Goal: Answer question/provide support: Share knowledge or assist other users

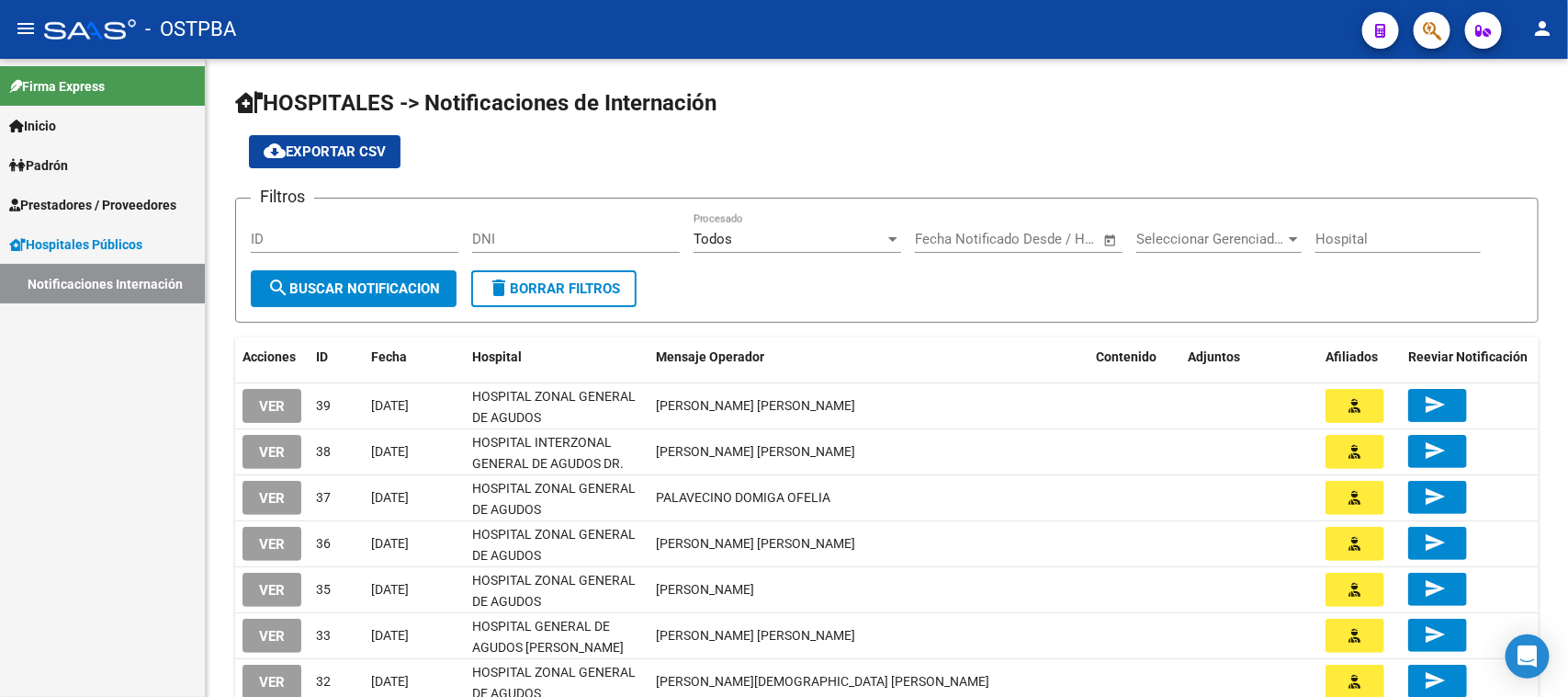
click at [267, 494] on span "VER" at bounding box center [271, 498] width 25 height 17
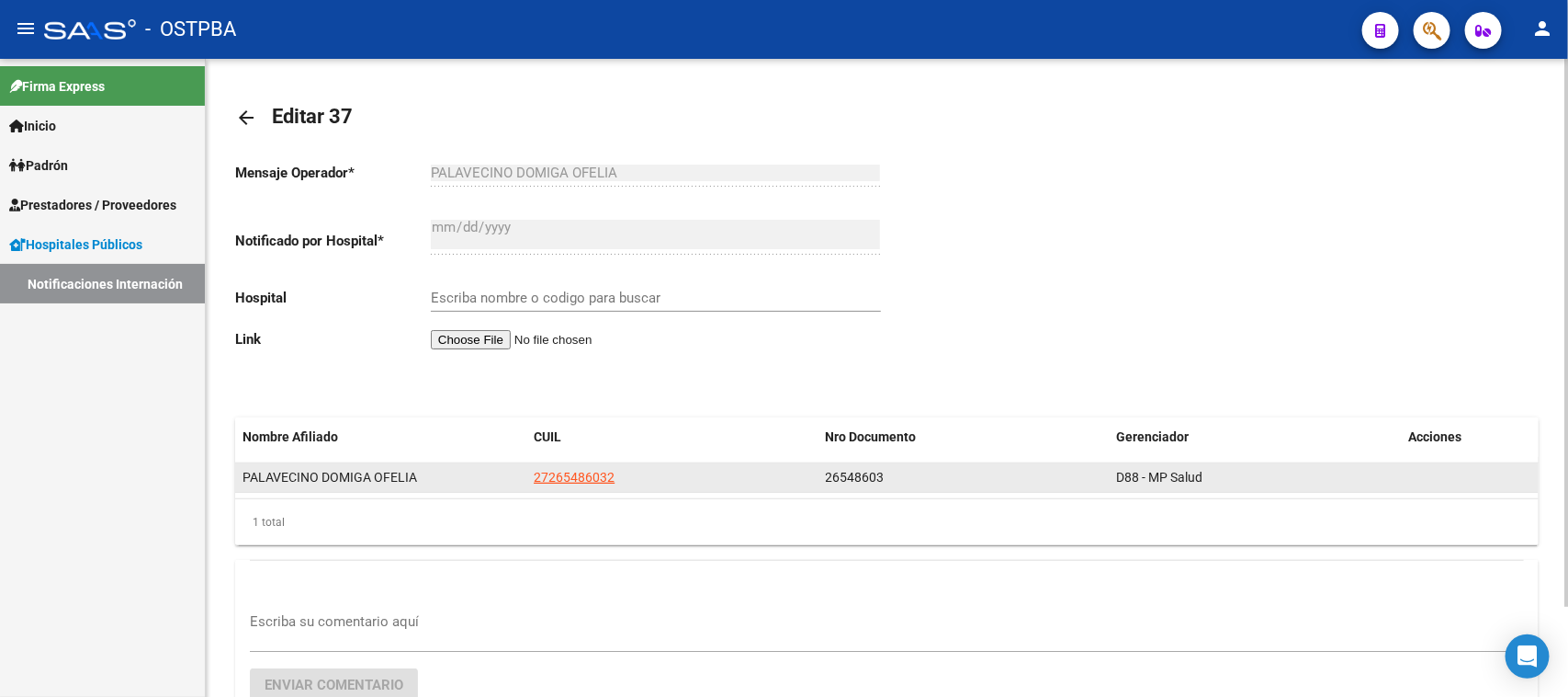
type input "HOSPITAL ZONAL GENERAL DE AGUDOS DESCENTRALIZADO EVITA PUEBLO"
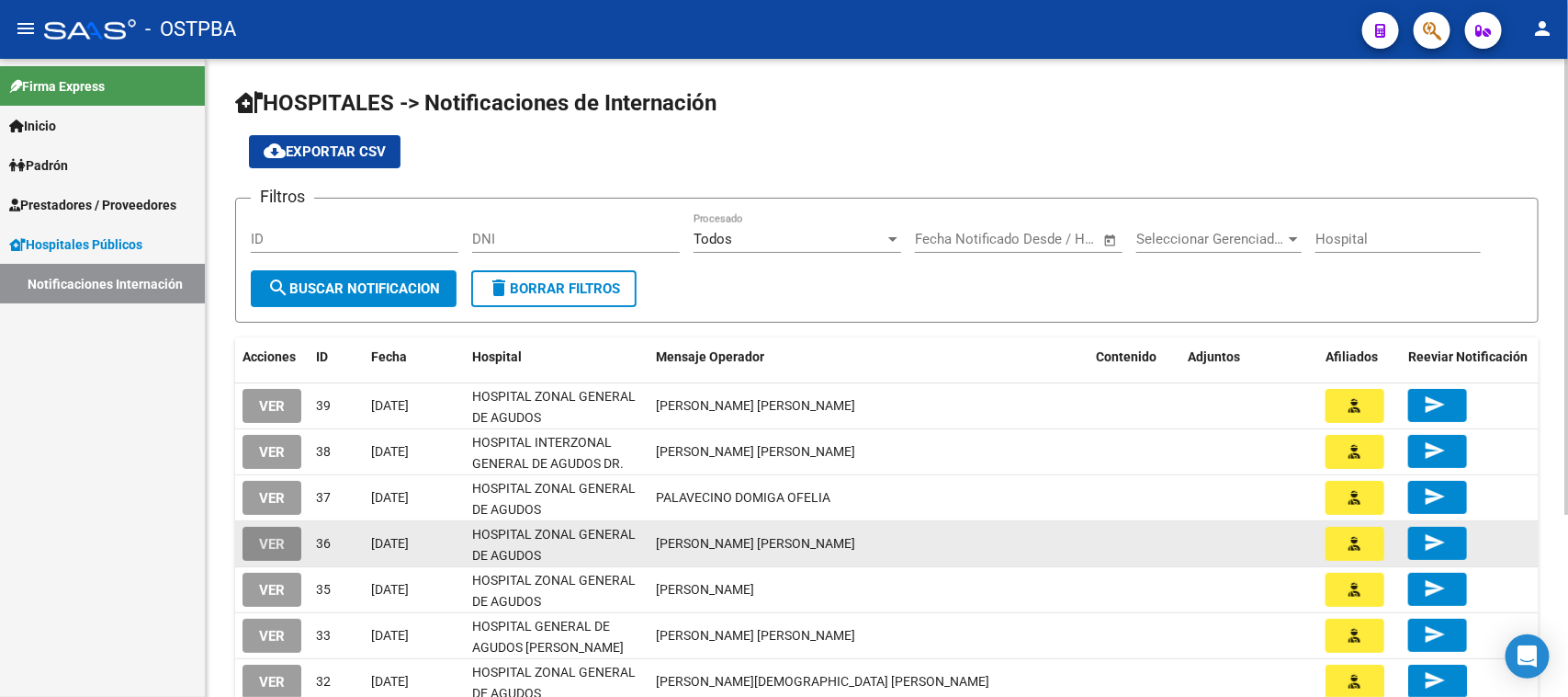
click at [269, 536] on span "VER" at bounding box center [271, 544] width 25 height 17
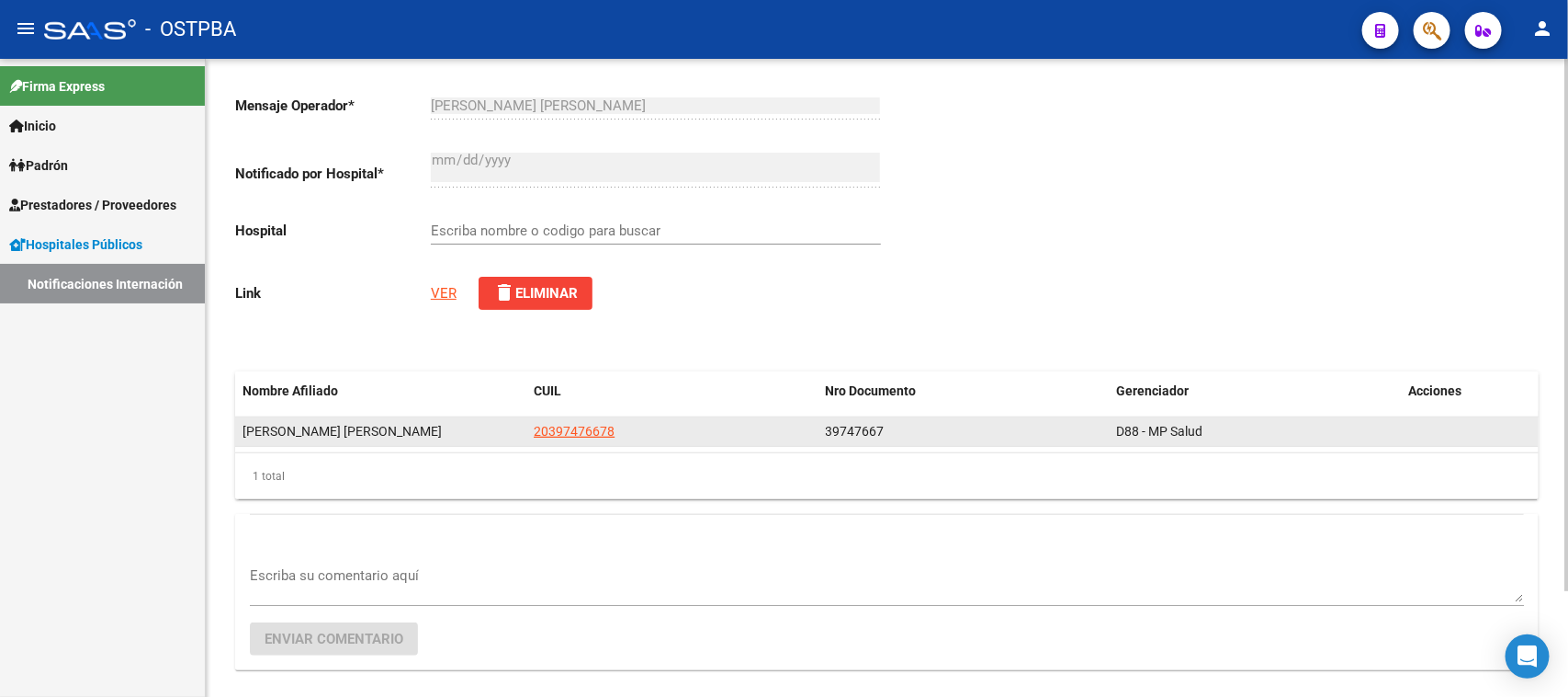
scroll to position [127, 0]
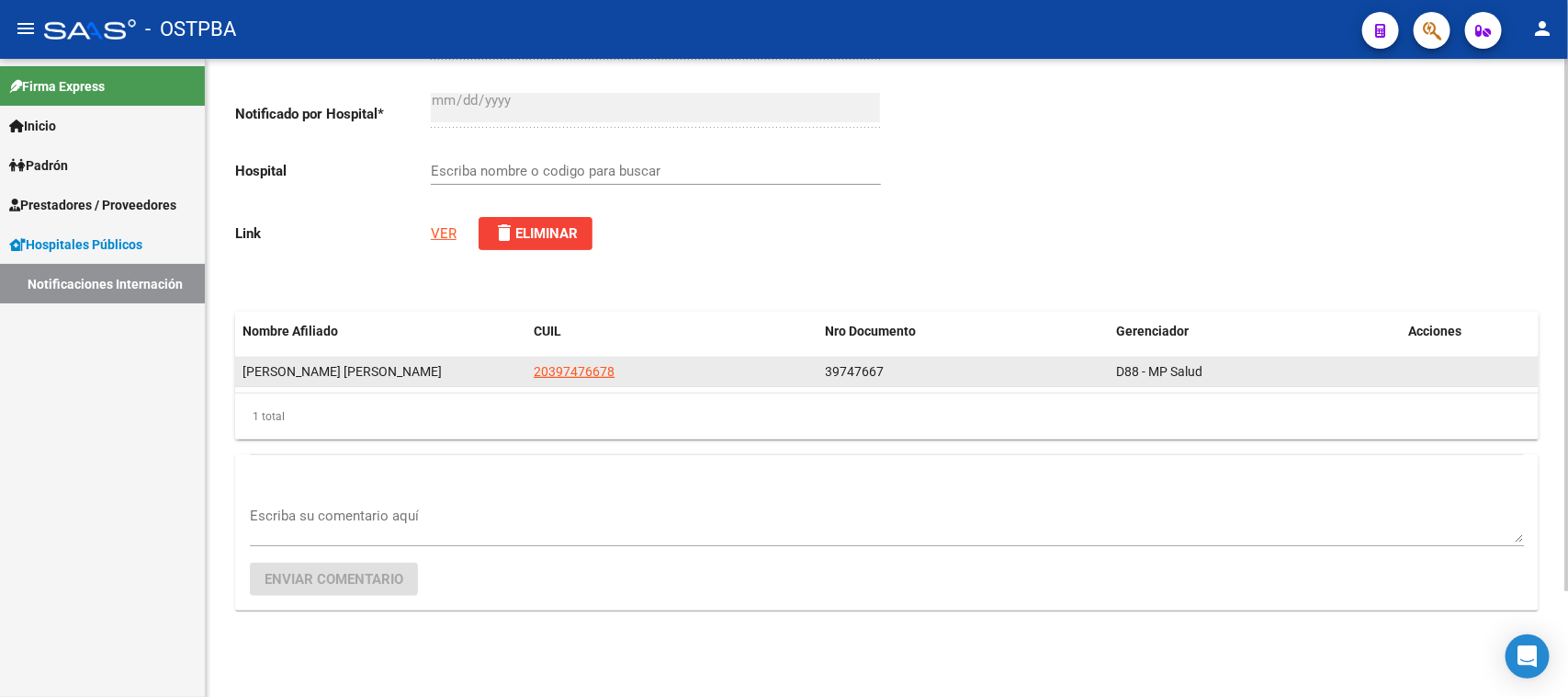
type input "HOSPITAL ZONAL GENERAL DE AGUDOS DESCENTRALIZADO EVITA PUEBLO"
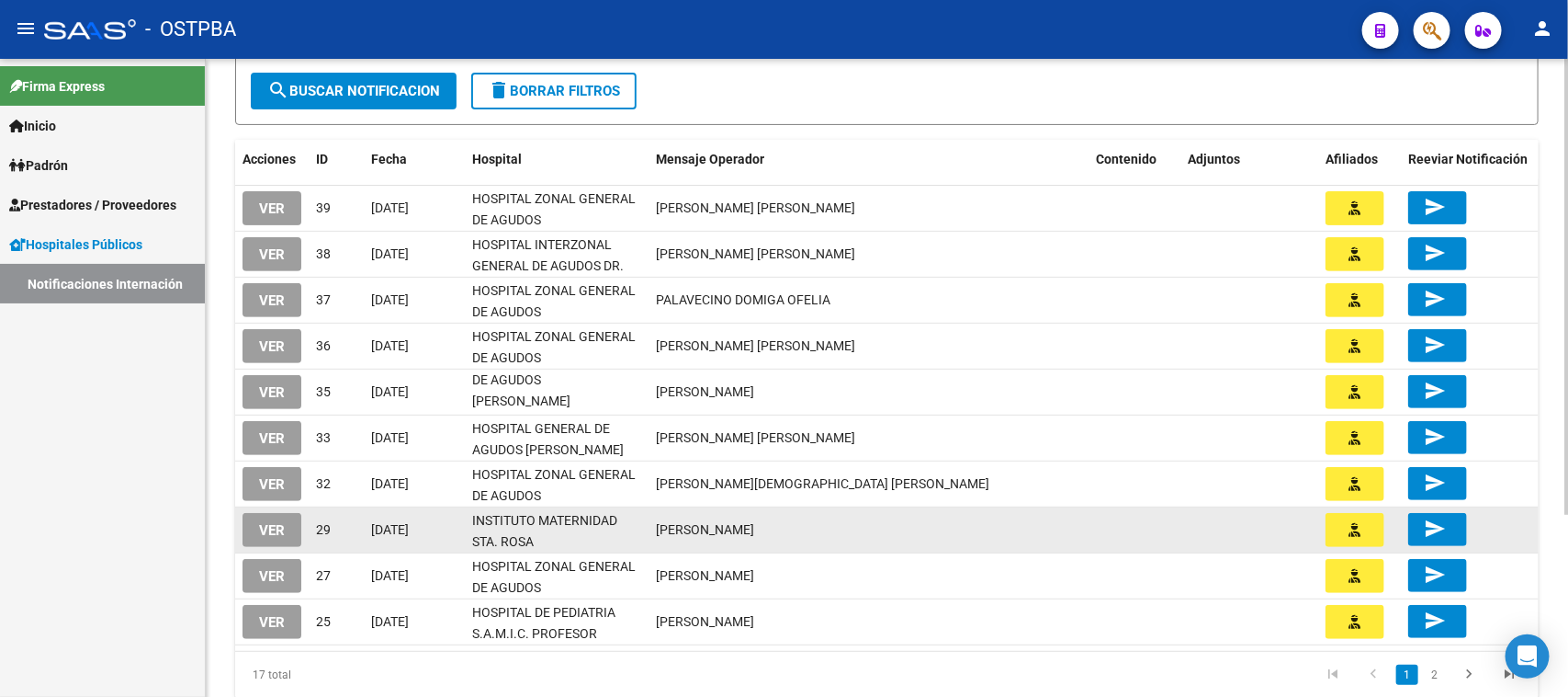
scroll to position [230, 0]
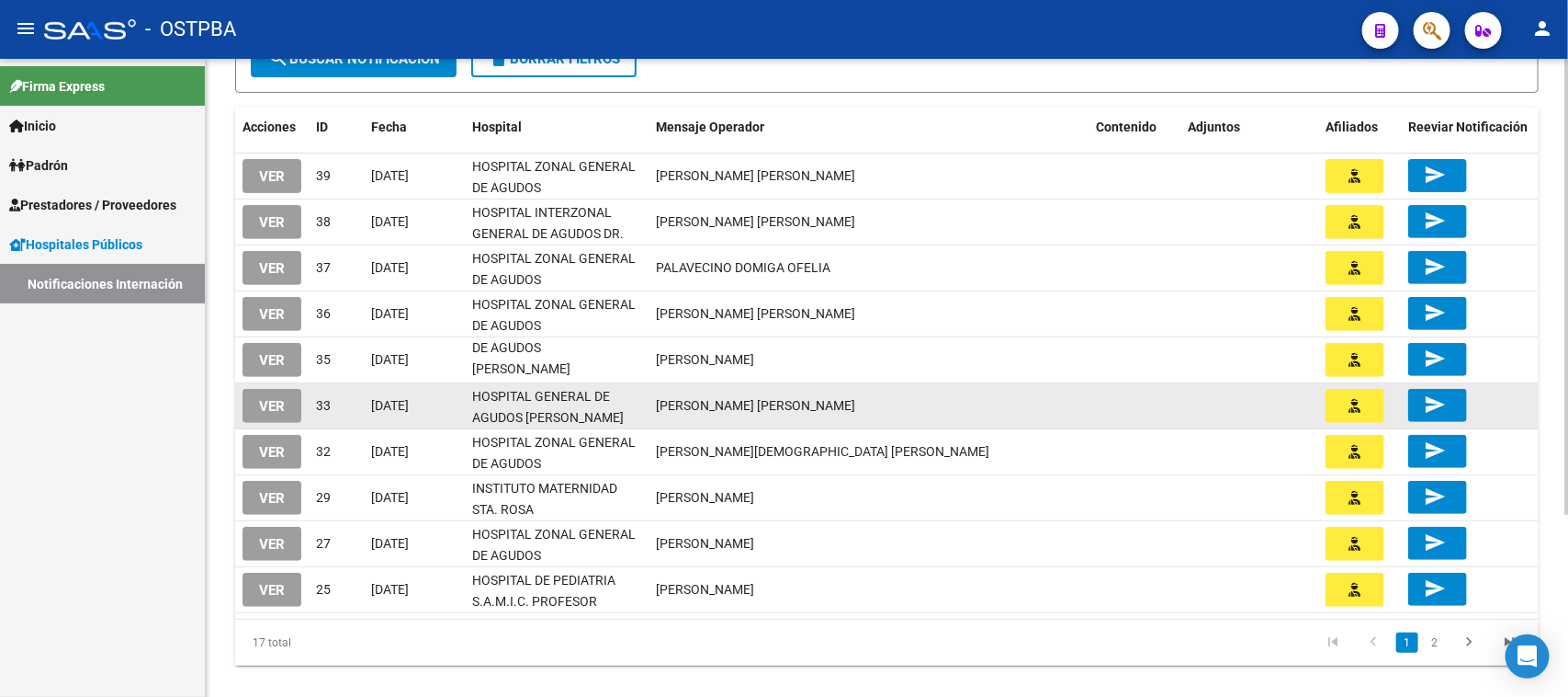
click at [277, 407] on span "VER" at bounding box center [271, 406] width 25 height 17
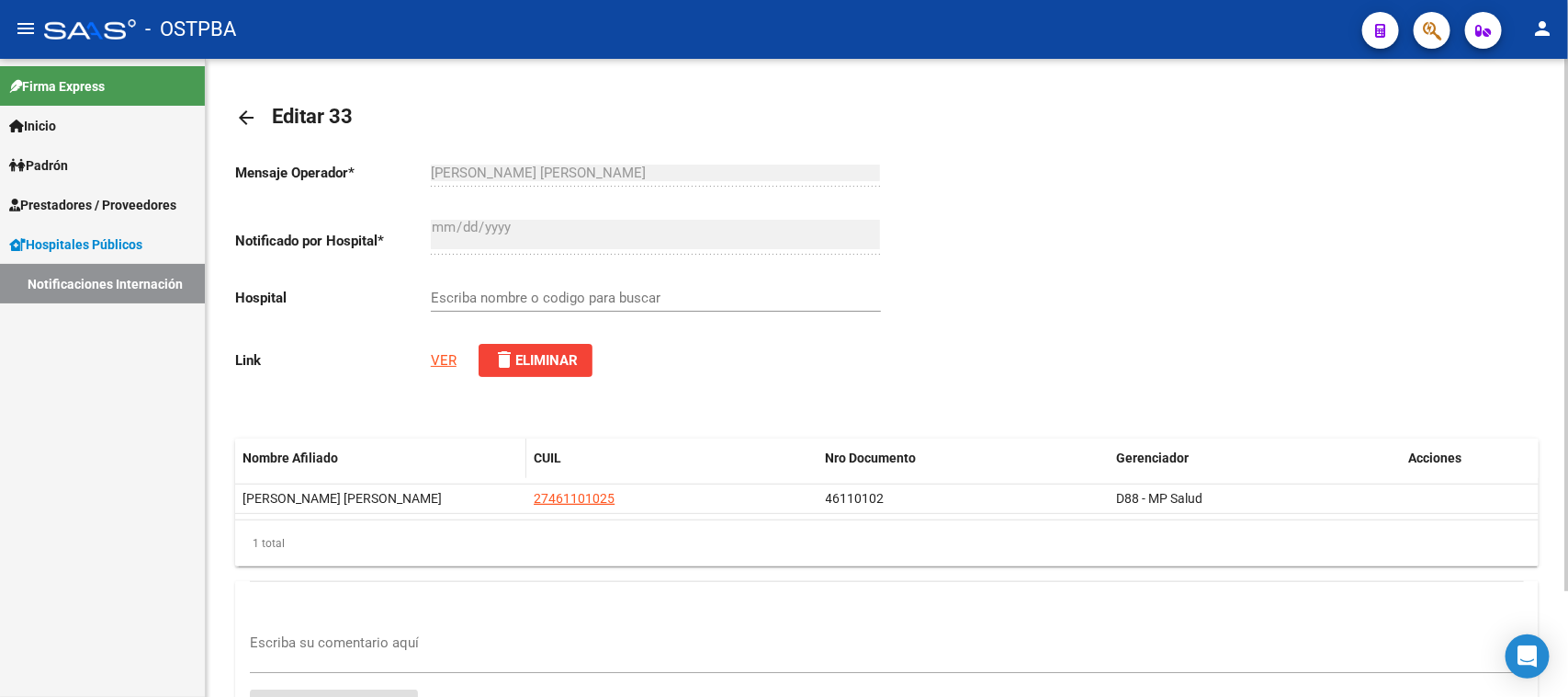
type input "HOSPITAL GENERAL DE AGUDOS JUAN A. FERNANDEZ"
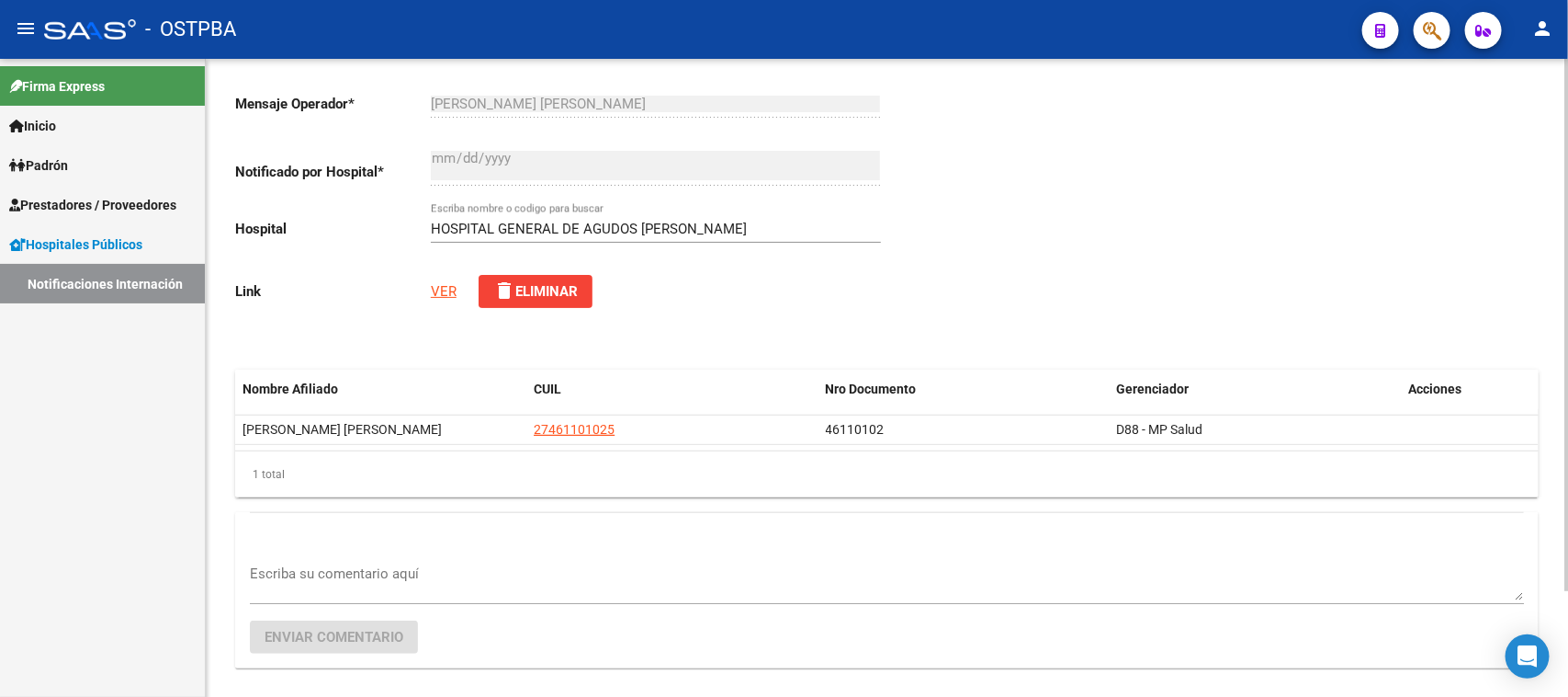
scroll to position [127, 0]
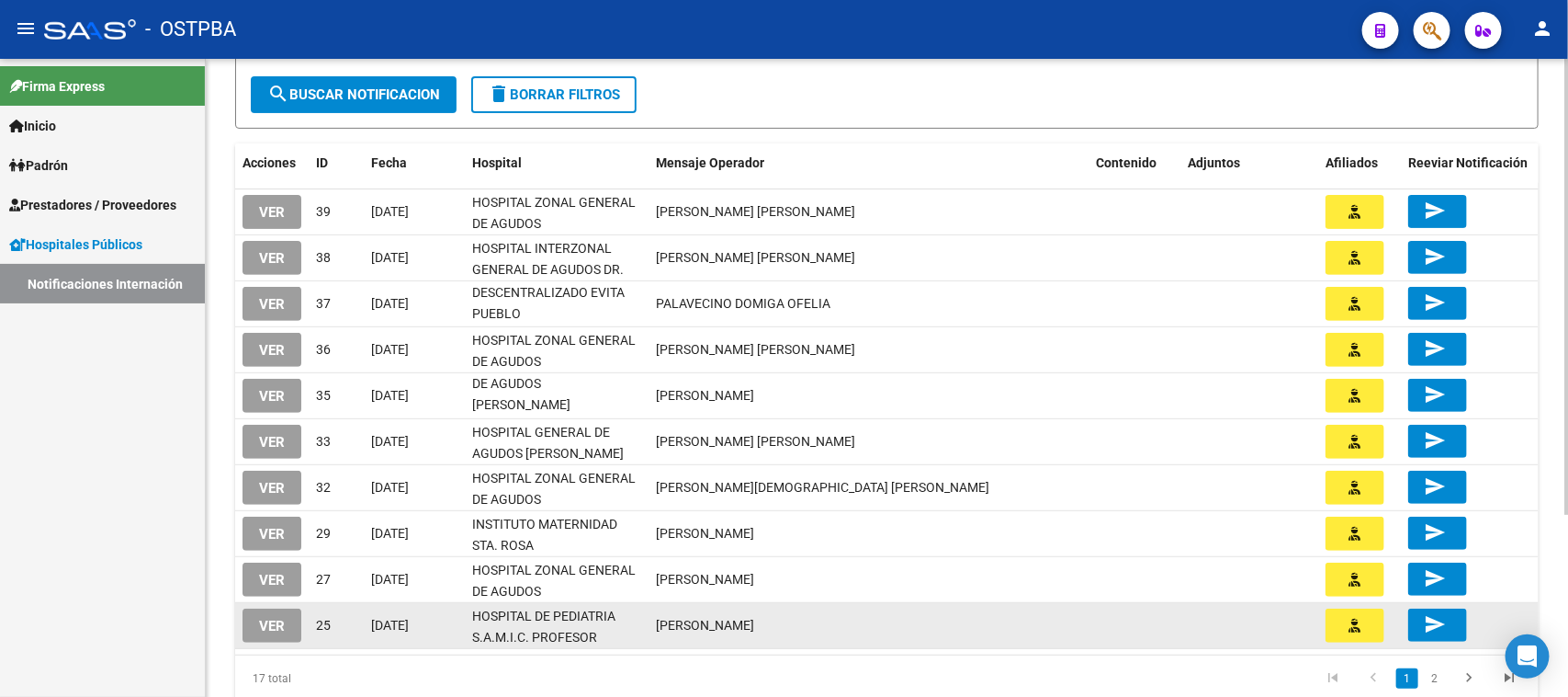
scroll to position [230, 0]
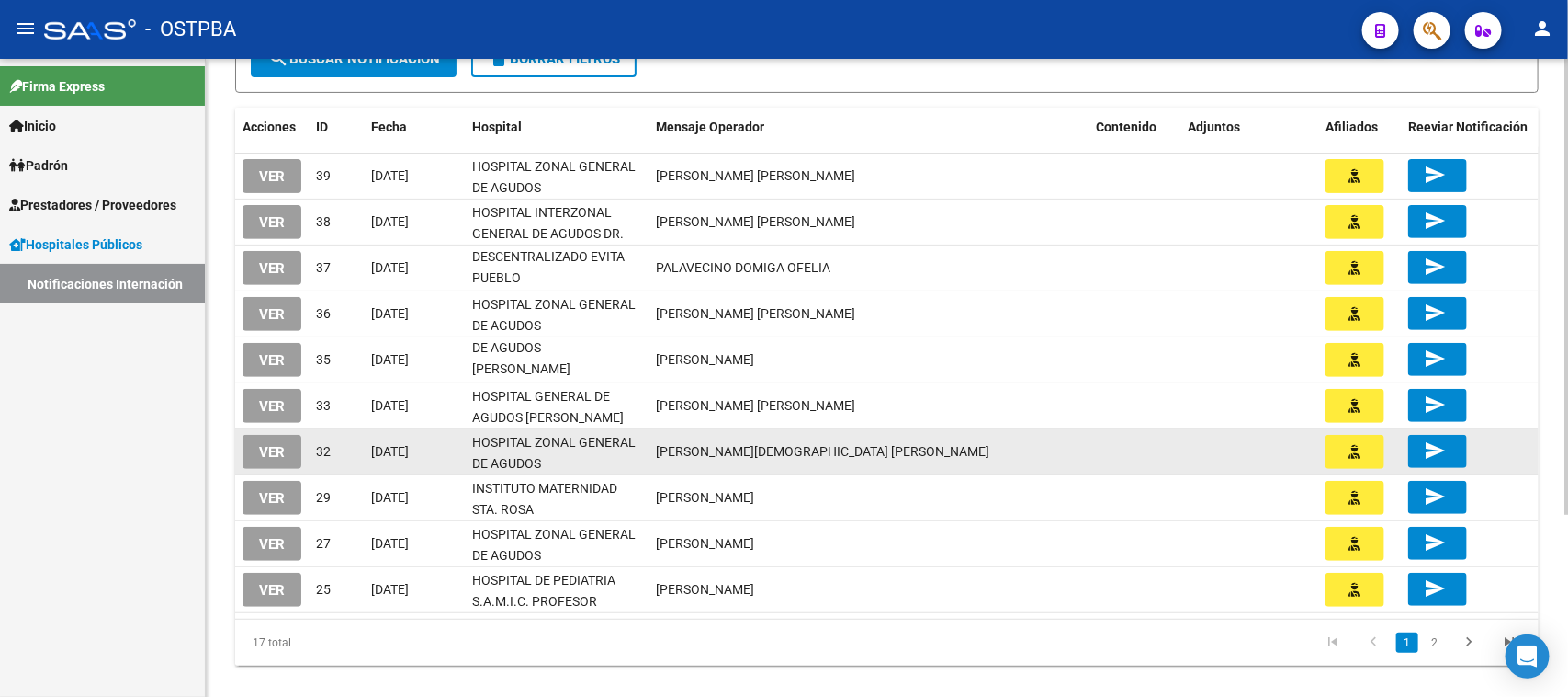
click at [277, 450] on span "VER" at bounding box center [271, 452] width 25 height 17
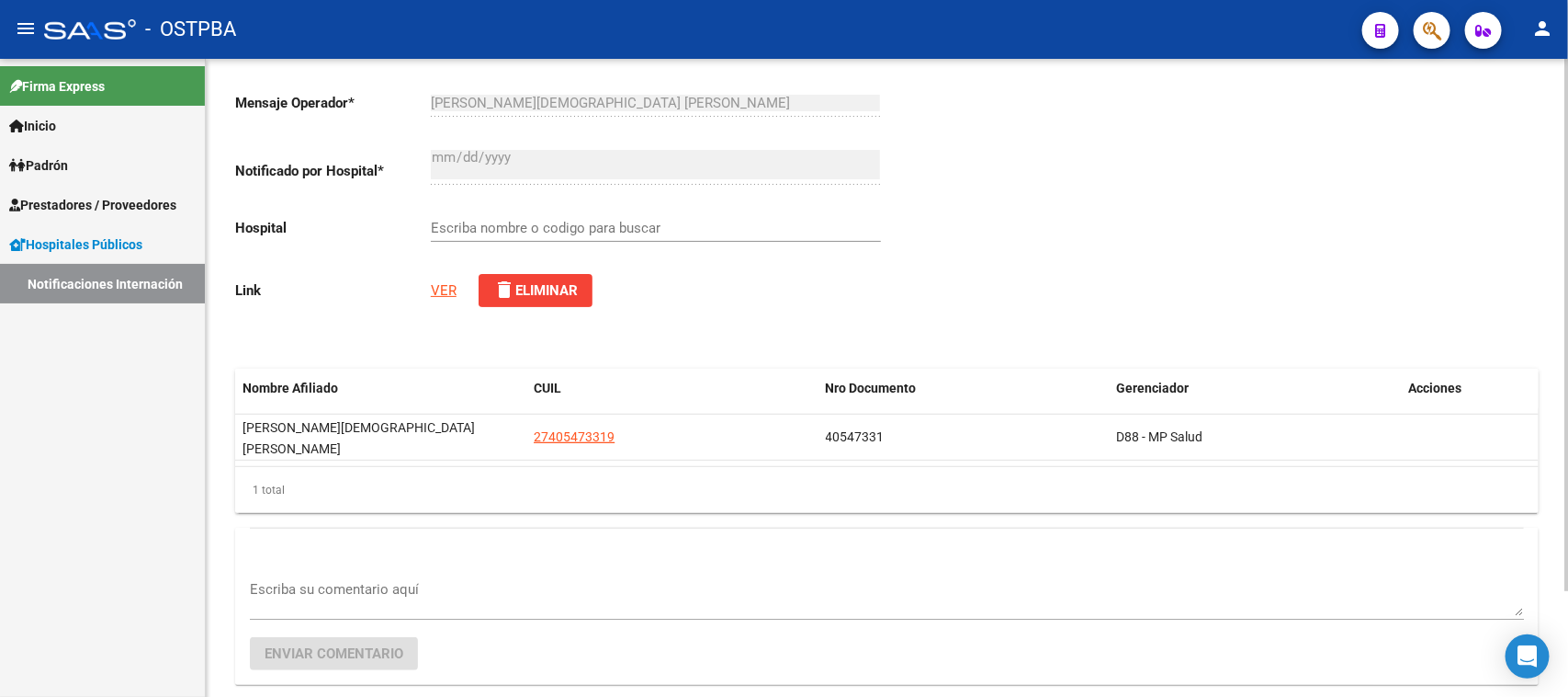
scroll to position [127, 0]
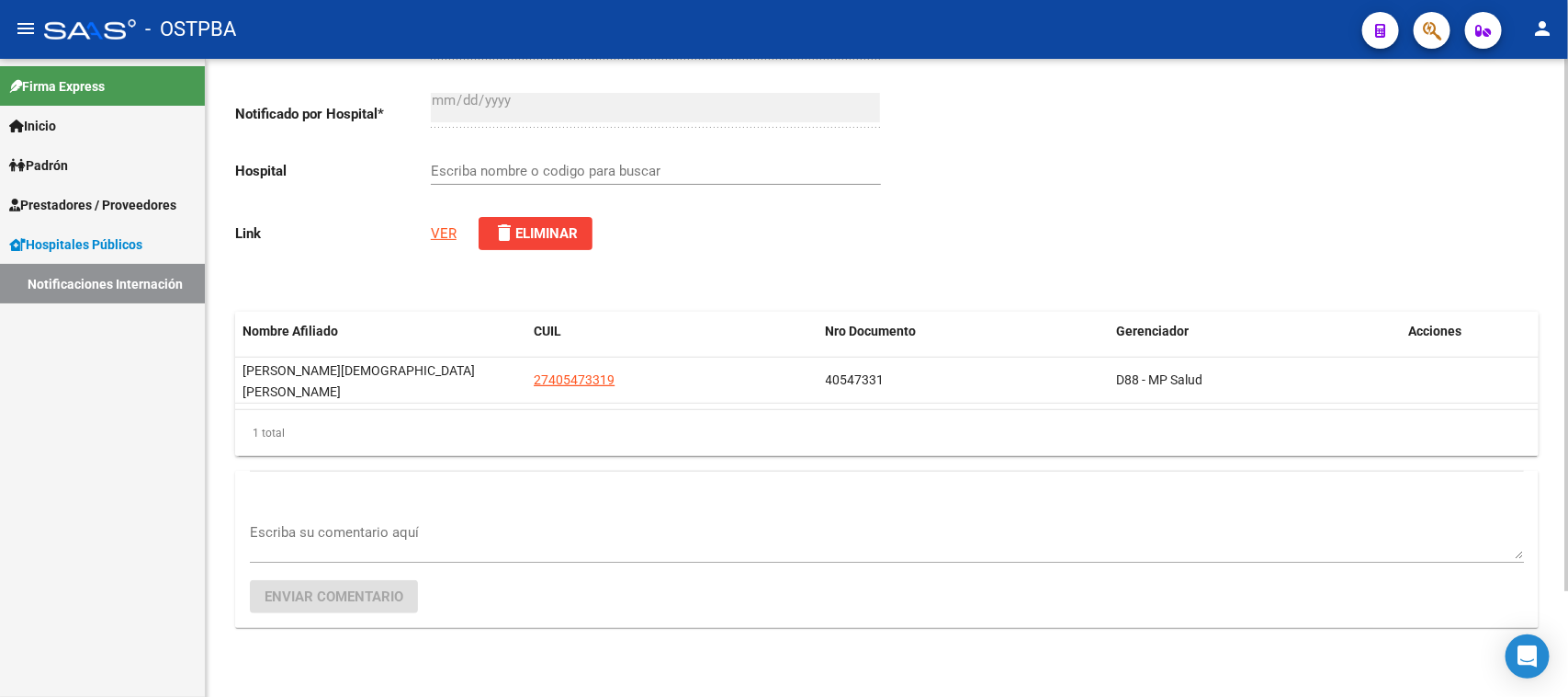
type input "HOSPITAL ZONAL GENERAL DE AGUDOS [PERSON_NAME]"
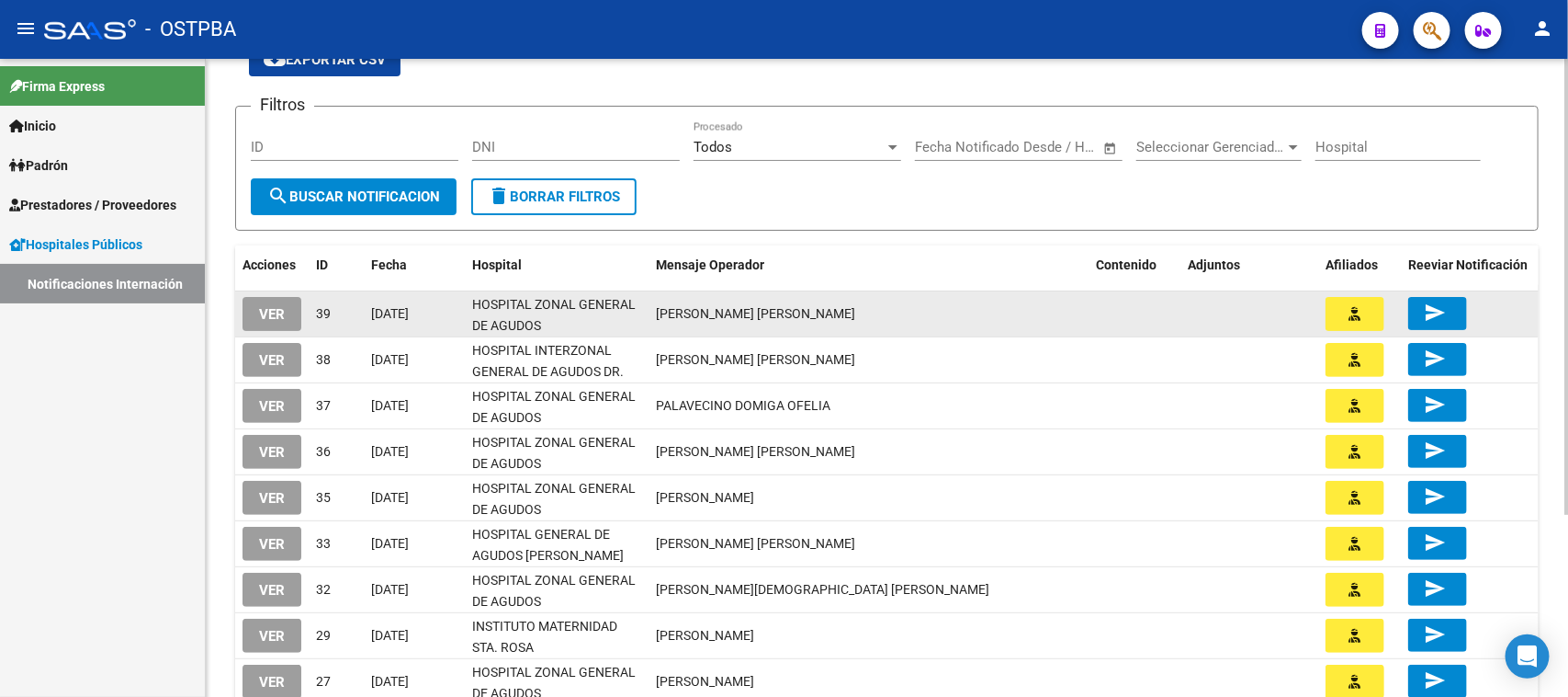
scroll to position [230, 0]
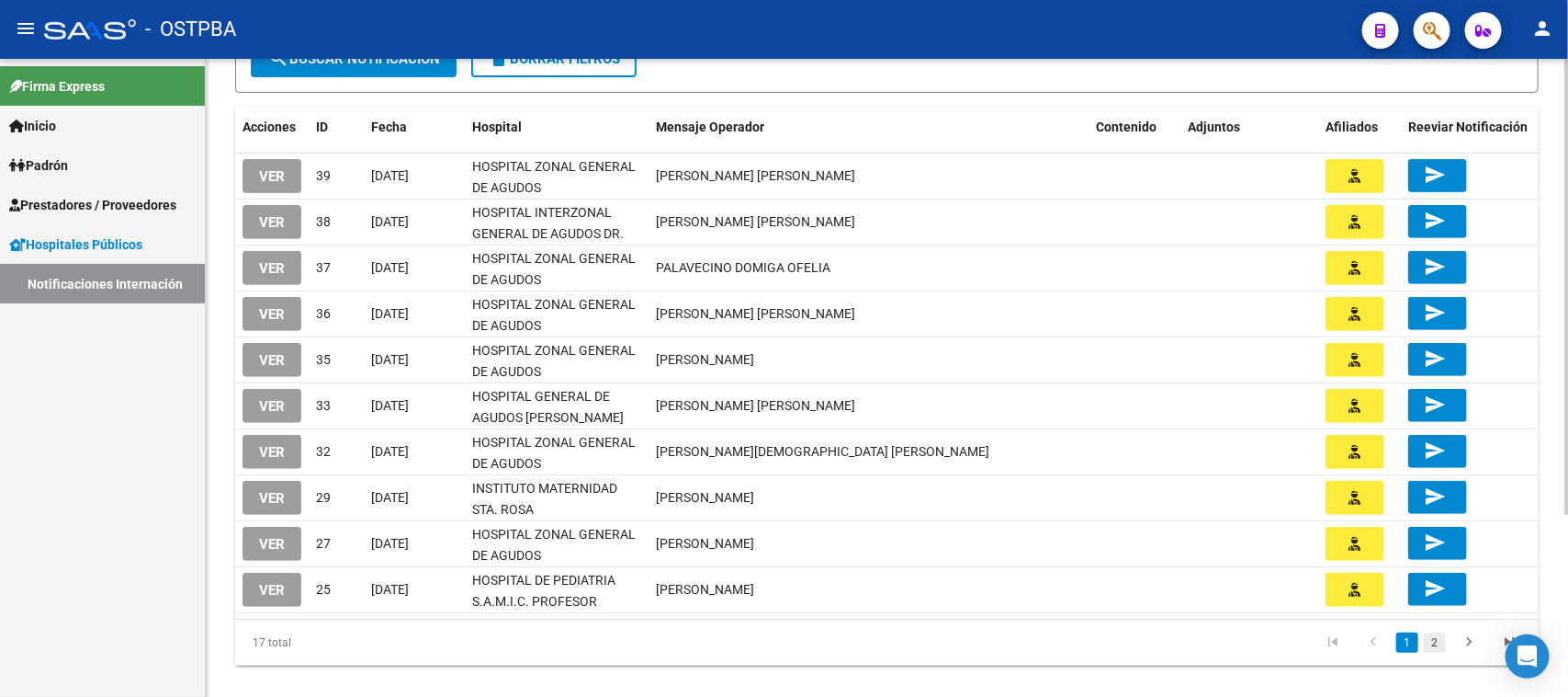
click at [1439, 641] on link "2" at bounding box center [1434, 641] width 22 height 20
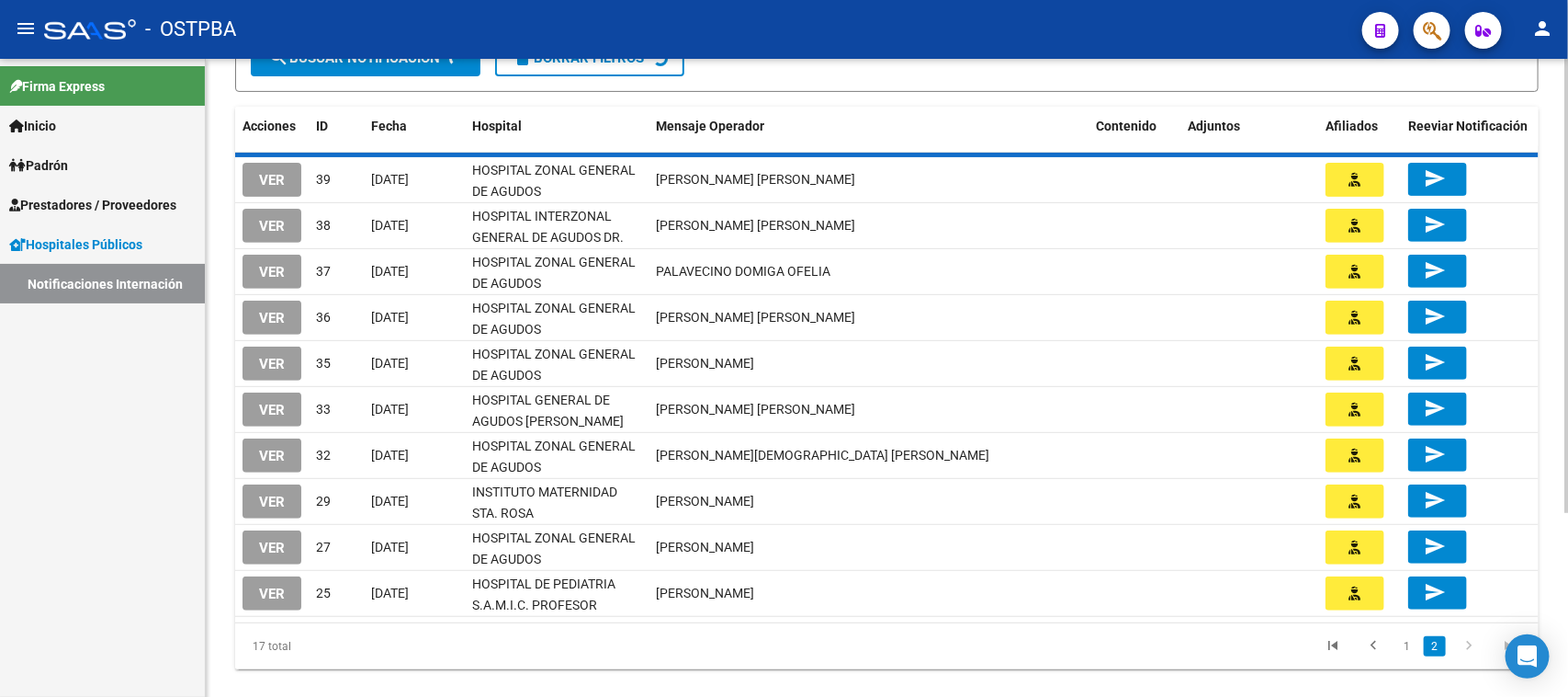
scroll to position [102, 0]
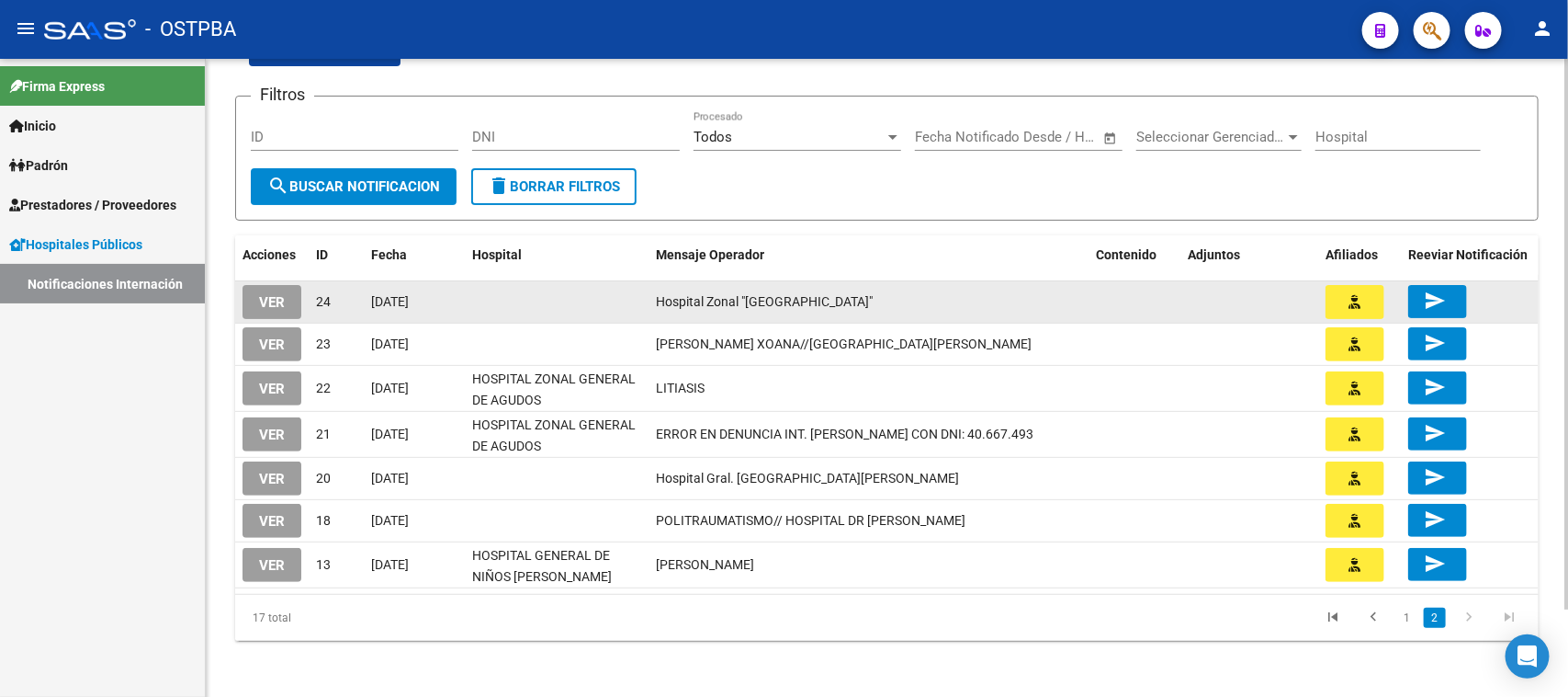
click at [259, 294] on span "VER" at bounding box center [271, 302] width 25 height 17
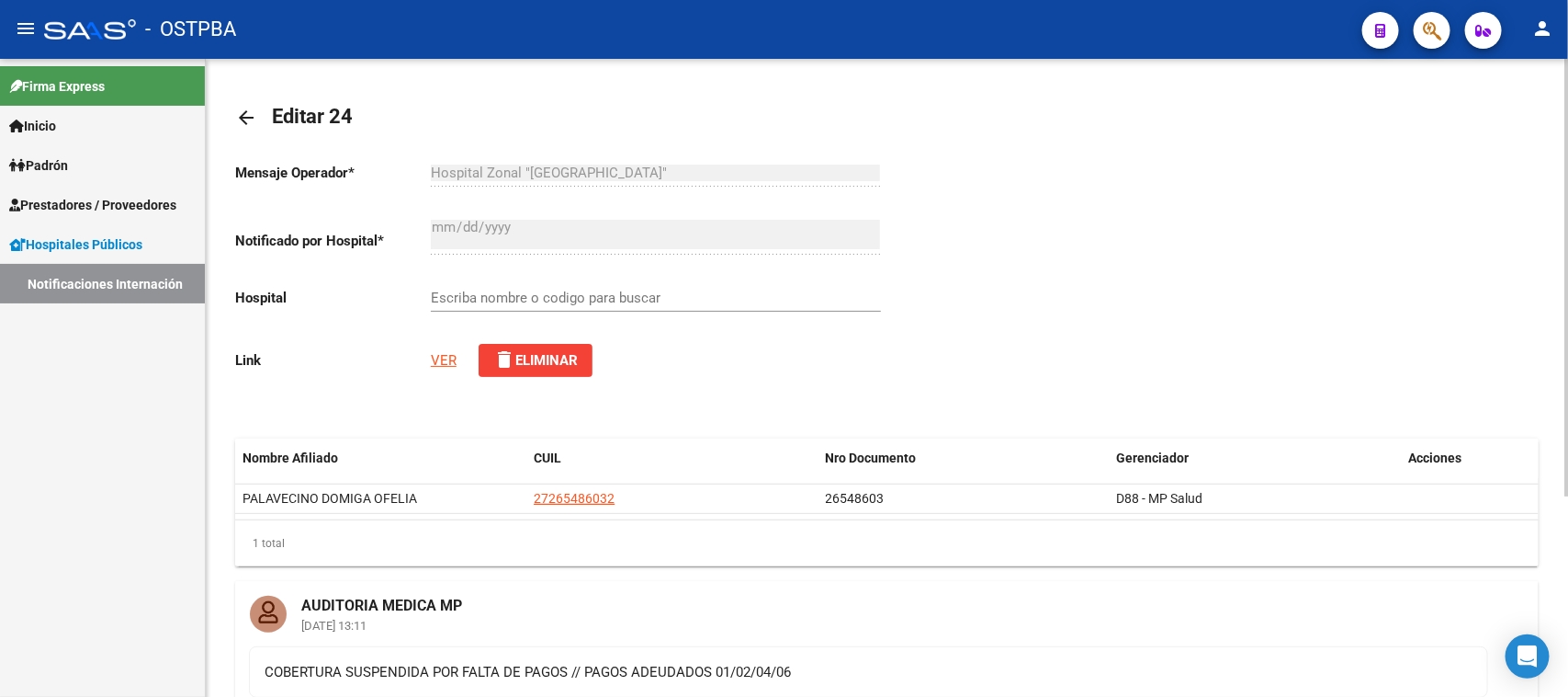
scroll to position [294, 0]
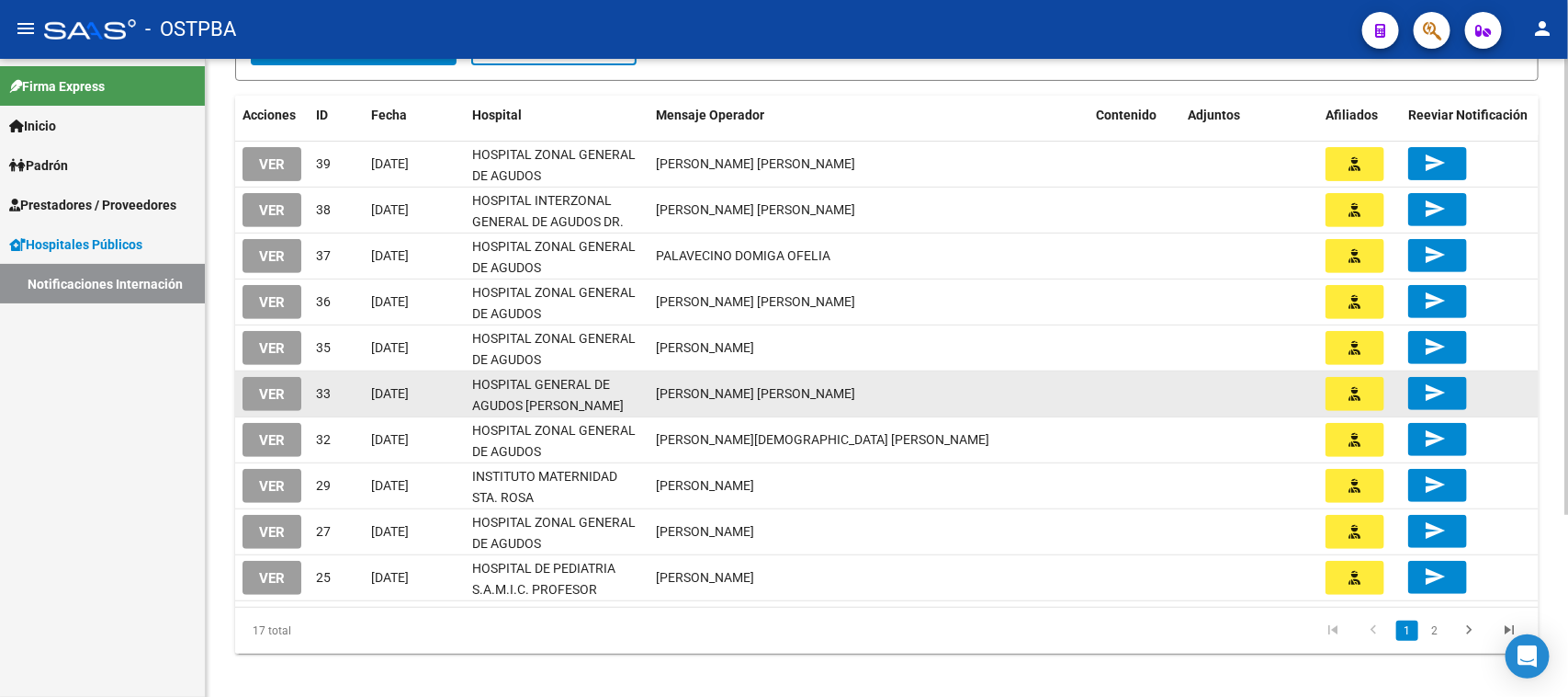
scroll to position [254, 0]
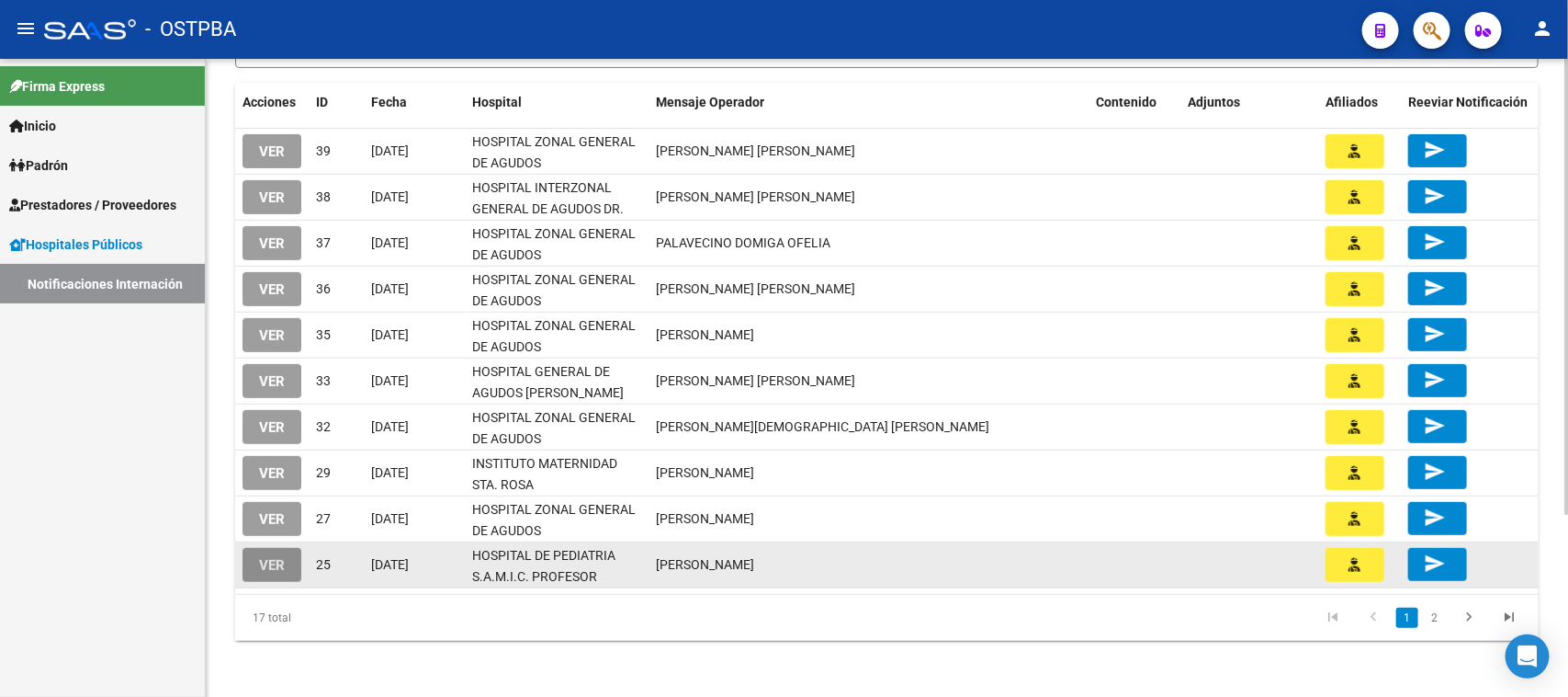
click at [259, 557] on span "VER" at bounding box center [271, 565] width 25 height 17
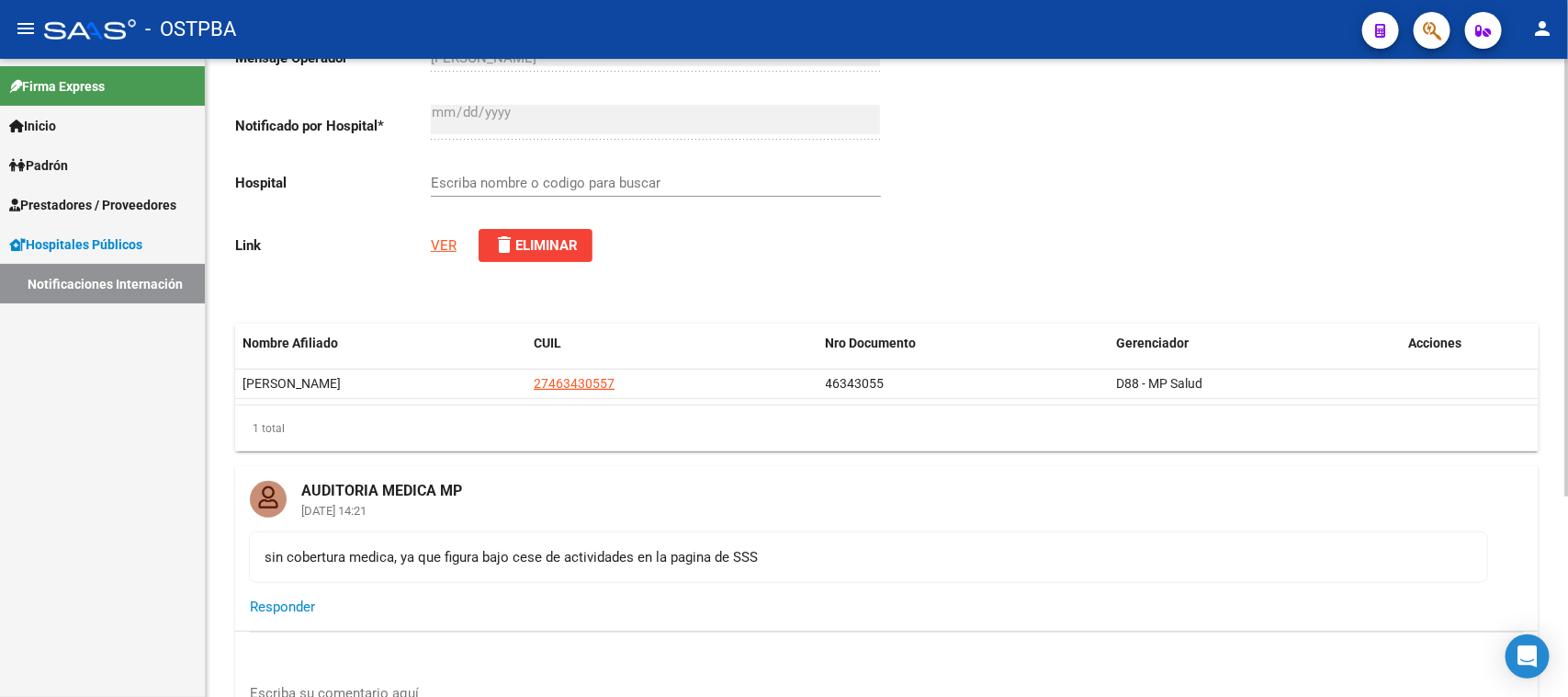
type input "HOSPITAL DE PEDIATRIA S.A.M.I.C. PROFESOR [PERSON_NAME]"
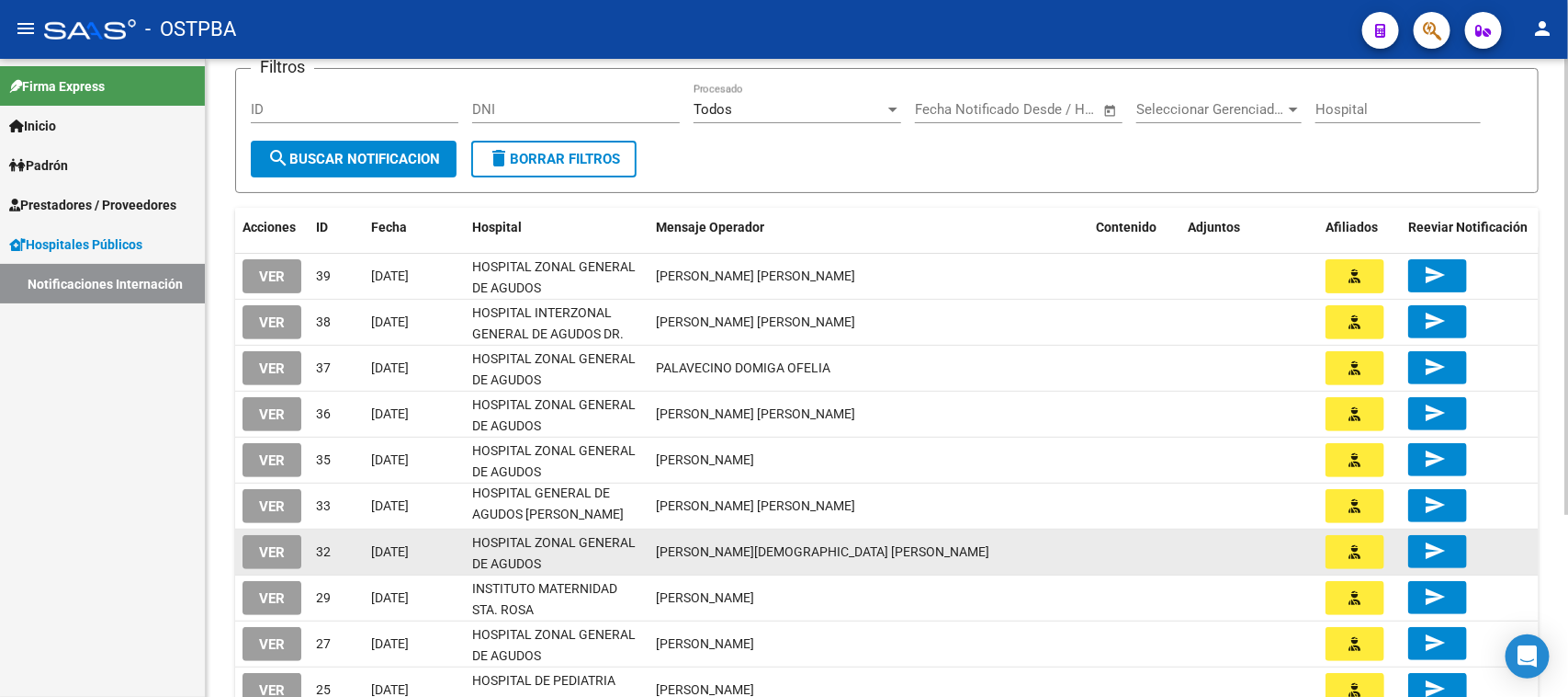
scroll to position [230, 0]
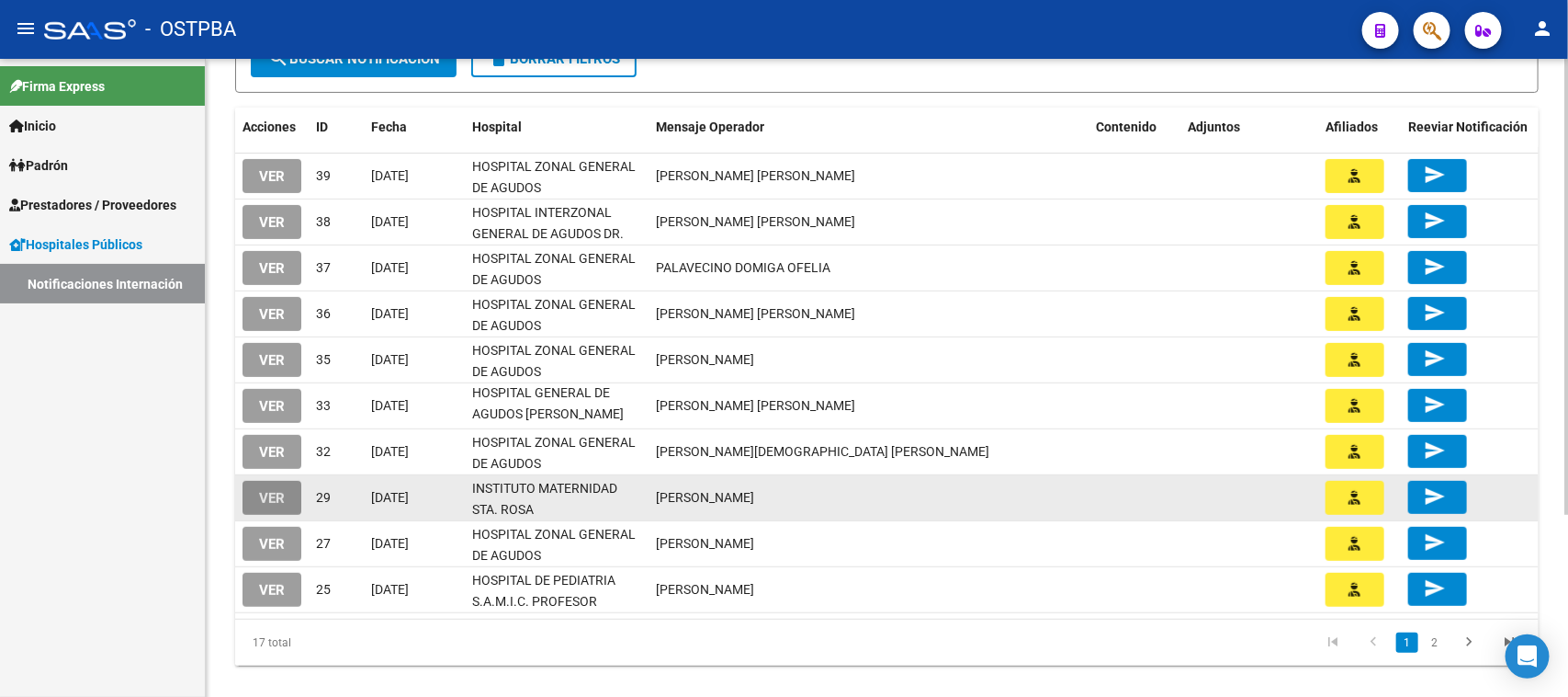
click at [277, 499] on span "VER" at bounding box center [271, 498] width 25 height 17
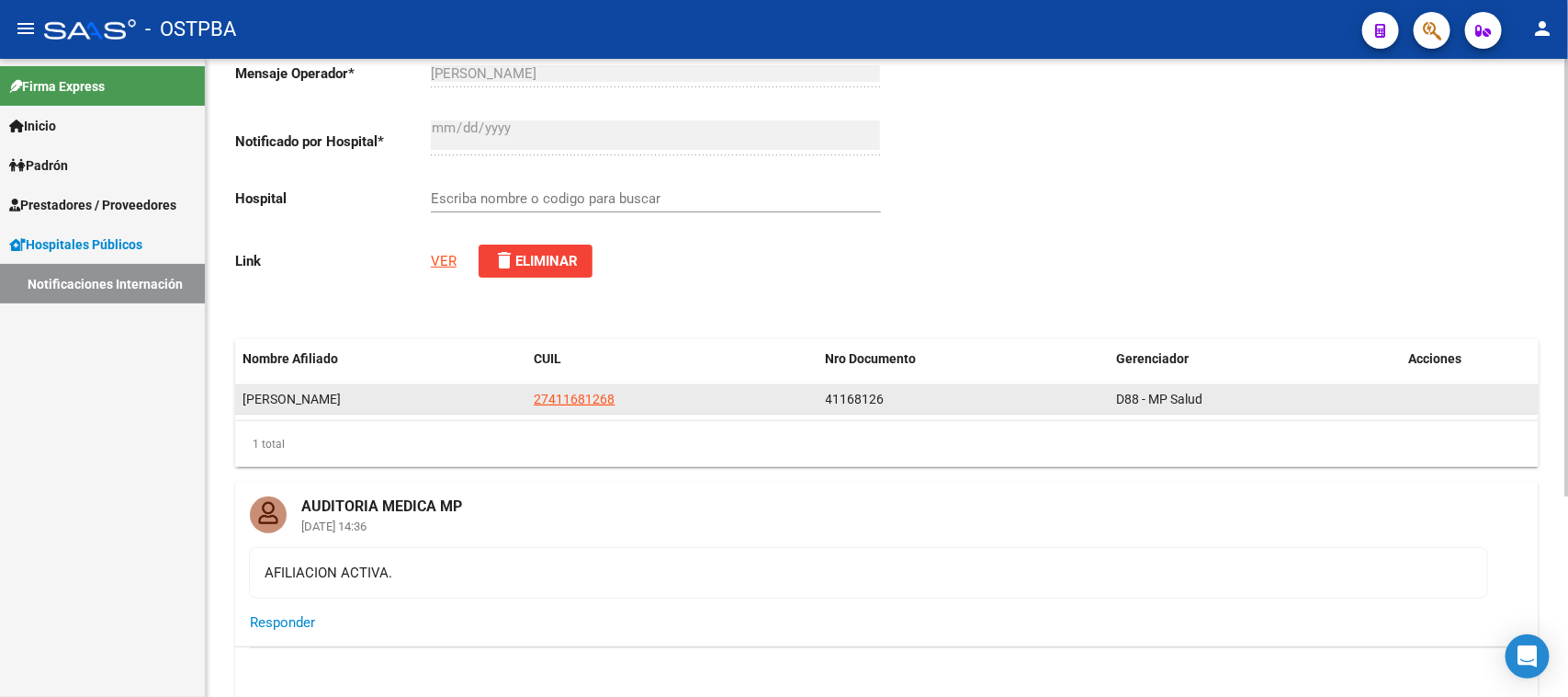
scroll to position [230, 0]
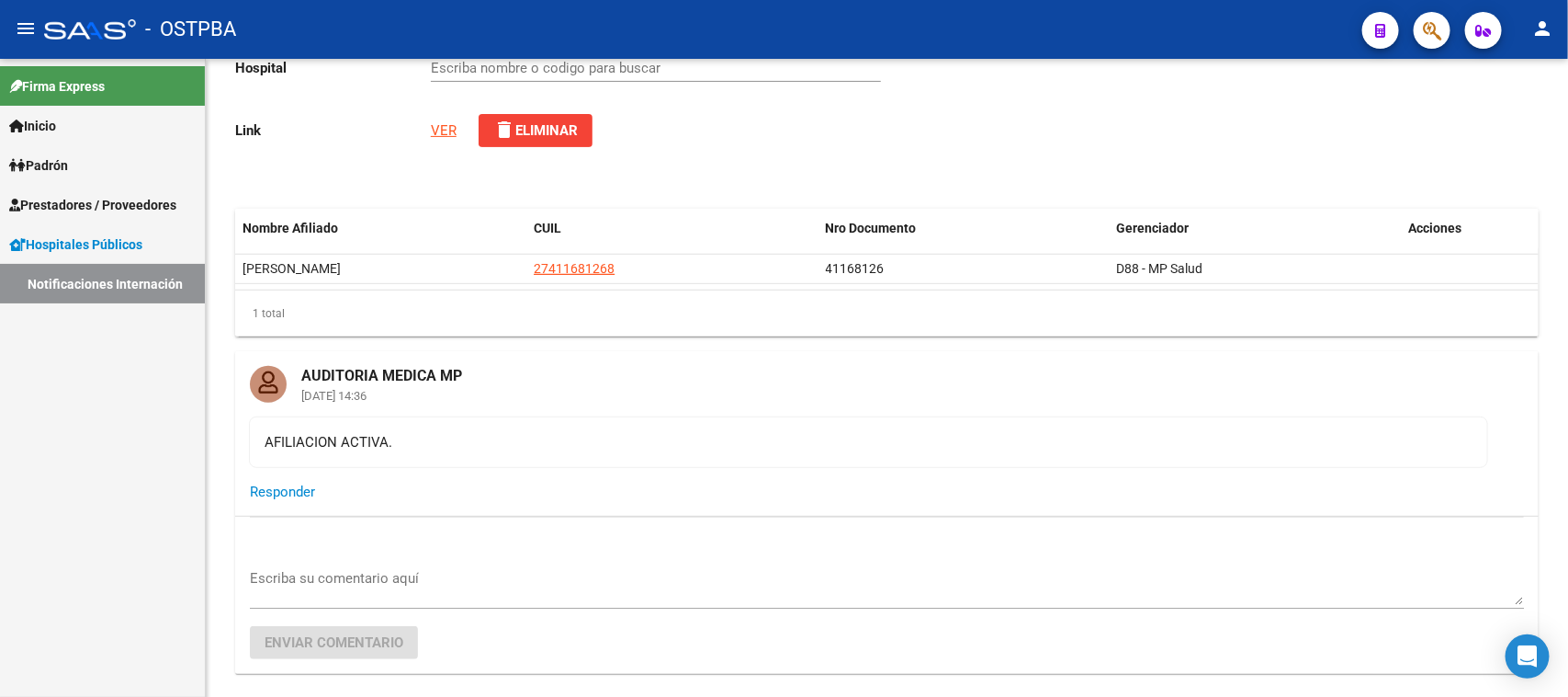
type input "INSTITUTO MATERNIDAD STA. ROSA"
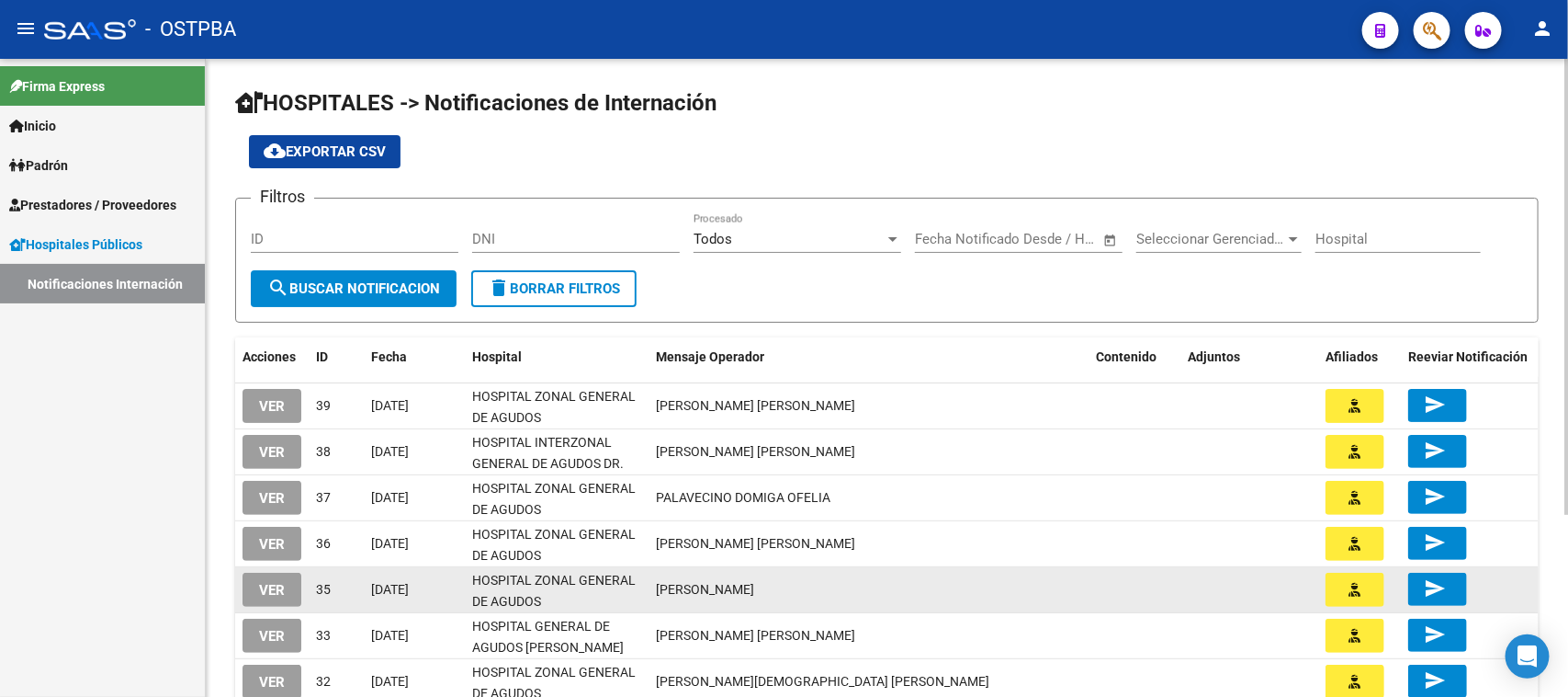
scroll to position [115, 0]
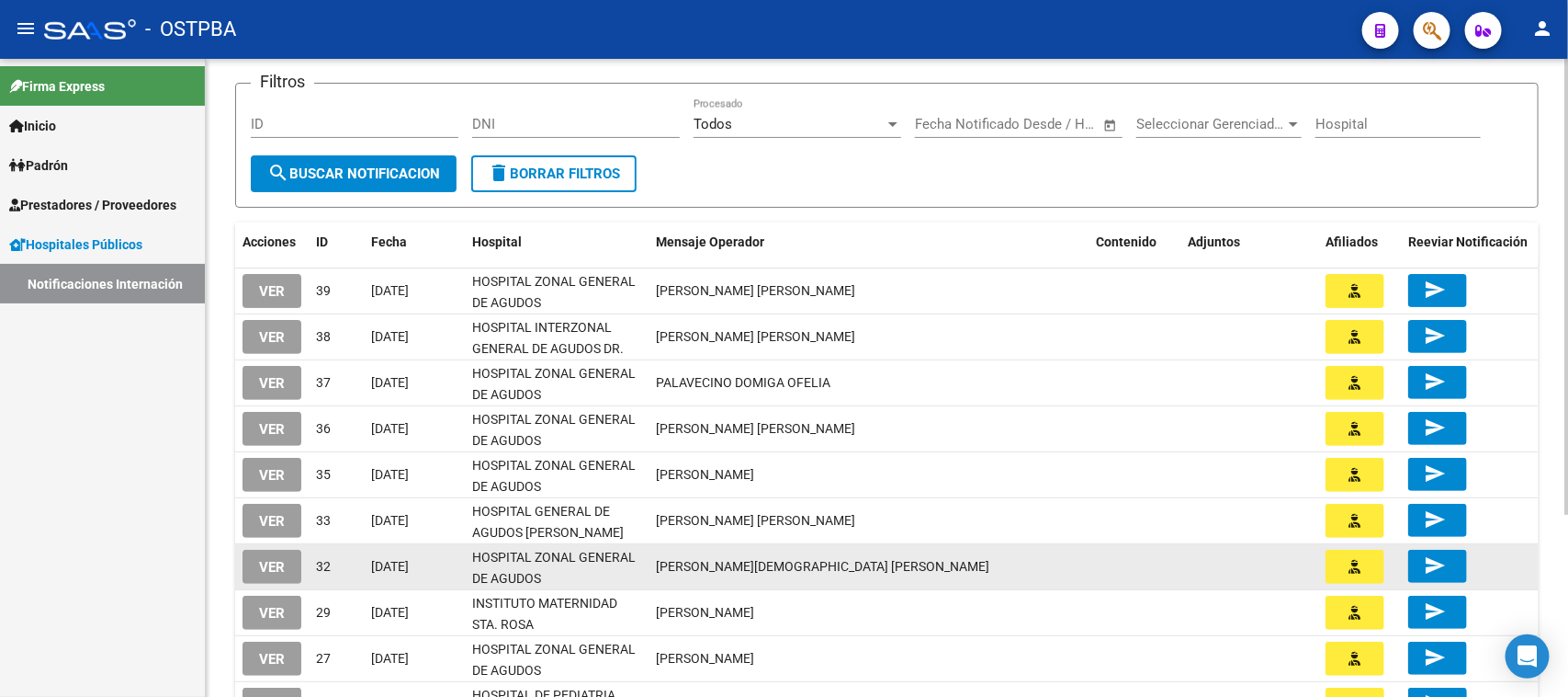
click at [292, 558] on button "VER" at bounding box center [272, 566] width 58 height 34
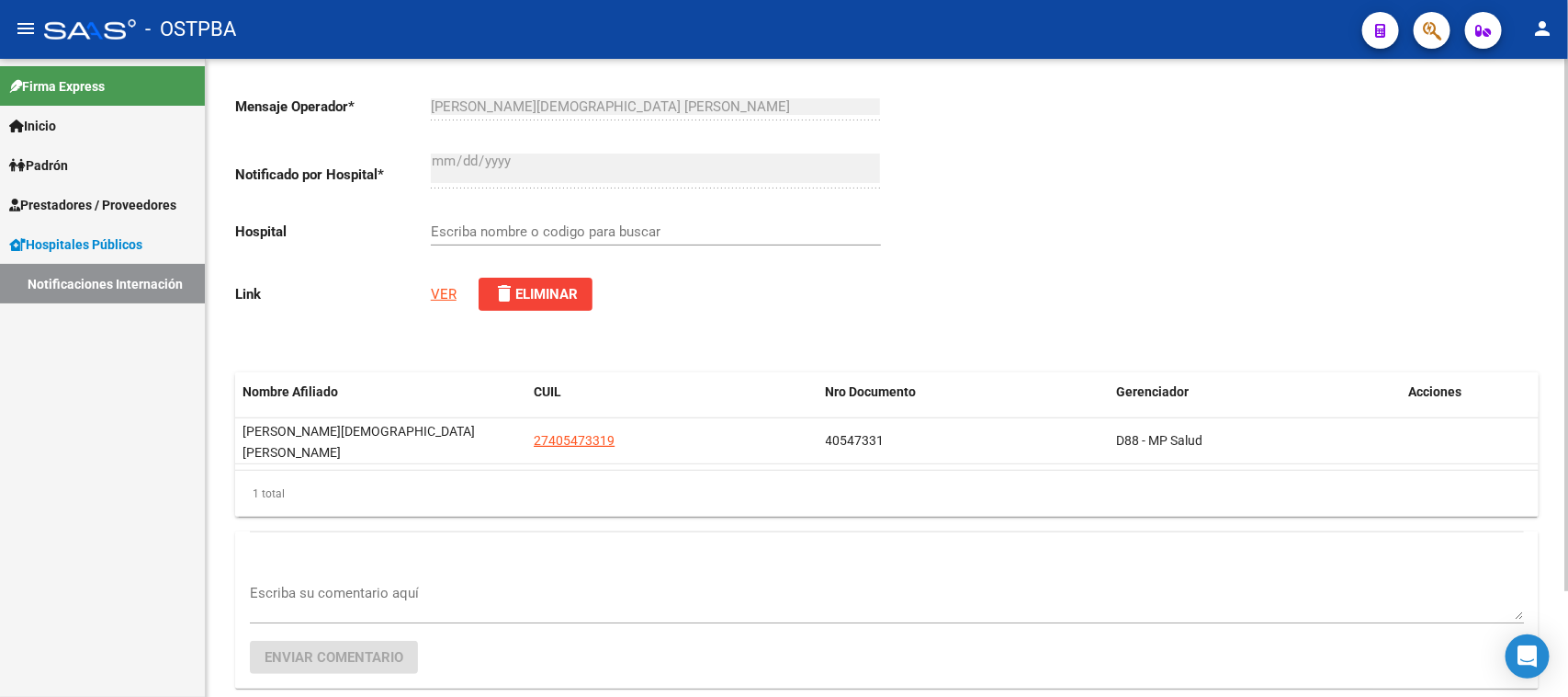
scroll to position [127, 0]
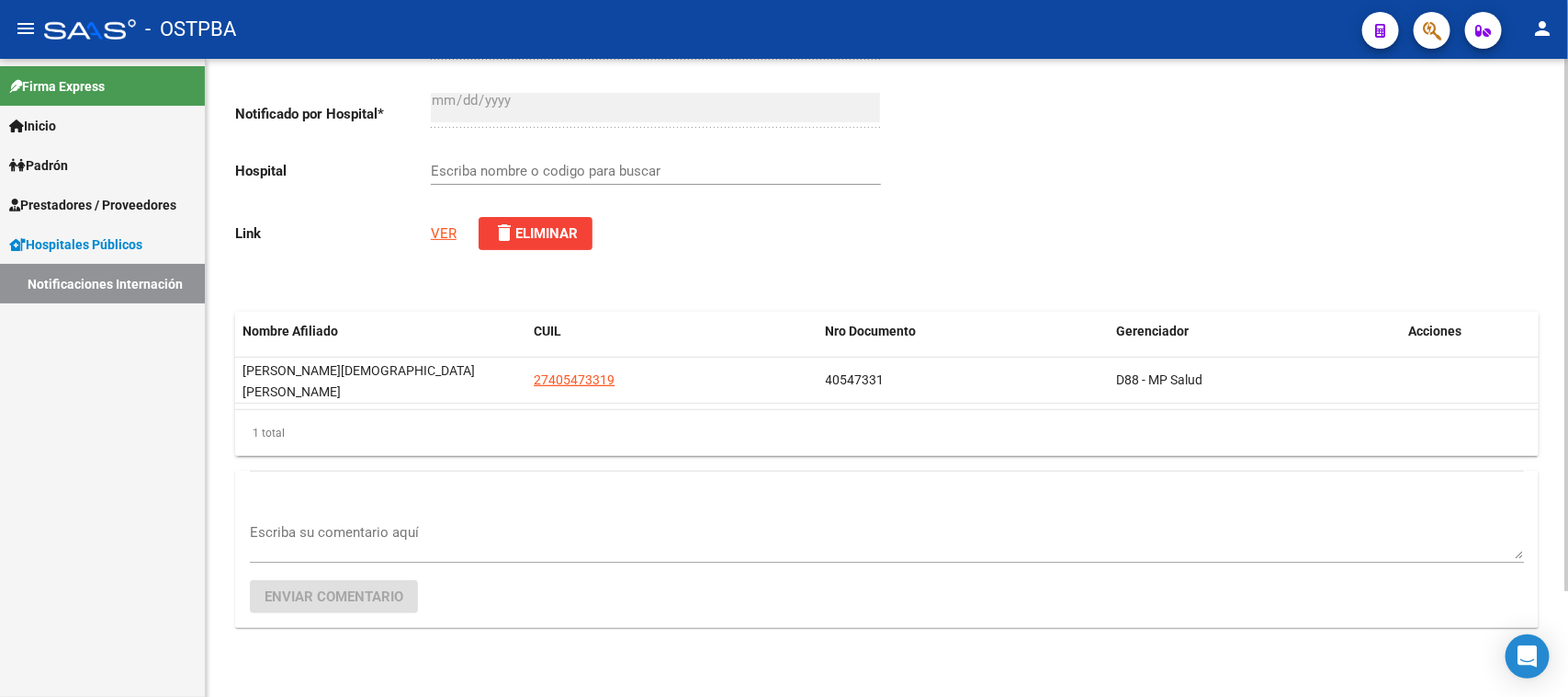
type input "HOSPITAL ZONAL GENERAL DE AGUDOS [PERSON_NAME]"
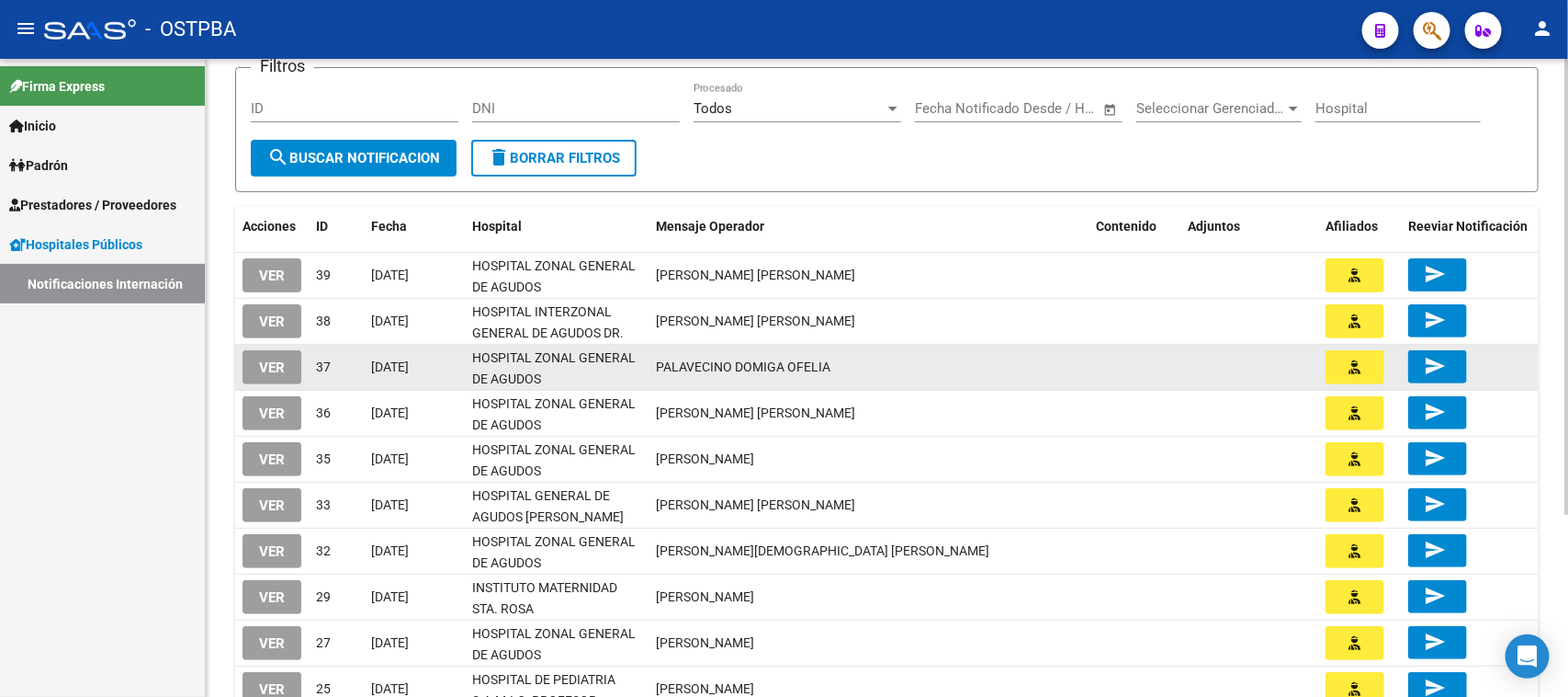
scroll to position [254, 0]
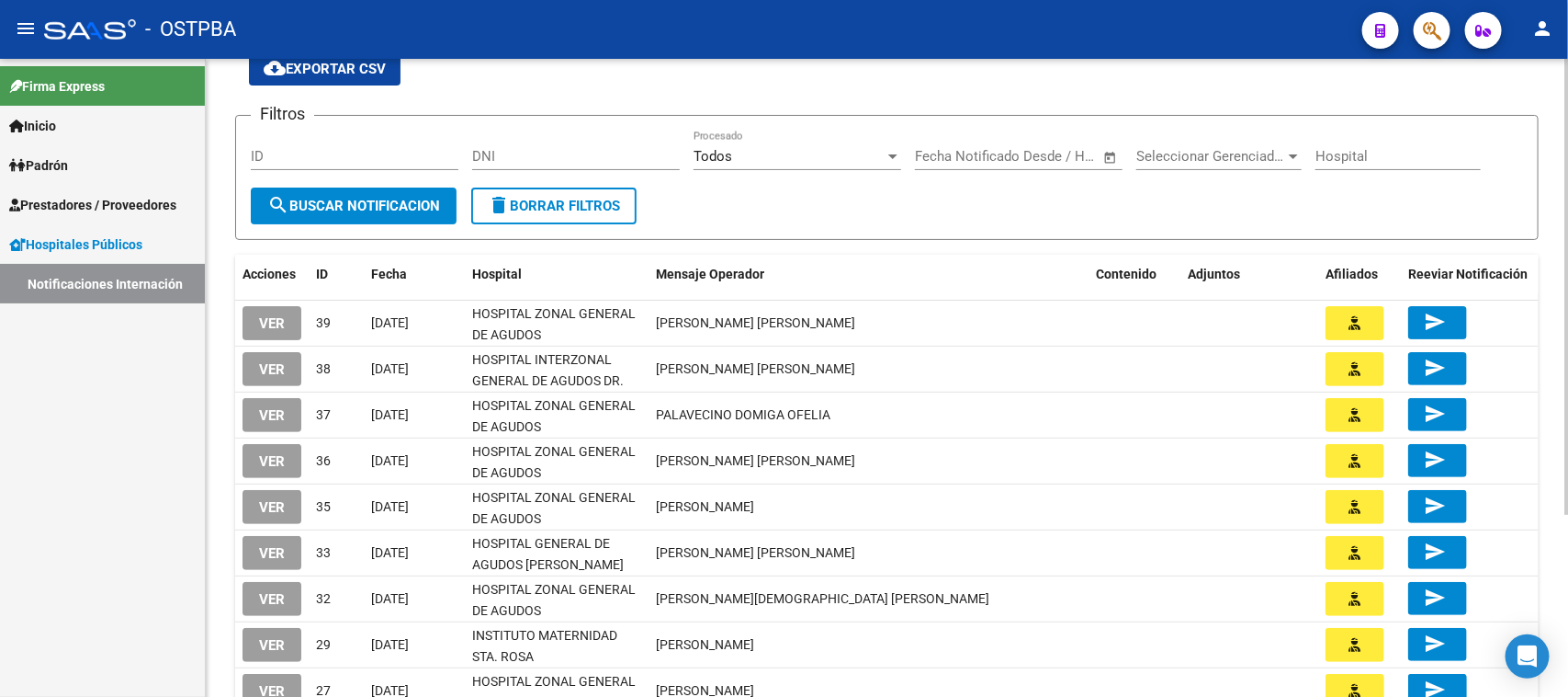
scroll to position [115, 0]
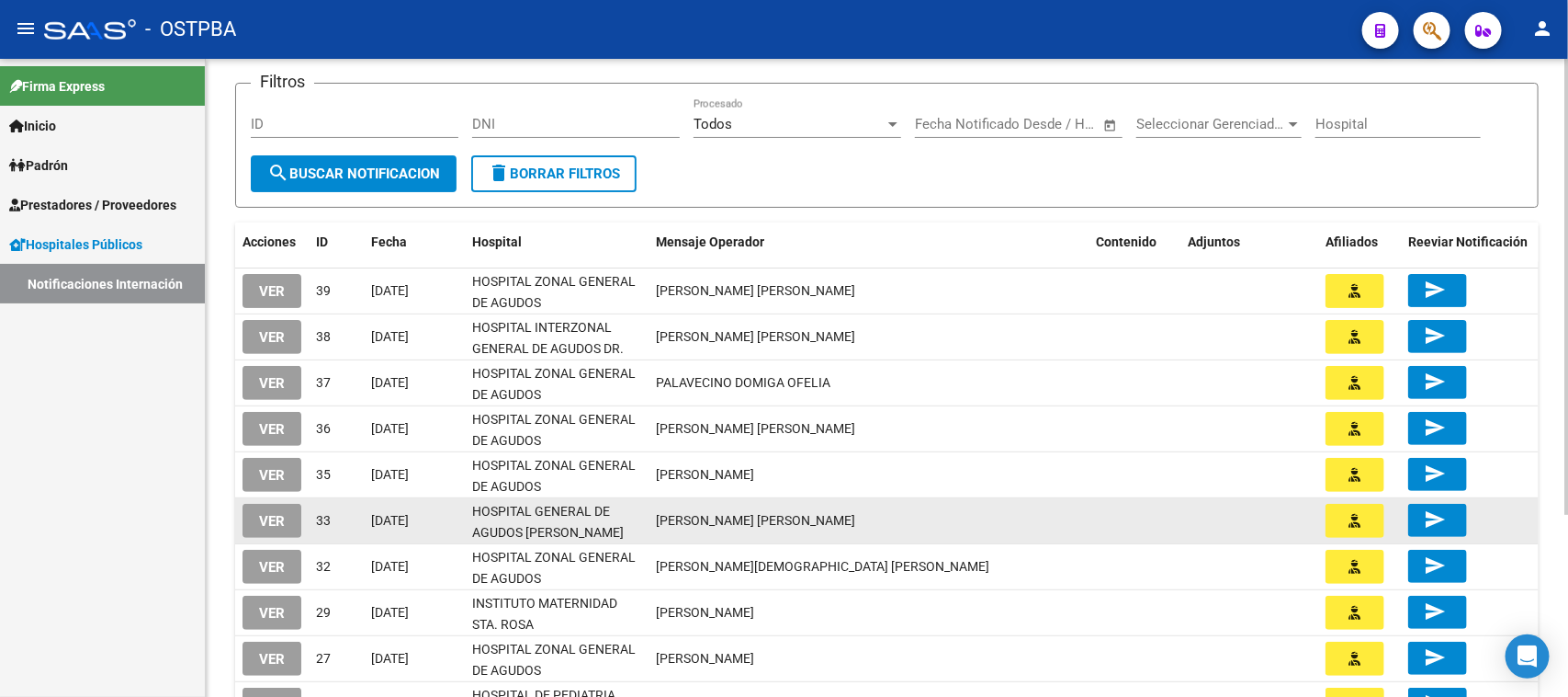
click at [287, 517] on button "VER" at bounding box center [272, 521] width 58 height 34
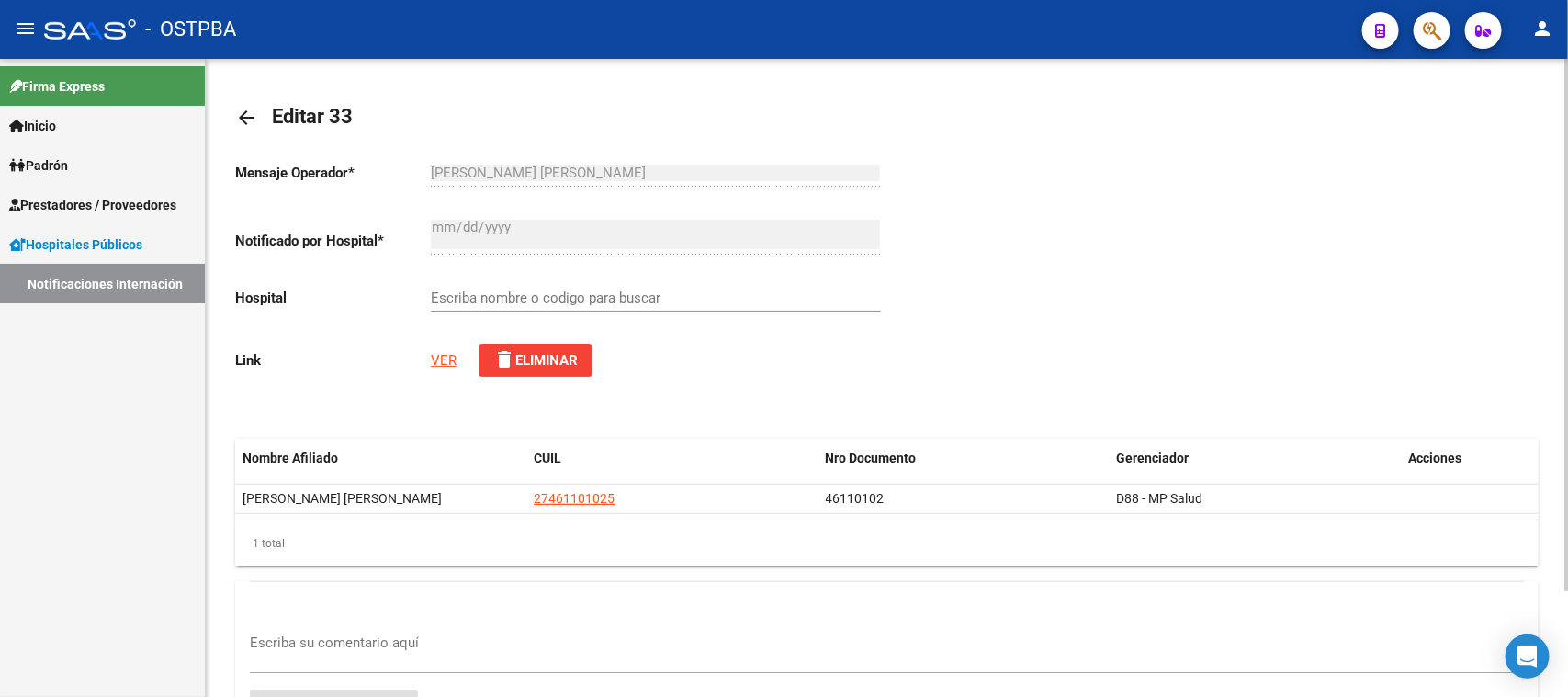
type input "HOSPITAL GENERAL DE AGUDOS [PERSON_NAME]"
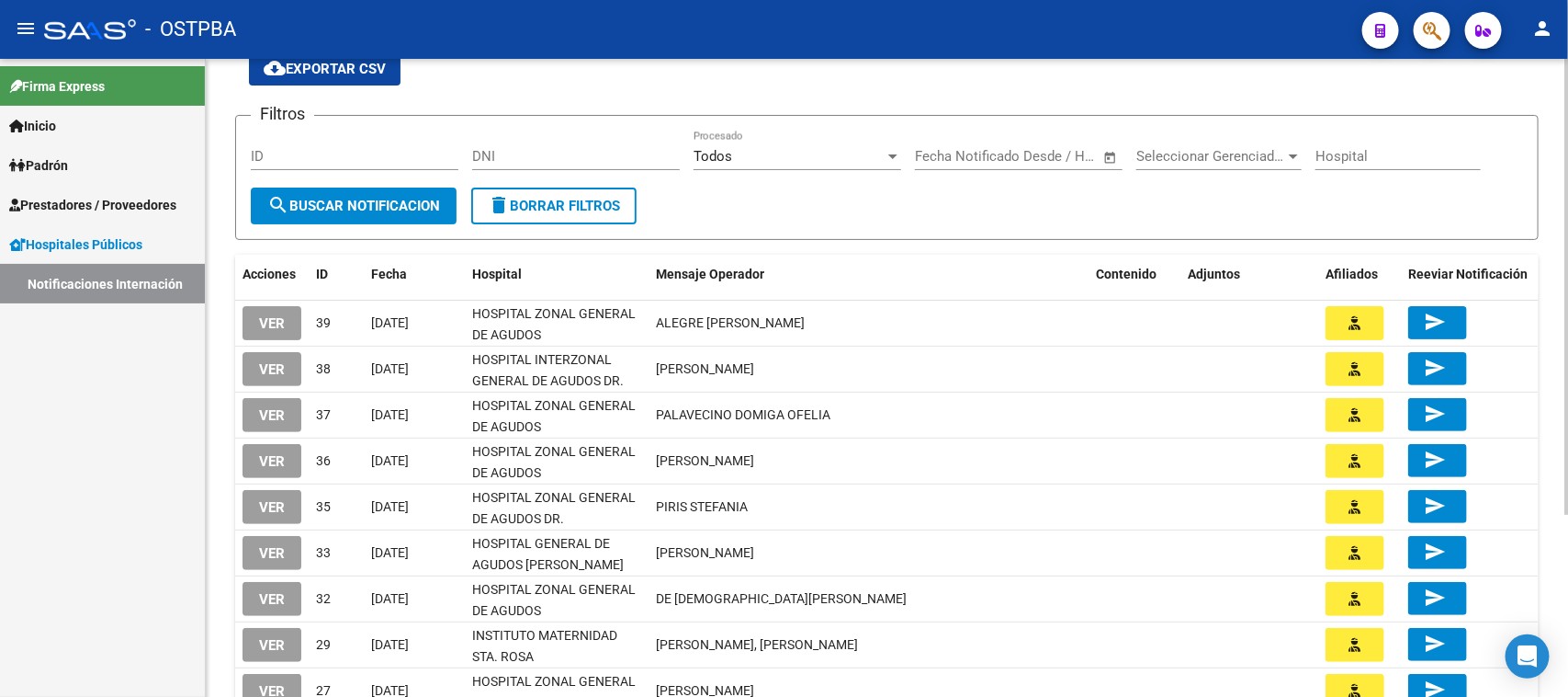
scroll to position [115, 0]
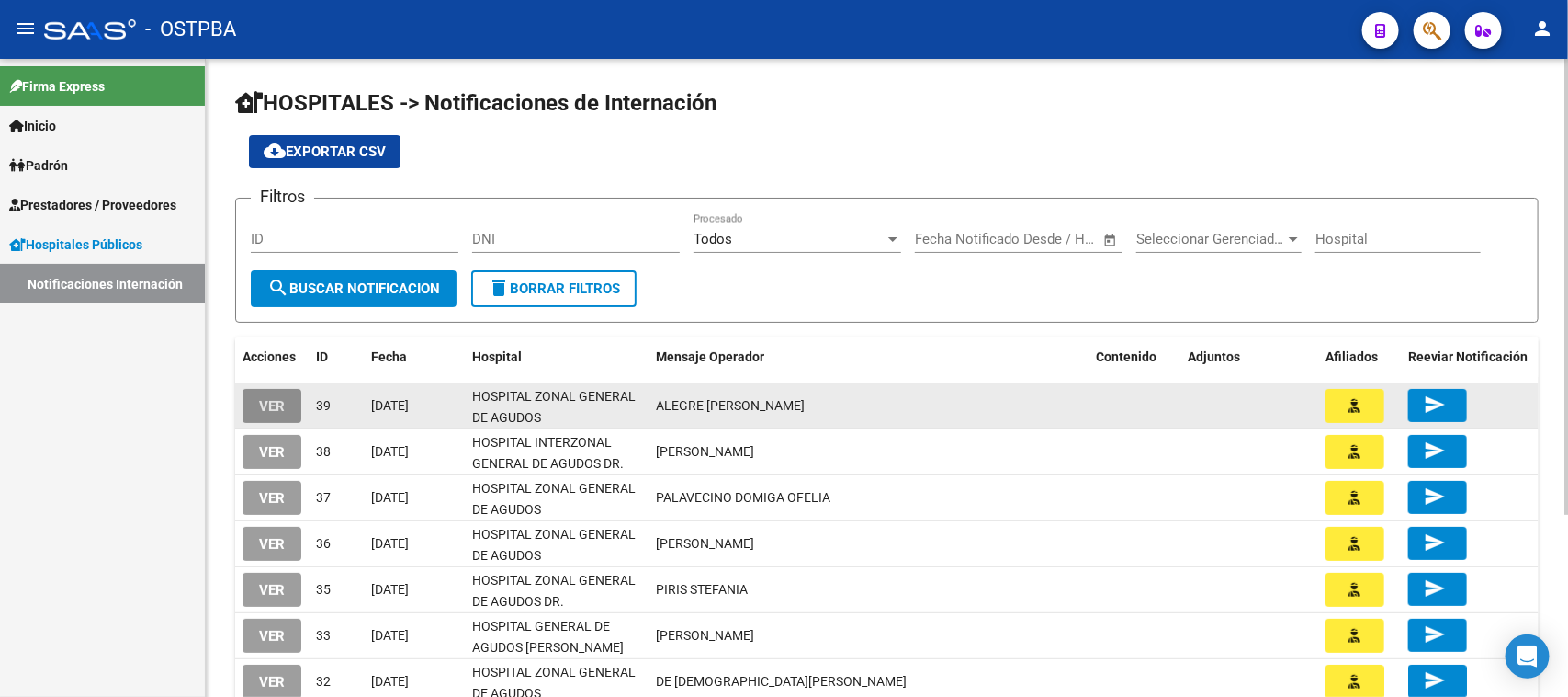
click at [267, 414] on button "VER" at bounding box center [272, 406] width 58 height 34
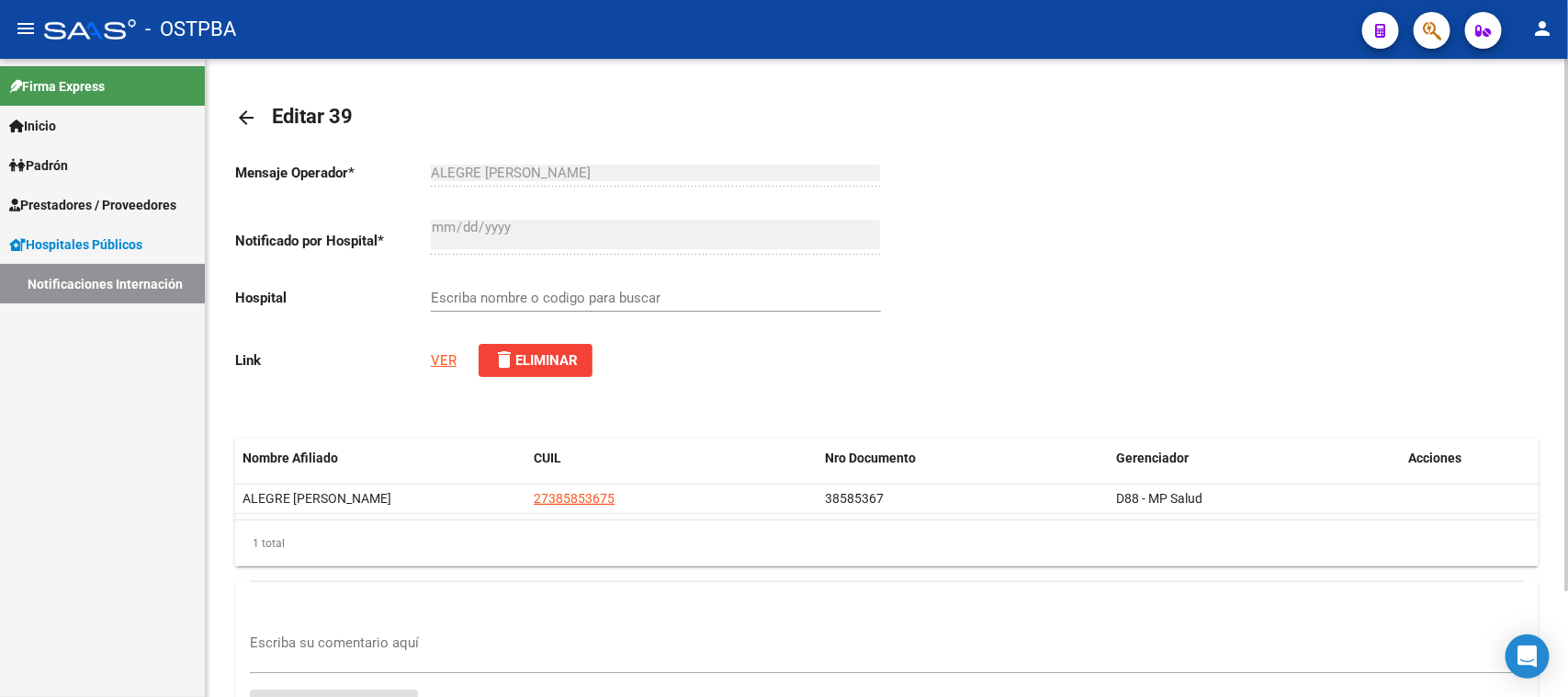
type input "HOSPITAL ZONAL GENERAL DE AGUDOS [PERSON_NAME]"
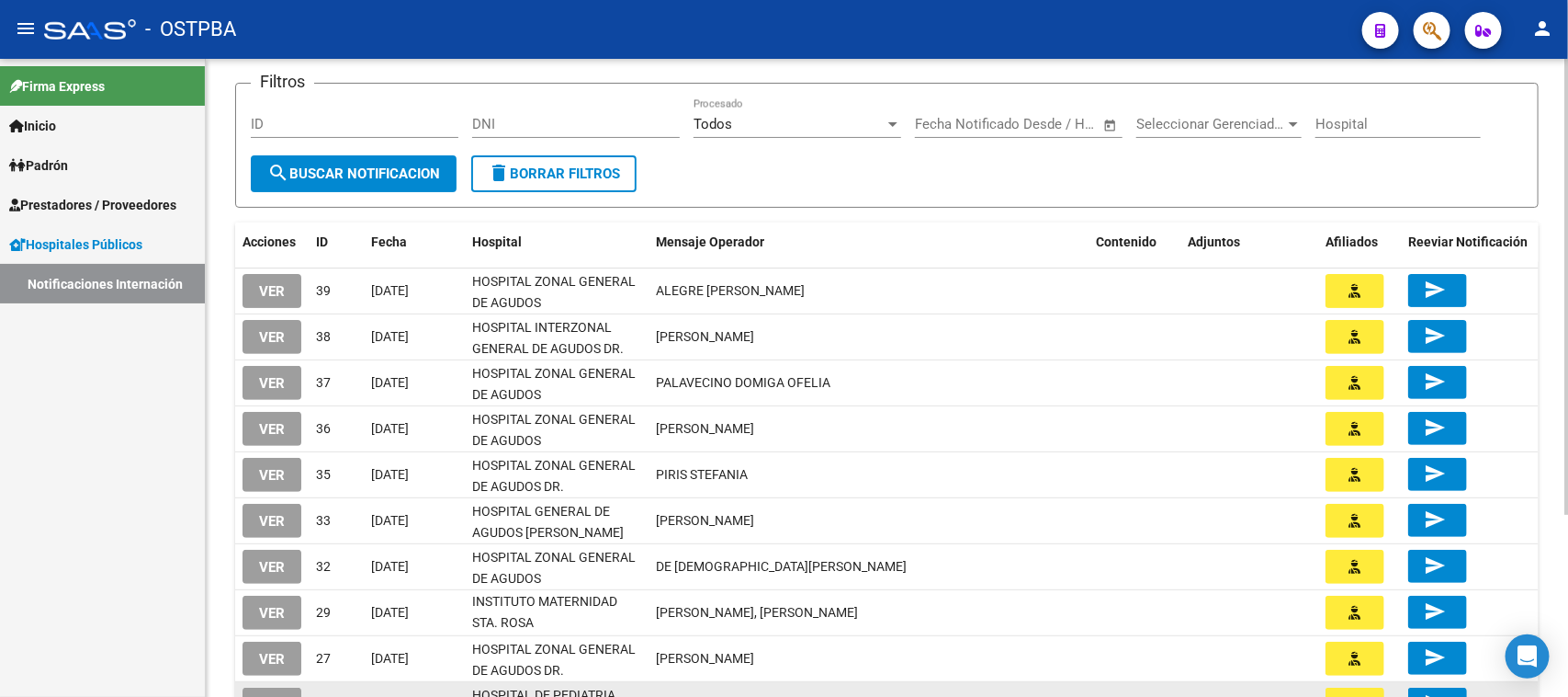
scroll to position [230, 0]
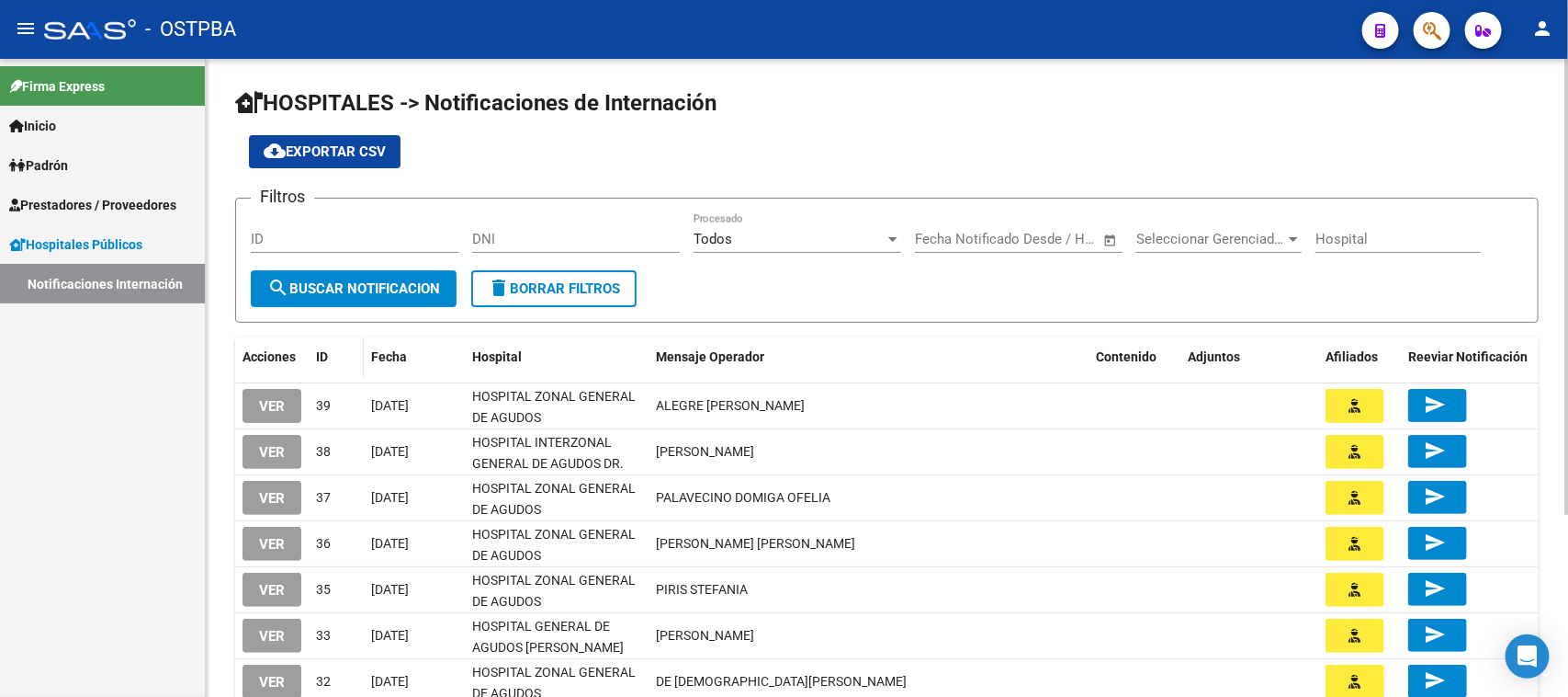
click at [324, 354] on span "ID" at bounding box center [322, 357] width 12 height 15
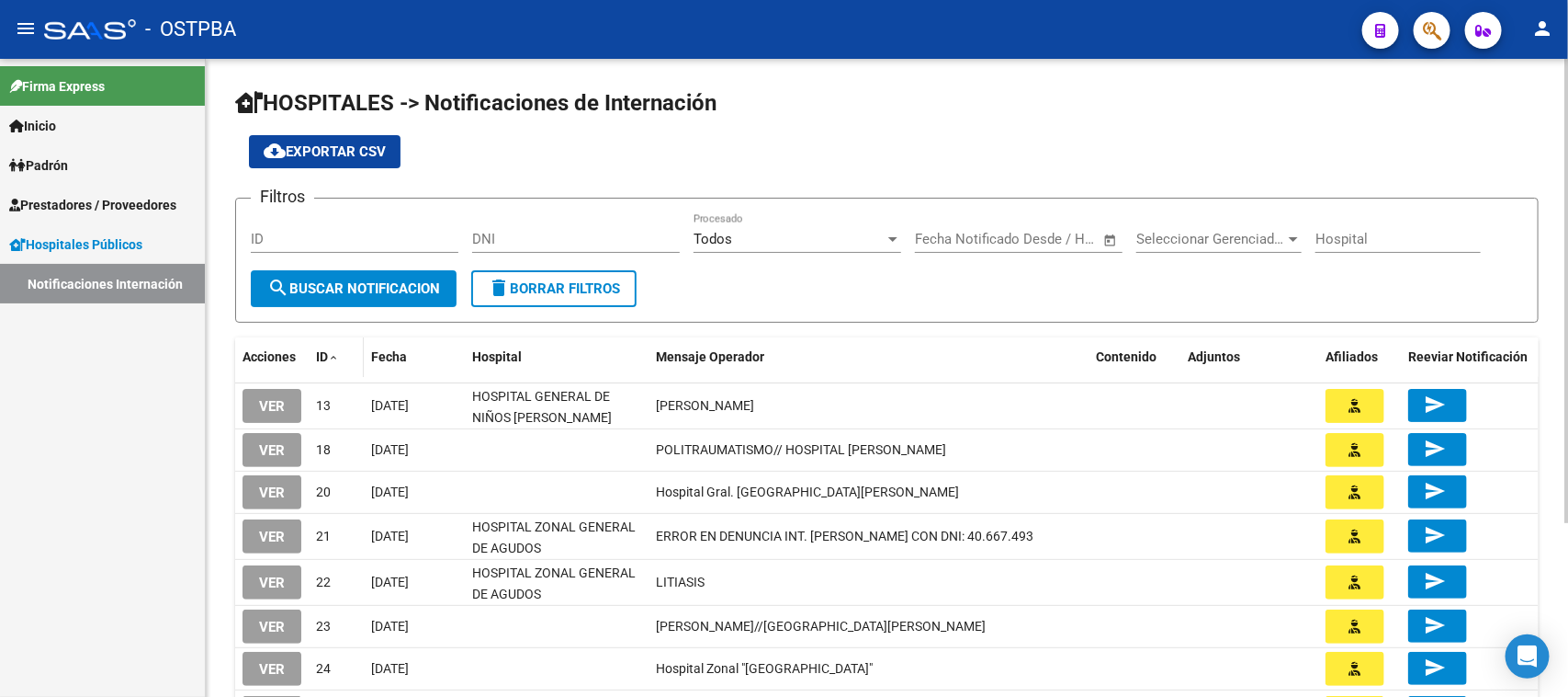
click at [331, 361] on span at bounding box center [333, 359] width 11 height 13
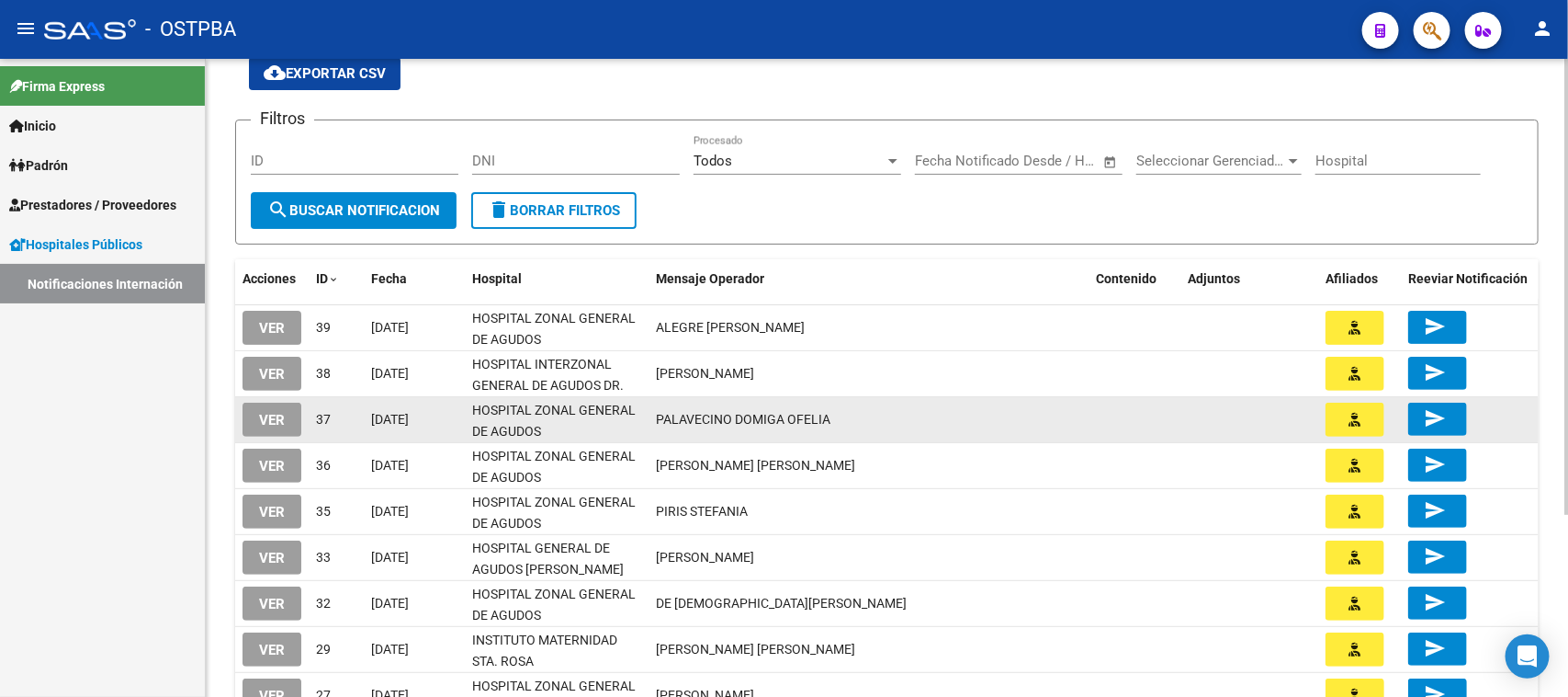
scroll to position [115, 0]
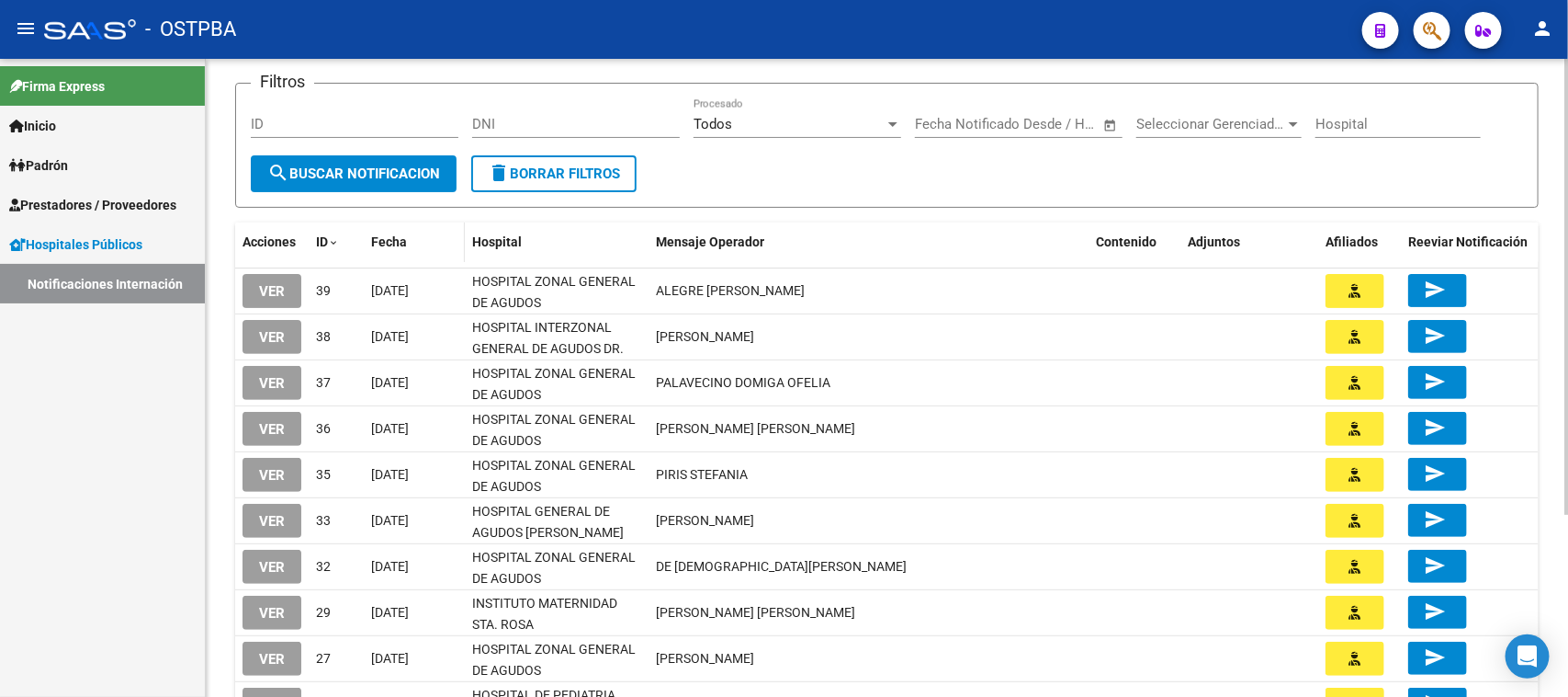
click at [381, 244] on span "Fecha" at bounding box center [389, 242] width 36 height 15
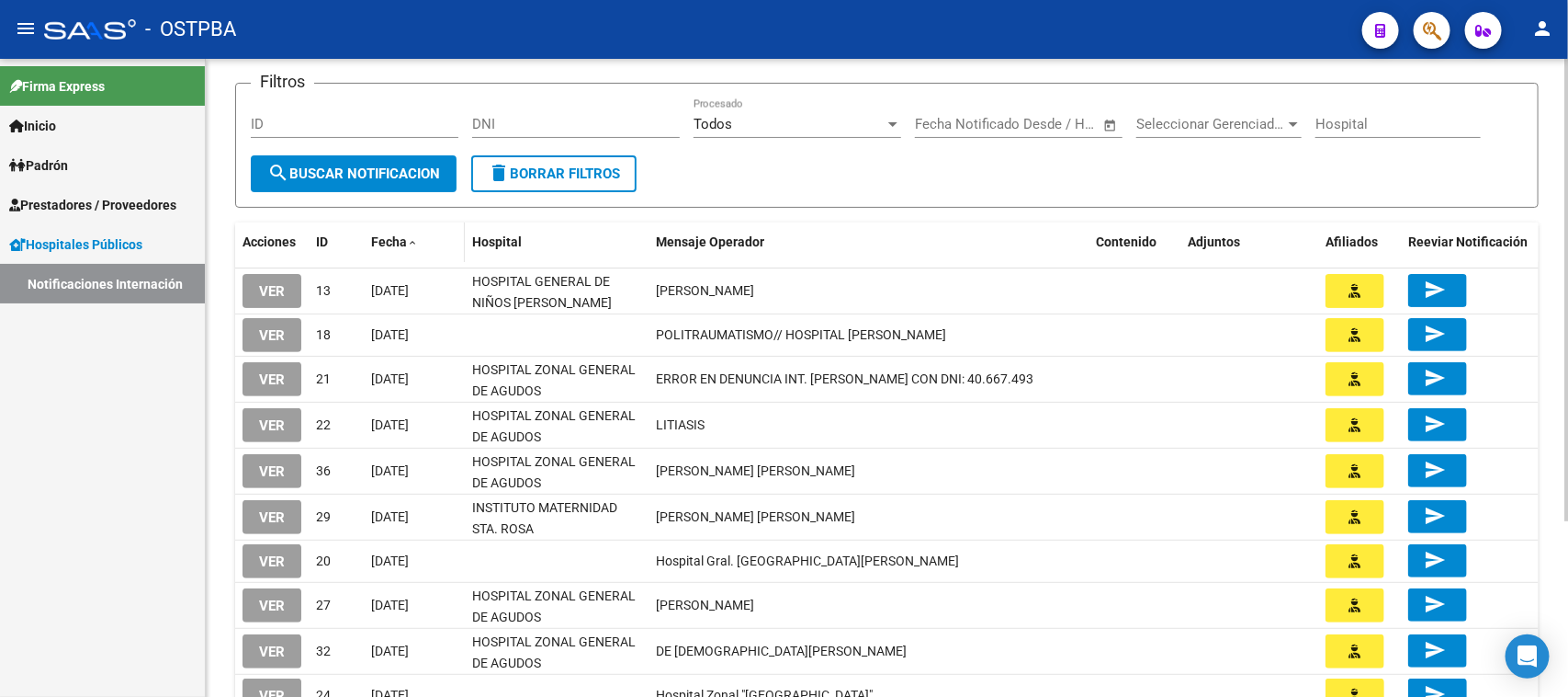
click at [401, 236] on span "Fecha" at bounding box center [389, 242] width 36 height 15
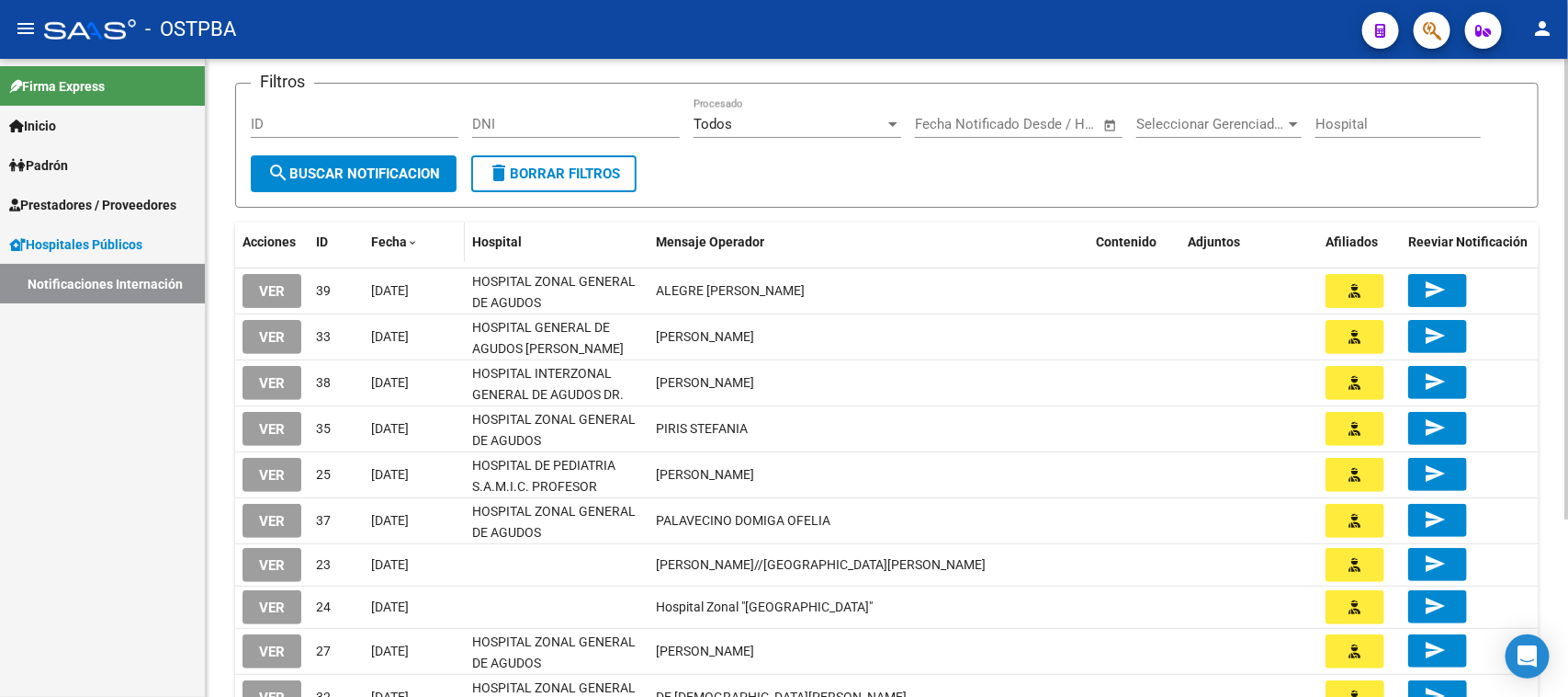
click at [411, 237] on span at bounding box center [412, 244] width 11 height 13
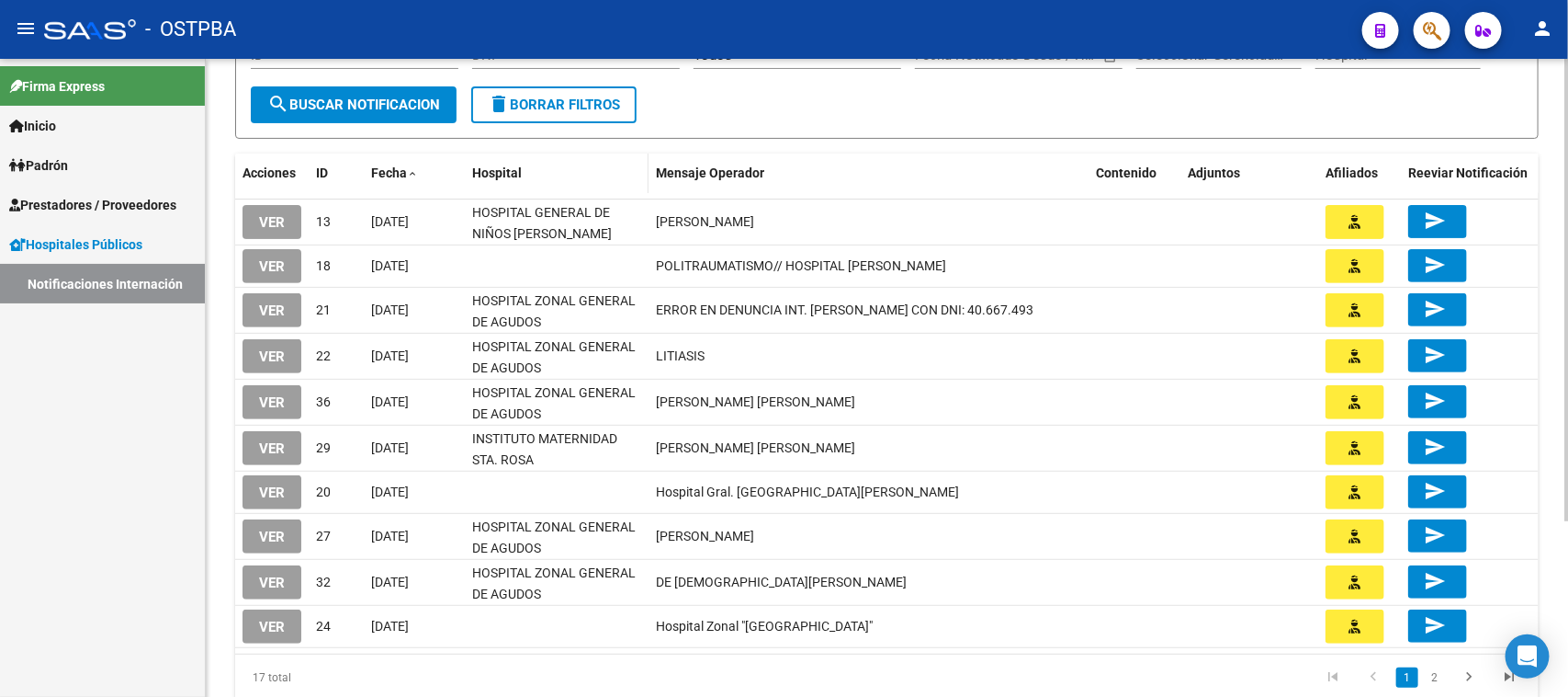
scroll to position [129, 0]
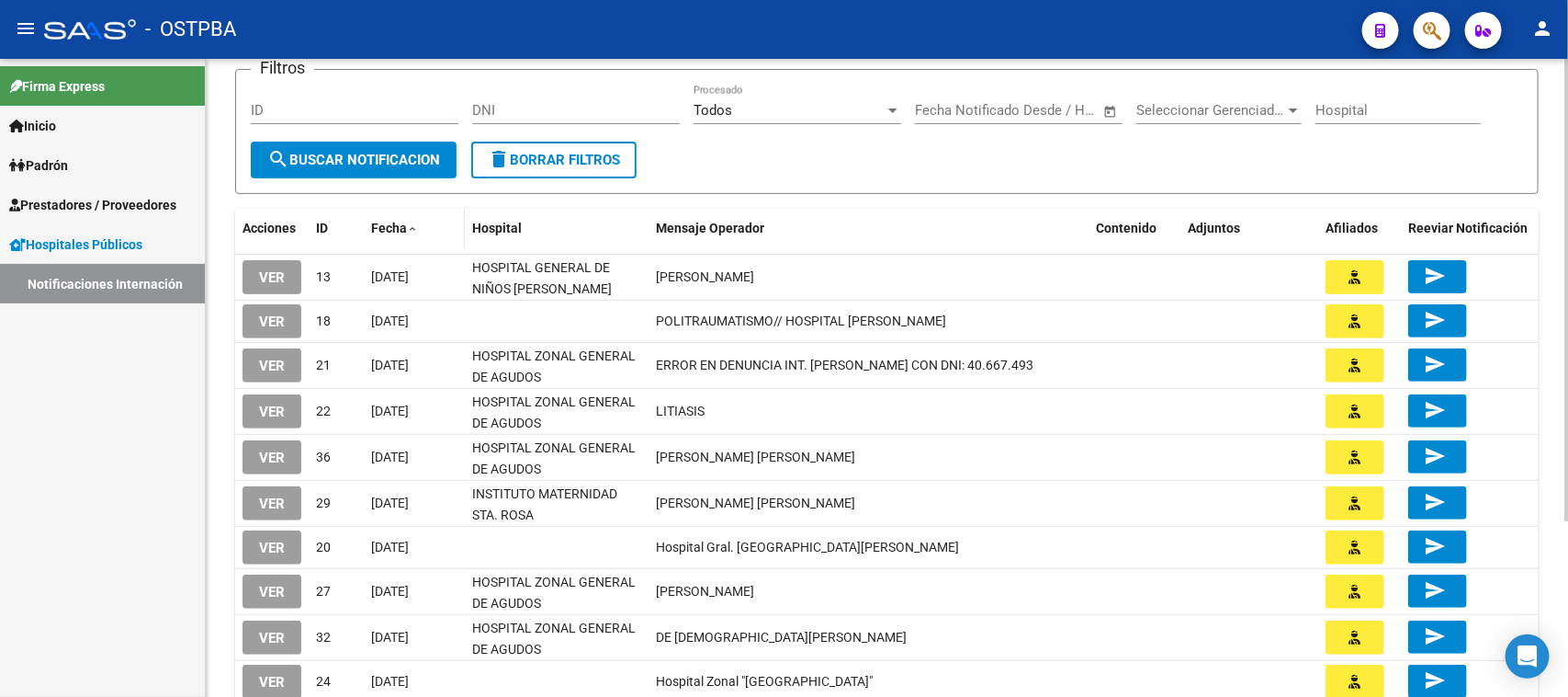
click at [396, 222] on span "Fecha" at bounding box center [389, 228] width 36 height 15
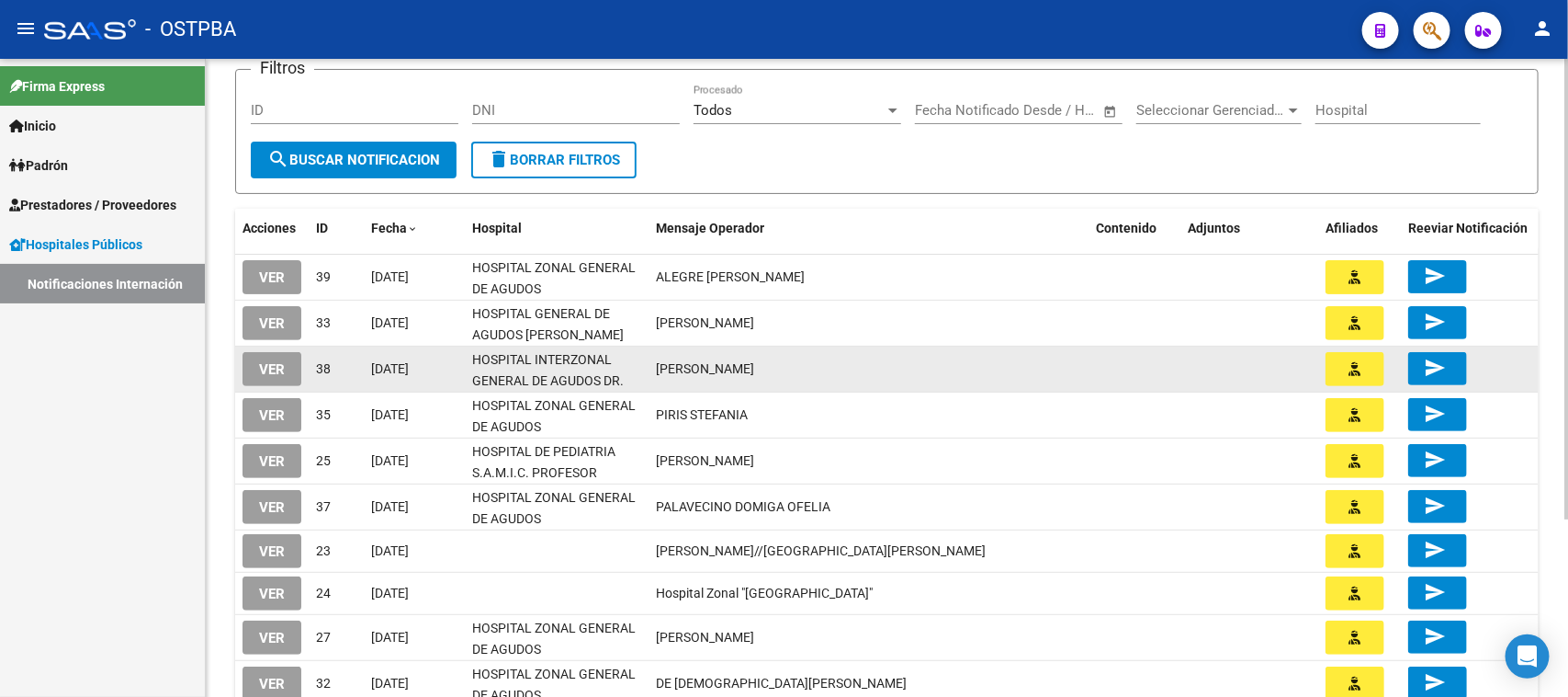
scroll to position [244, 0]
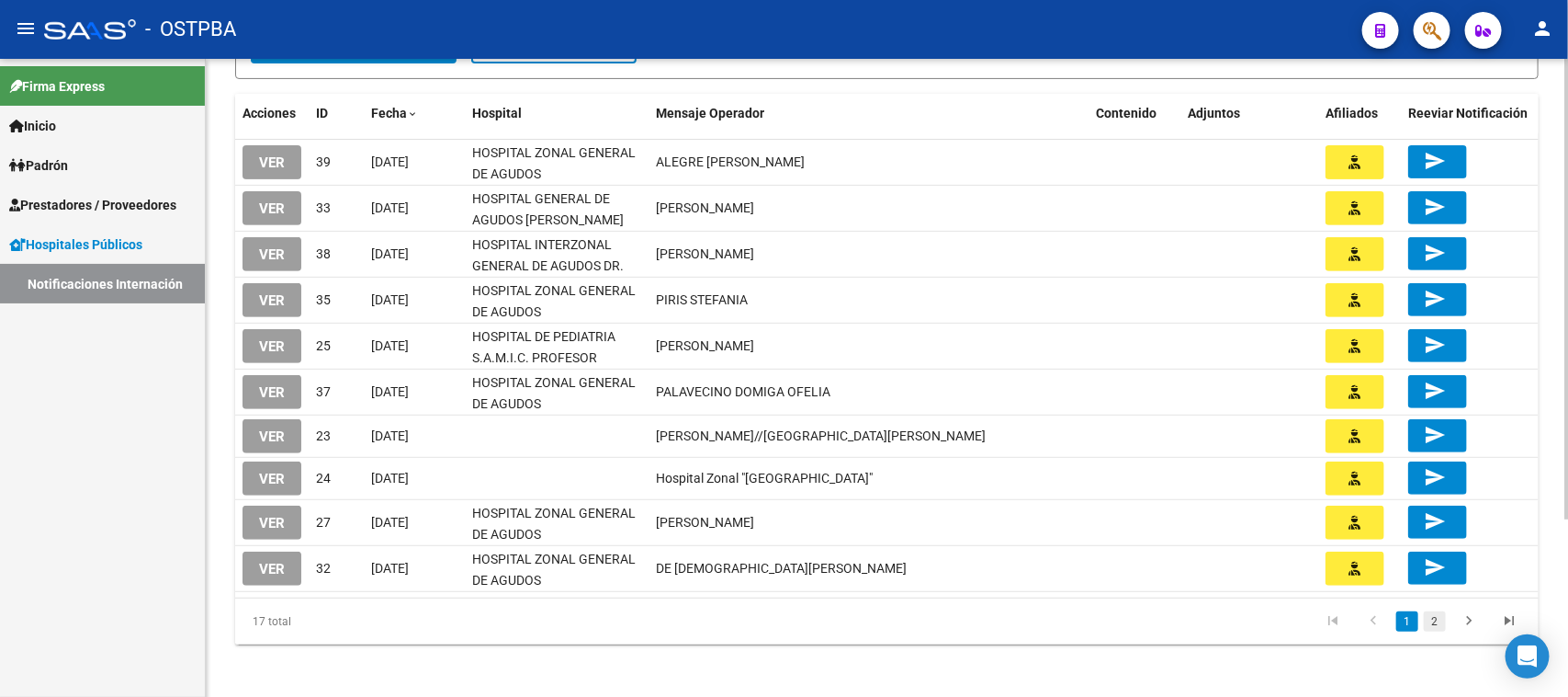
click at [1431, 617] on link "2" at bounding box center [1434, 621] width 22 height 20
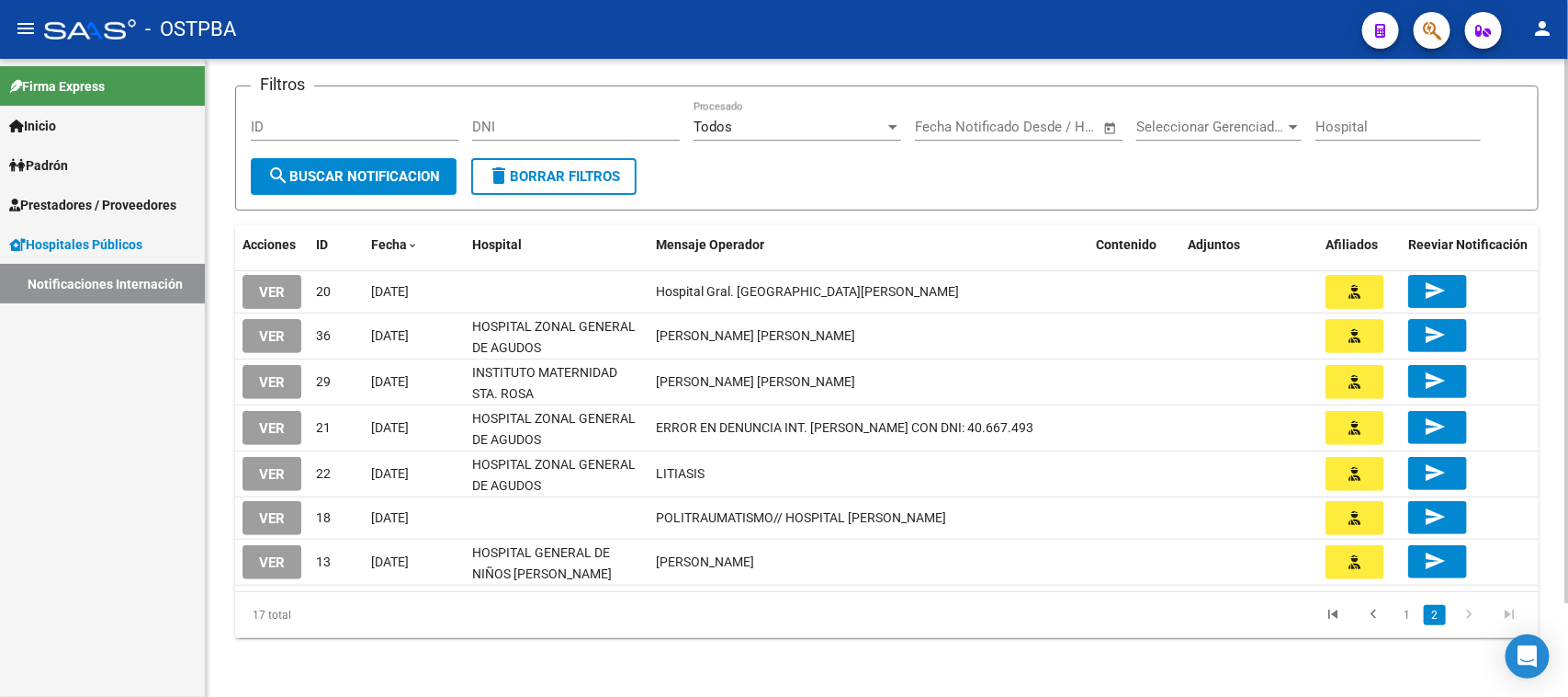
scroll to position [110, 0]
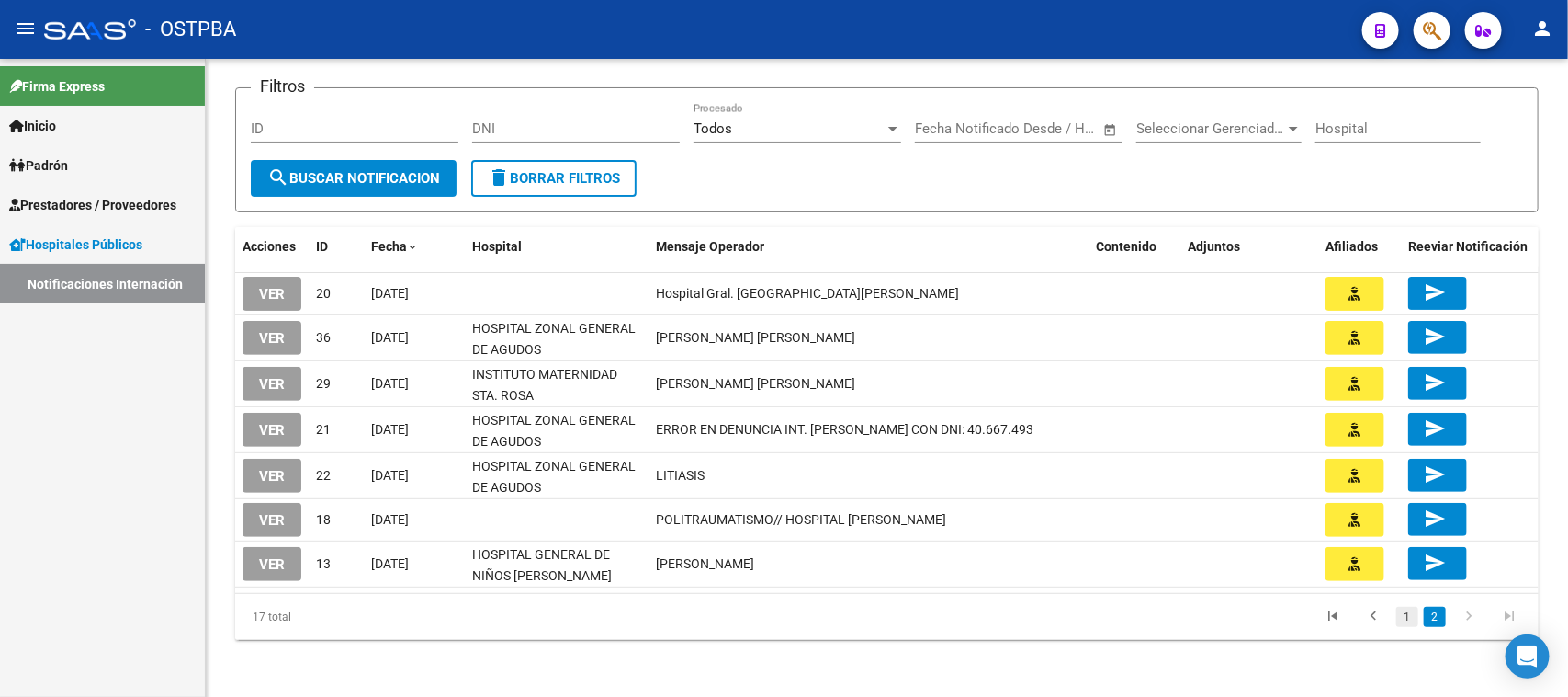
click at [1404, 612] on link "1" at bounding box center [1407, 616] width 22 height 20
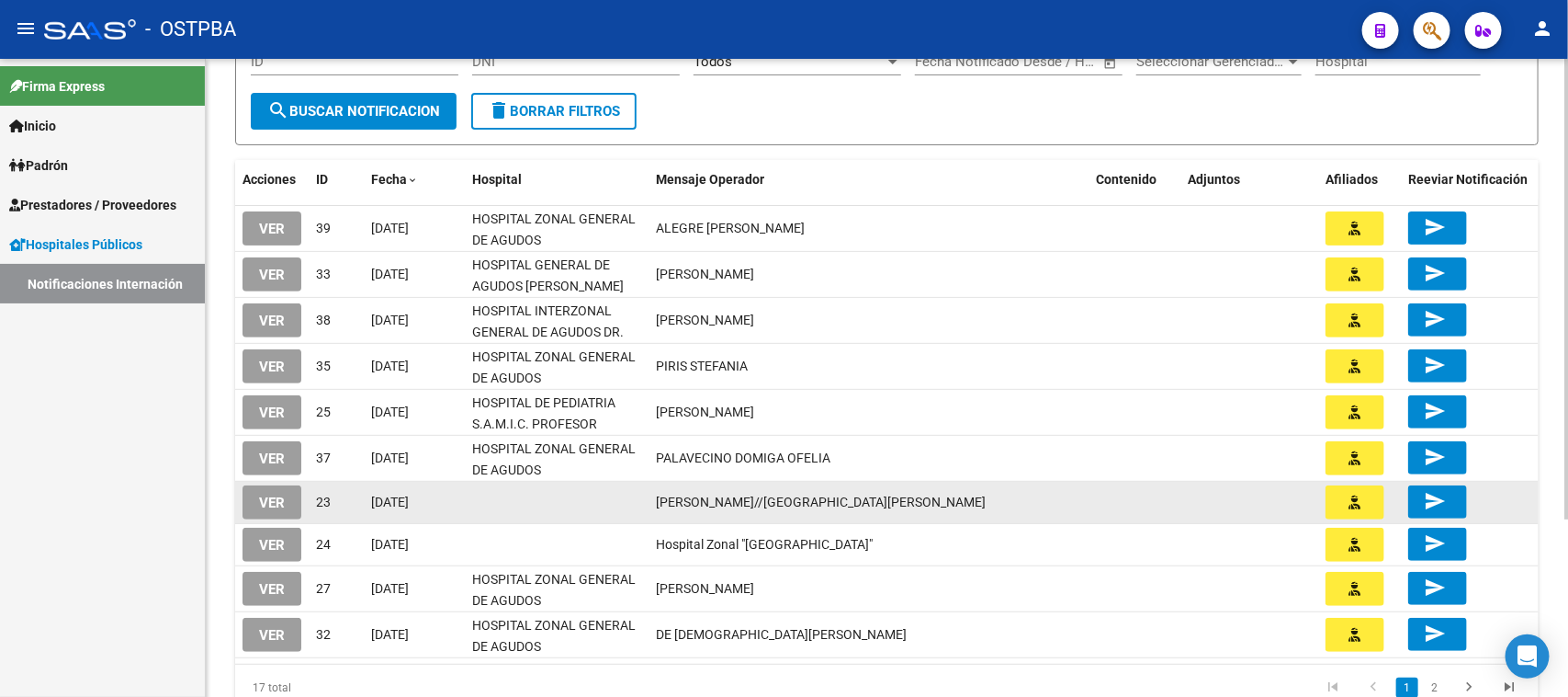
scroll to position [248, 0]
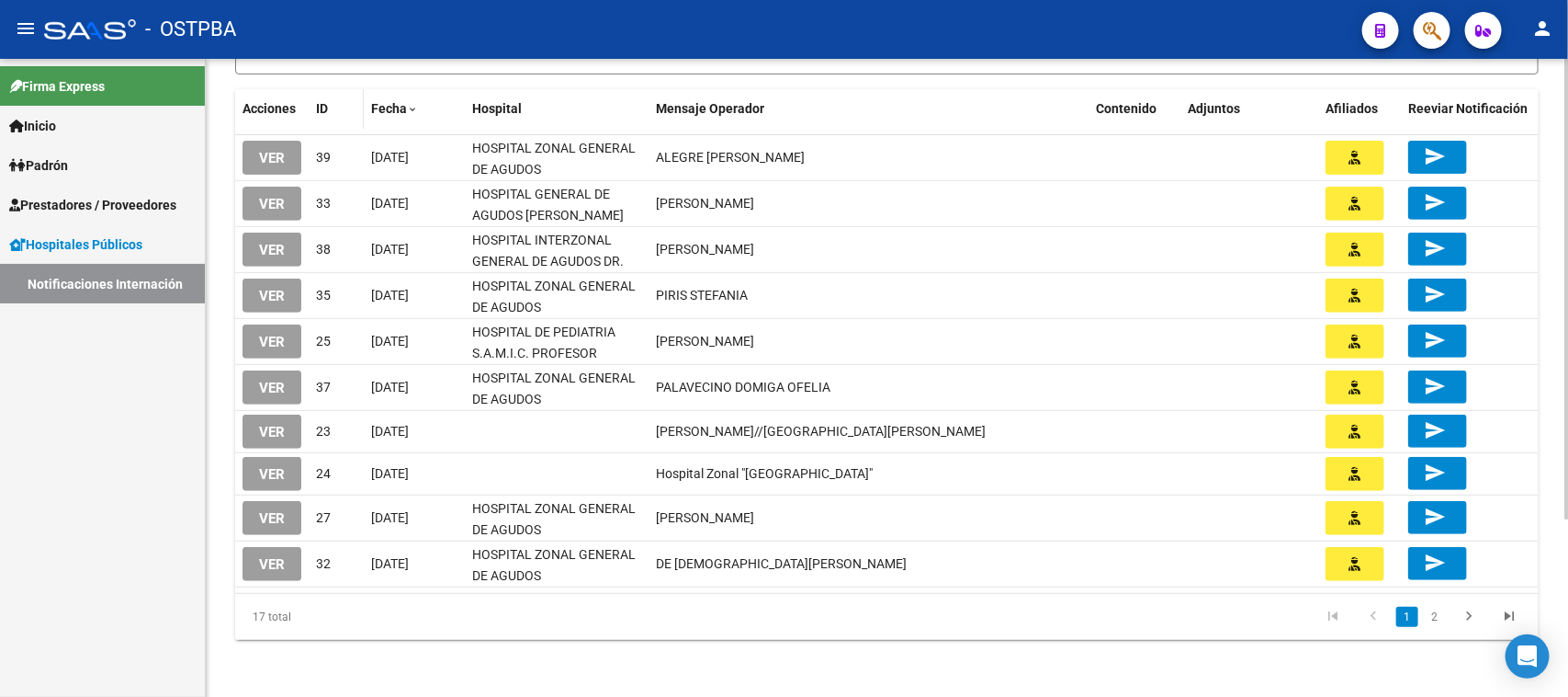
click at [323, 108] on span "ID" at bounding box center [322, 108] width 12 height 15
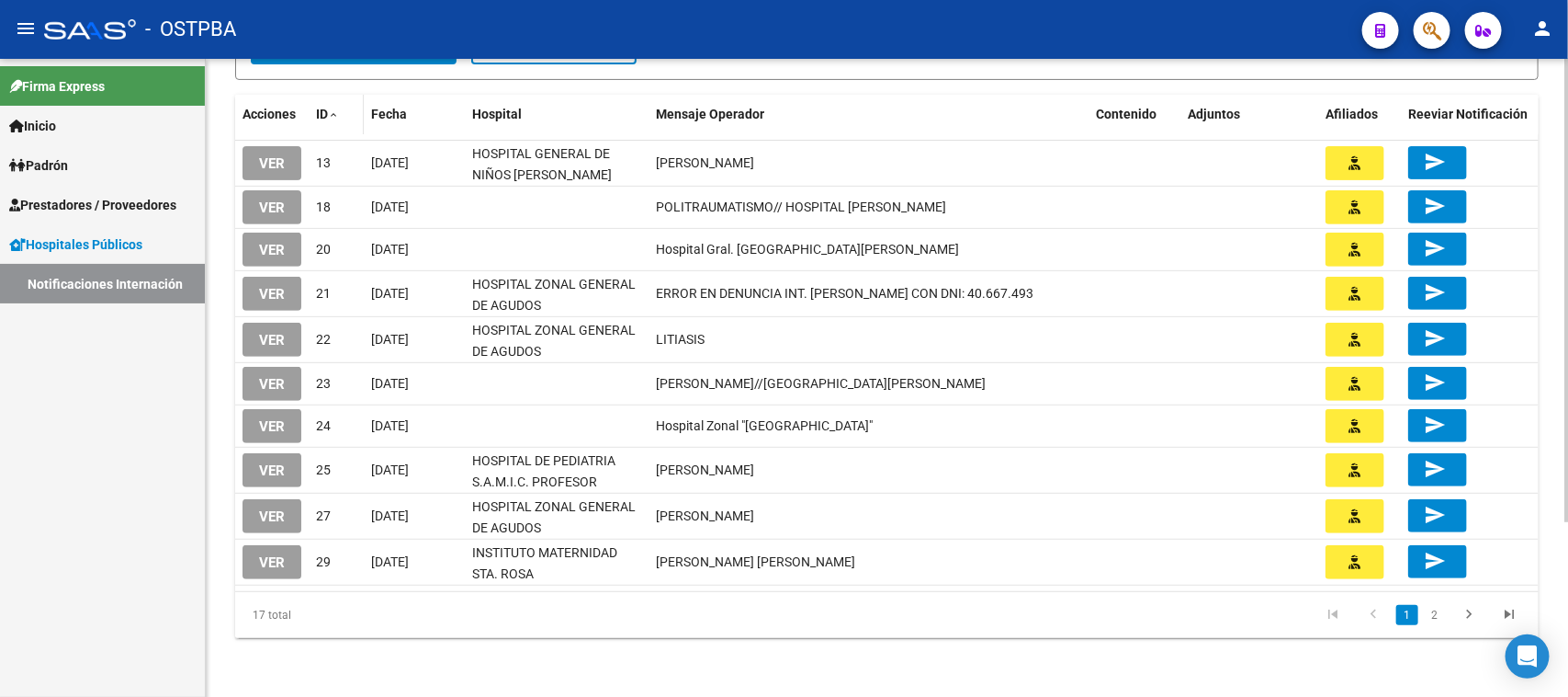
scroll to position [240, 0]
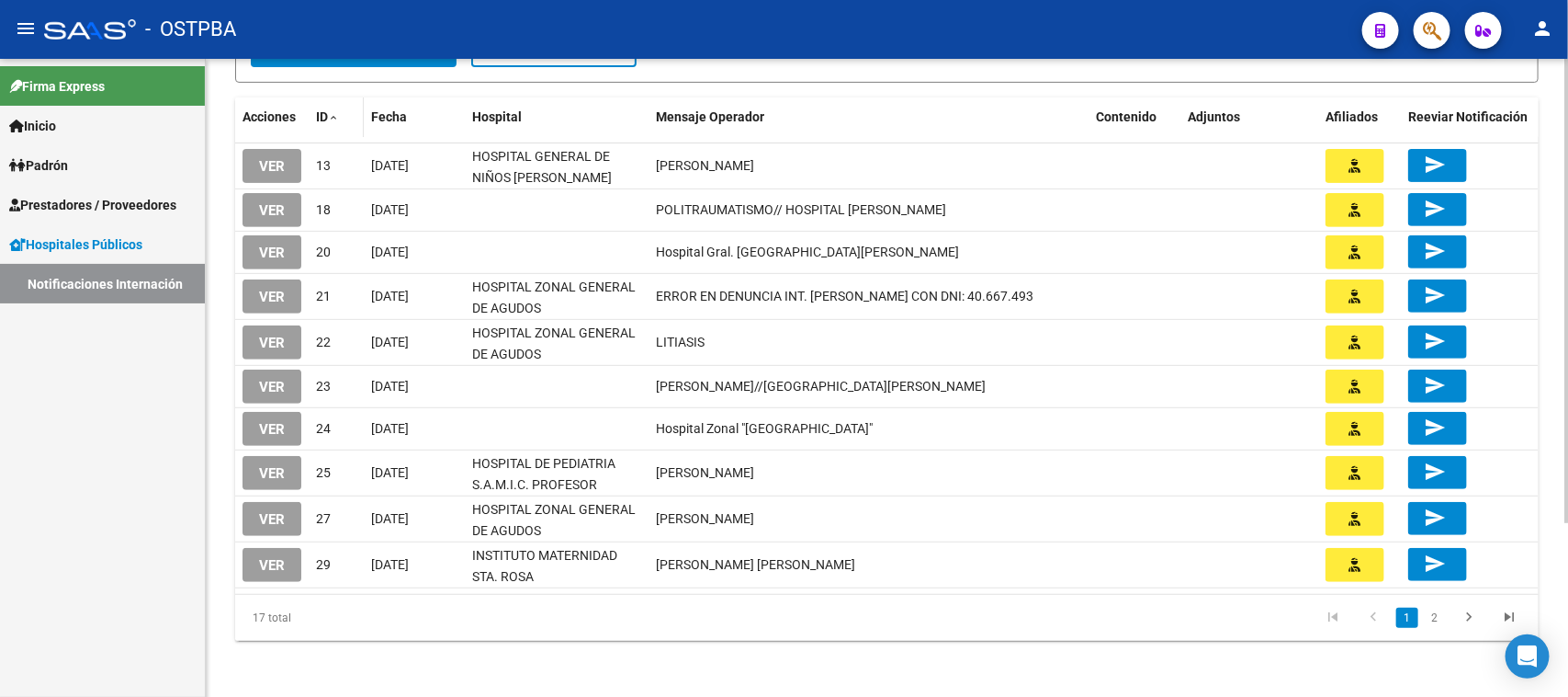
click at [323, 109] on span "ID" at bounding box center [322, 117] width 12 height 15
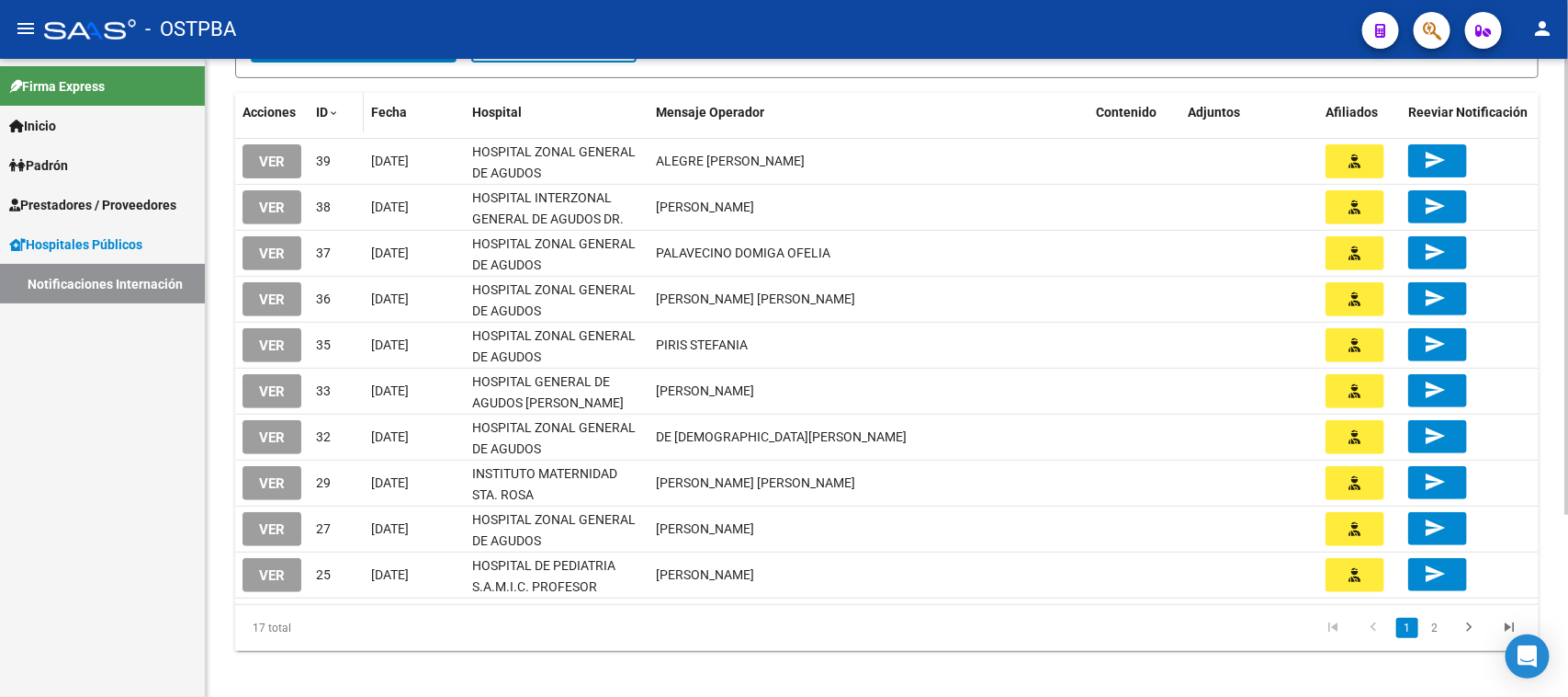
scroll to position [248, 0]
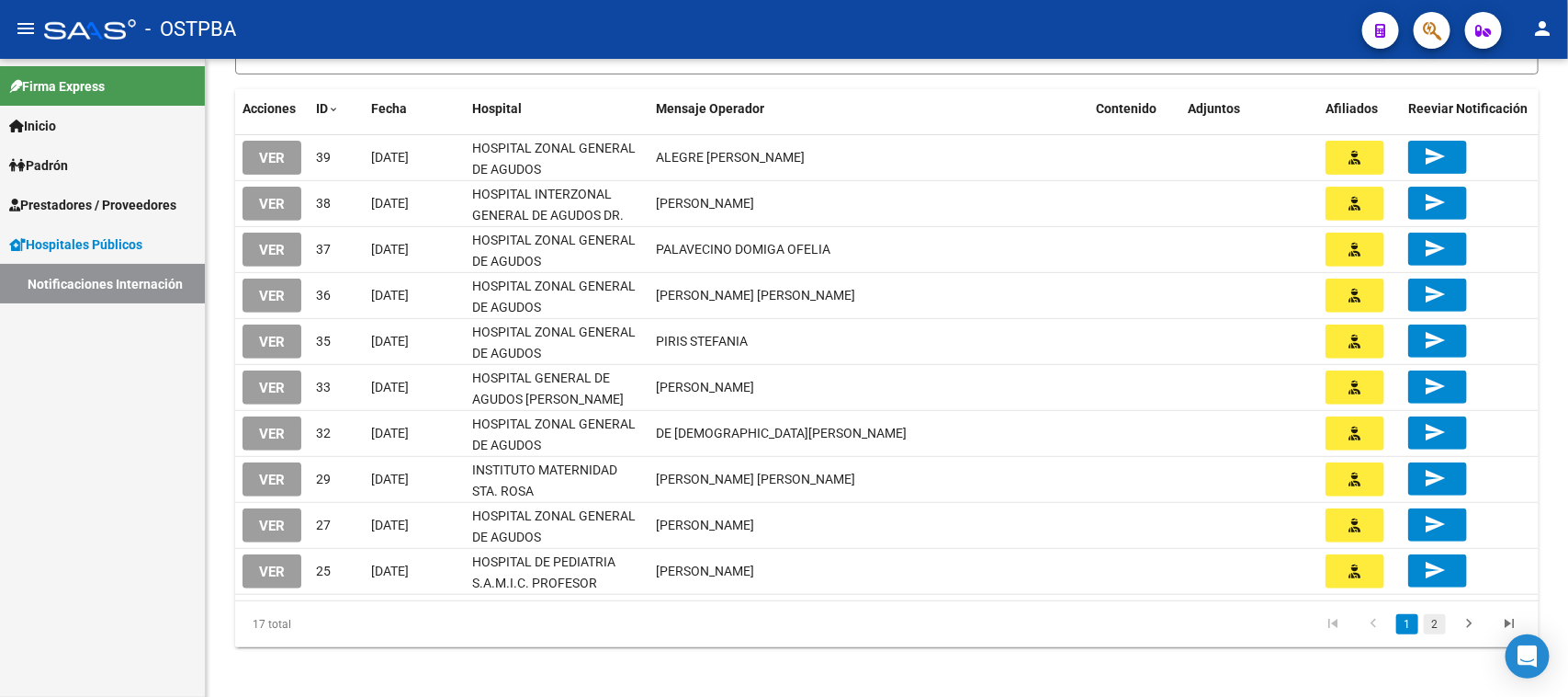
click at [1440, 612] on li "2" at bounding box center [1434, 624] width 27 height 31
click at [1440, 617] on link "2" at bounding box center [1434, 624] width 22 height 20
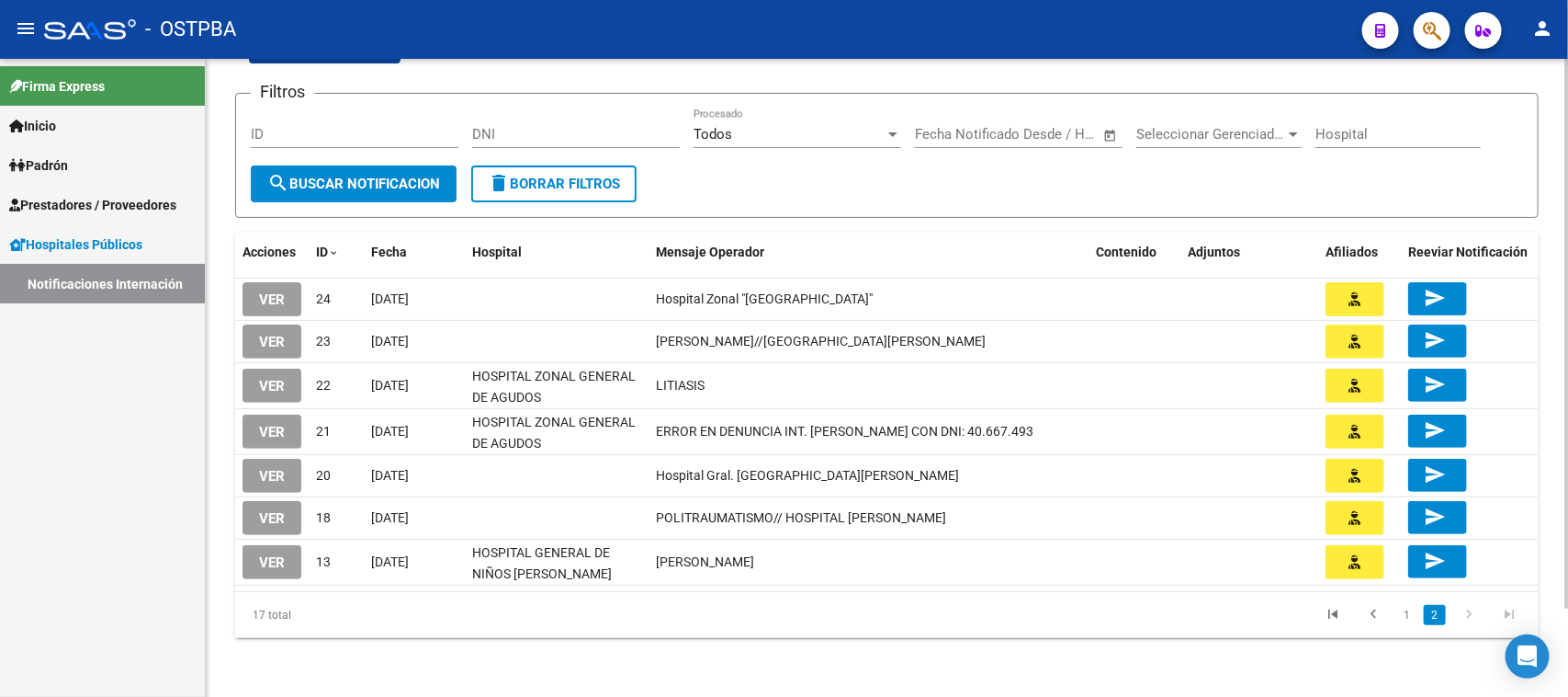
scroll to position [102, 0]
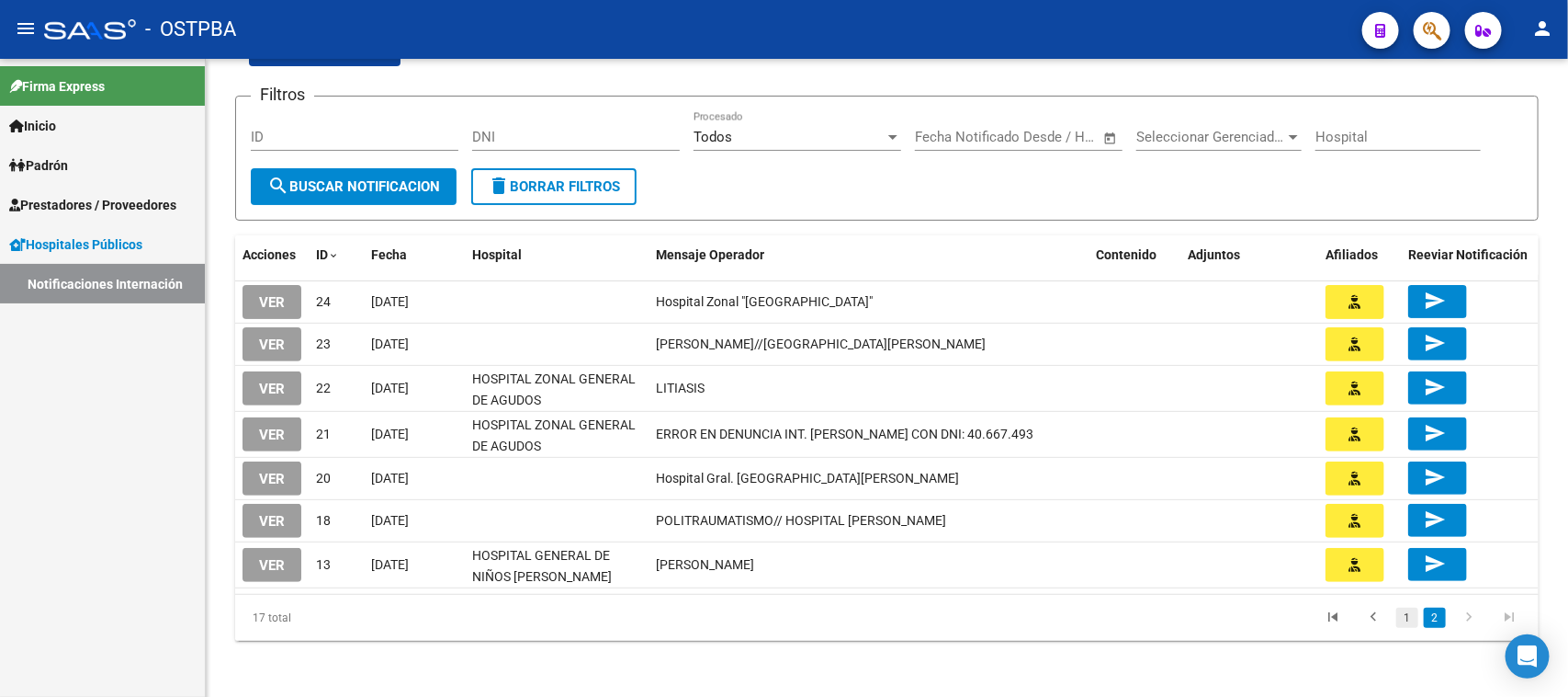
click at [1408, 617] on link "1" at bounding box center [1407, 617] width 22 height 20
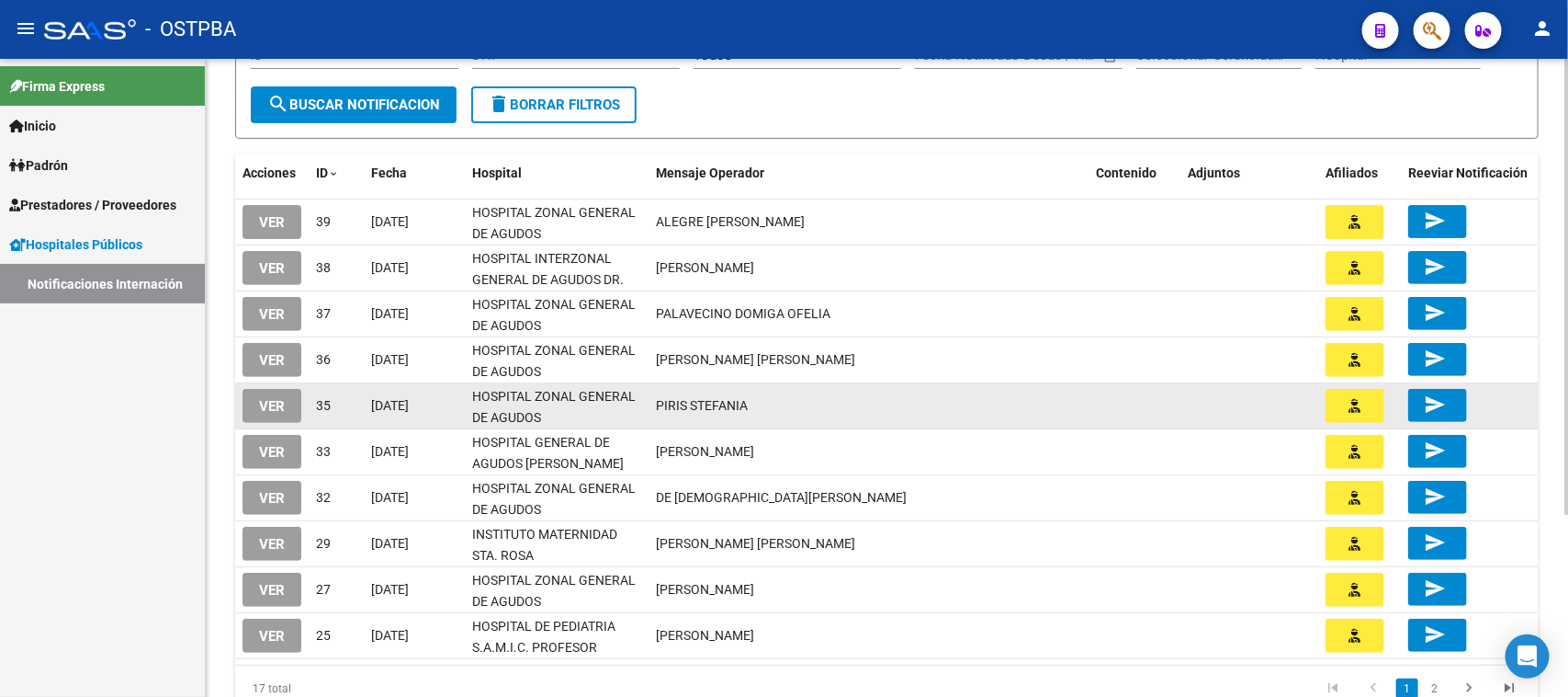
scroll to position [217, 0]
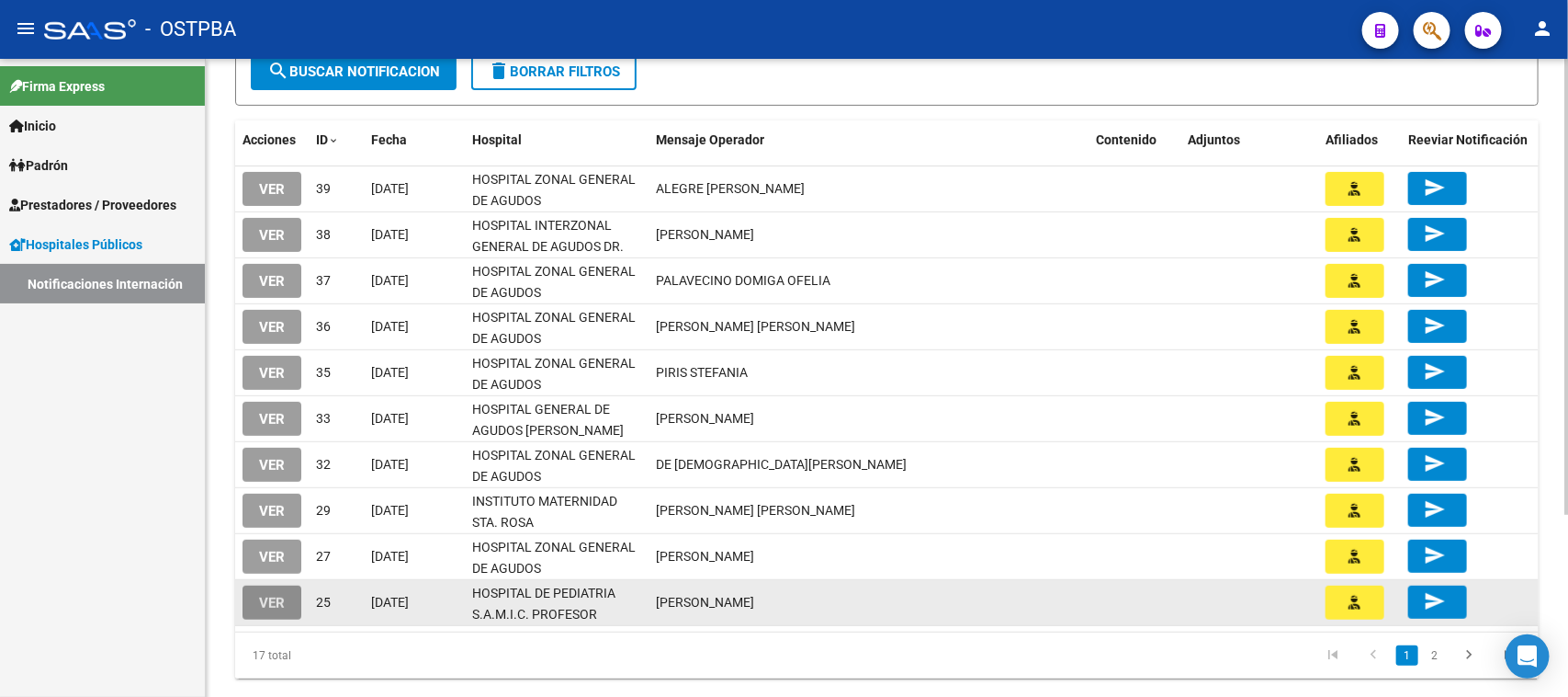
click at [284, 588] on button "VER" at bounding box center [272, 602] width 58 height 34
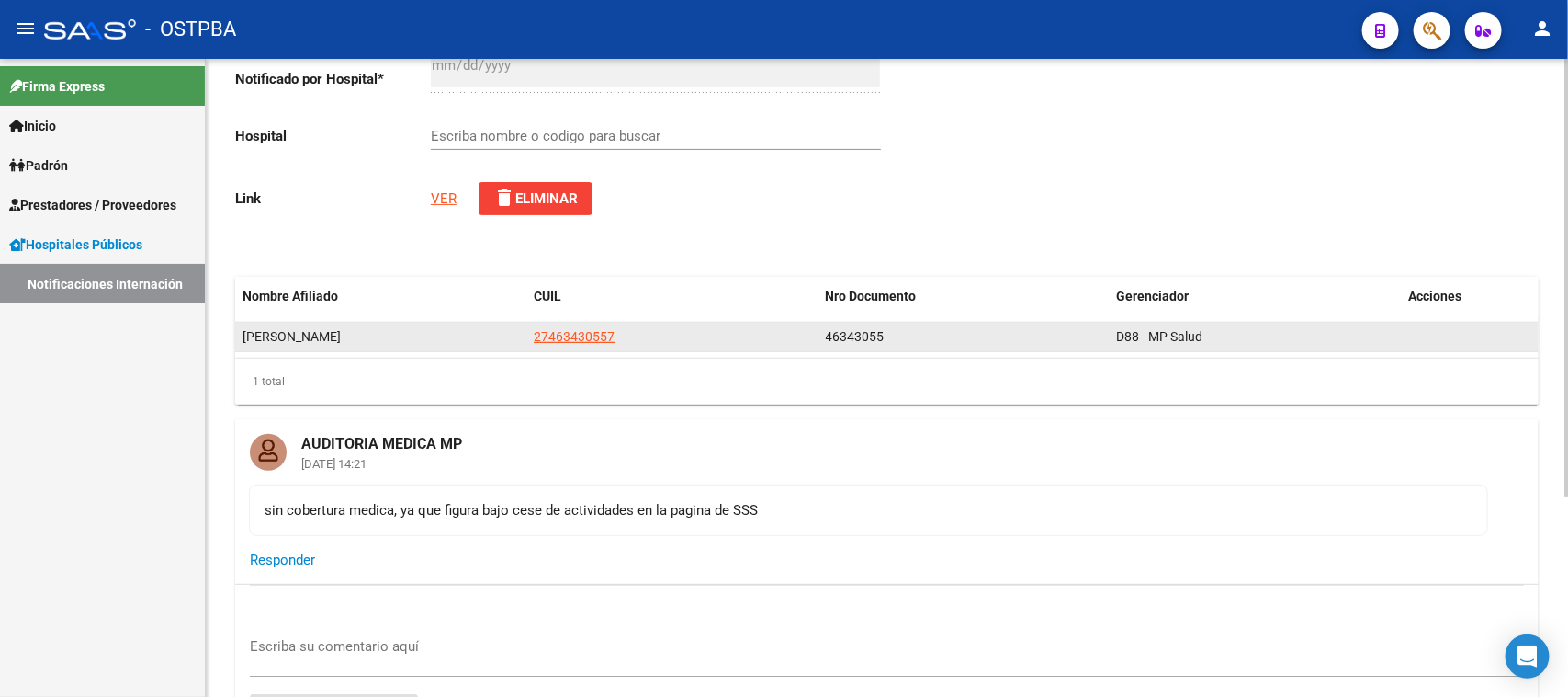
scroll to position [294, 0]
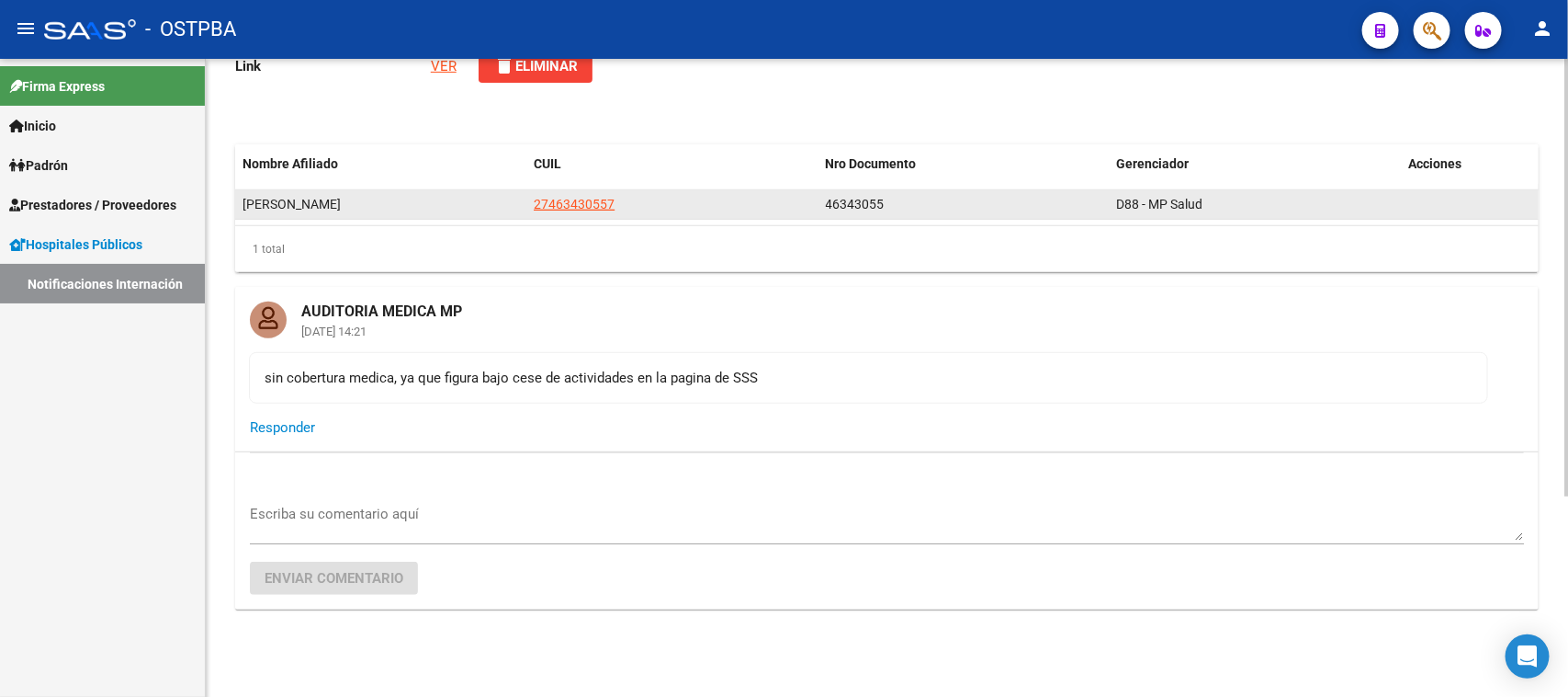
type input "HOSPITAL DE PEDIATRIA S.A.M.I.C. PROFESOR DR. JUAN F. GARRAHAN"
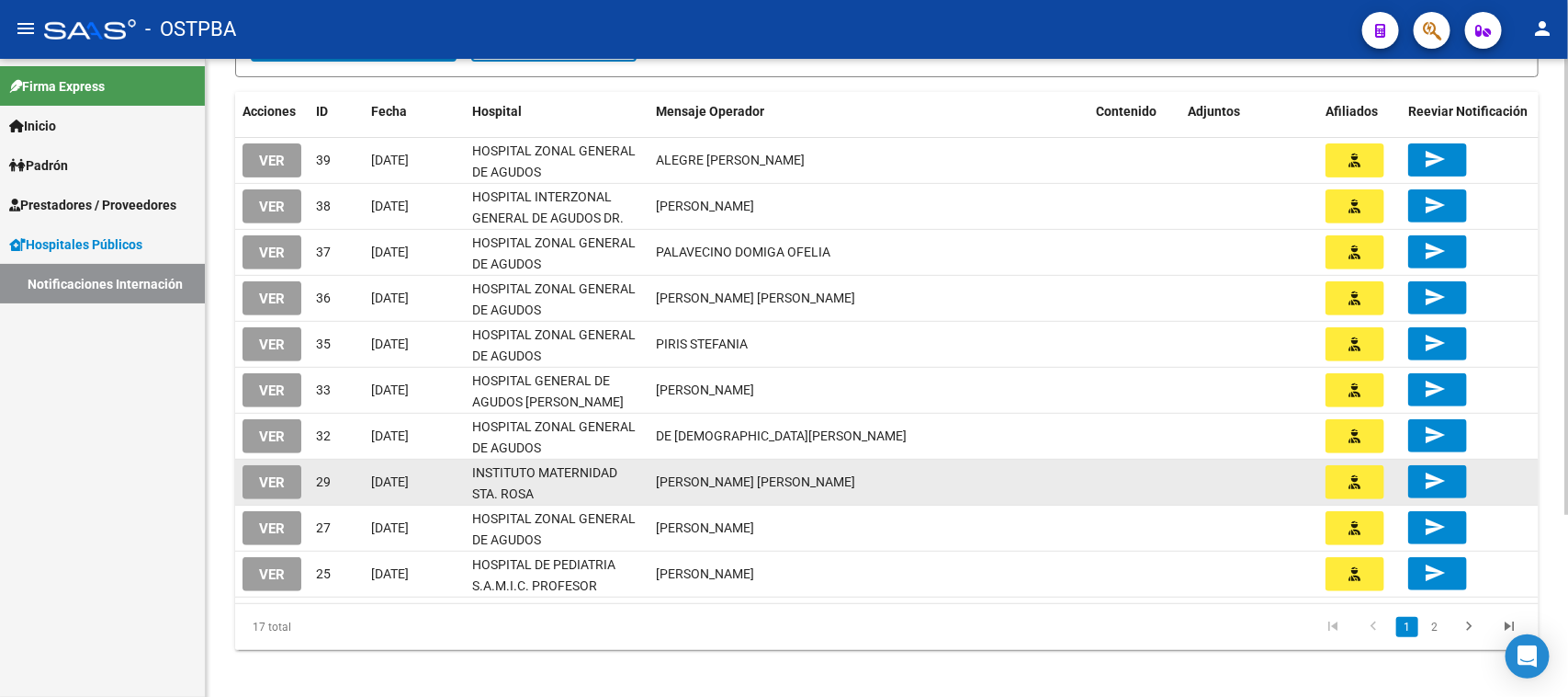
scroll to position [254, 0]
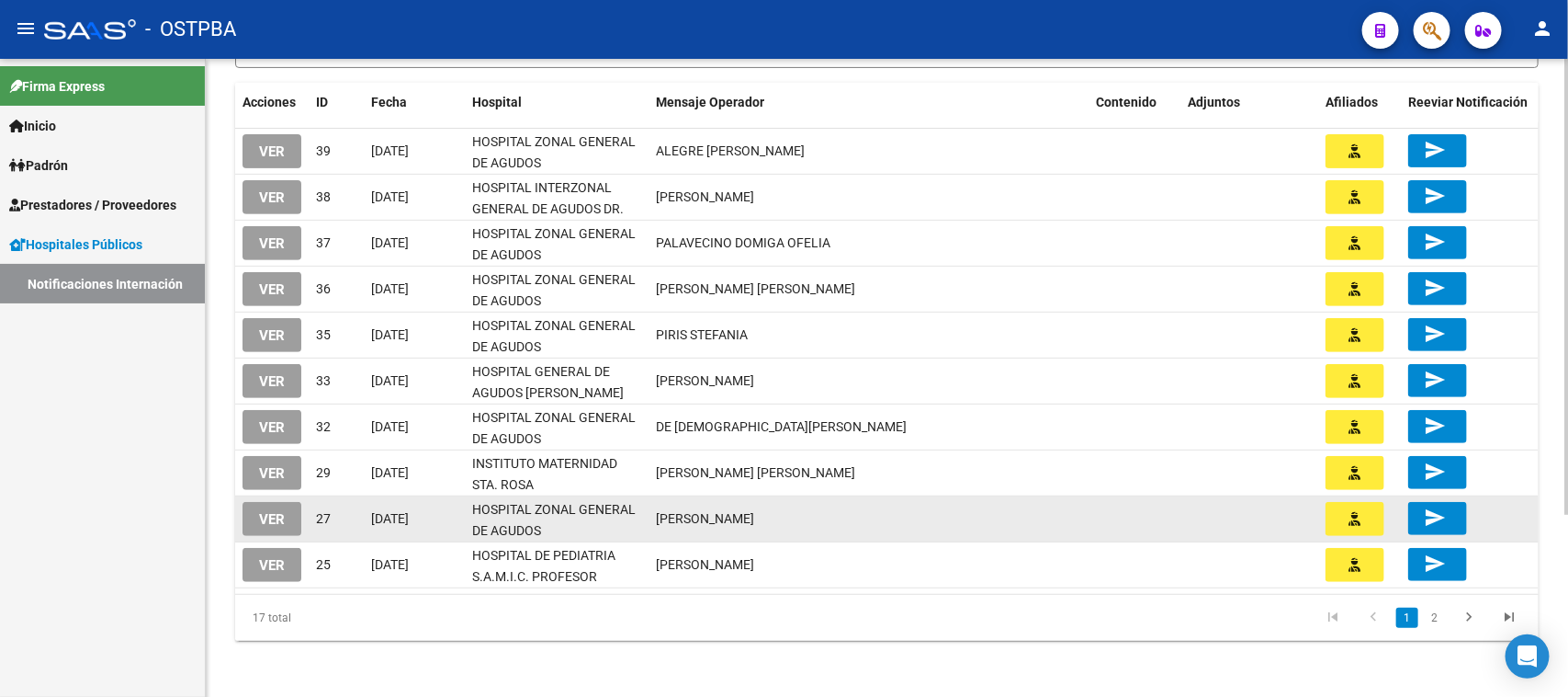
click at [281, 511] on span "VER" at bounding box center [271, 519] width 25 height 17
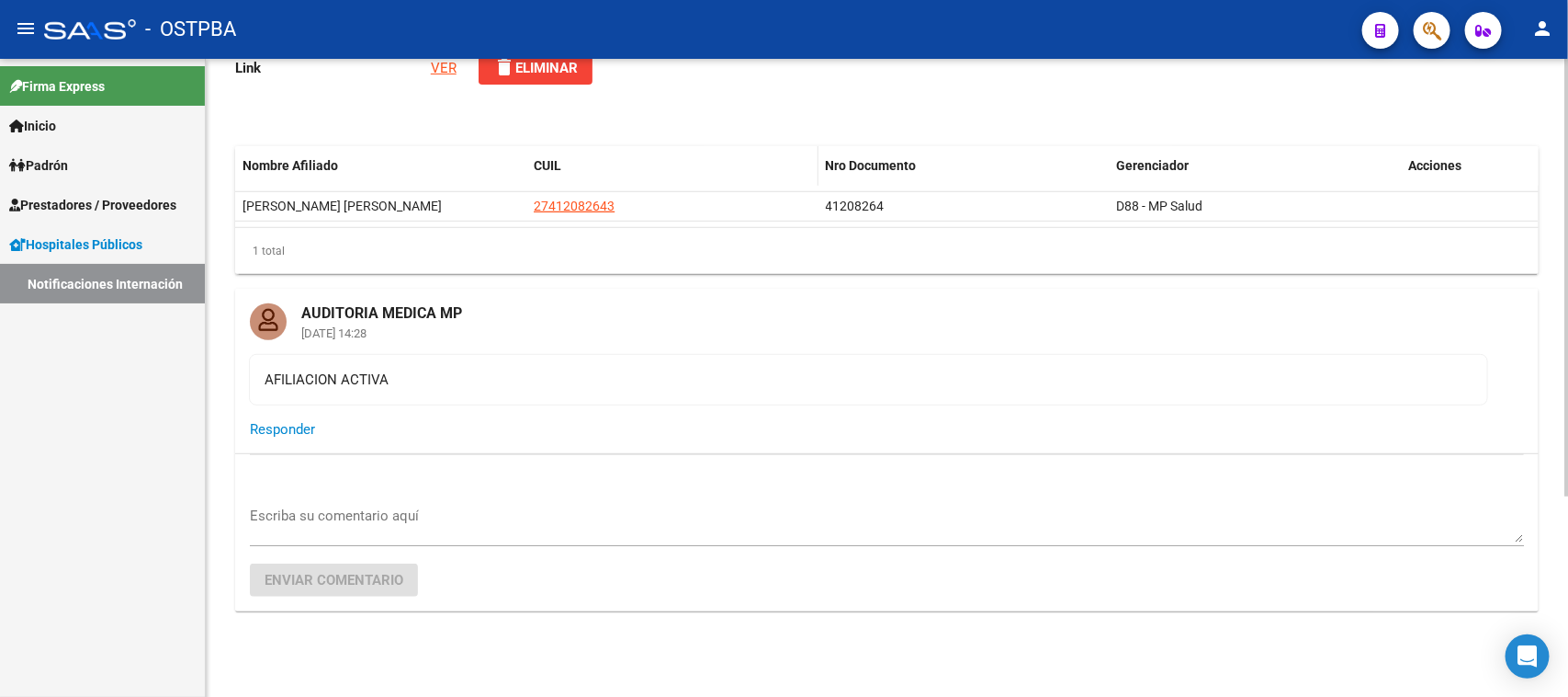
scroll to position [294, 0]
type input "HOSPITAL ZONAL GENERAL DE AGUDOS DR. [PERSON_NAME]"
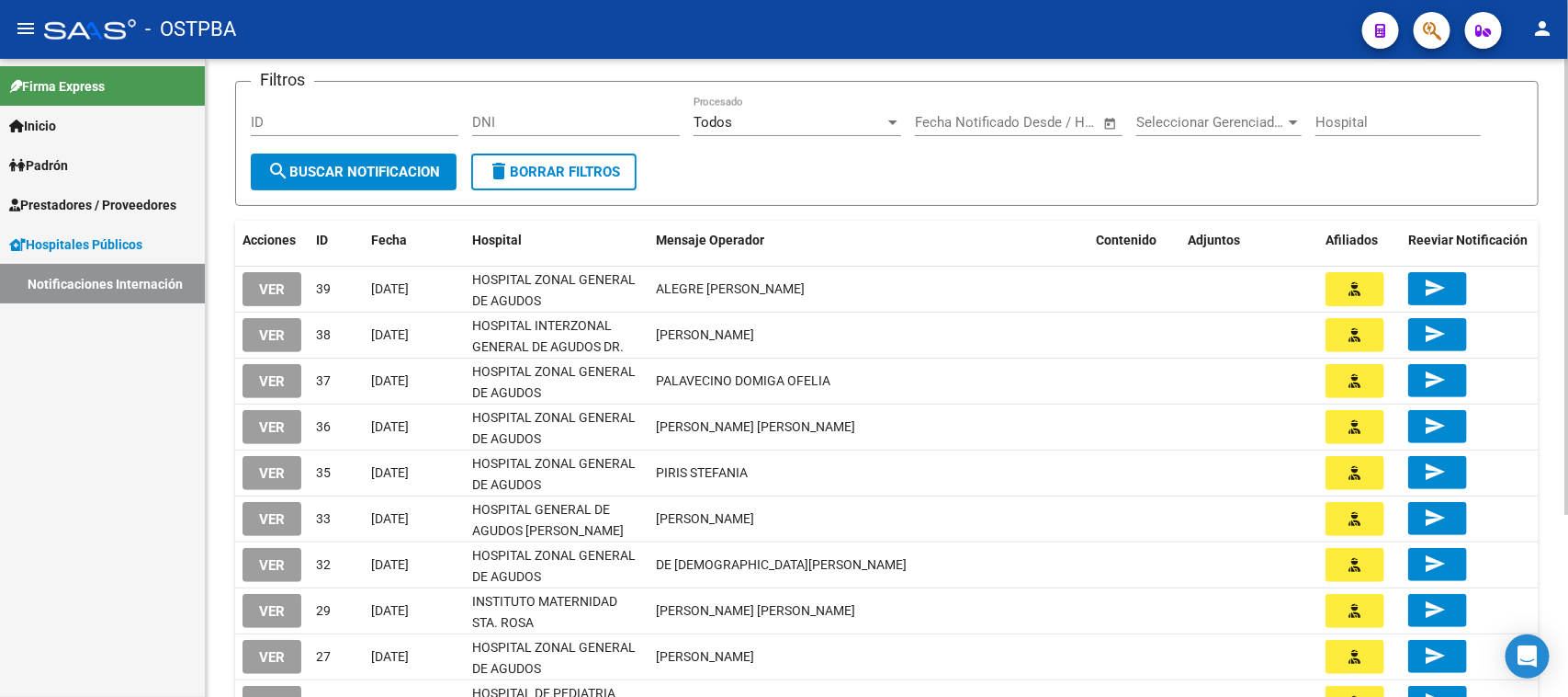
scroll to position [230, 0]
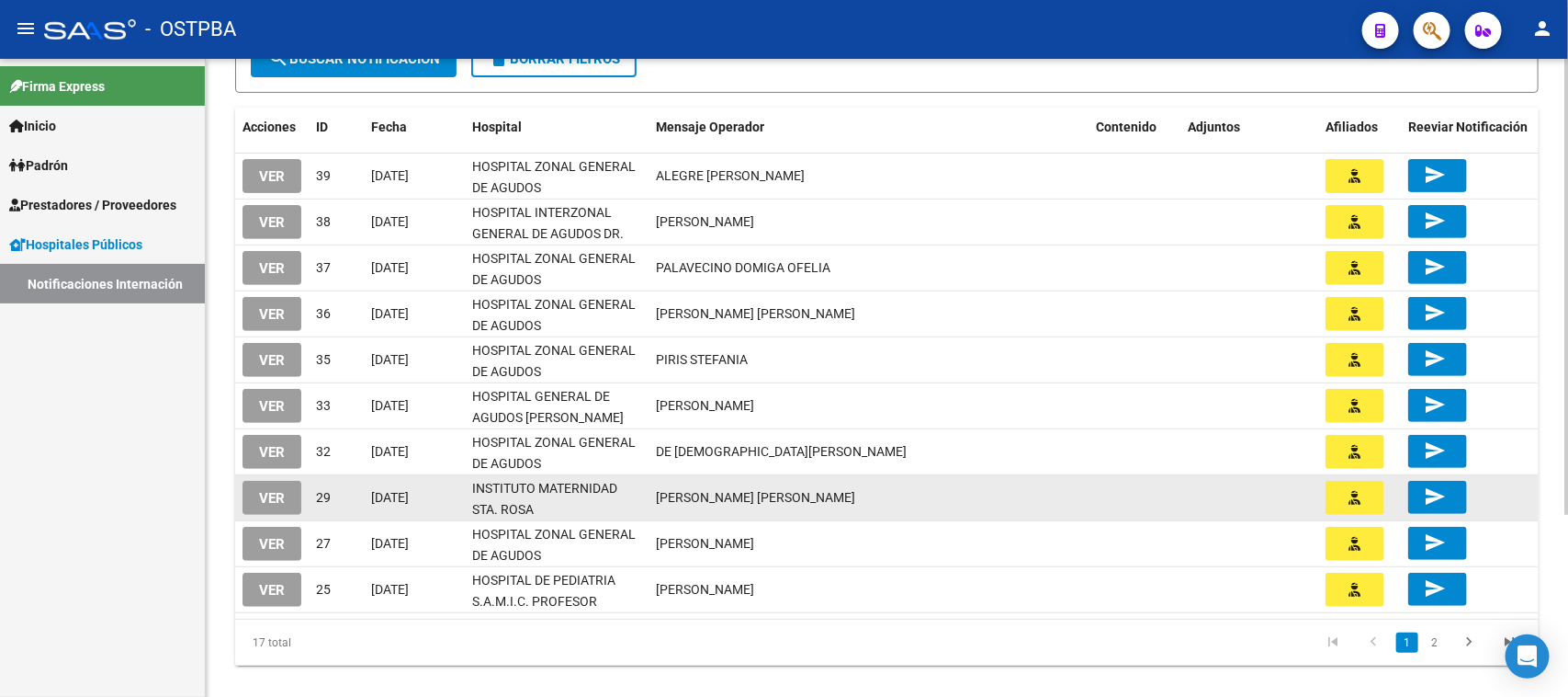
click at [277, 497] on span "VER" at bounding box center [271, 498] width 25 height 17
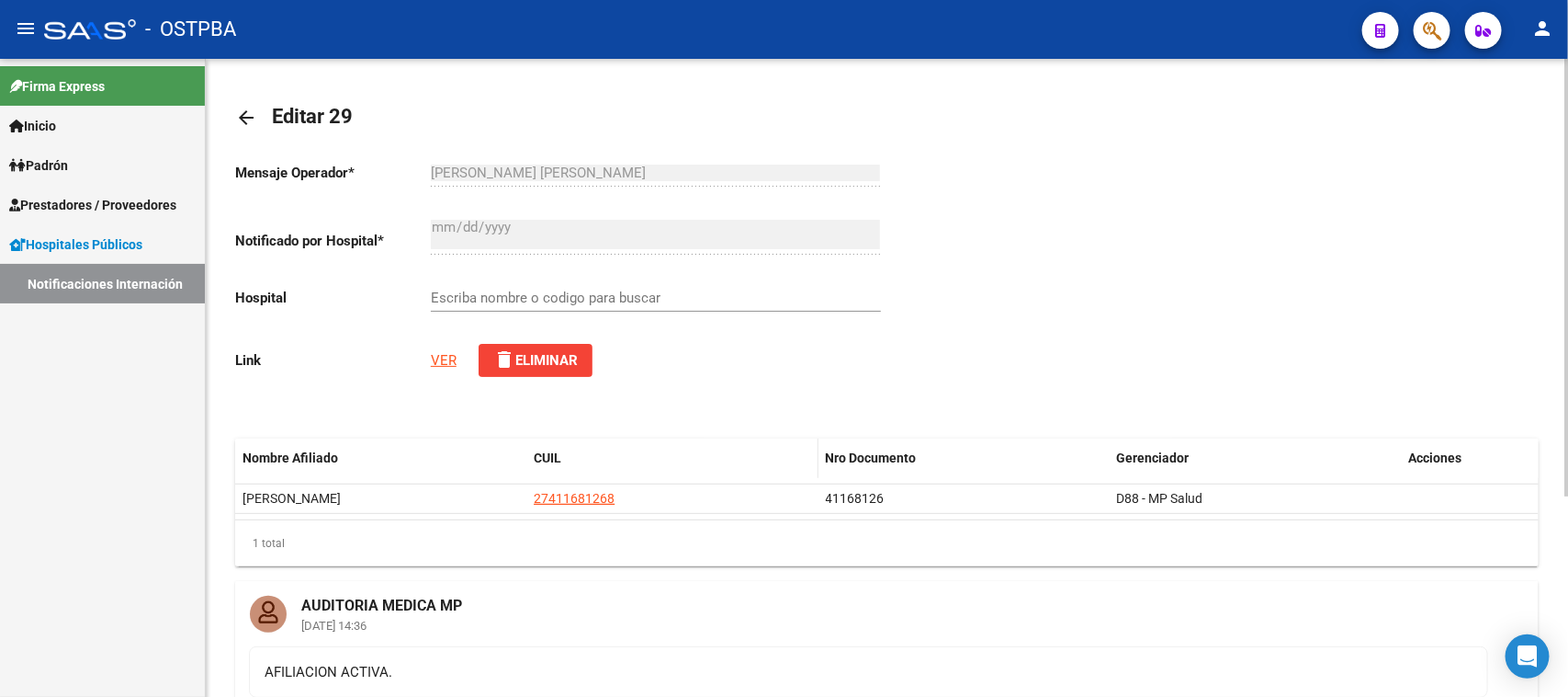
scroll to position [115, 0]
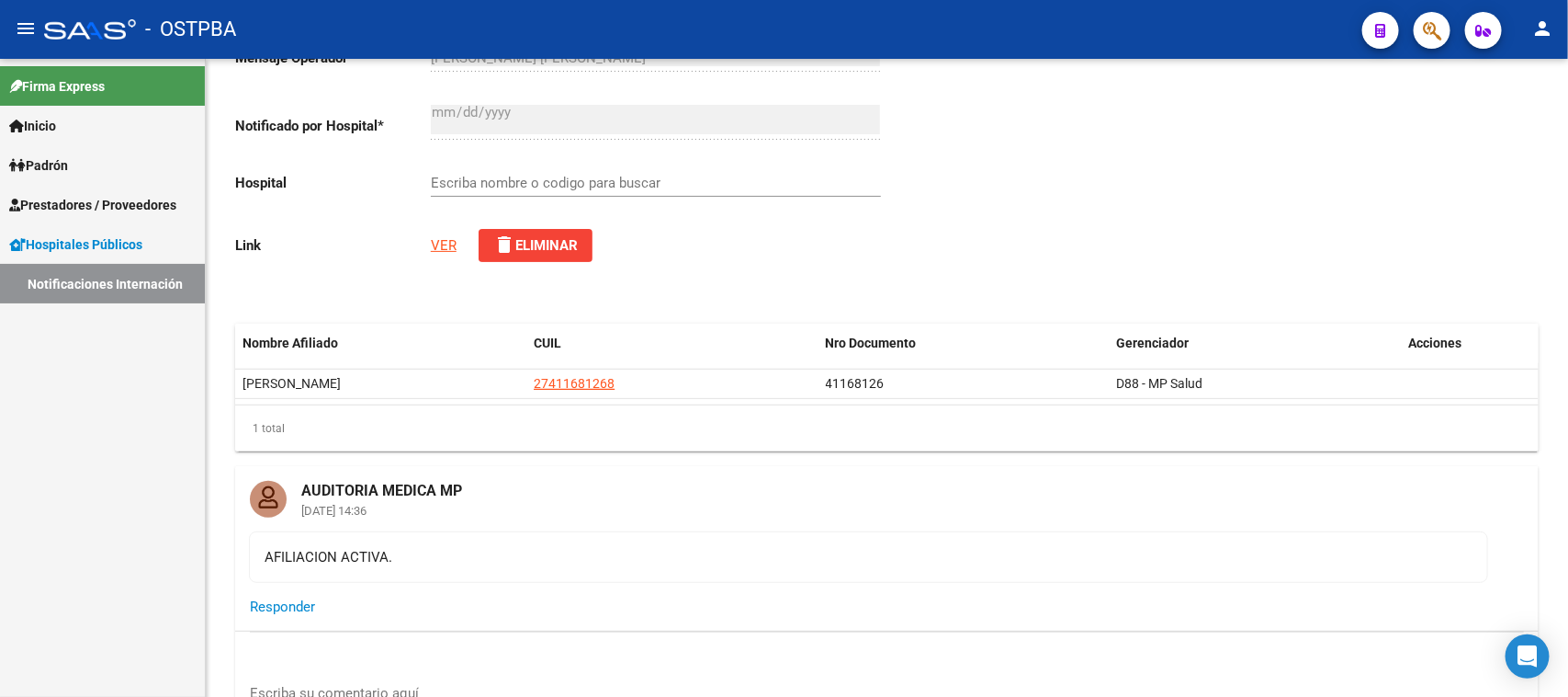
type input "INSTITUTO MATERNIDAD STA. ROSA"
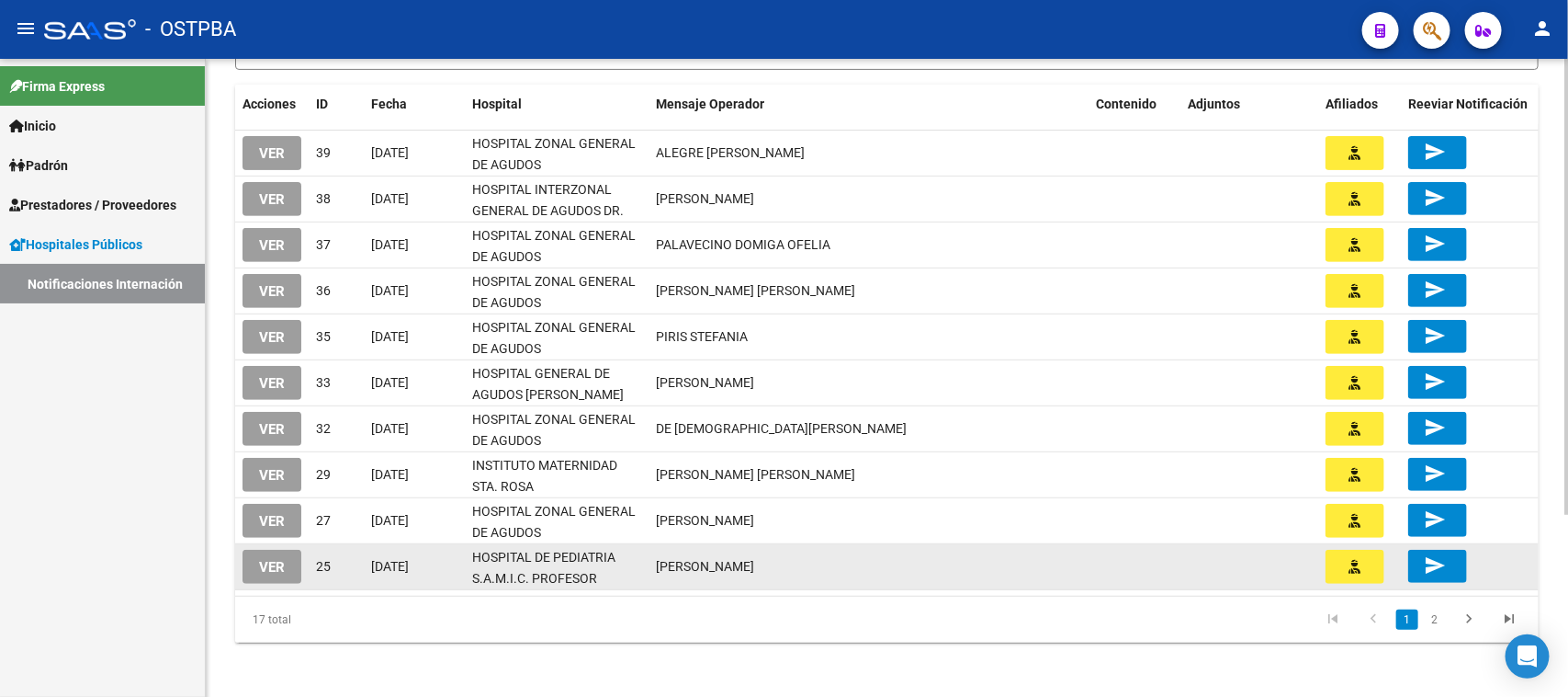
scroll to position [254, 0]
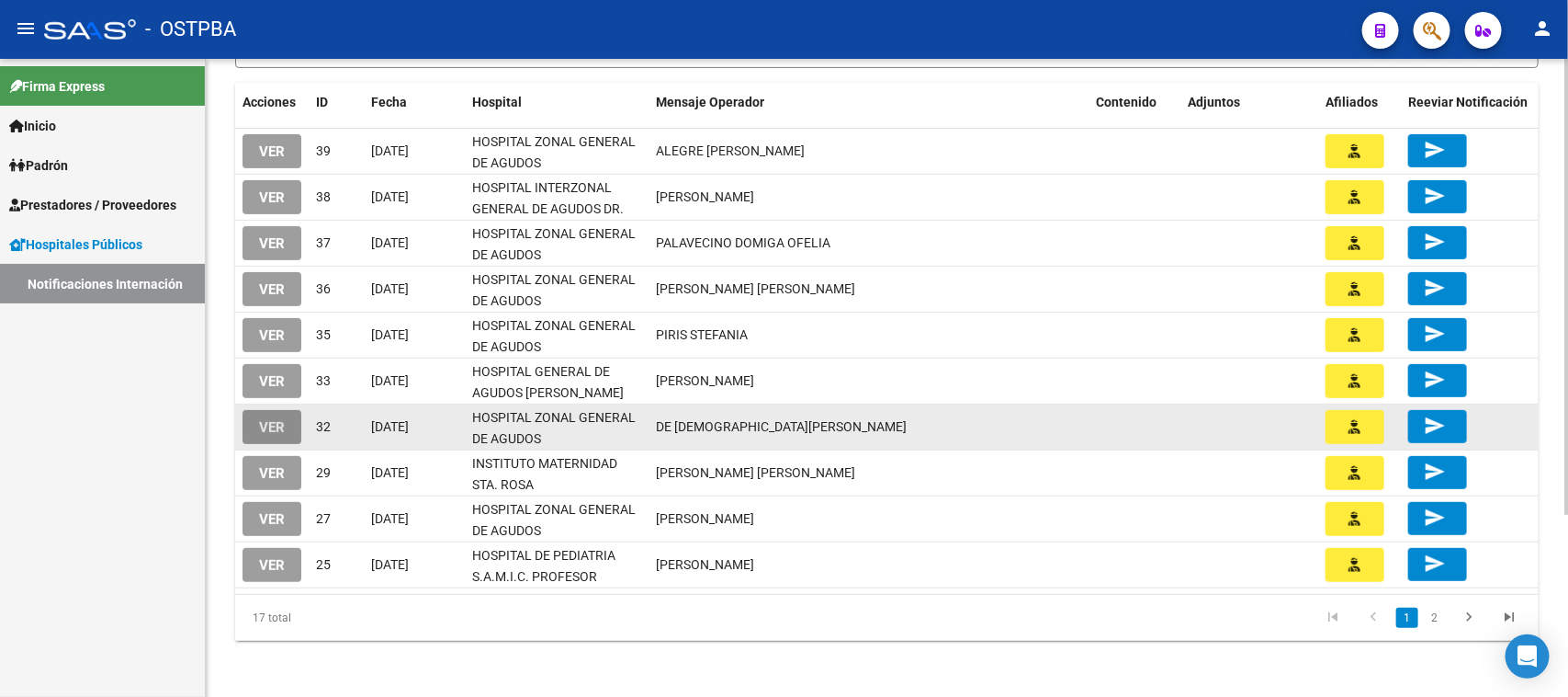
click at [254, 420] on button "VER" at bounding box center [272, 427] width 58 height 34
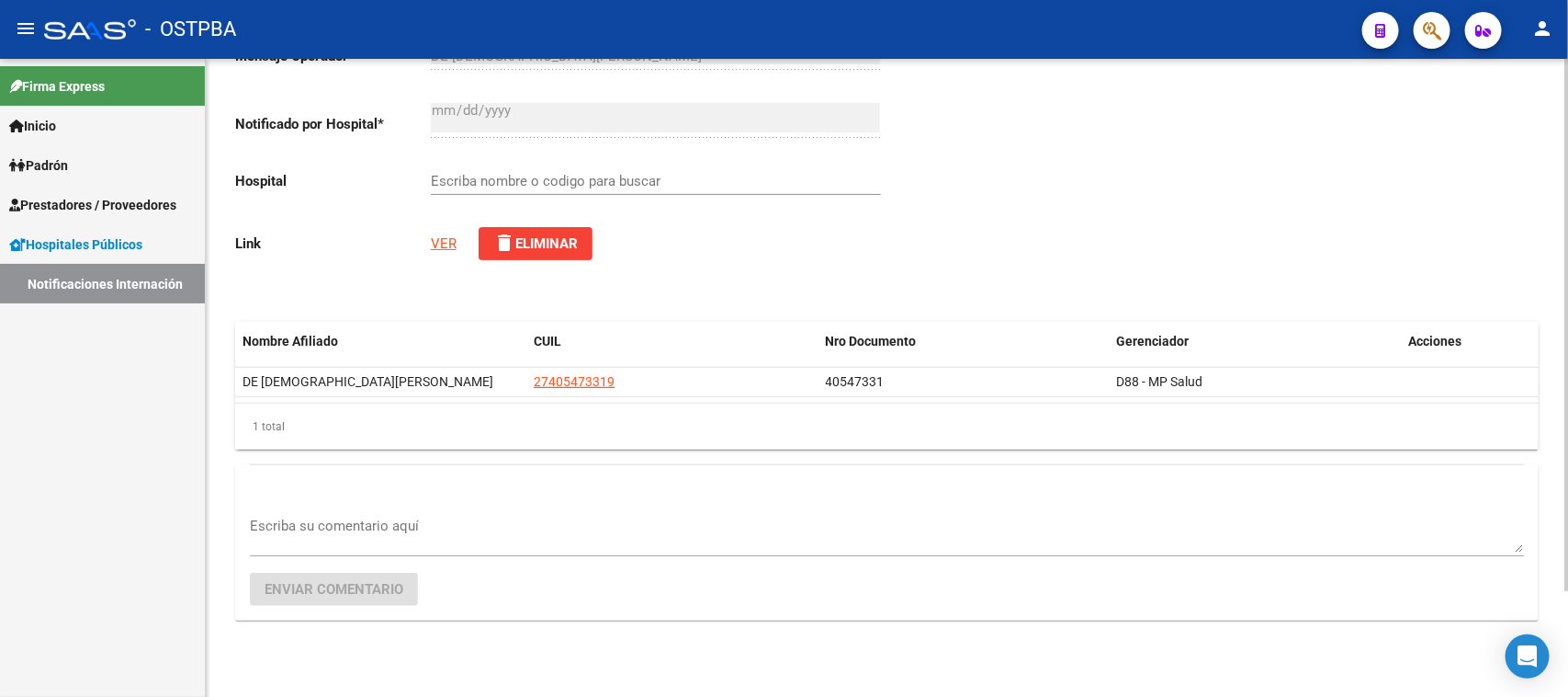
type input "HOSPITAL ZONAL GENERAL DE AGUDOS [PERSON_NAME]"
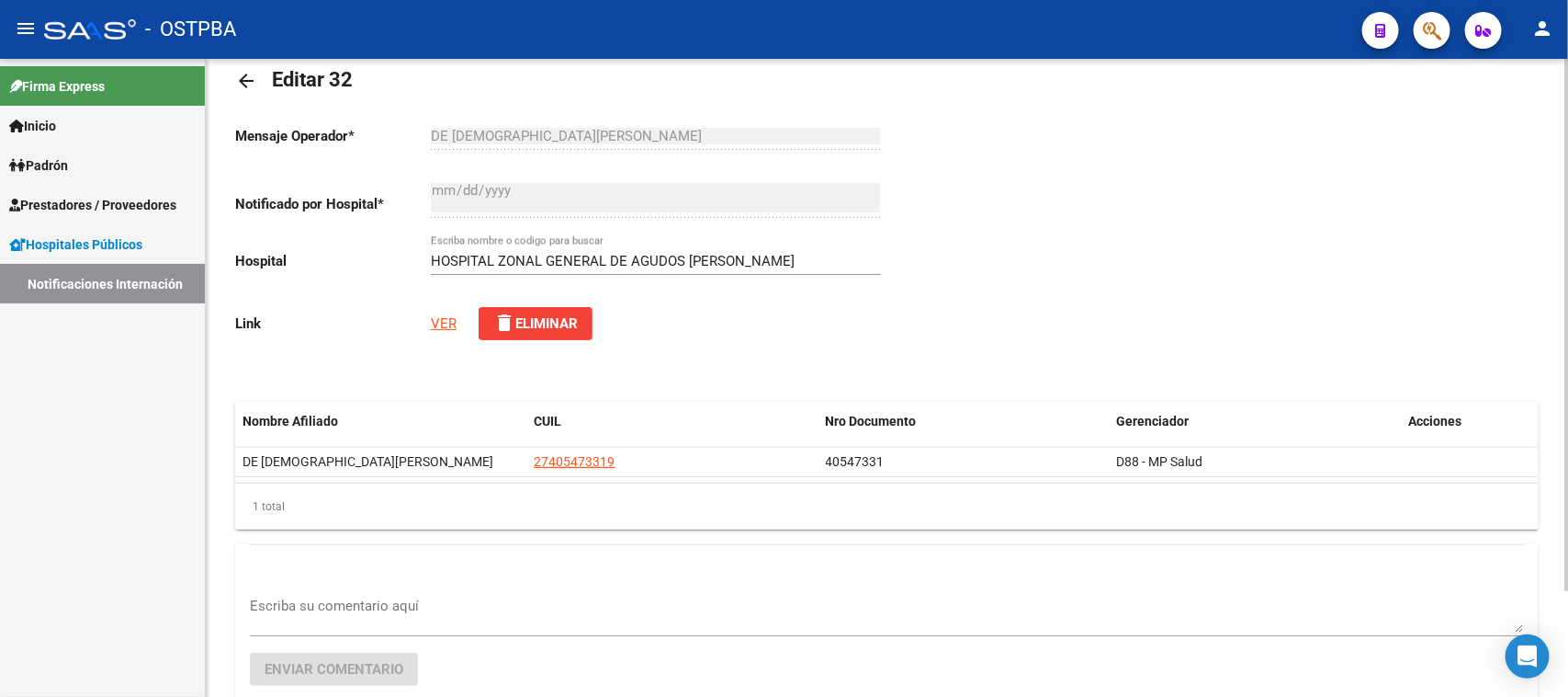
scroll to position [14, 0]
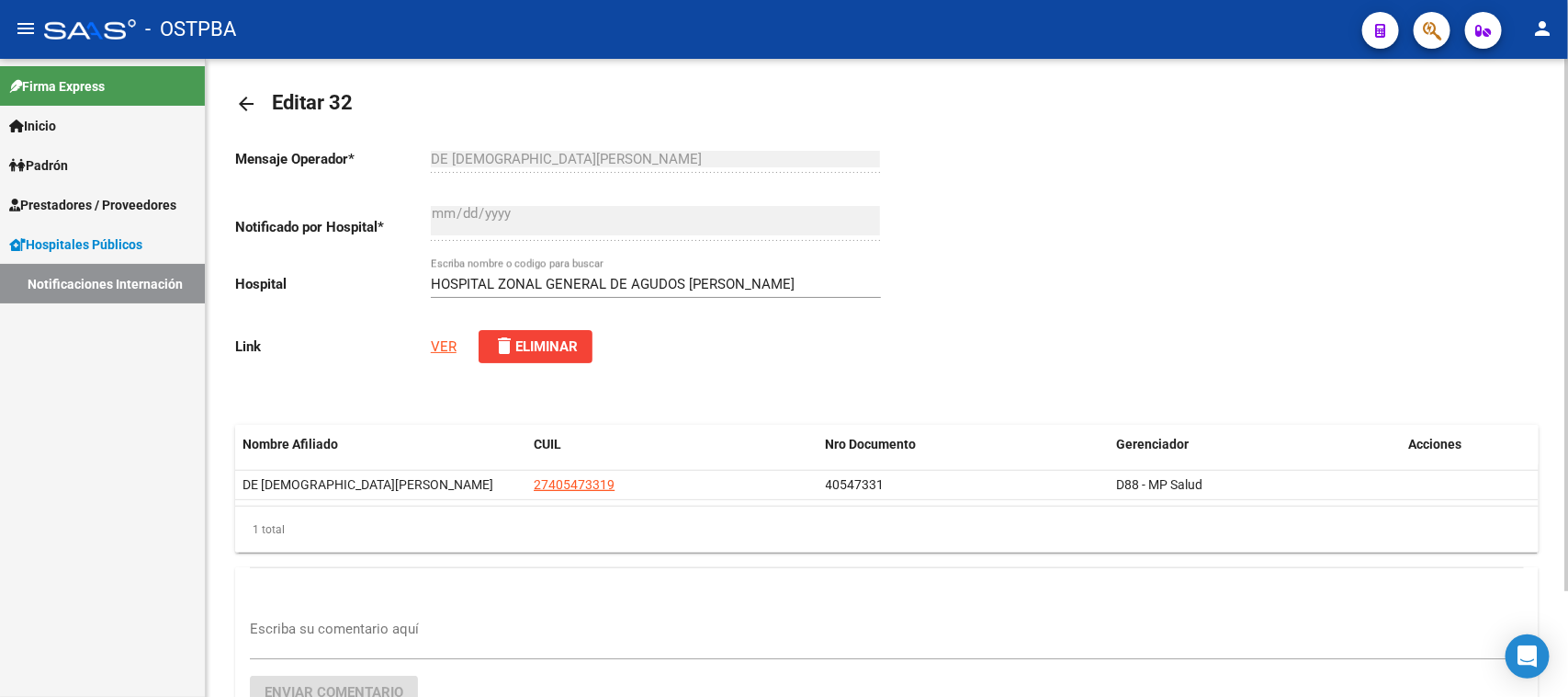
click at [441, 341] on link "VER" at bounding box center [444, 347] width 25 height 17
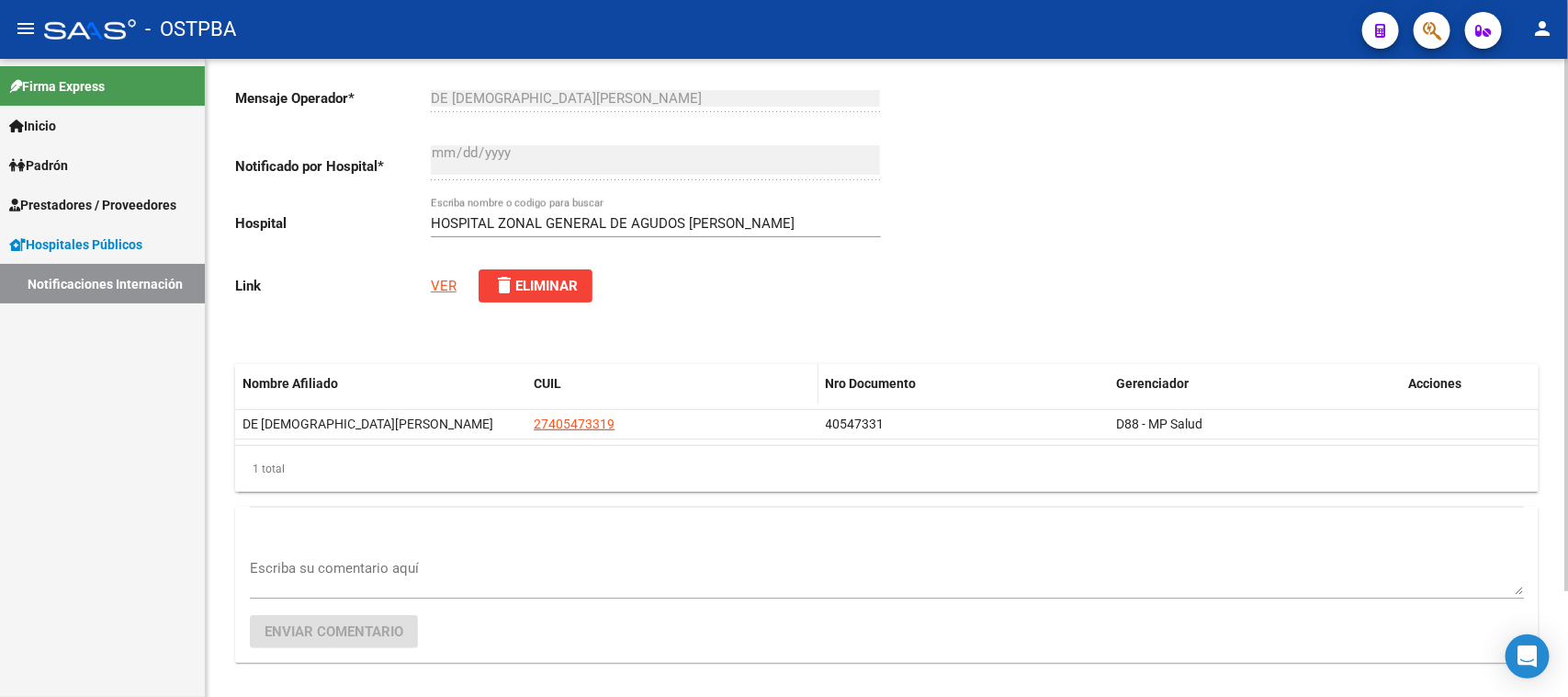
scroll to position [127, 0]
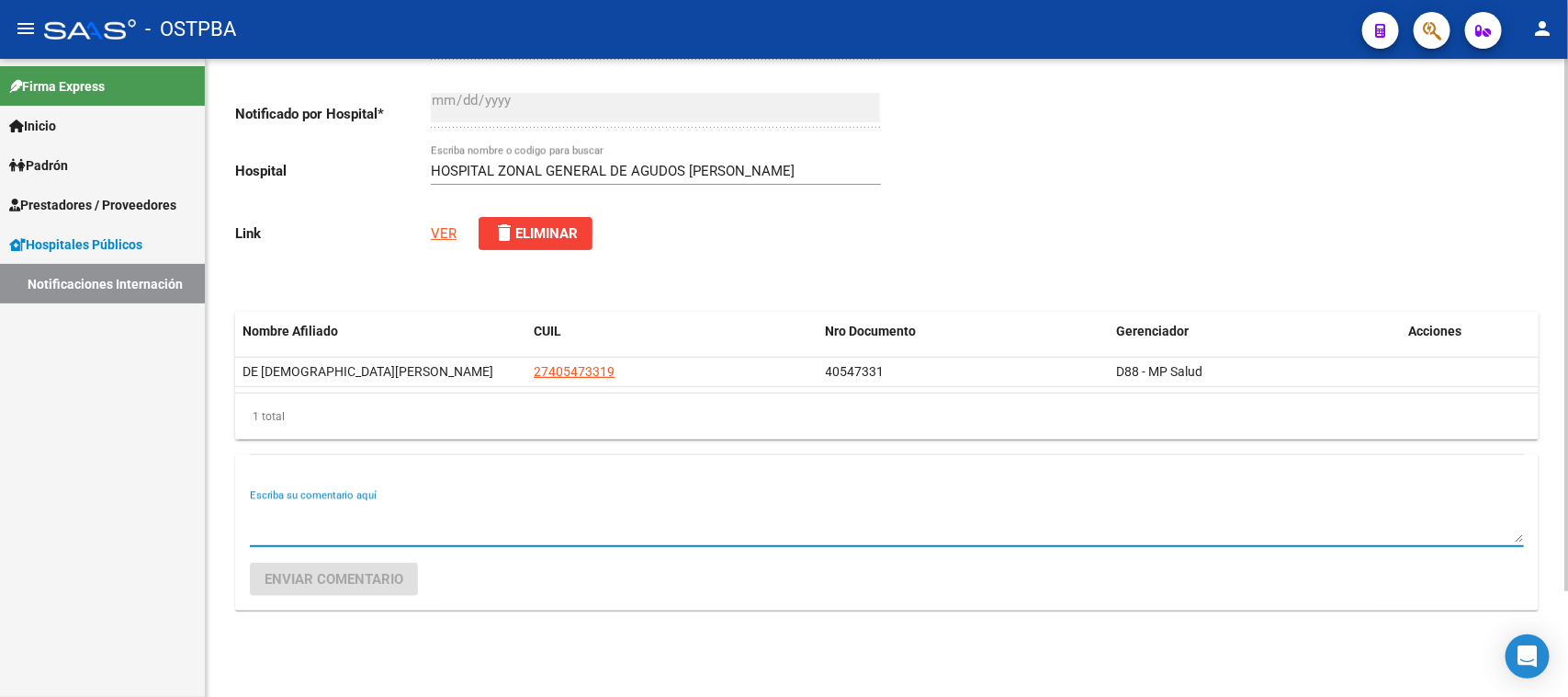
click at [355, 525] on textarea "Escriba su comentario aquí" at bounding box center [886, 524] width 1274 height 37
type textarea "AFILIACION ACTIVA"
click at [323, 577] on span "Enviar comentario" at bounding box center [333, 579] width 138 height 17
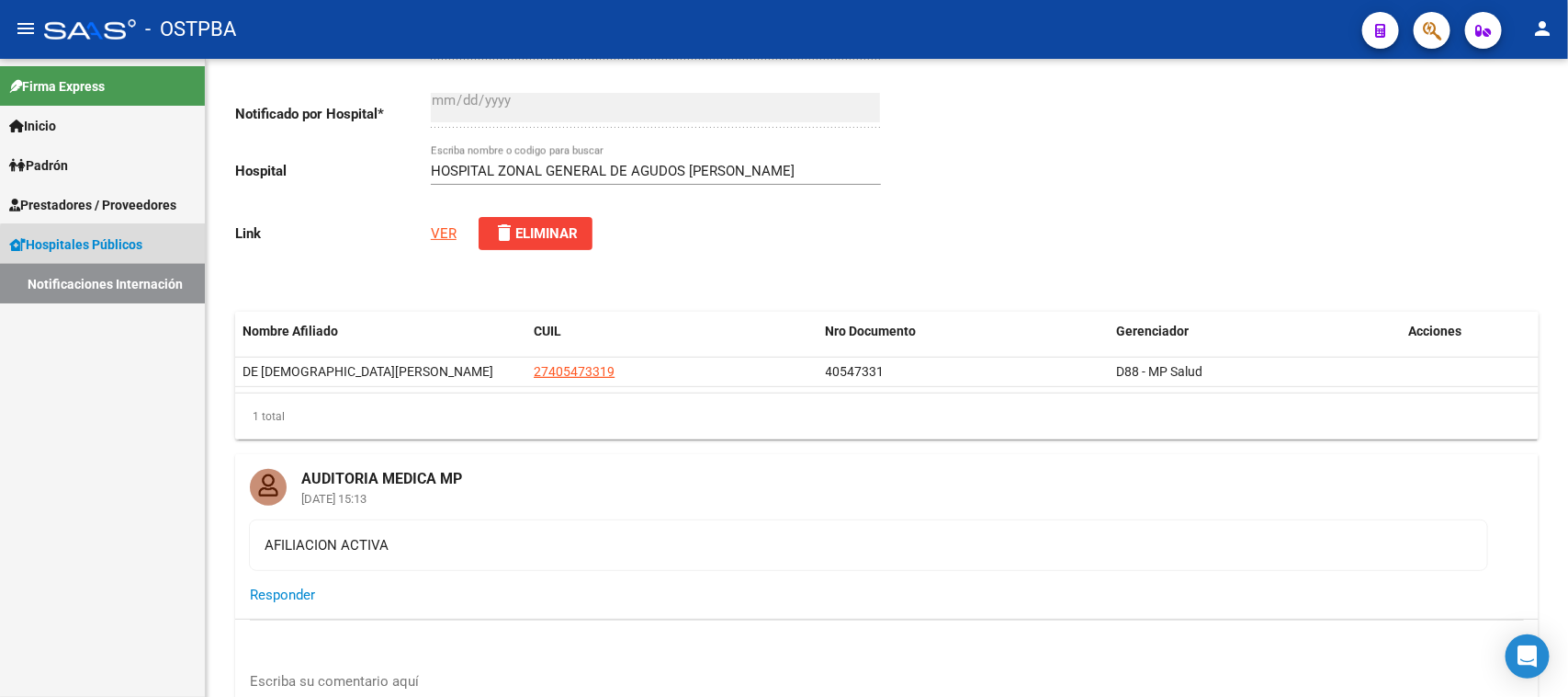
click at [138, 282] on link "Notificaciones Internación" at bounding box center [103, 284] width 205 height 40
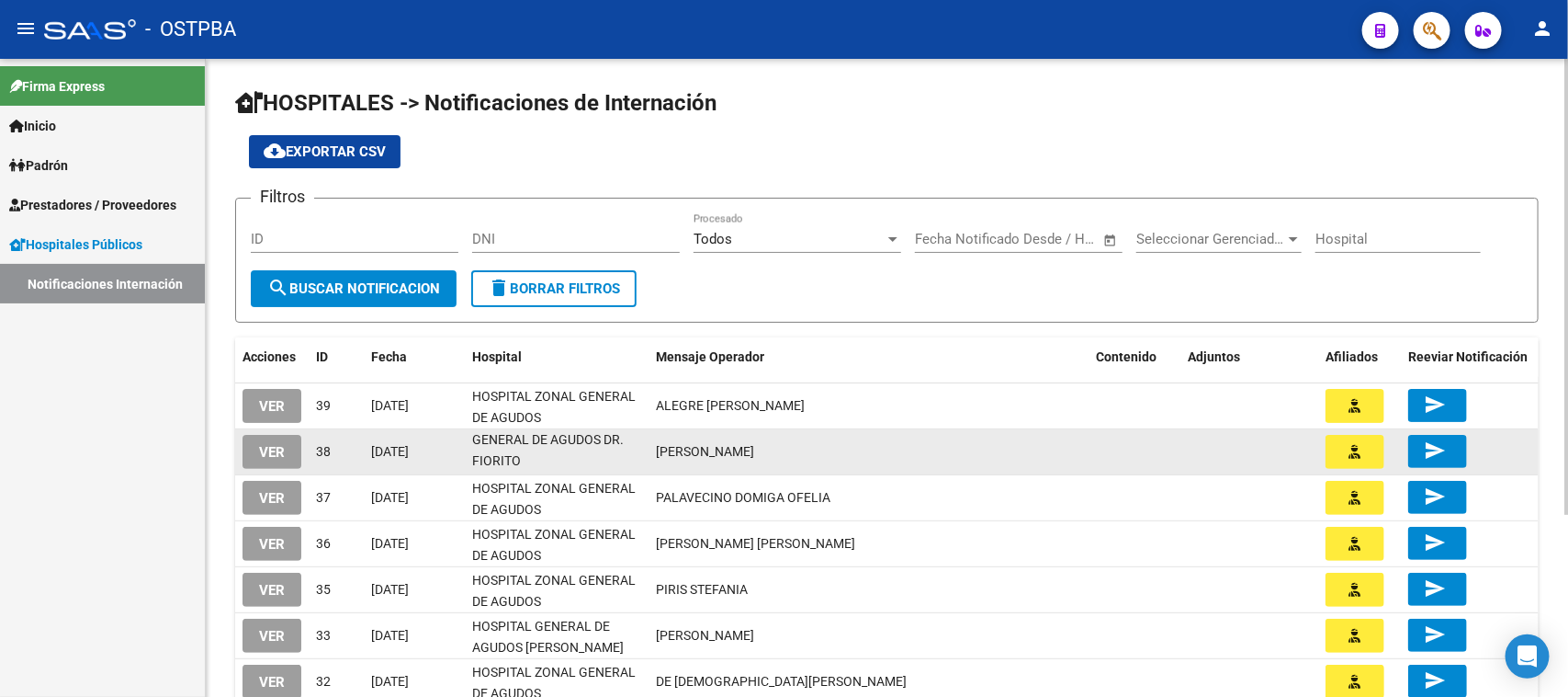
scroll to position [115, 0]
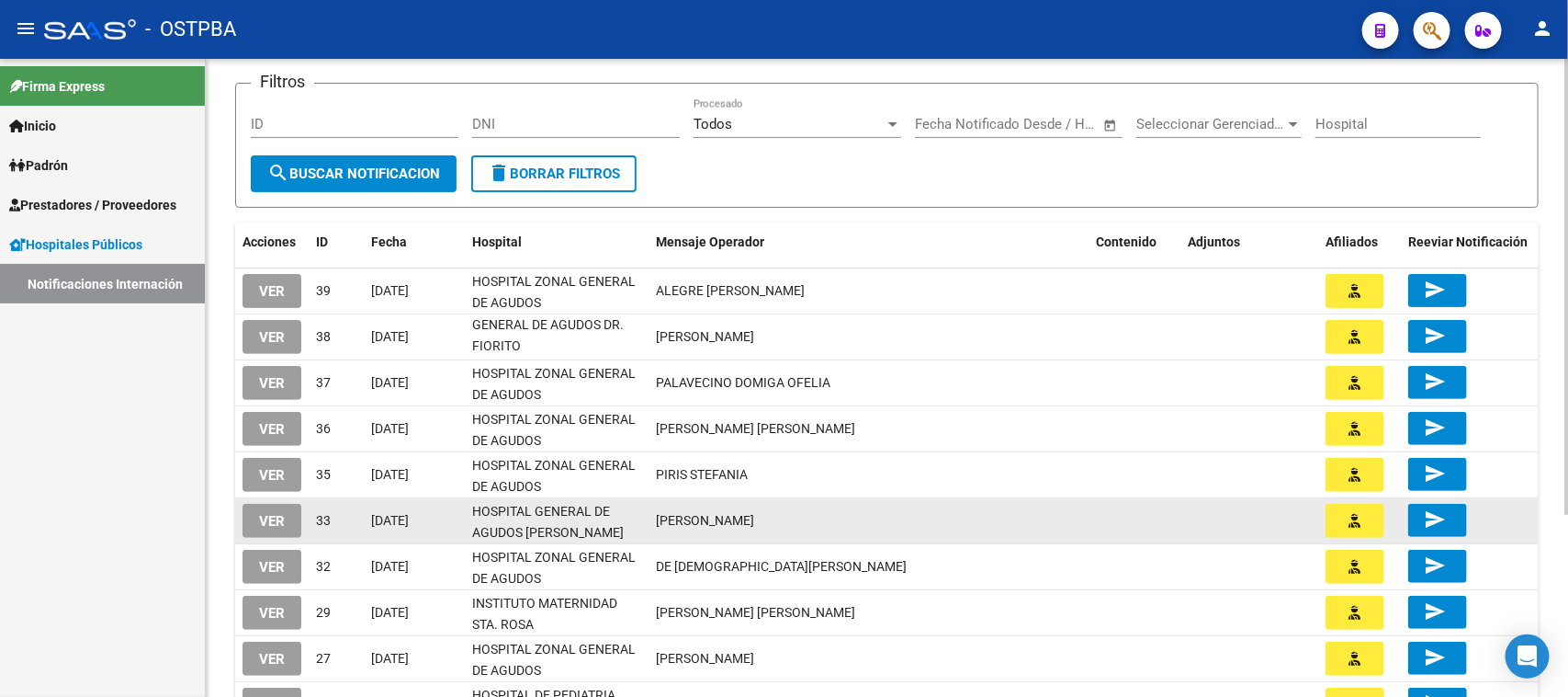
click at [279, 512] on span "VER" at bounding box center [271, 521] width 25 height 17
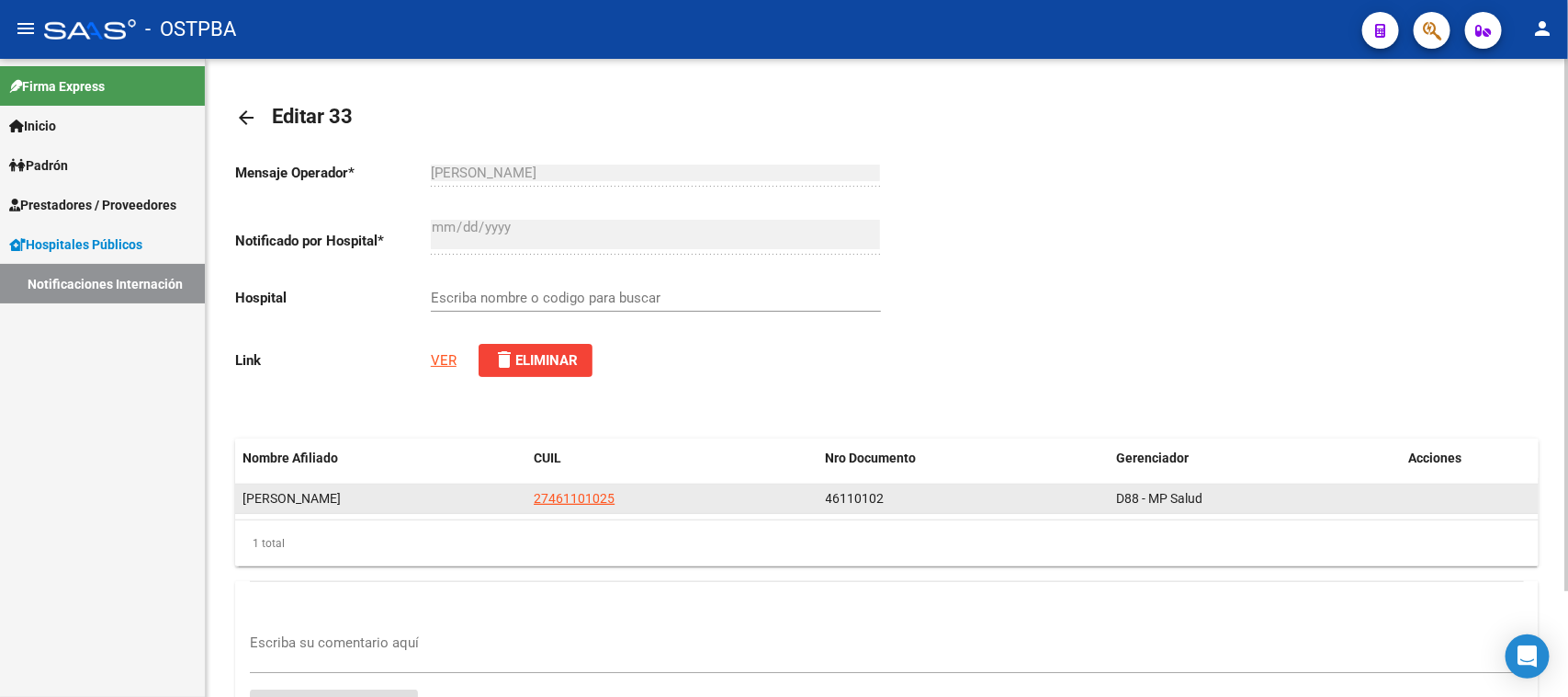
scroll to position [127, 0]
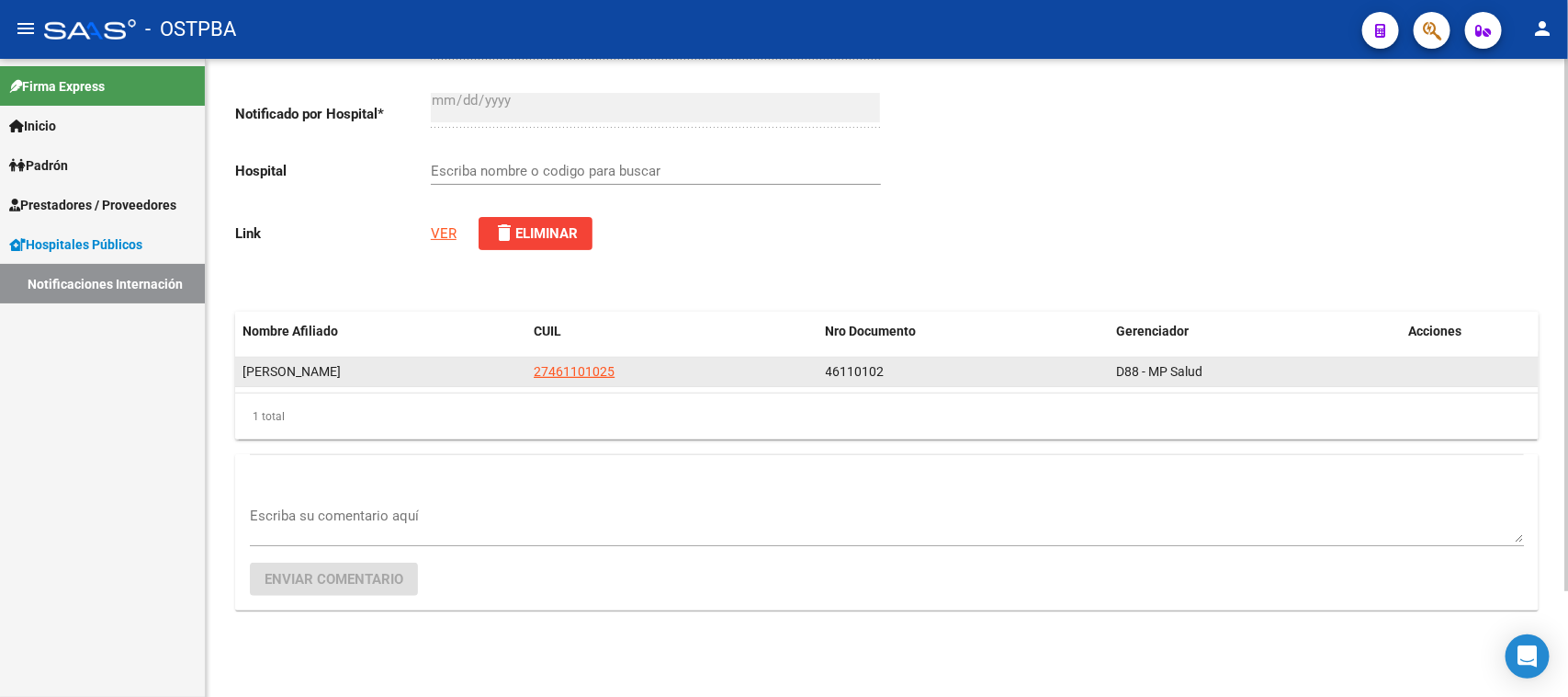
type input "HOSPITAL GENERAL DE AGUDOS [PERSON_NAME]"
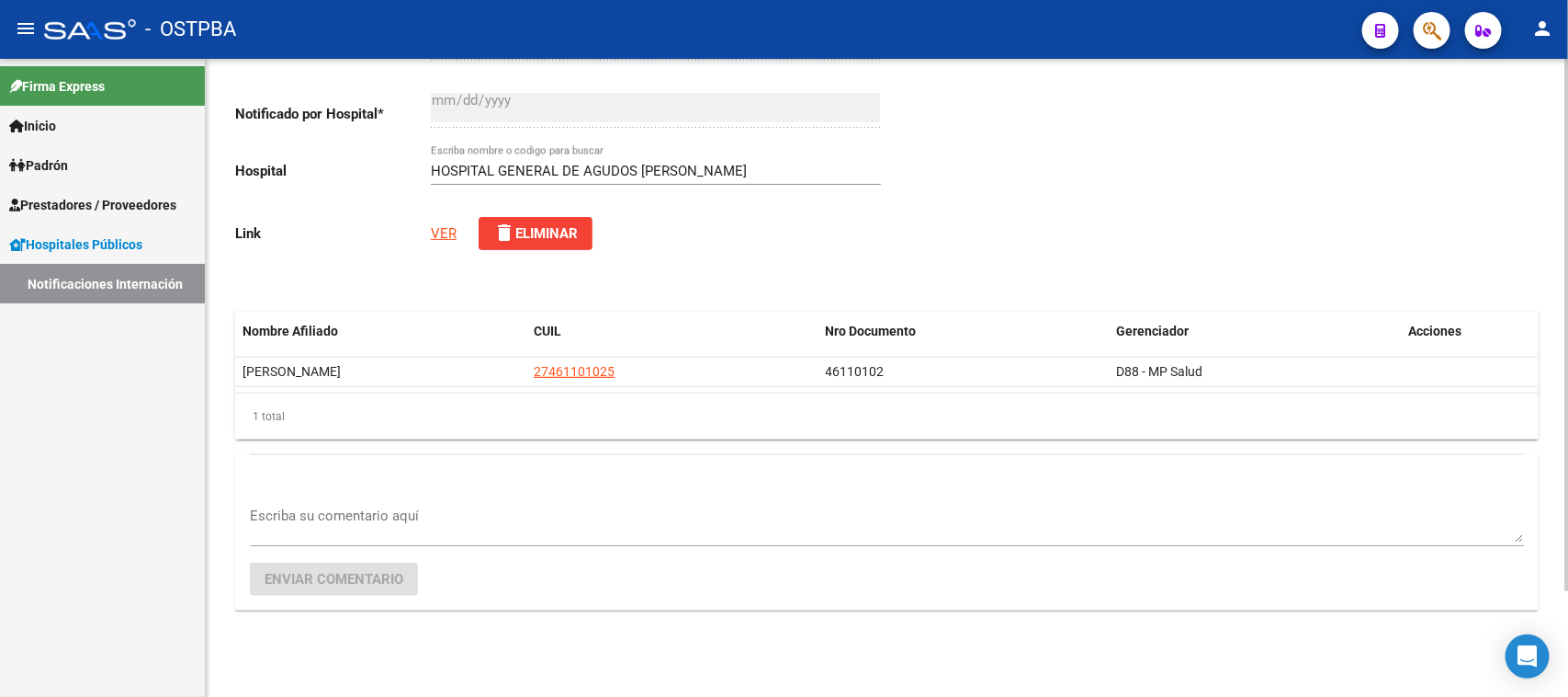
click at [441, 228] on link "VER" at bounding box center [444, 234] width 25 height 17
click at [470, 530] on textarea "Escriba su comentario aquí" at bounding box center [886, 524] width 1274 height 37
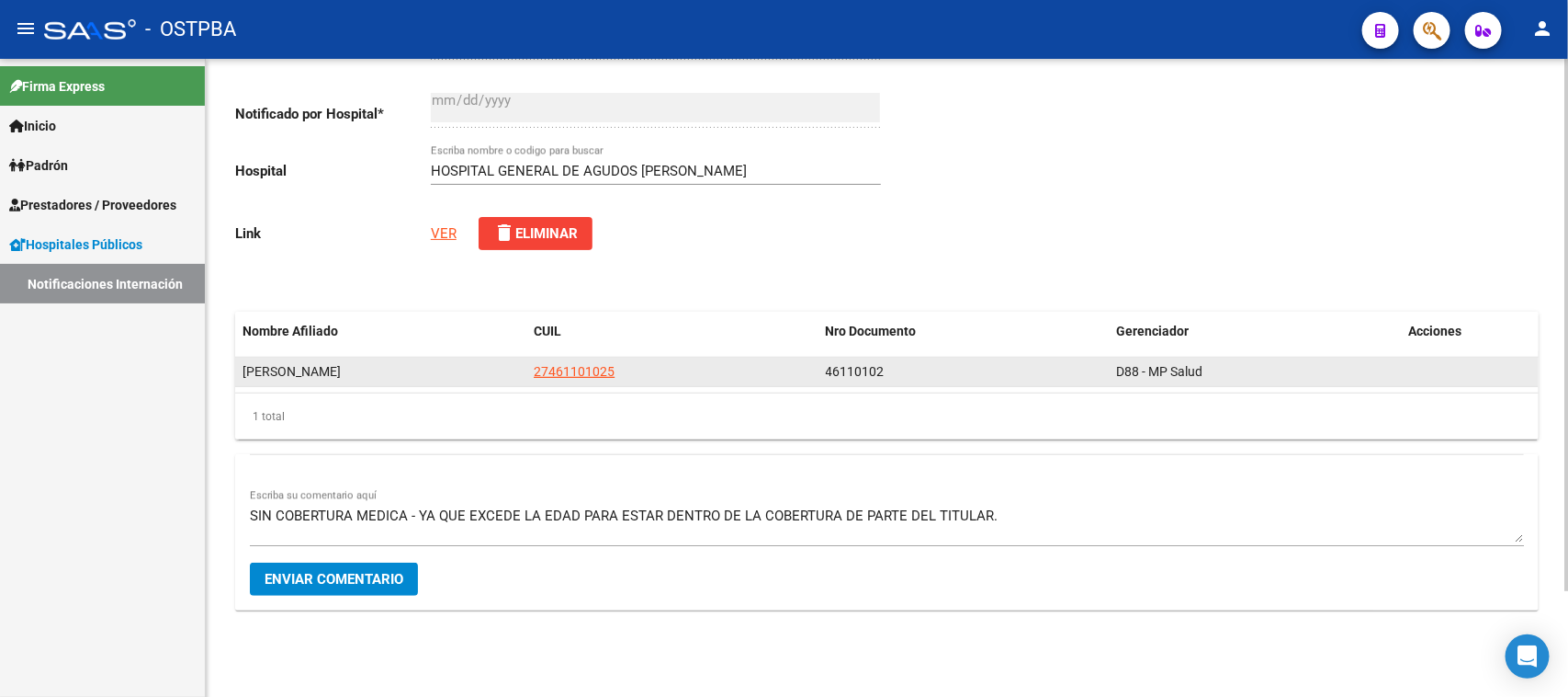
drag, startPoint x: 622, startPoint y: 369, endPoint x: 525, endPoint y: 370, distance: 97.0
click at [525, 370] on div "MARTINEZ JENNIFER BELEN 27461101025 46110102 D88 - MP Salud" at bounding box center [887, 372] width 1303 height 29
copy div "27461101025"
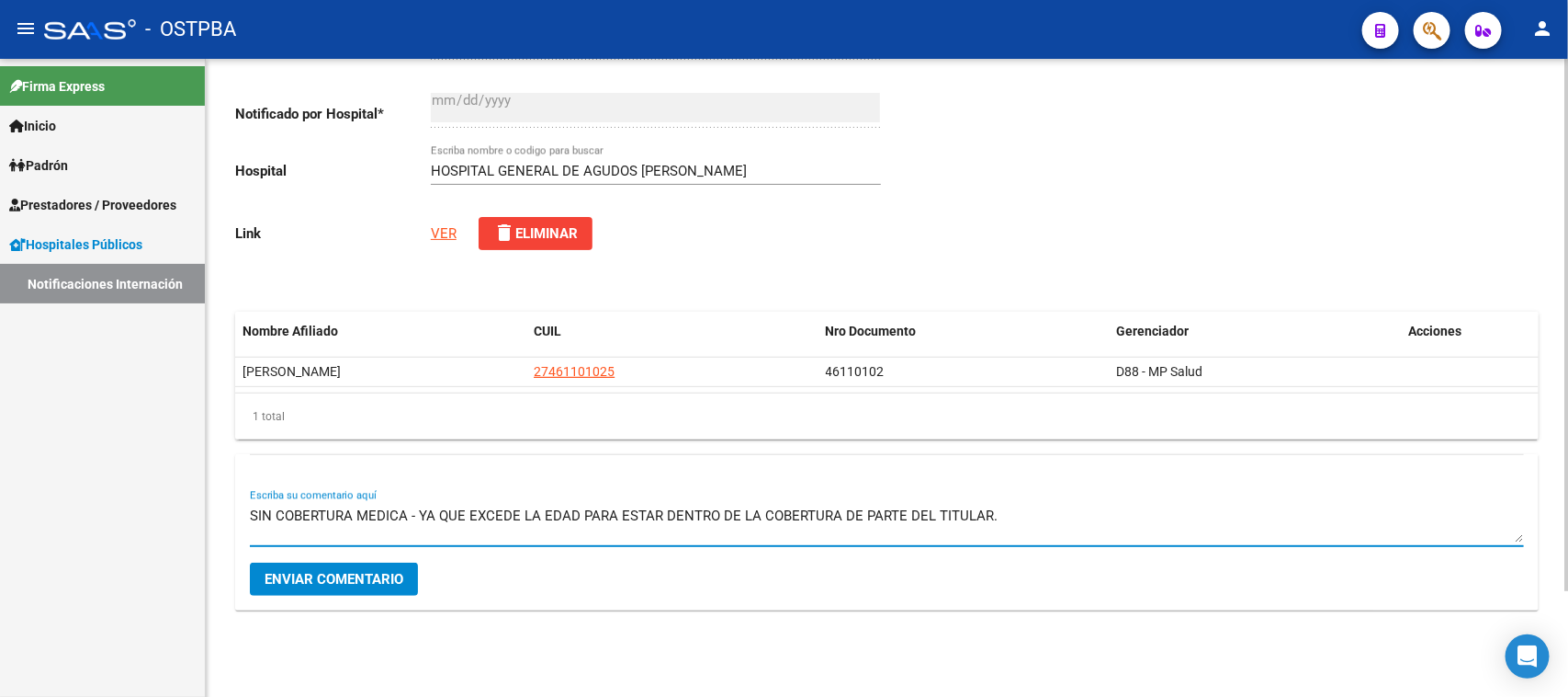
drag, startPoint x: 832, startPoint y: 516, endPoint x: 962, endPoint y: 507, distance: 130.3
click at [962, 507] on textarea "SIN COBERTURA MEDICA - YA QUE EXCEDE LA EDAD PARA ESTAR DENTRO DE LA COBERTURA …" at bounding box center [886, 524] width 1274 height 37
drag, startPoint x: 988, startPoint y: 509, endPoint x: 418, endPoint y: 499, distance: 570.1
click at [418, 499] on div "SIN COBERTURA MEDICA - YA QUE EXCEDE LA EDAD PARA ESTAR DENTRO DE LA COBERTURA …" at bounding box center [886, 518] width 1274 height 57
click at [723, 512] on textarea "SIN COBERTURA MEDICA , YA QUE LA MISMA ES MAYOR DE EDAD." at bounding box center [886, 524] width 1274 height 37
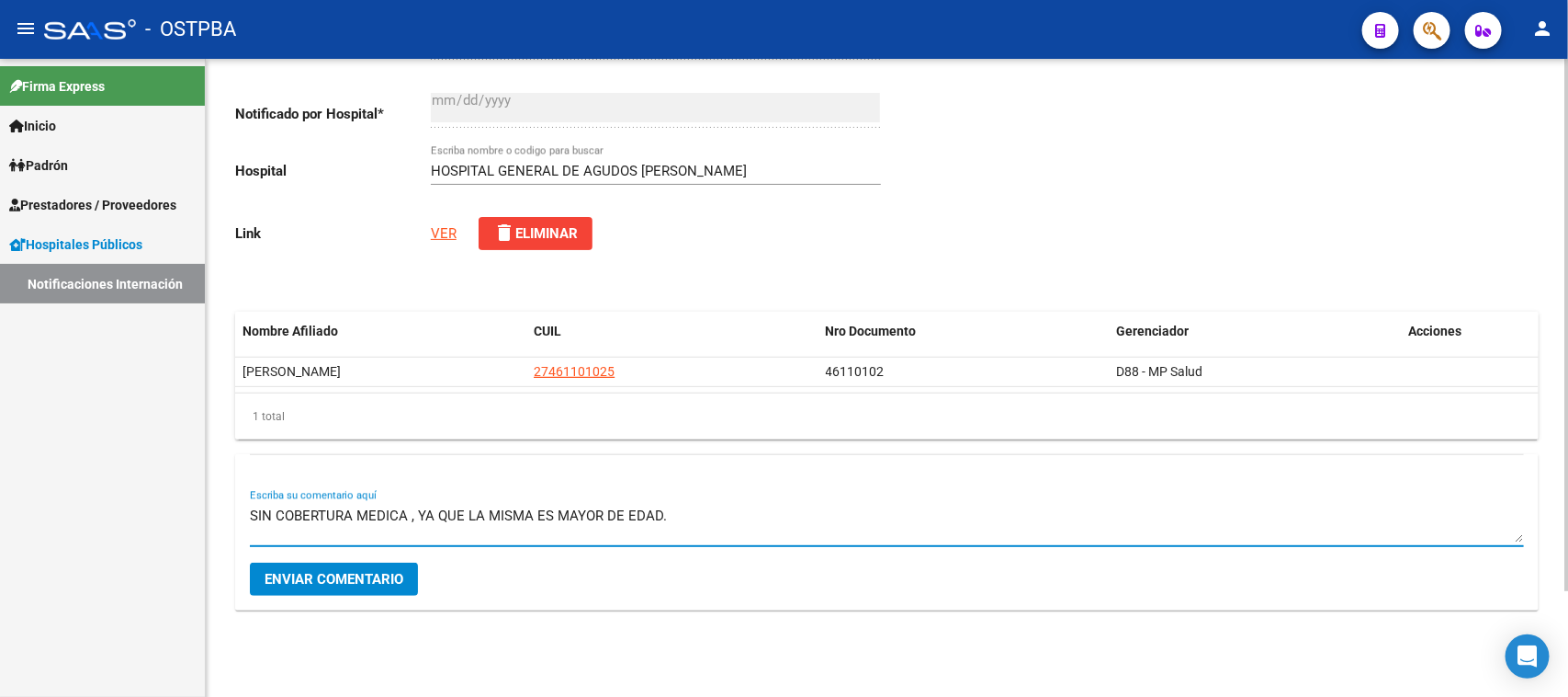
click at [695, 514] on textarea "SIN COBERTURA MEDICA , YA QUE LA MISMA ES MAYOR DE EDAD." at bounding box center [886, 524] width 1274 height 37
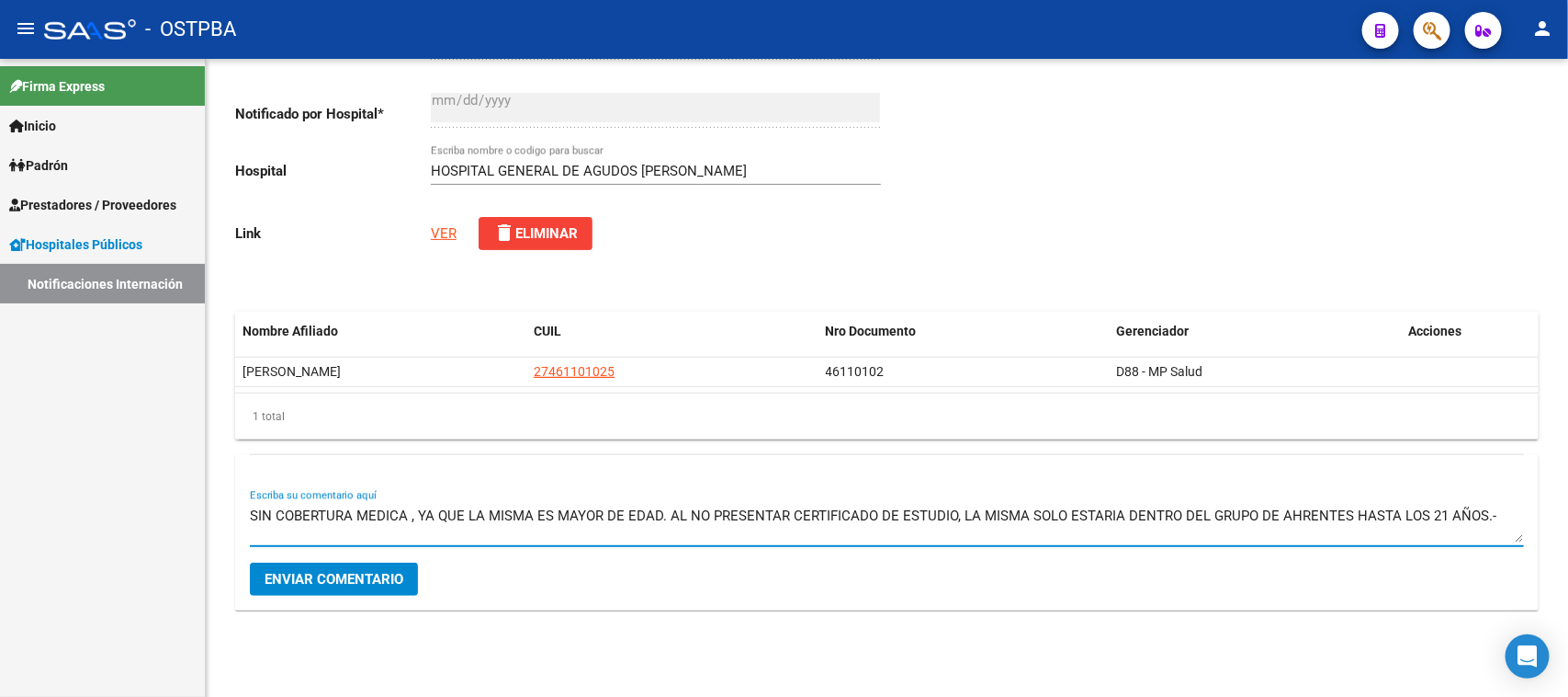
type textarea "SIN COBERTURA MEDICA , YA QUE LA MISMA ES MAYOR DE EDAD. AL NO PRESENTAR CERTIF…"
click at [360, 584] on span "Enviar comentario" at bounding box center [333, 579] width 138 height 17
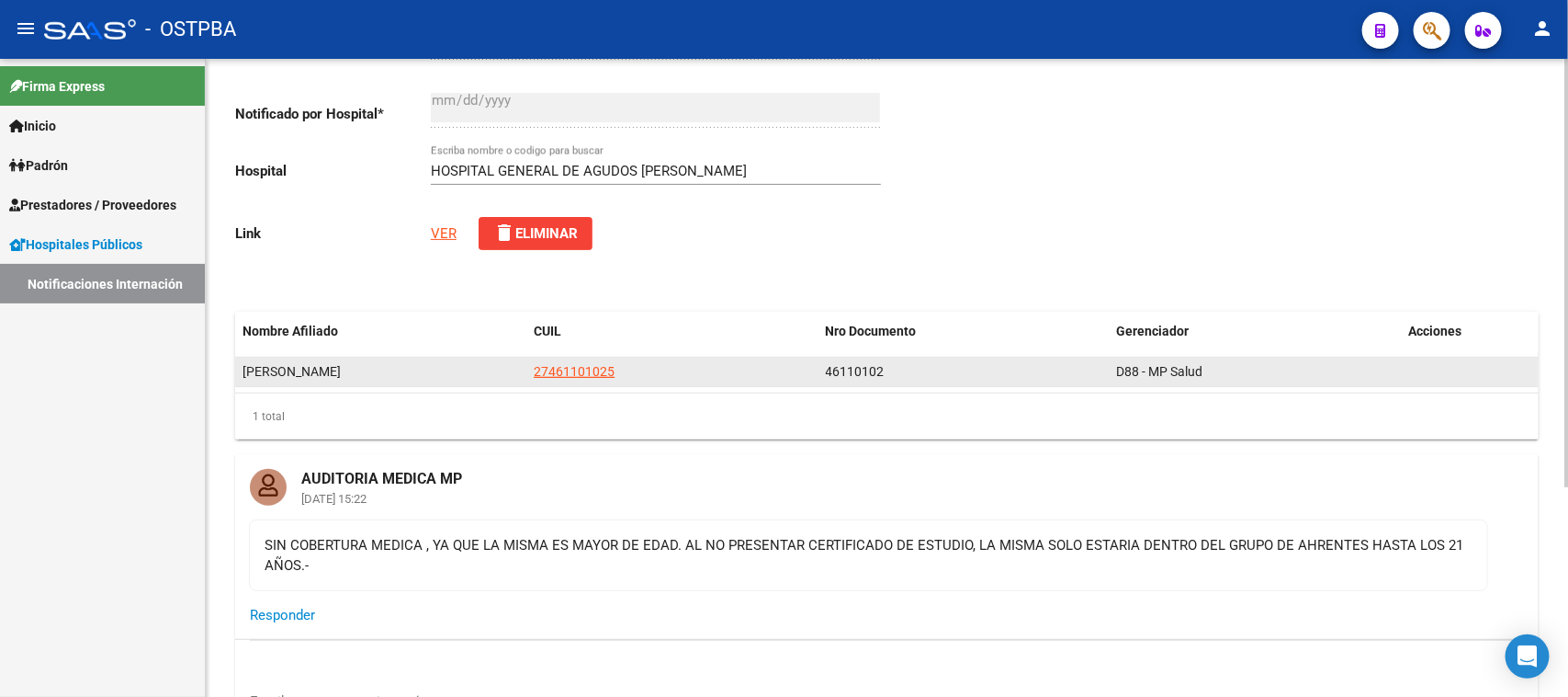
drag, startPoint x: 244, startPoint y: 367, endPoint x: 426, endPoint y: 364, distance: 182.0
click at [426, 364] on div "[PERSON_NAME]" at bounding box center [381, 371] width 277 height 21
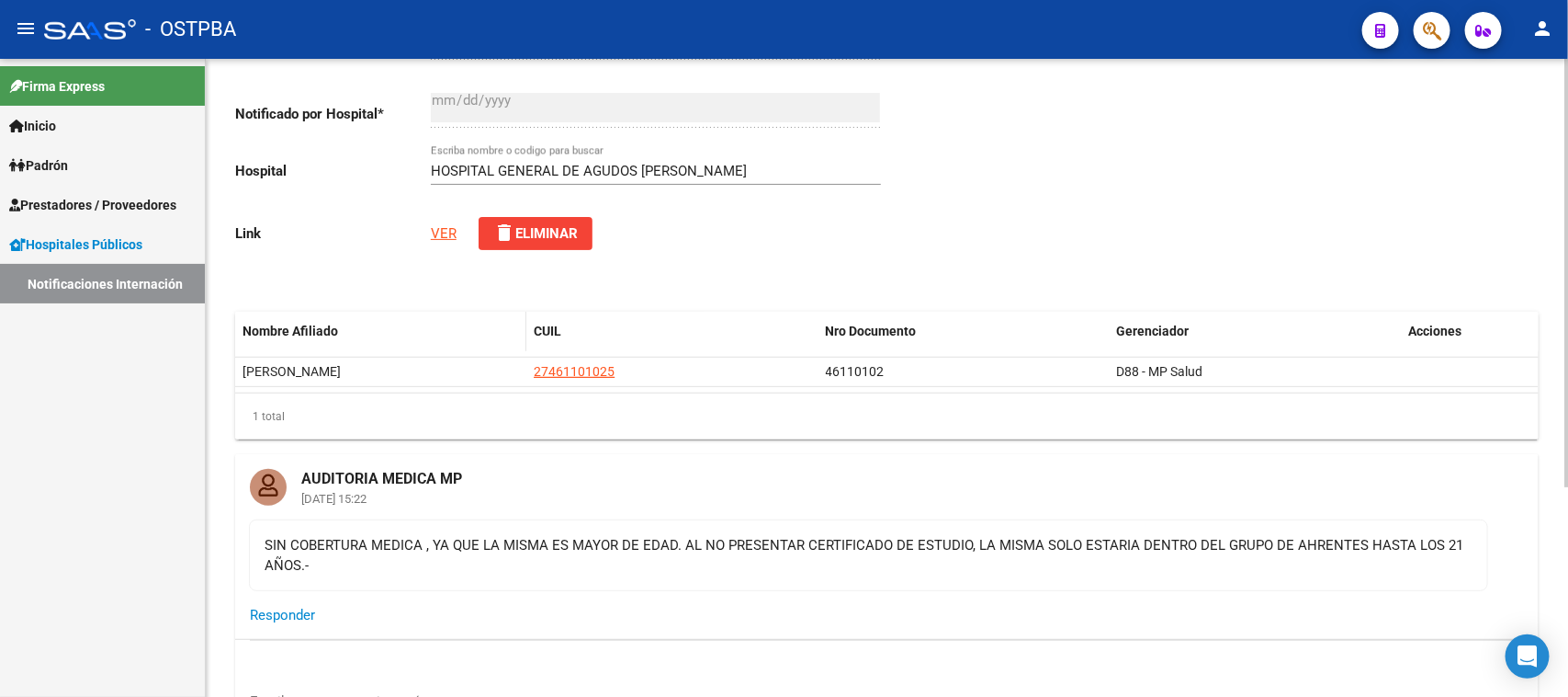
copy span "[PERSON_NAME]"
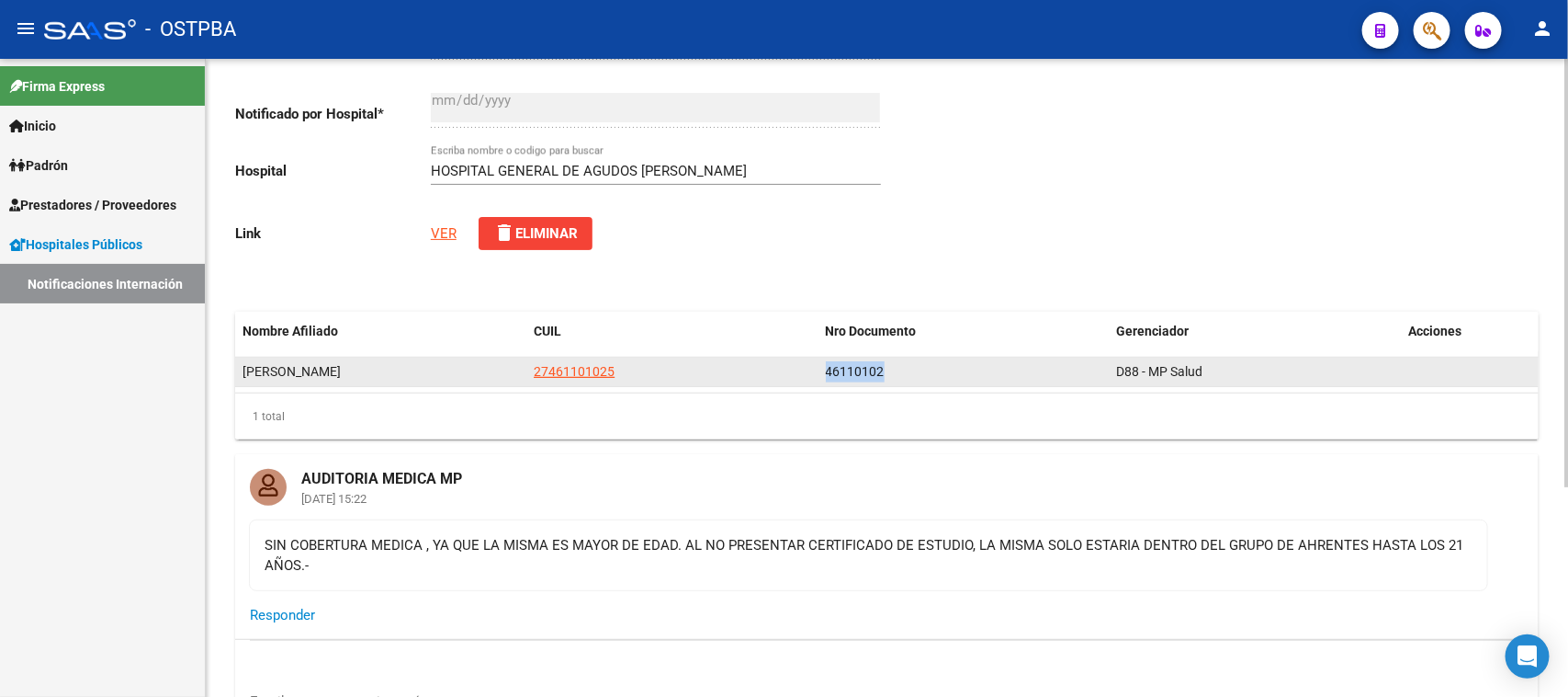
drag, startPoint x: 905, startPoint y: 370, endPoint x: 825, endPoint y: 365, distance: 80.2
click at [826, 365] on div "46110102" at bounding box center [964, 371] width 277 height 21
copy span "46110102"
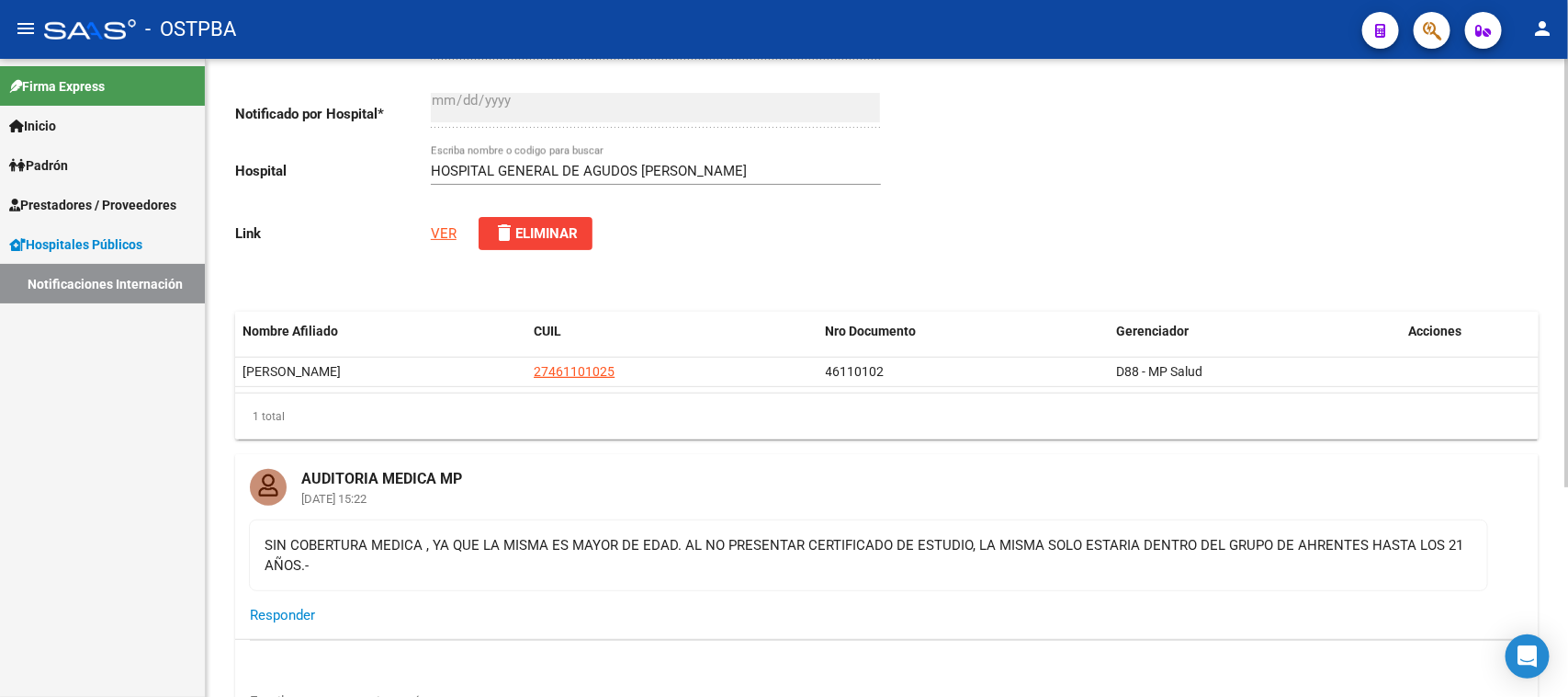
click at [447, 219] on div "Mensaje Operador * MARTINEZ JENNIFER BELEN Ingresar el texto Notificado por Hos…" at bounding box center [561, 142] width 653 height 245
click at [444, 231] on link "VER" at bounding box center [444, 234] width 25 height 17
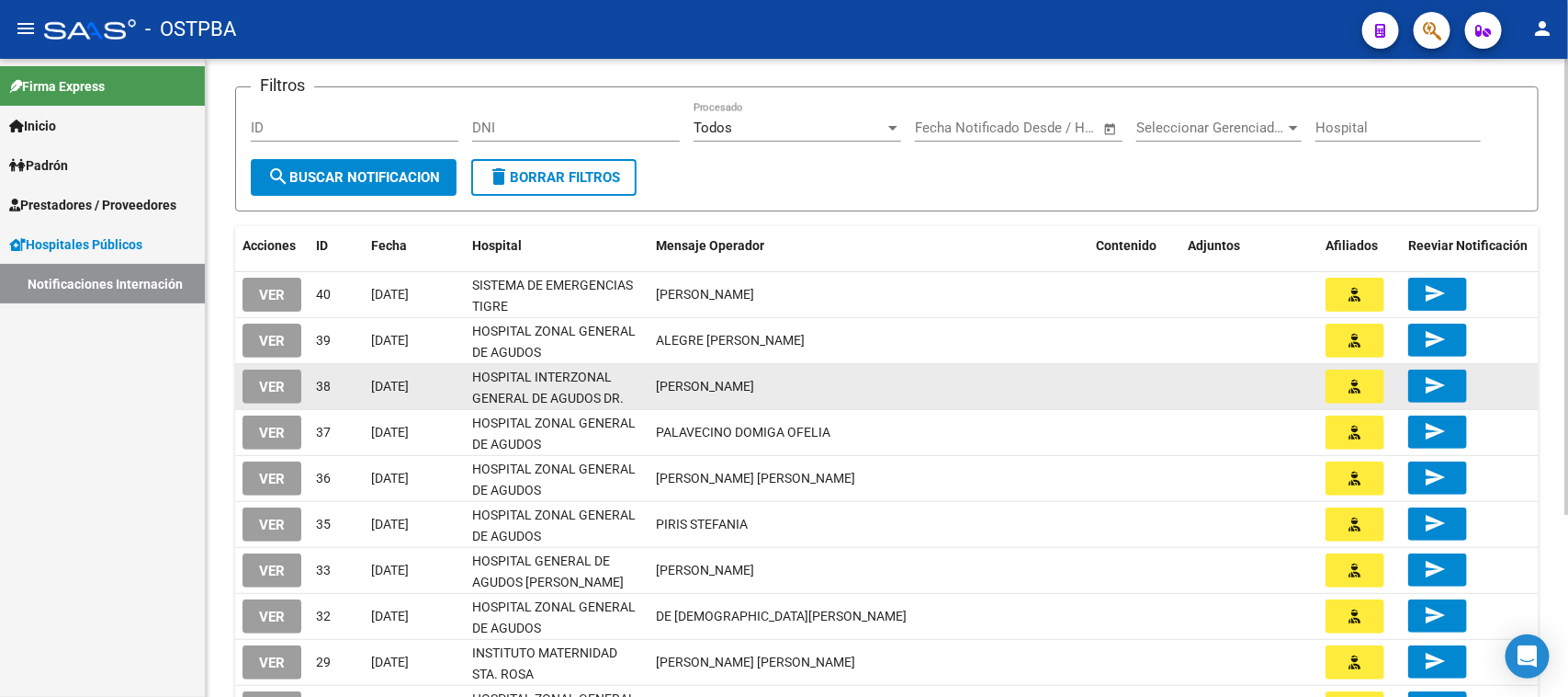
scroll to position [115, 0]
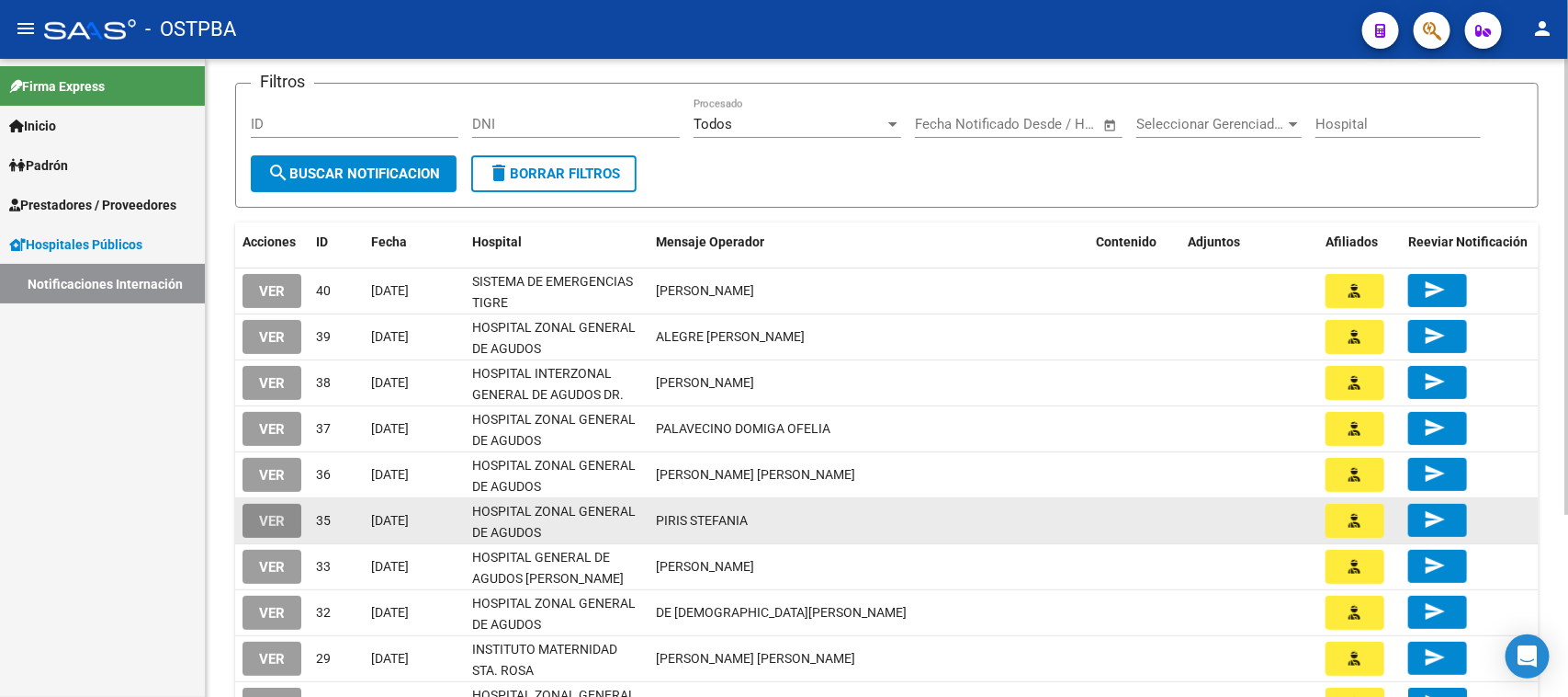
click at [271, 527] on button "VER" at bounding box center [272, 521] width 58 height 34
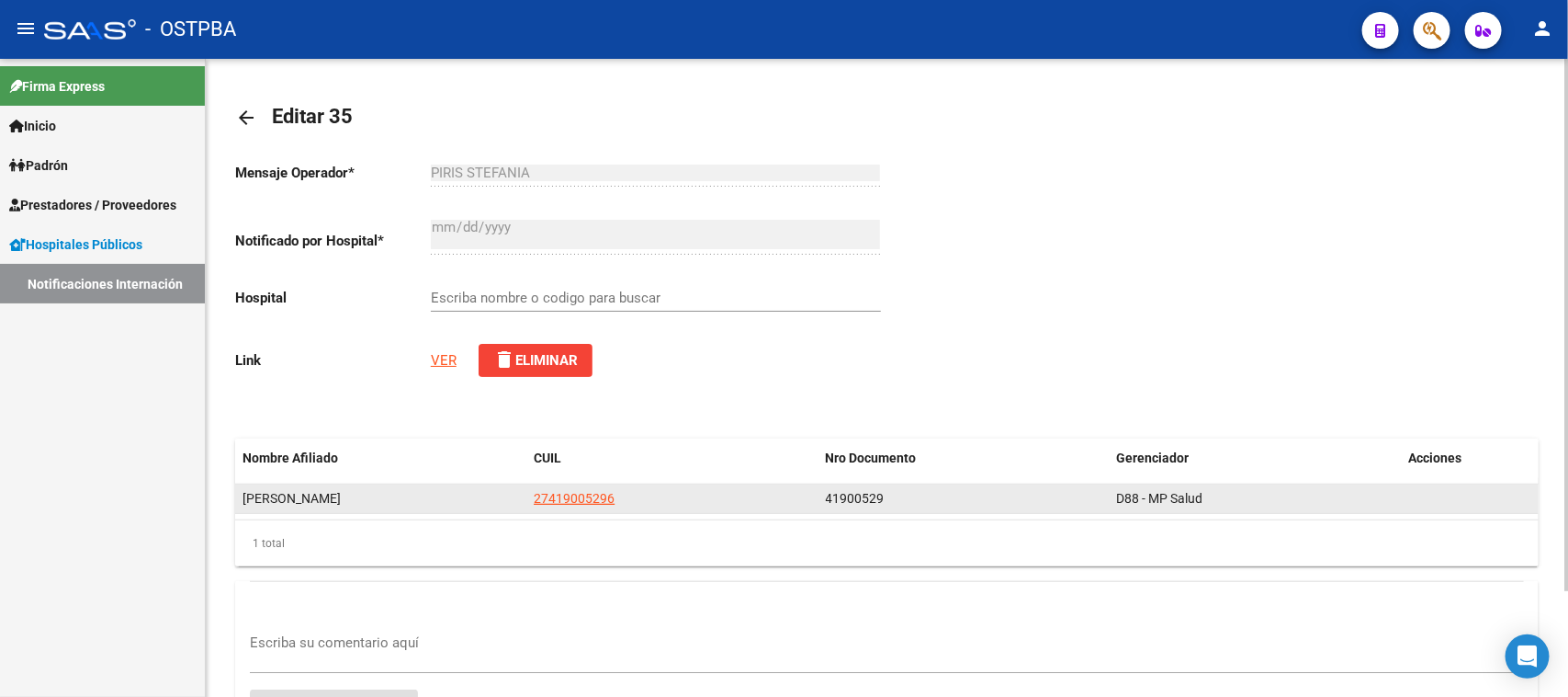
type input "HOSPITAL ZONAL GENERAL DE AGUDOS DR. [PERSON_NAME]"
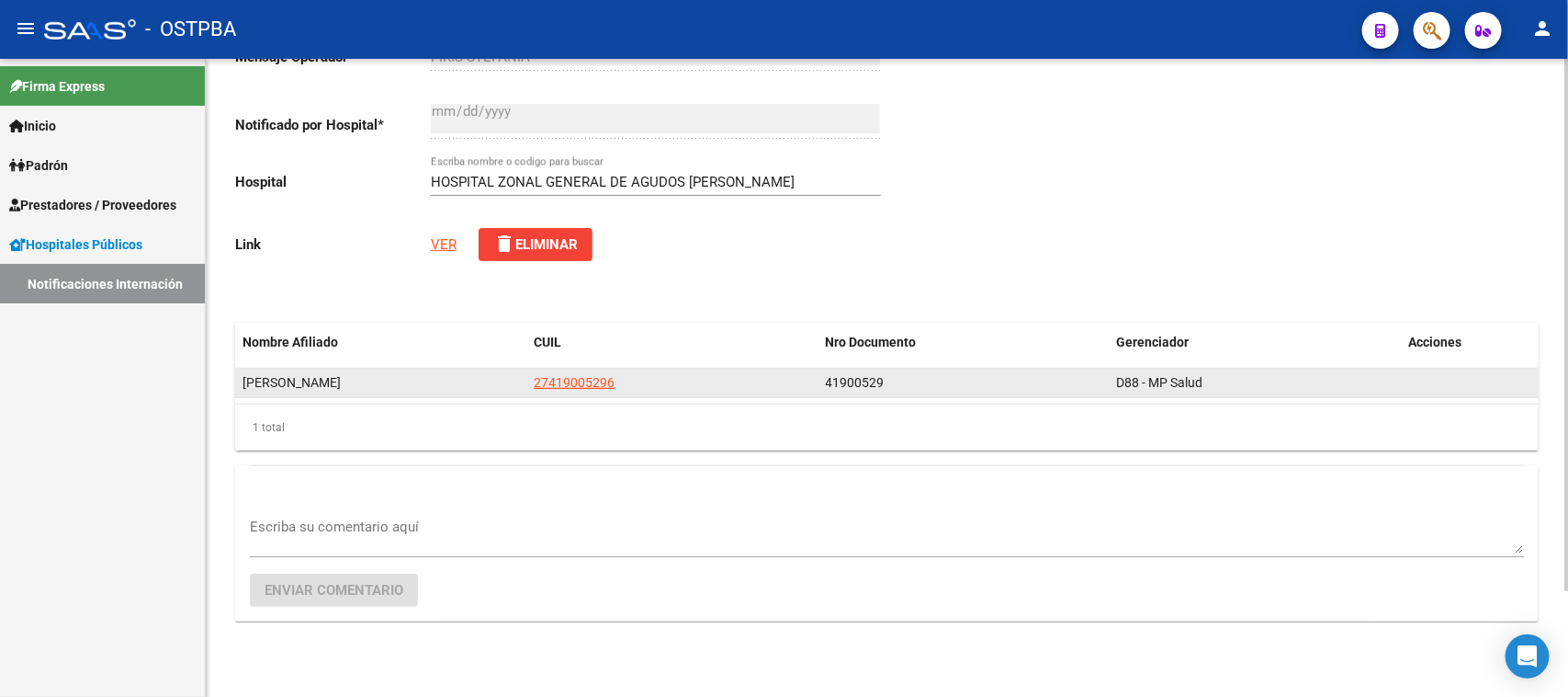
scroll to position [127, 0]
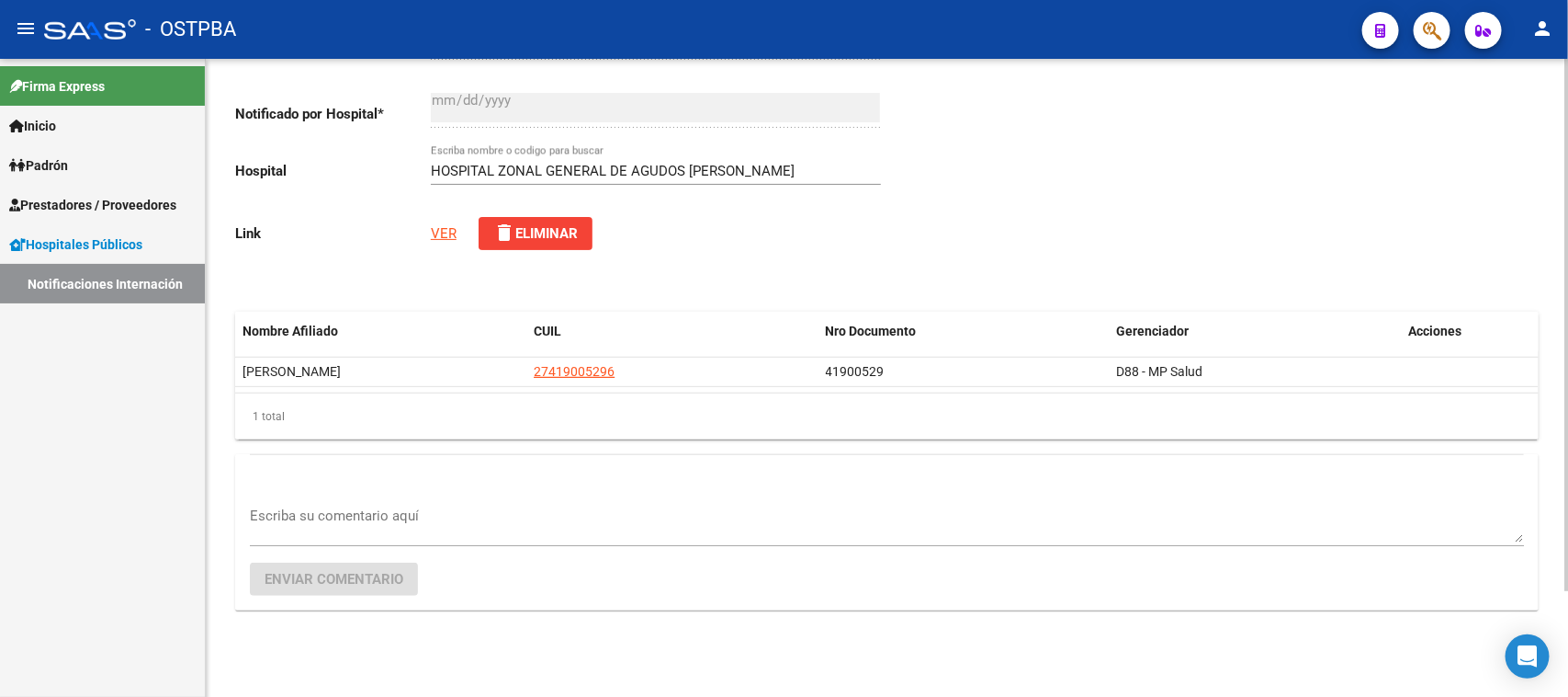
click at [438, 228] on link "VER" at bounding box center [444, 234] width 25 height 17
drag, startPoint x: 341, startPoint y: 499, endPoint x: 335, endPoint y: 508, distance: 10.8
click at [340, 501] on div "Escriba su comentario aquí" at bounding box center [886, 518] width 1274 height 57
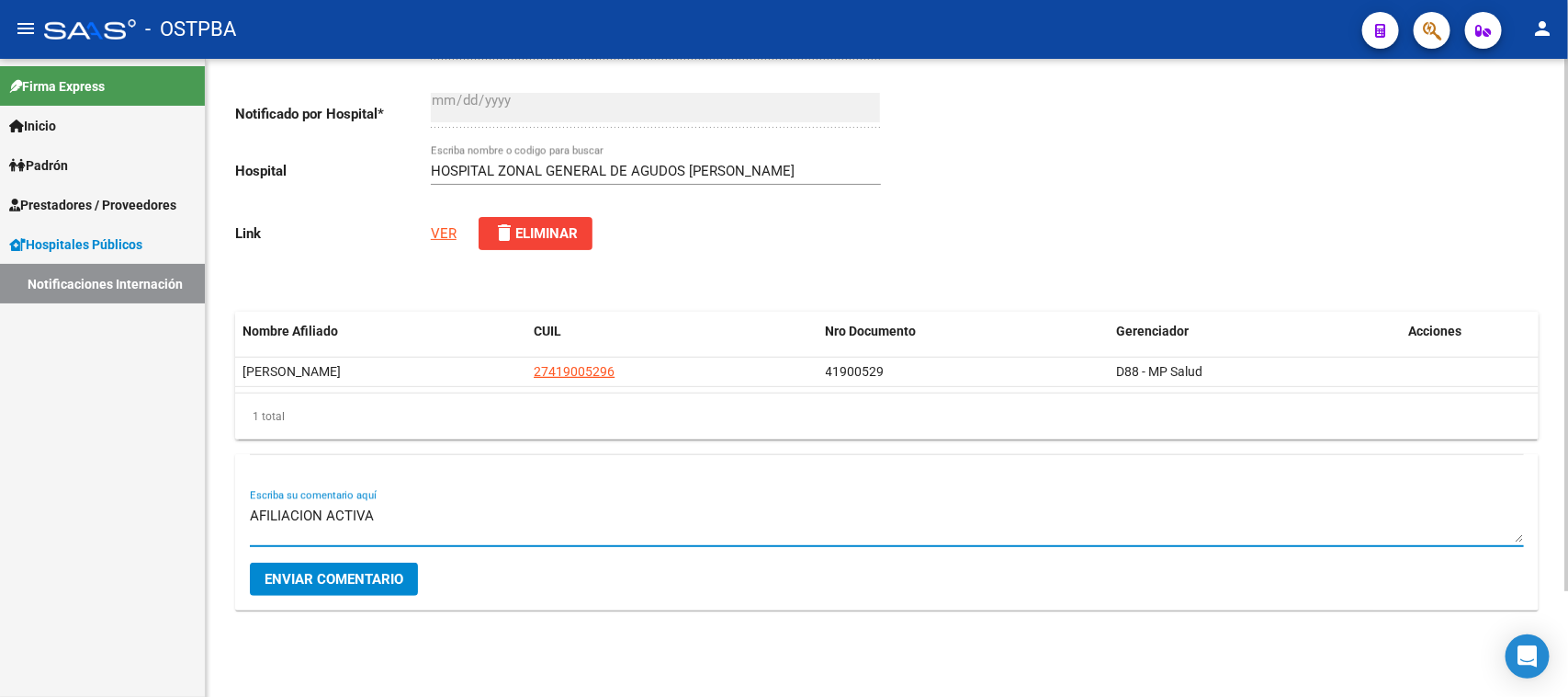
type textarea "AFILIACION ACTIVA"
click at [382, 576] on span "Enviar comentario" at bounding box center [333, 579] width 138 height 17
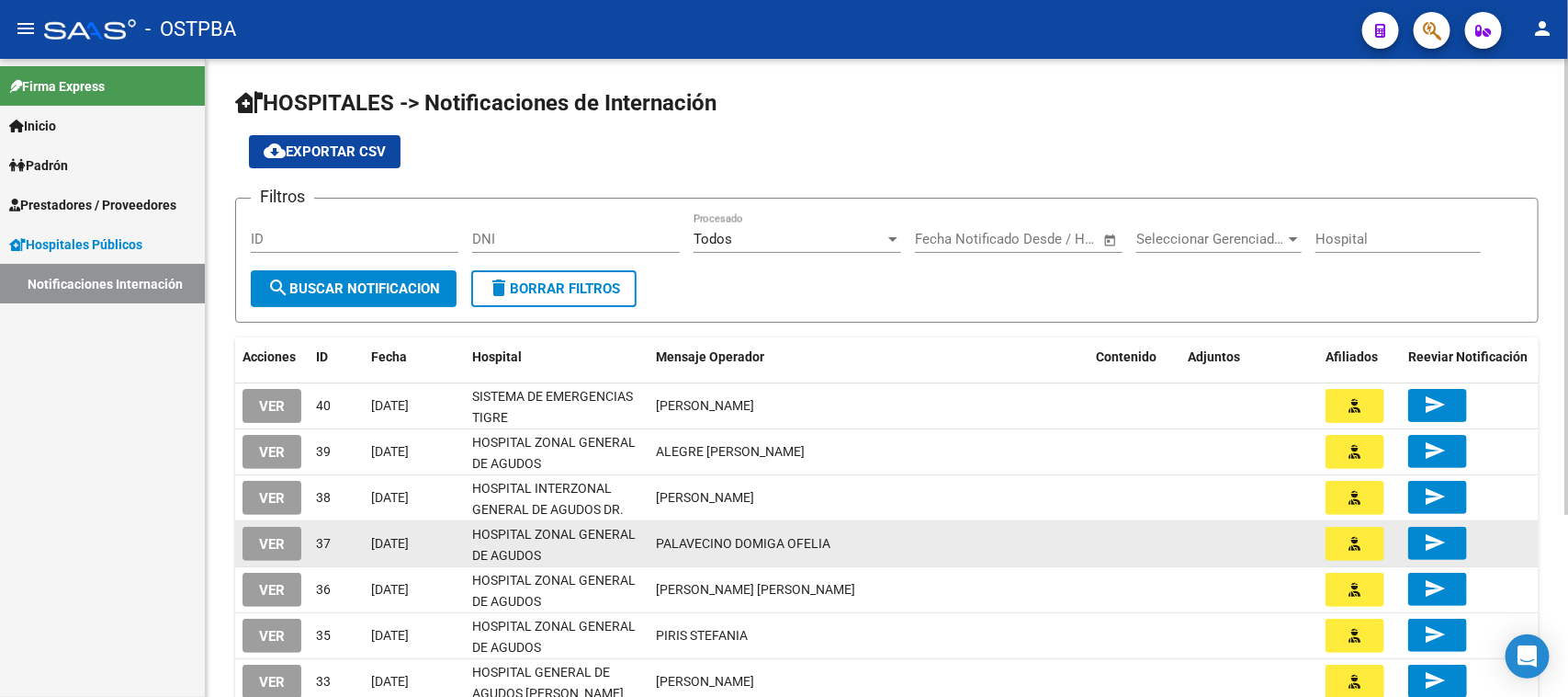
scroll to position [115, 0]
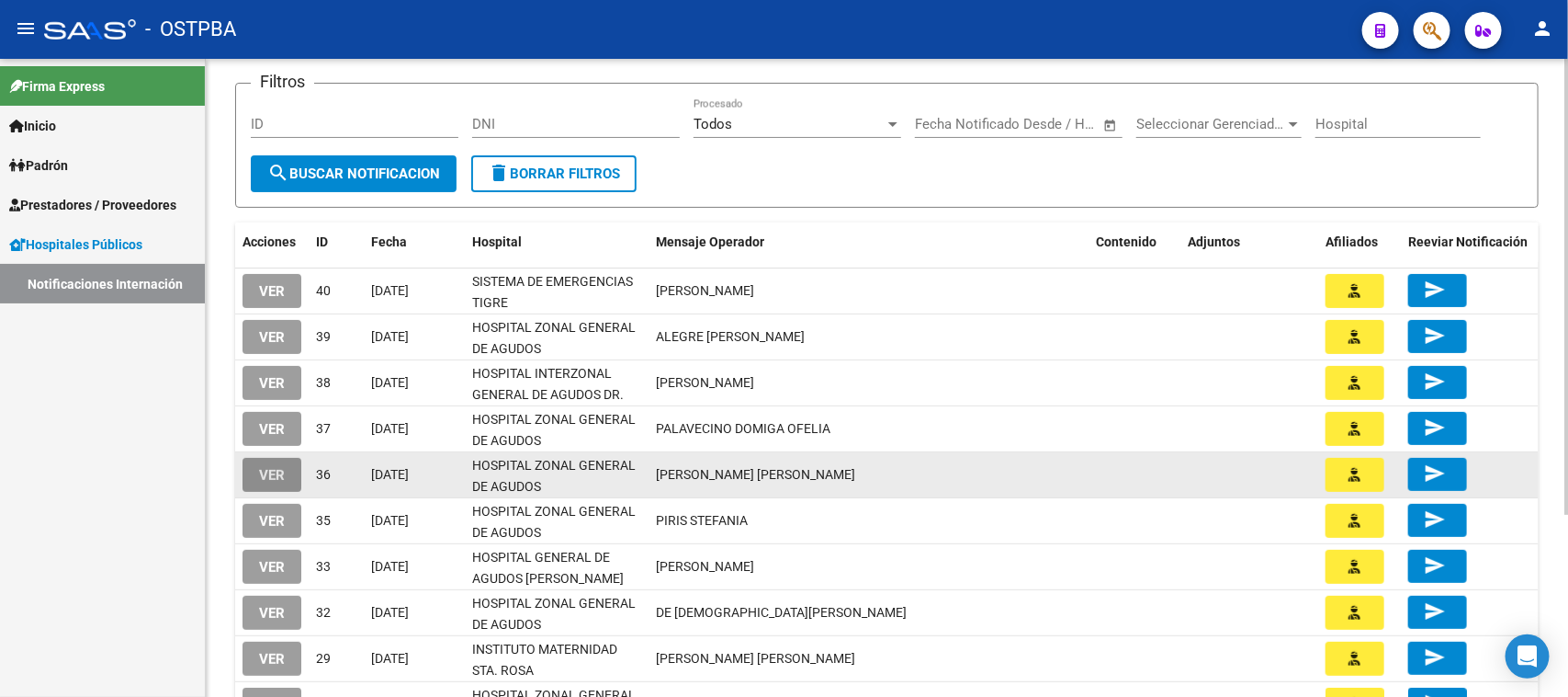
click at [253, 471] on button "VER" at bounding box center [272, 475] width 58 height 34
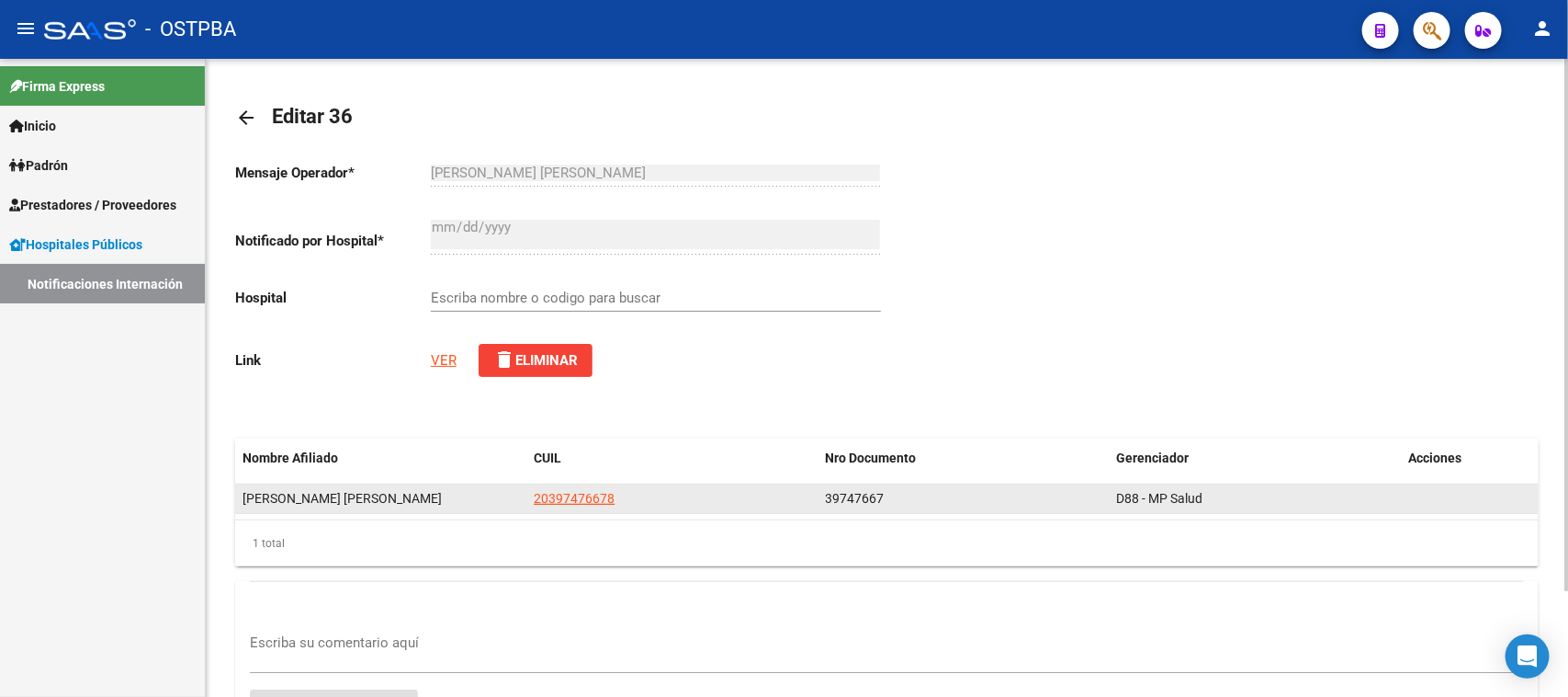
type input "HOSPITAL ZONAL GENERAL DE AGUDOS DESCENTRALIZADO EVITA PUEBLO"
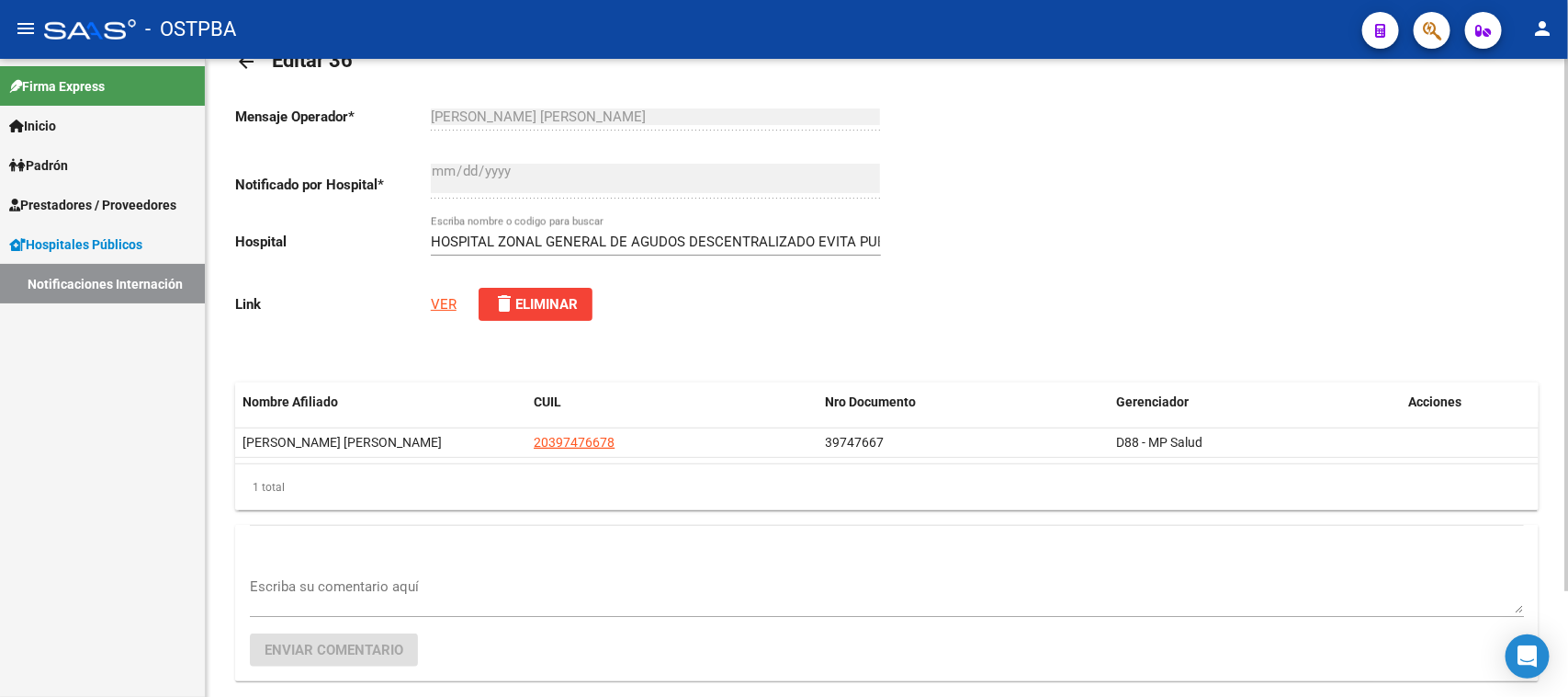
scroll to position [127, 0]
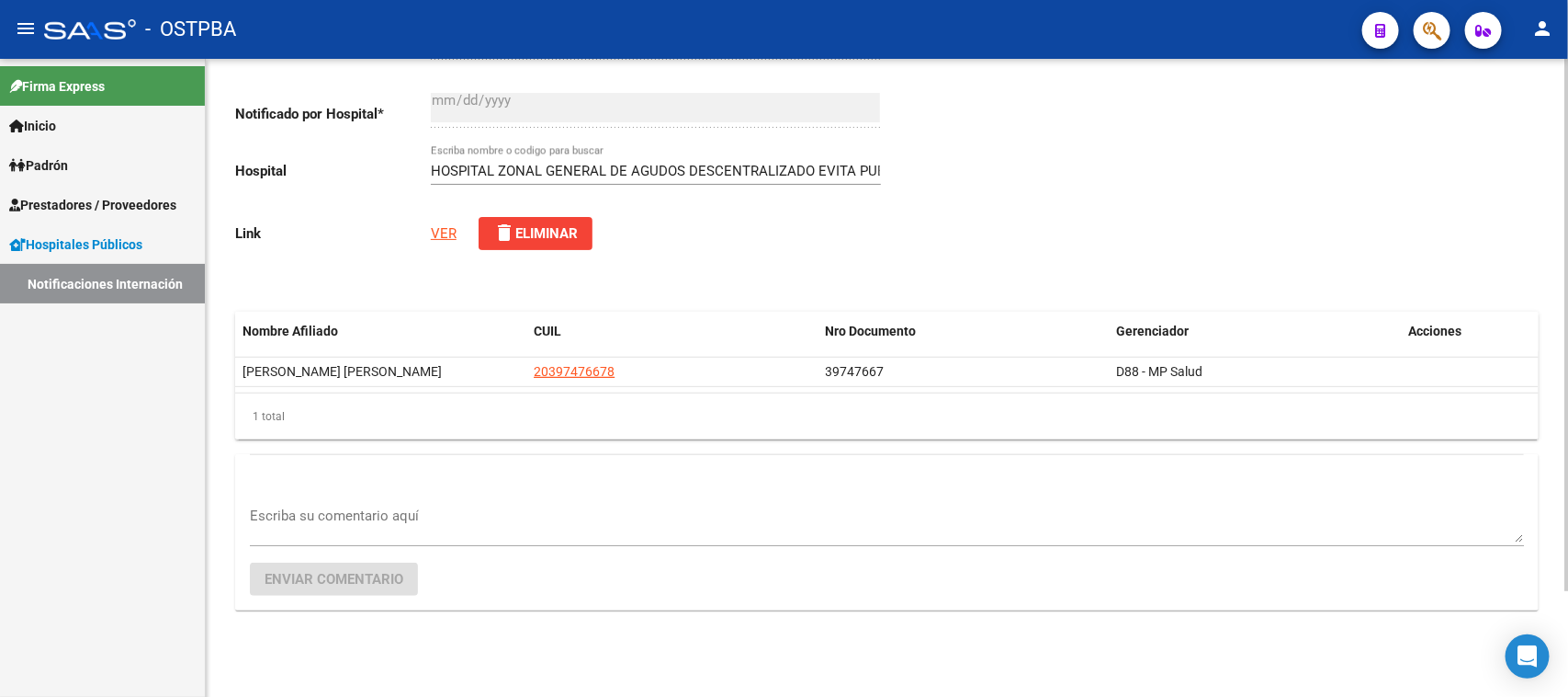
click at [443, 235] on link "VER" at bounding box center [444, 234] width 25 height 17
click at [327, 510] on textarea "Escriba su comentario aquí" at bounding box center [886, 524] width 1274 height 37
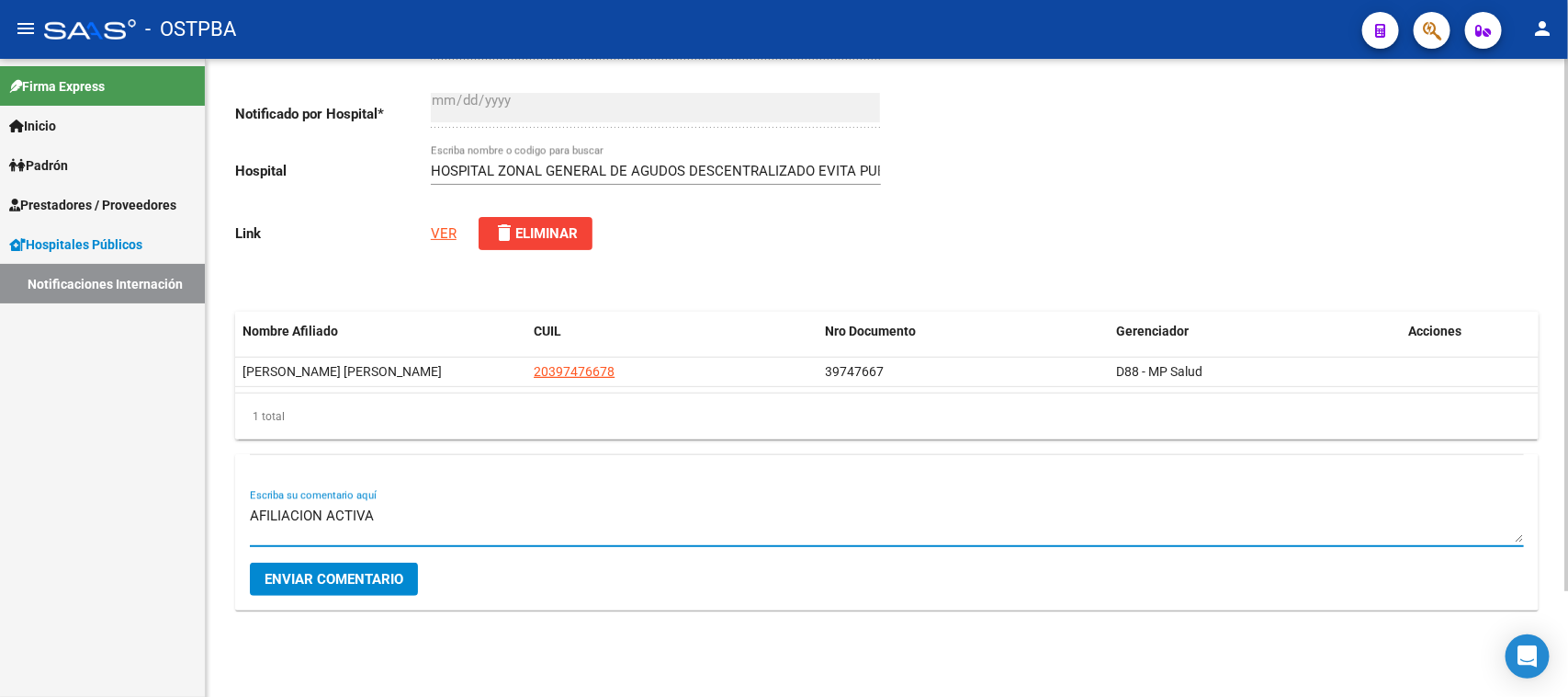
type textarea "AFILIACION ACTIVA"
click at [355, 581] on span "Enviar comentario" at bounding box center [333, 579] width 138 height 17
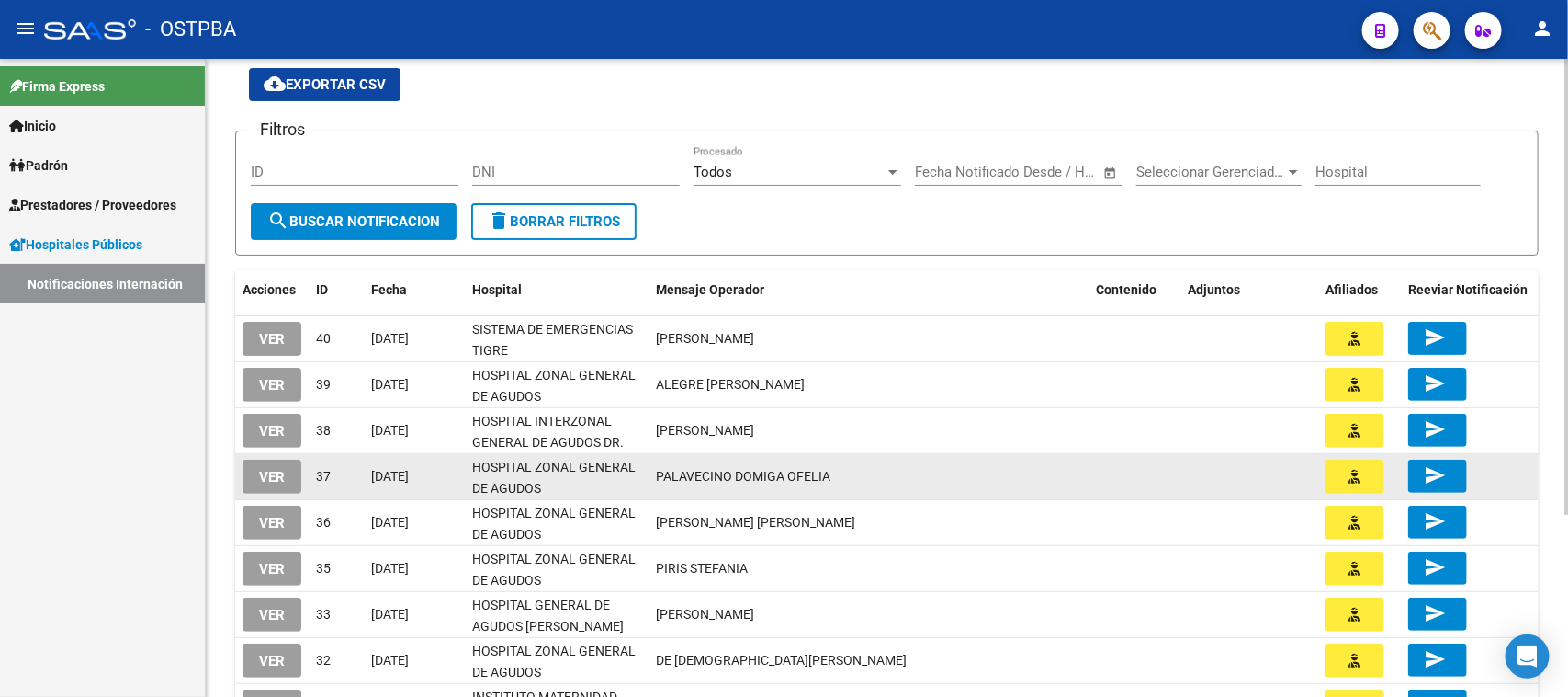
scroll to position [115, 0]
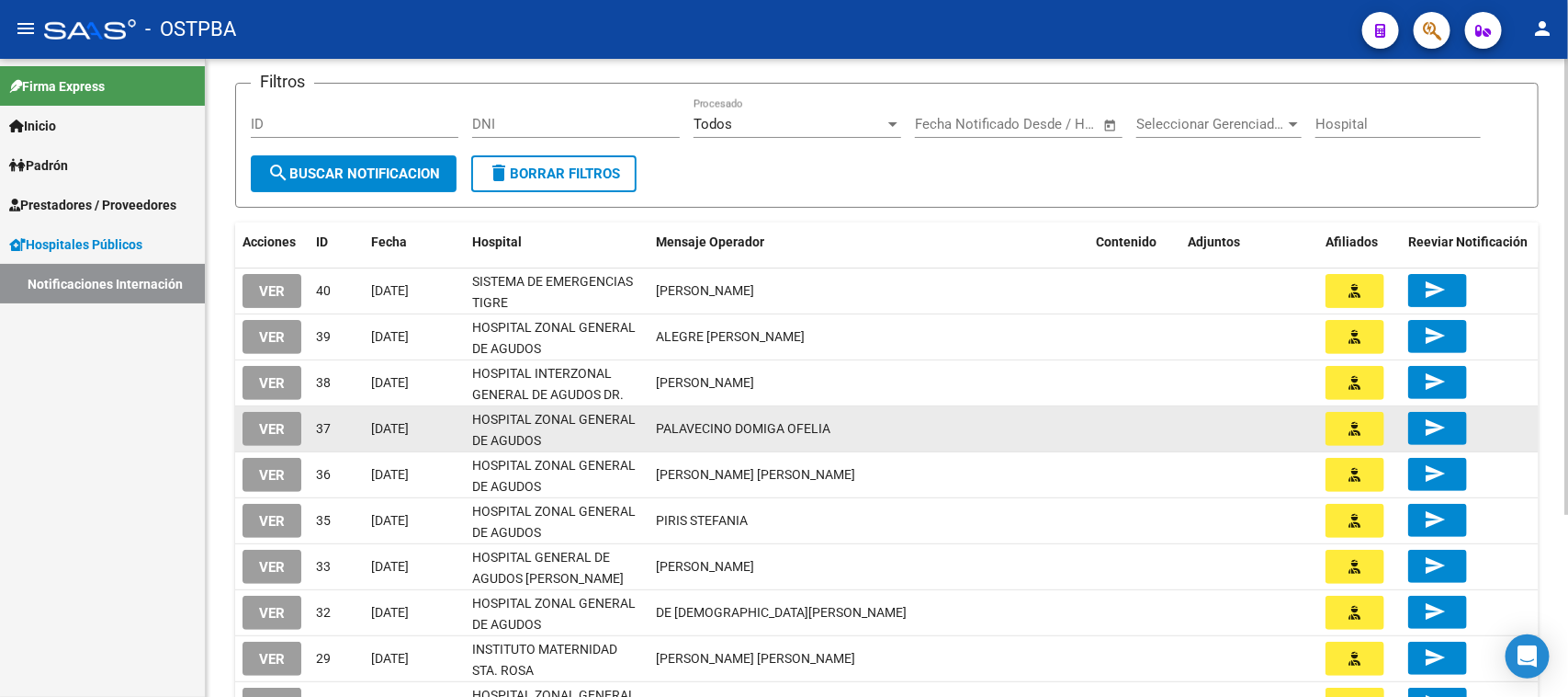
click at [286, 424] on button "VER" at bounding box center [272, 429] width 58 height 34
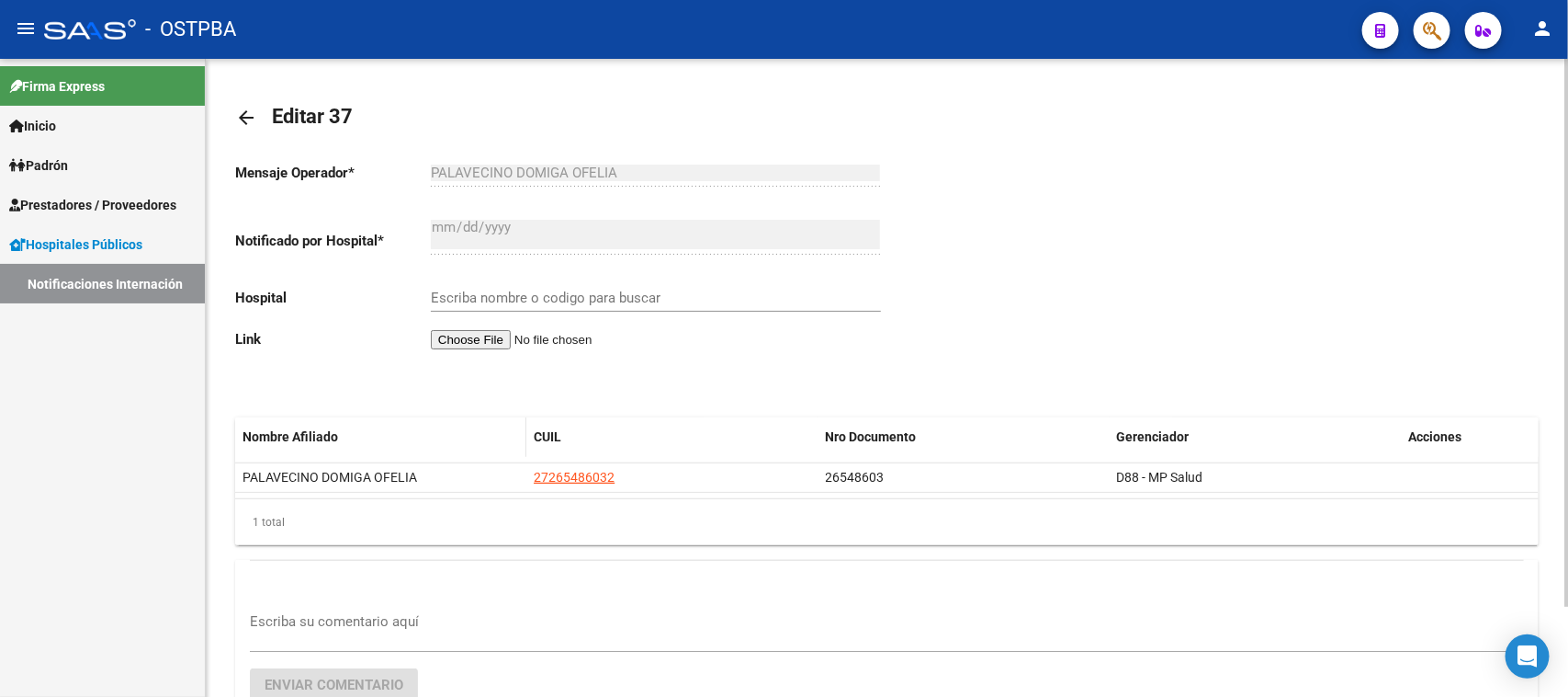
scroll to position [106, 0]
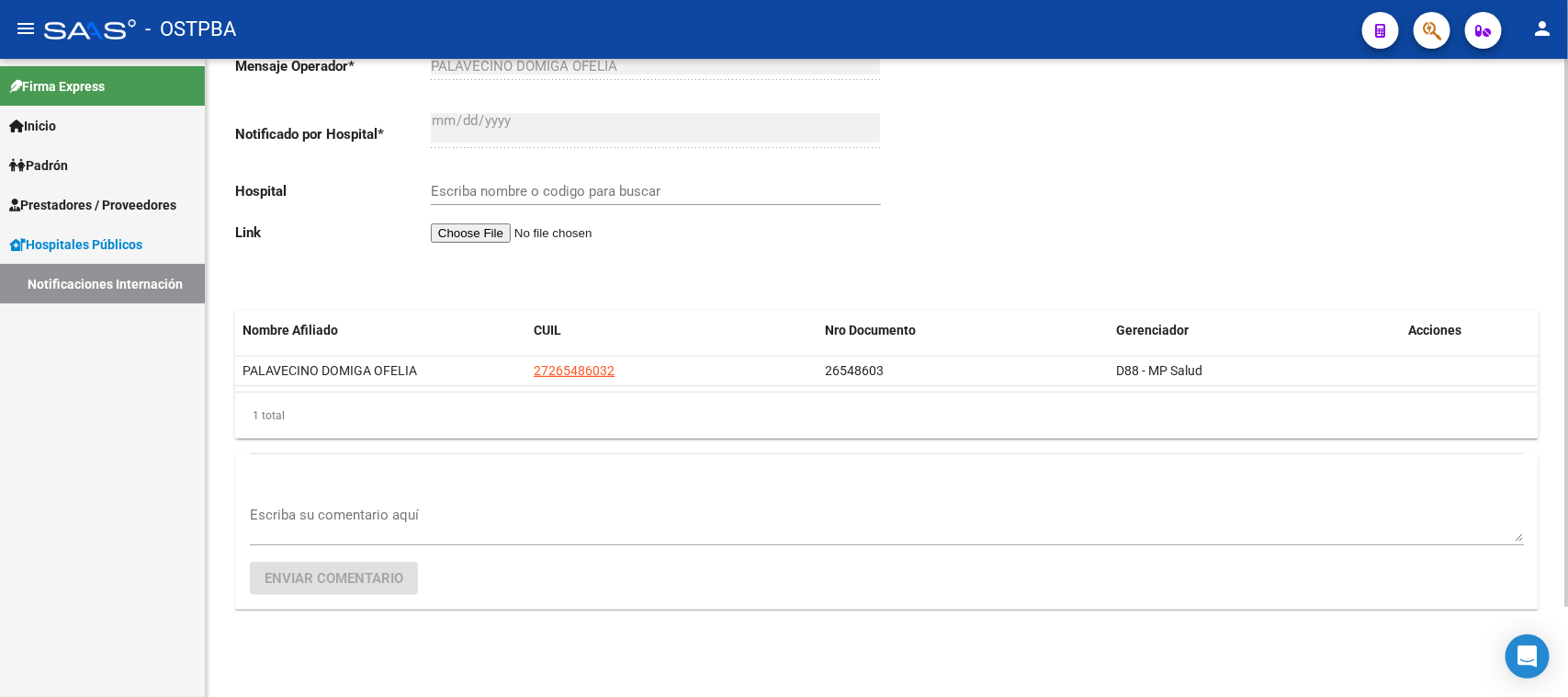
type input "HOSPITAL ZONAL GENERAL DE AGUDOS DESCENTRALIZADO EVITA PUEBLO"
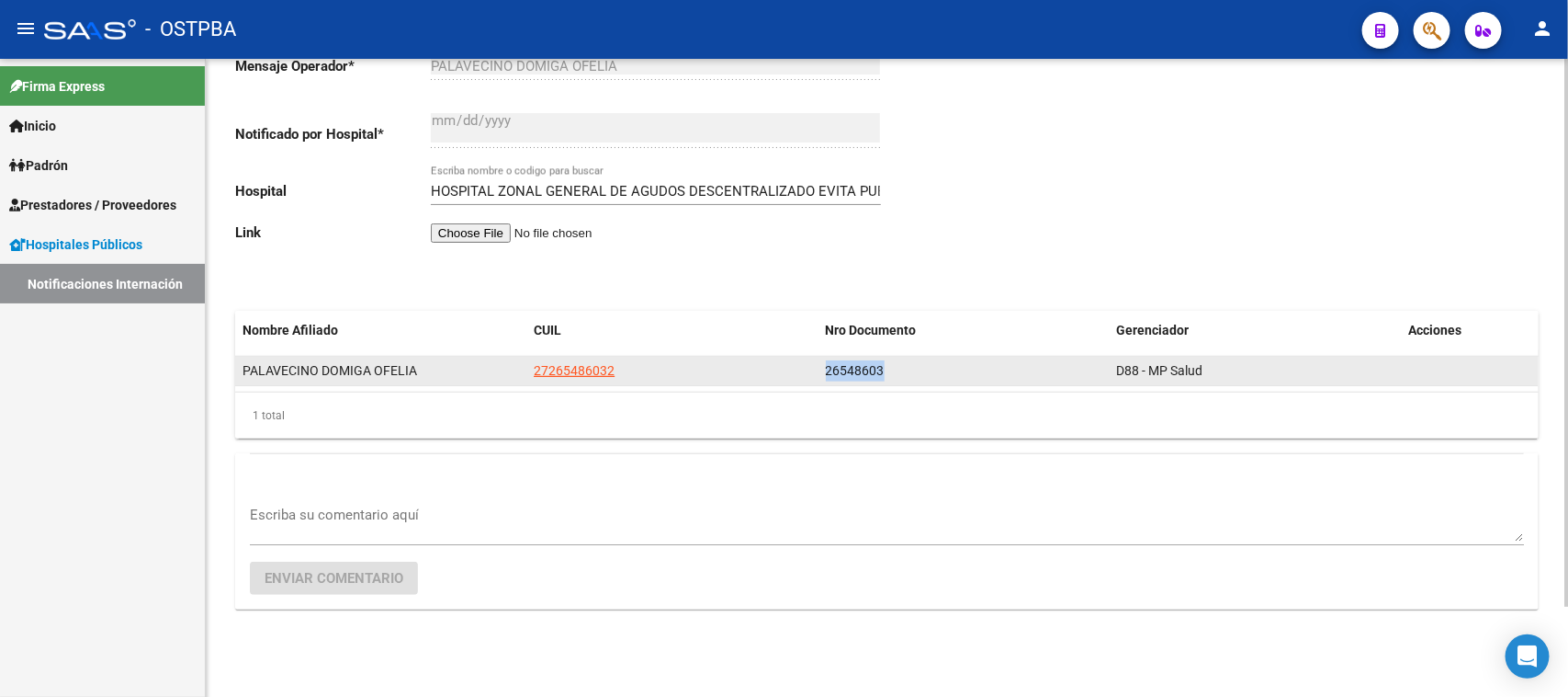
drag, startPoint x: 896, startPoint y: 367, endPoint x: 809, endPoint y: 367, distance: 87.0
click at [809, 367] on div "PALAVECINO DOMIGA OFELIA 27265486032 26548603 D88 - MP Salud" at bounding box center [887, 371] width 1303 height 29
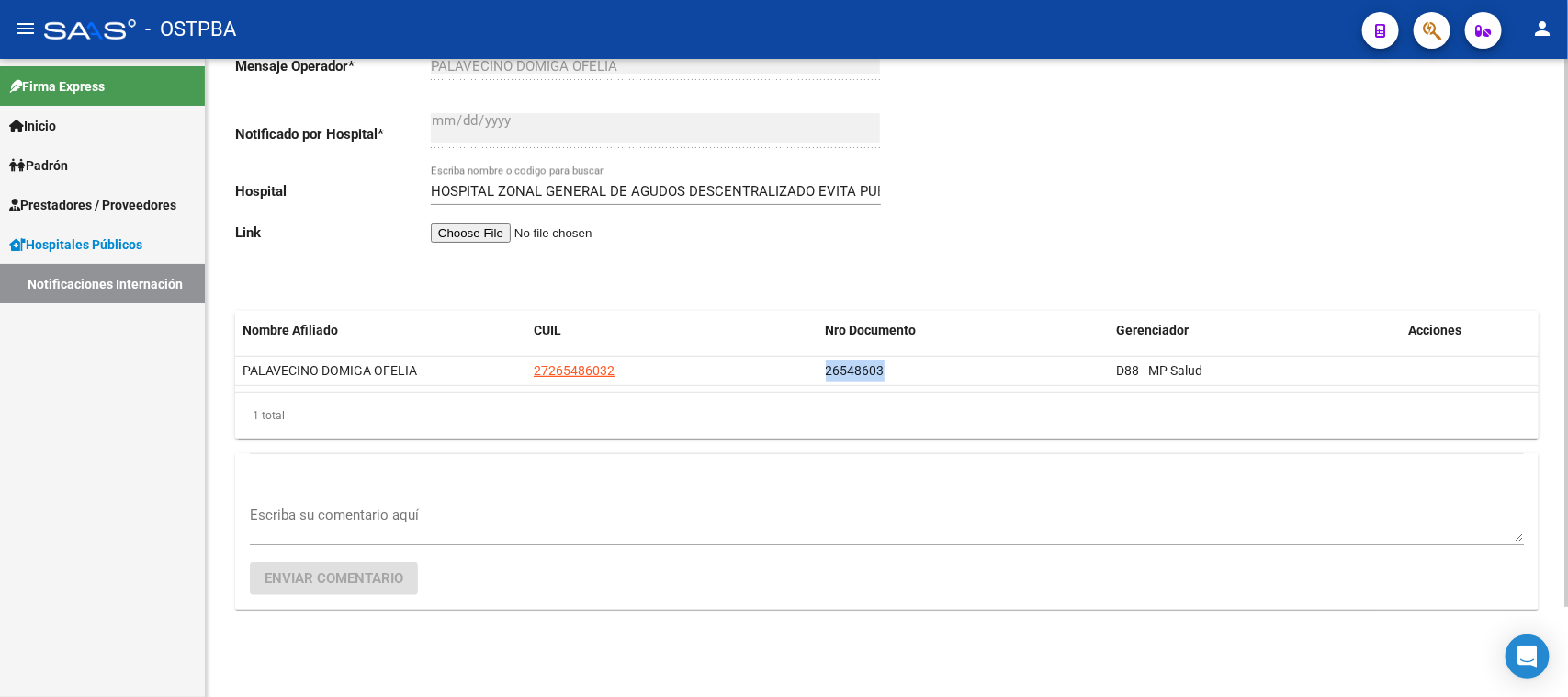
copy div "26548603"
click at [379, 512] on textarea "Escriba su comentario aquí" at bounding box center [886, 523] width 1274 height 37
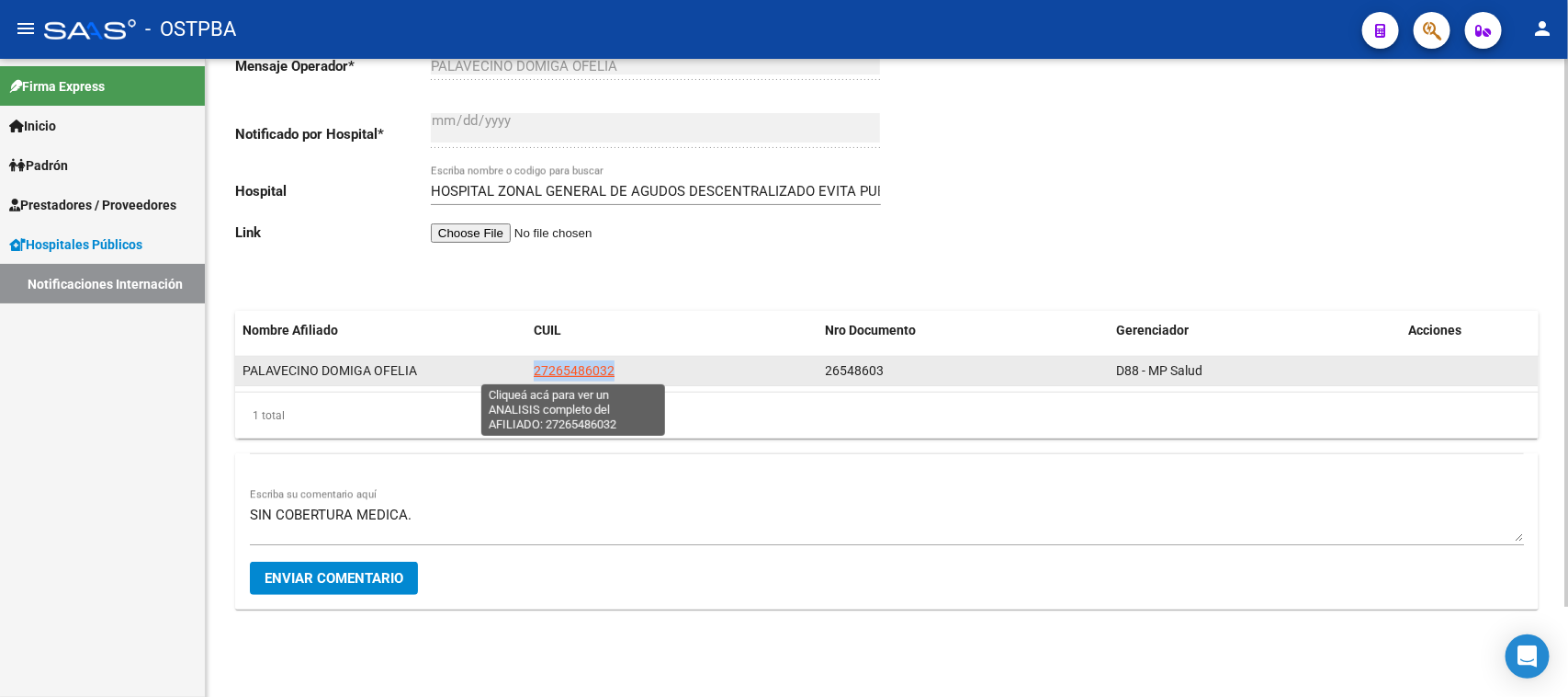
drag, startPoint x: 617, startPoint y: 365, endPoint x: 535, endPoint y: 372, distance: 82.3
click at [535, 372] on div "27265486032" at bounding box center [672, 370] width 277 height 21
copy span "27265486032"
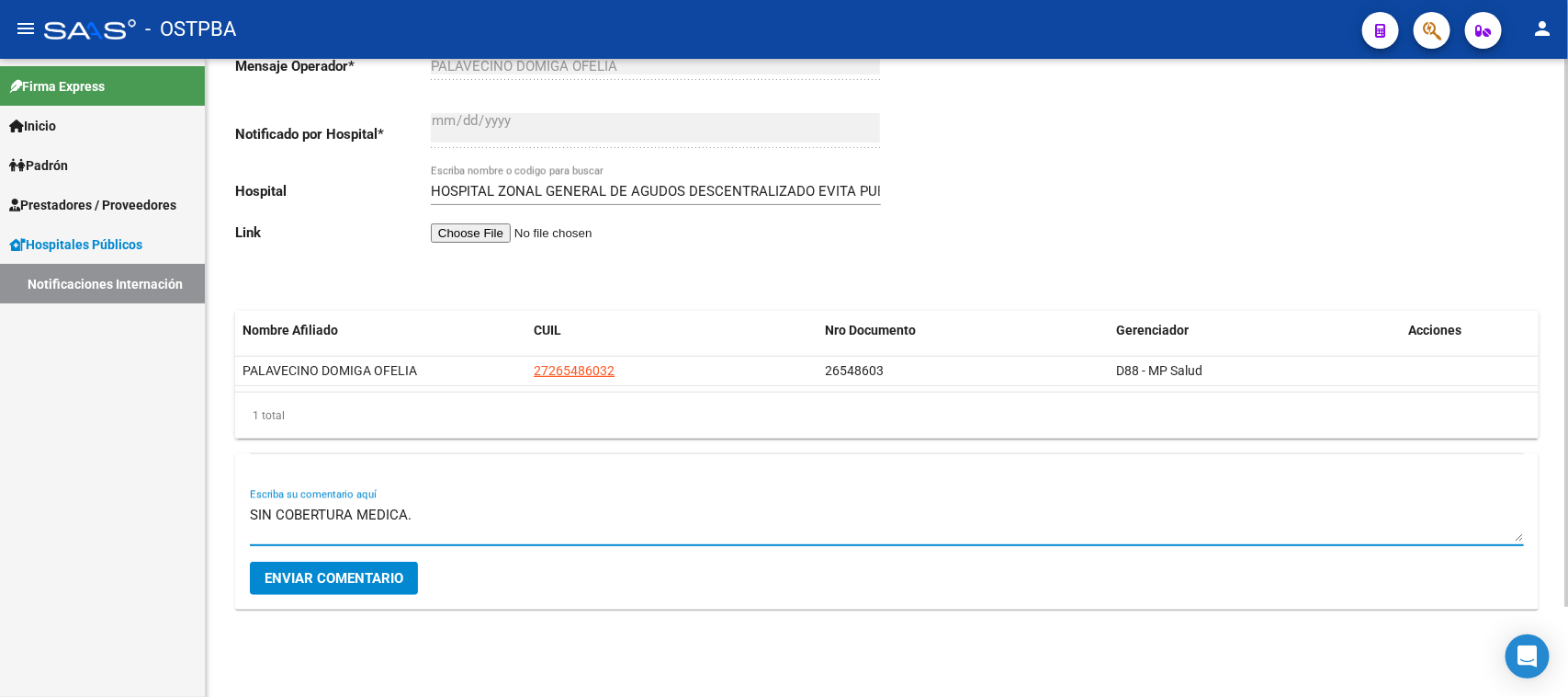
click at [525, 520] on textarea "SIN COBERTURA MEDICA." at bounding box center [886, 523] width 1274 height 37
click at [602, 511] on textarea "SIN COBERTURA MEDICA. ADEUDA MESES" at bounding box center [886, 523] width 1274 height 37
type textarea "SIN COBERTURA MEDICA. ADEUDA MESES 1/2/4/6"
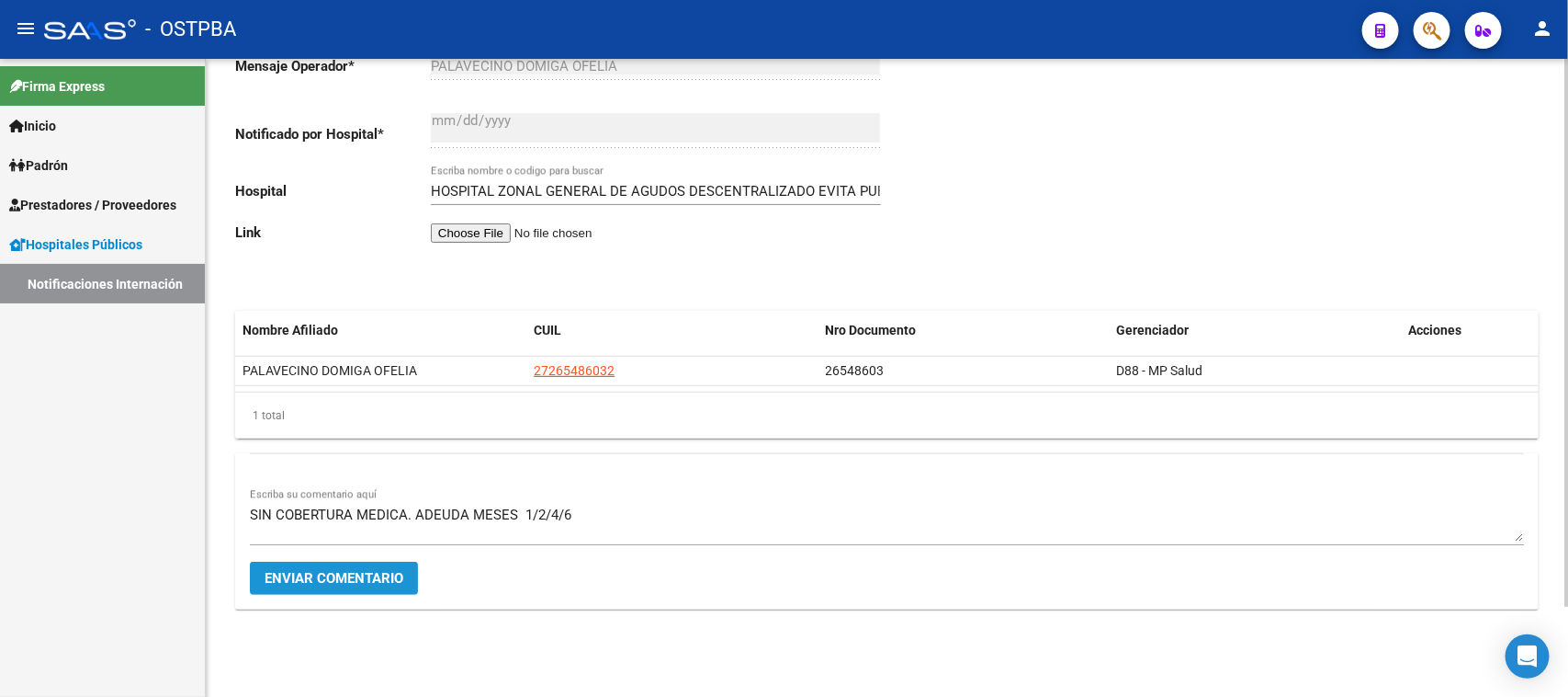
click at [333, 577] on span "Enviar comentario" at bounding box center [333, 578] width 138 height 17
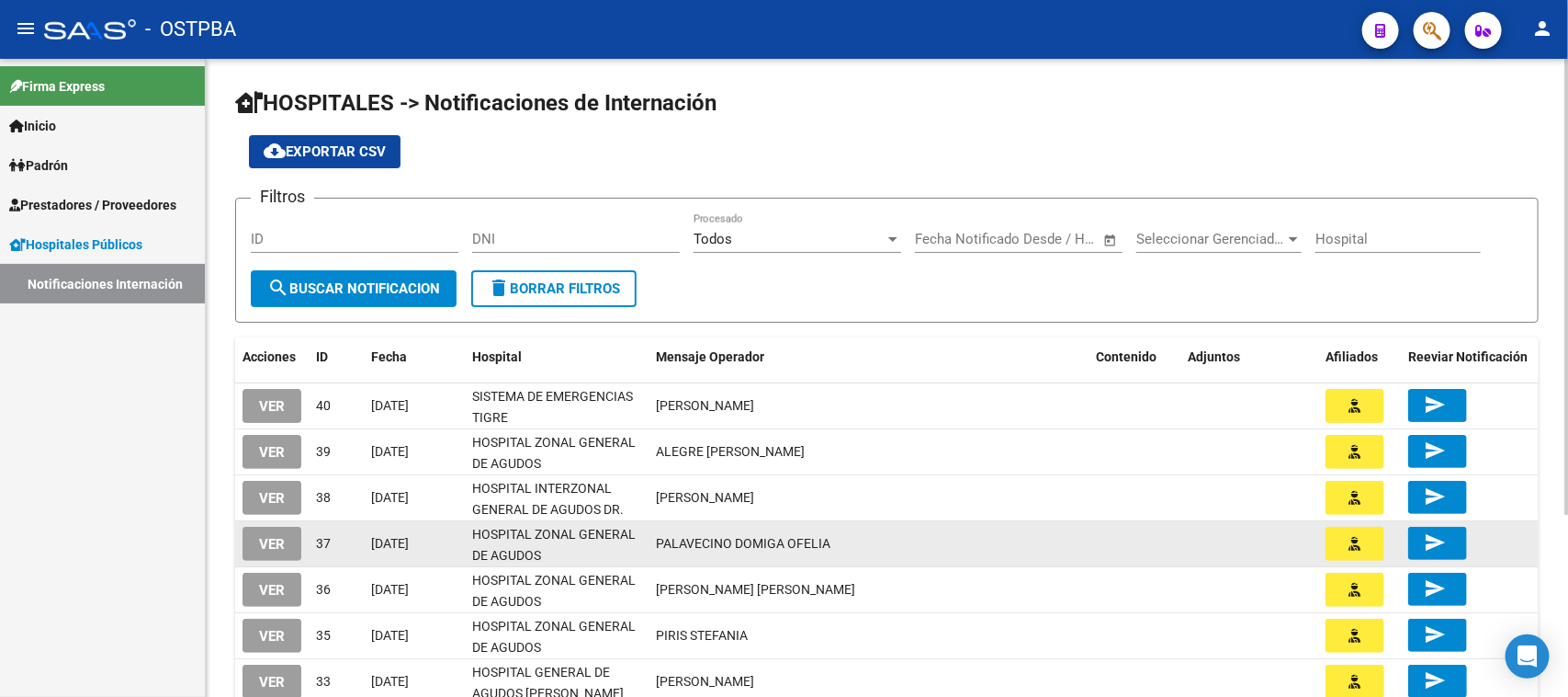
click at [252, 533] on button "VER" at bounding box center [272, 543] width 58 height 34
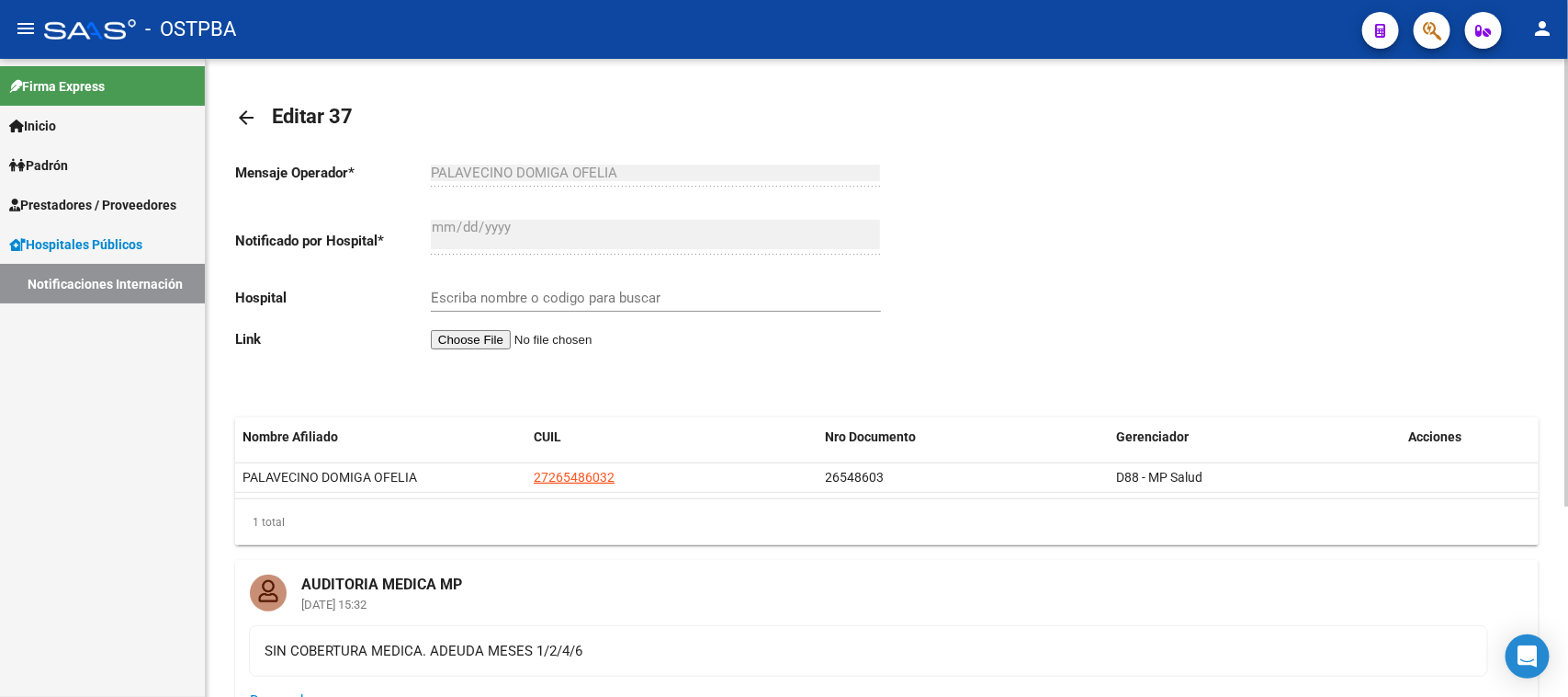
scroll to position [230, 0]
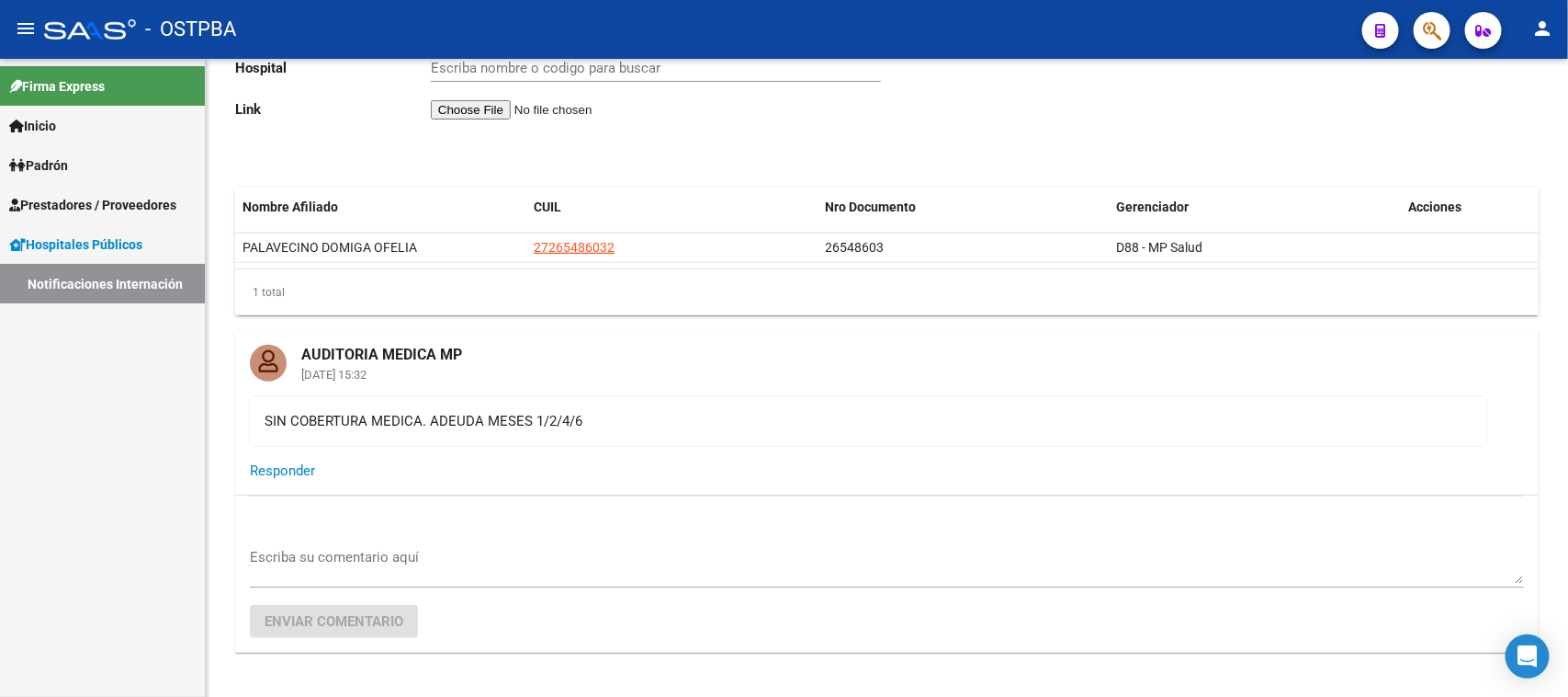
type input "HOSPITAL ZONAL GENERAL DE AGUDOS DESCENTRALIZADO EVITA PUEBLO"
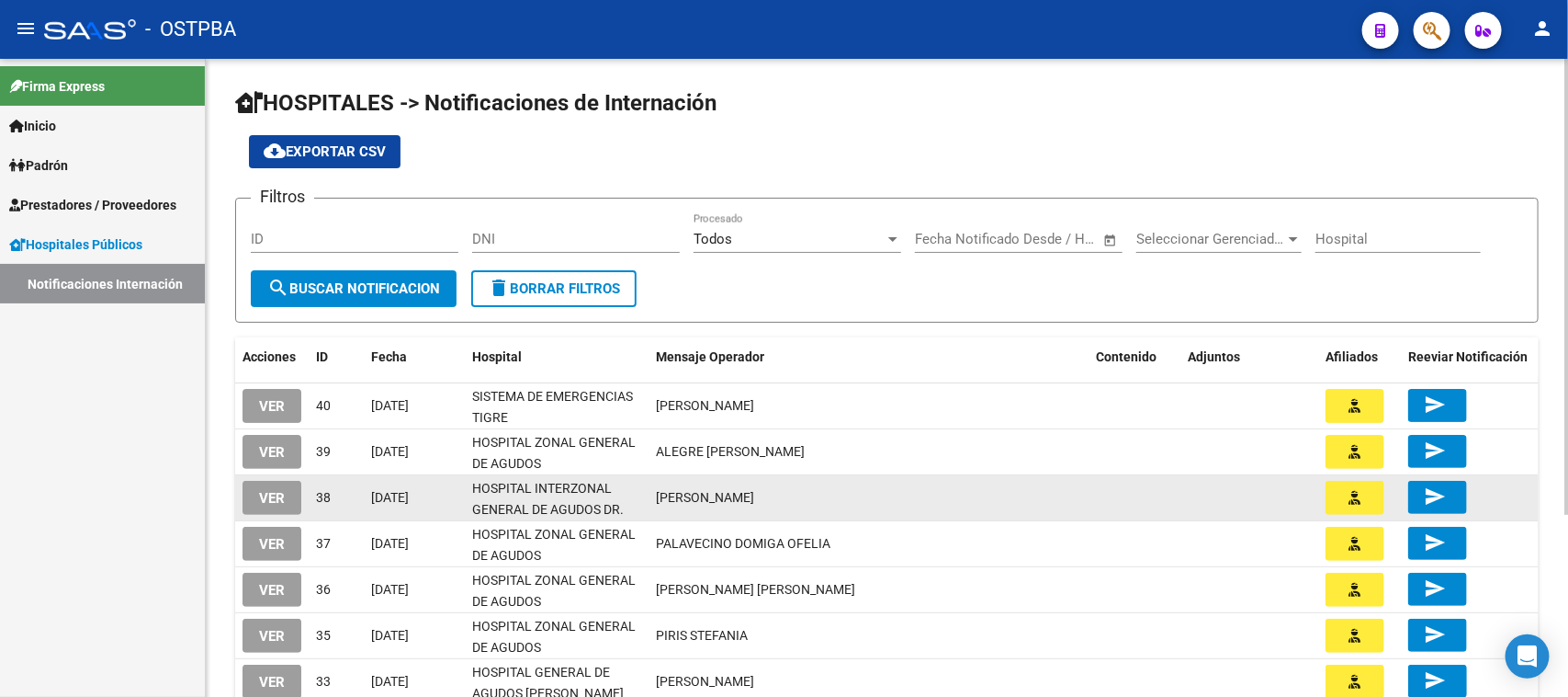
click at [283, 490] on span "VER" at bounding box center [271, 498] width 25 height 17
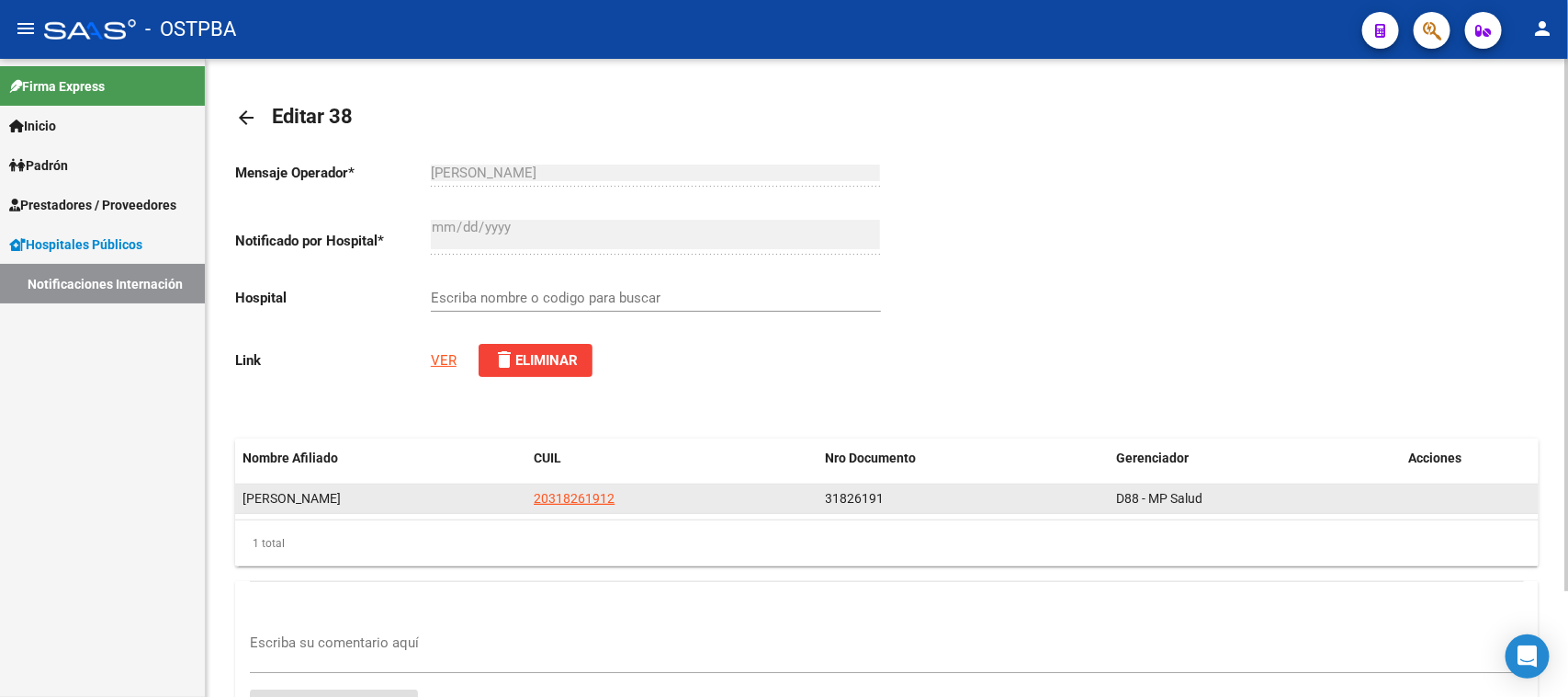
scroll to position [115, 0]
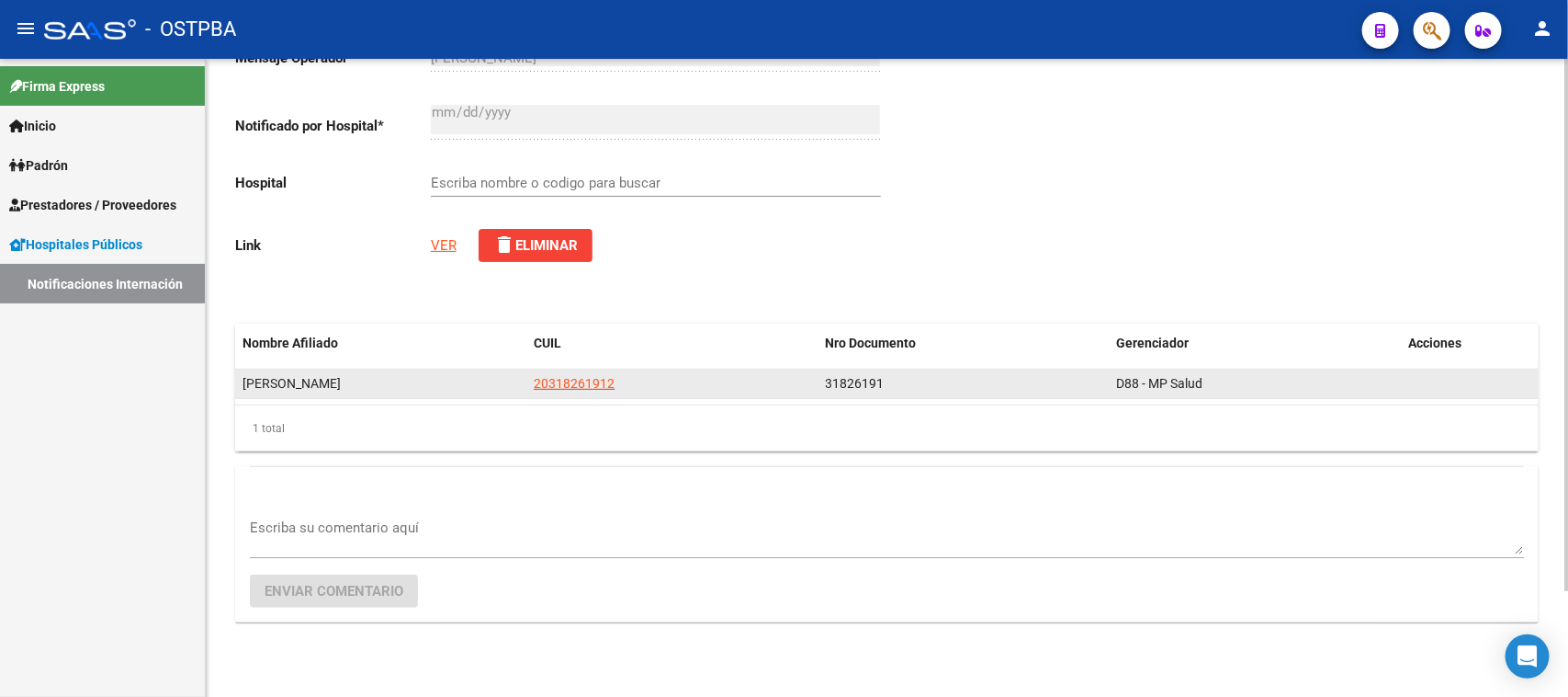
type input "HOSPITAL INTERZONAL GENERAL DE AGUDOS DR. FIORITO"
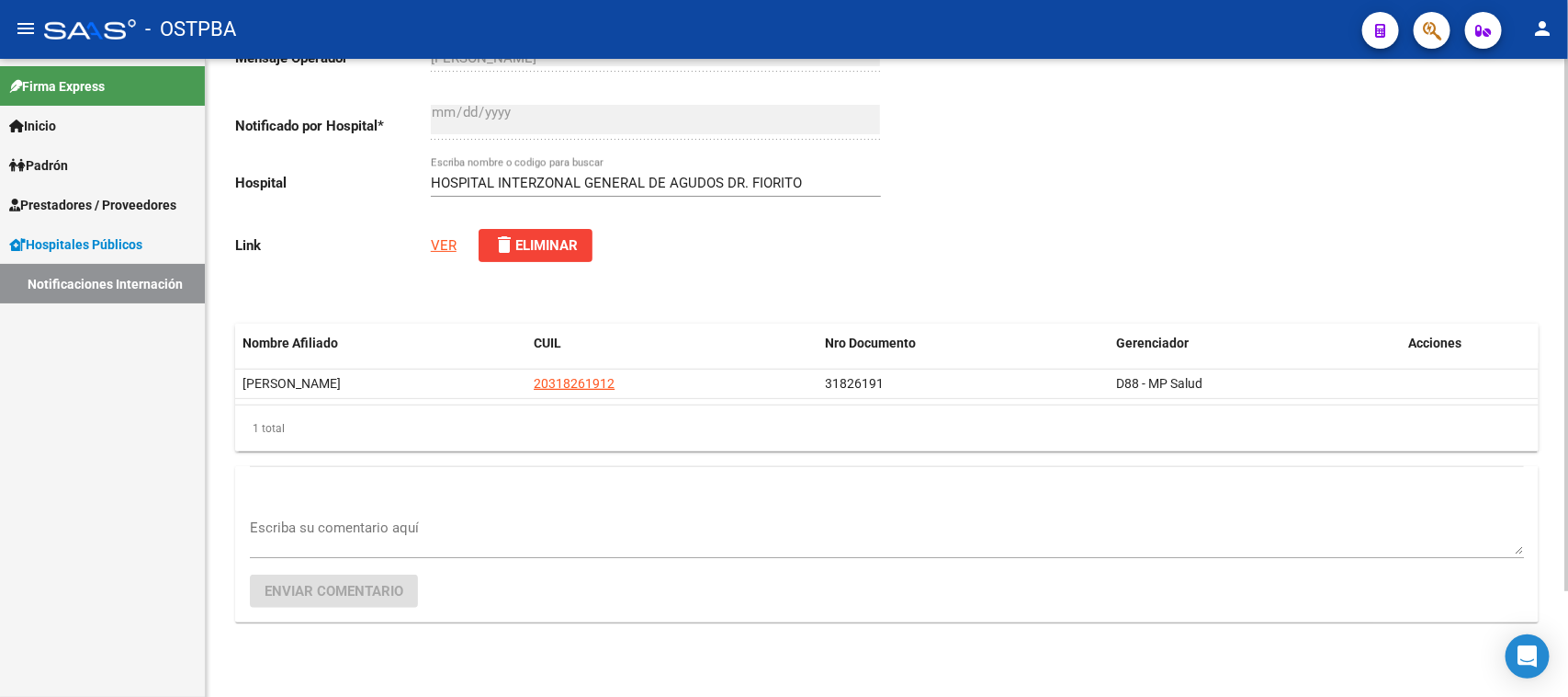
click at [443, 237] on link "VER" at bounding box center [444, 246] width 25 height 17
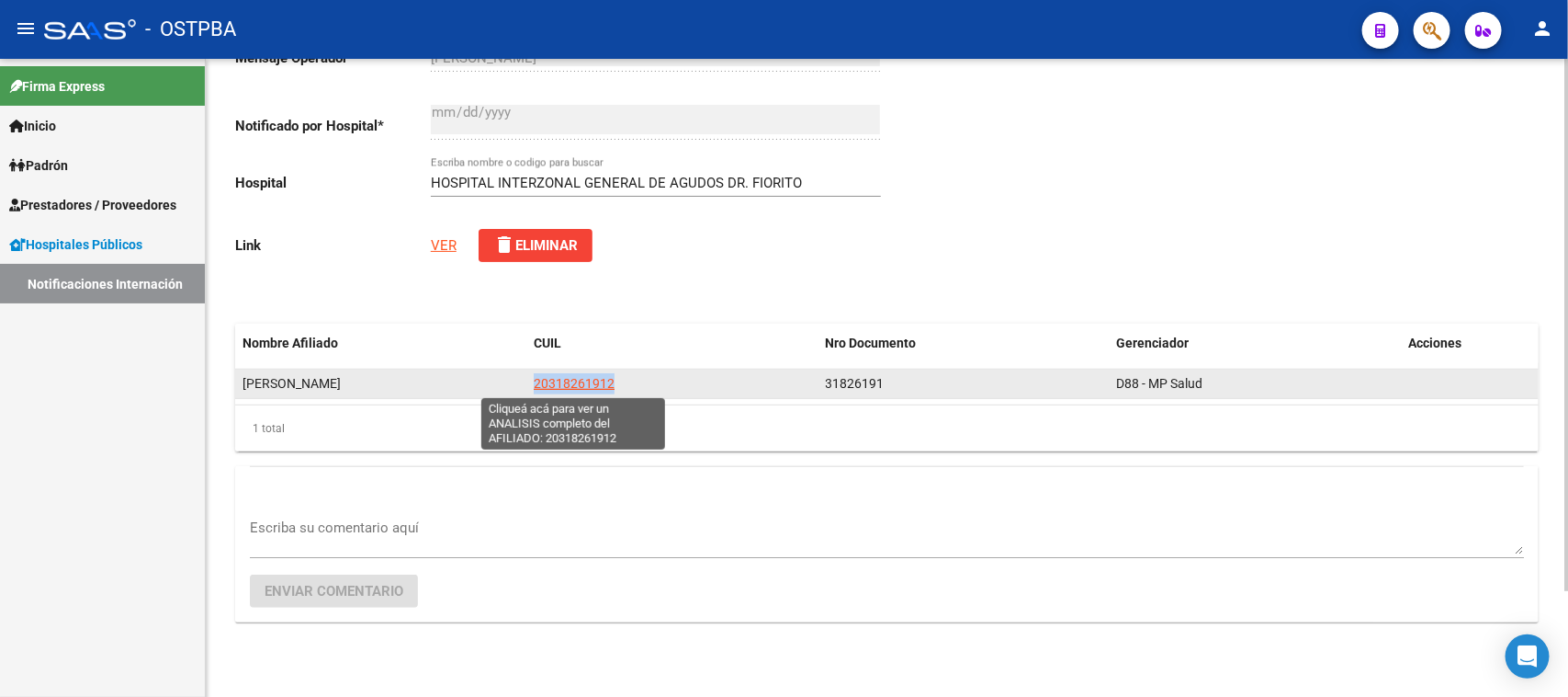
drag, startPoint x: 613, startPoint y: 384, endPoint x: 534, endPoint y: 386, distance: 79.0
click at [534, 386] on span "20318261912" at bounding box center [574, 383] width 81 height 15
copy span "20318261912"
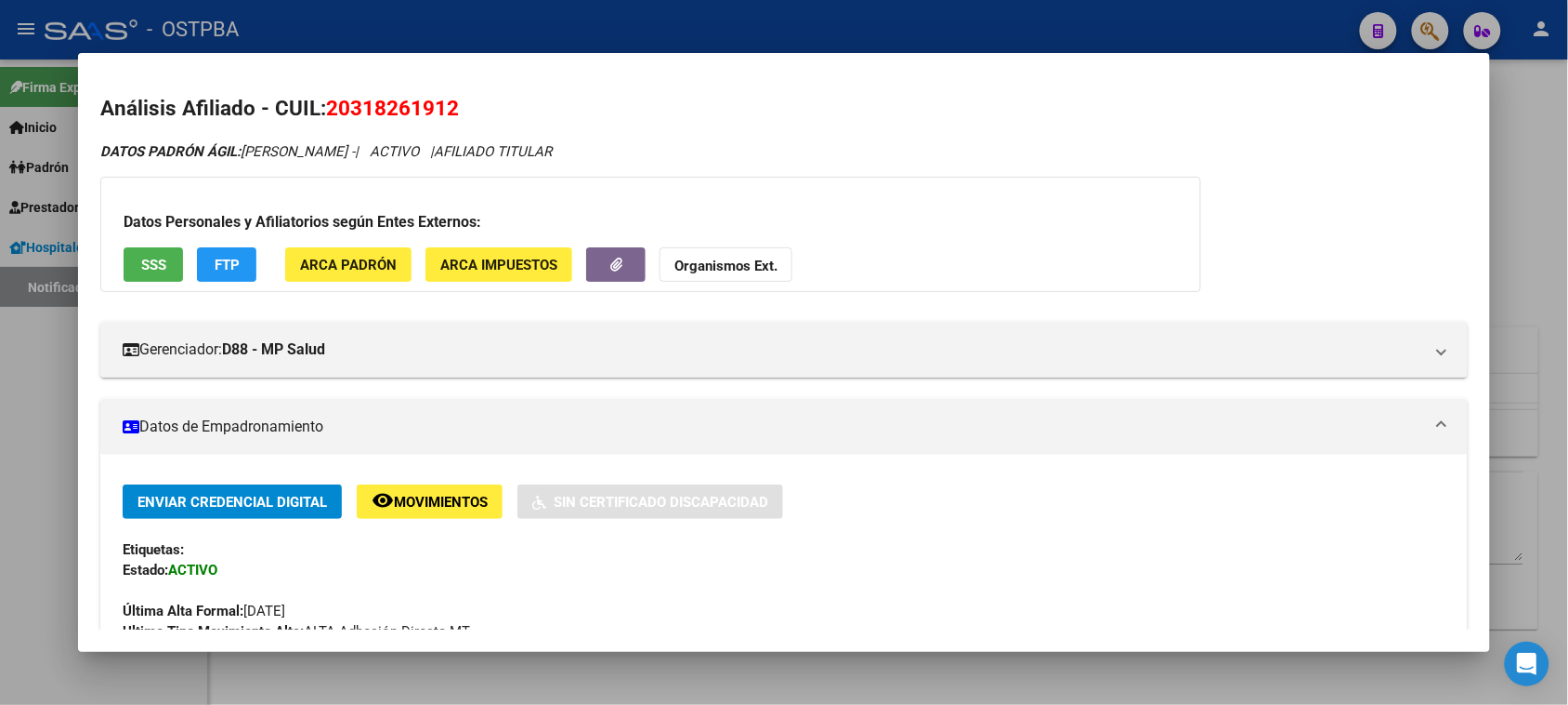
drag, startPoint x: 469, startPoint y: 113, endPoint x: 324, endPoint y: 114, distance: 145.0
click at [324, 114] on h2 "Análisis Afiliado - CUIL: 20318261912" at bounding box center [783, 109] width 1366 height 31
copy span "20318261912"
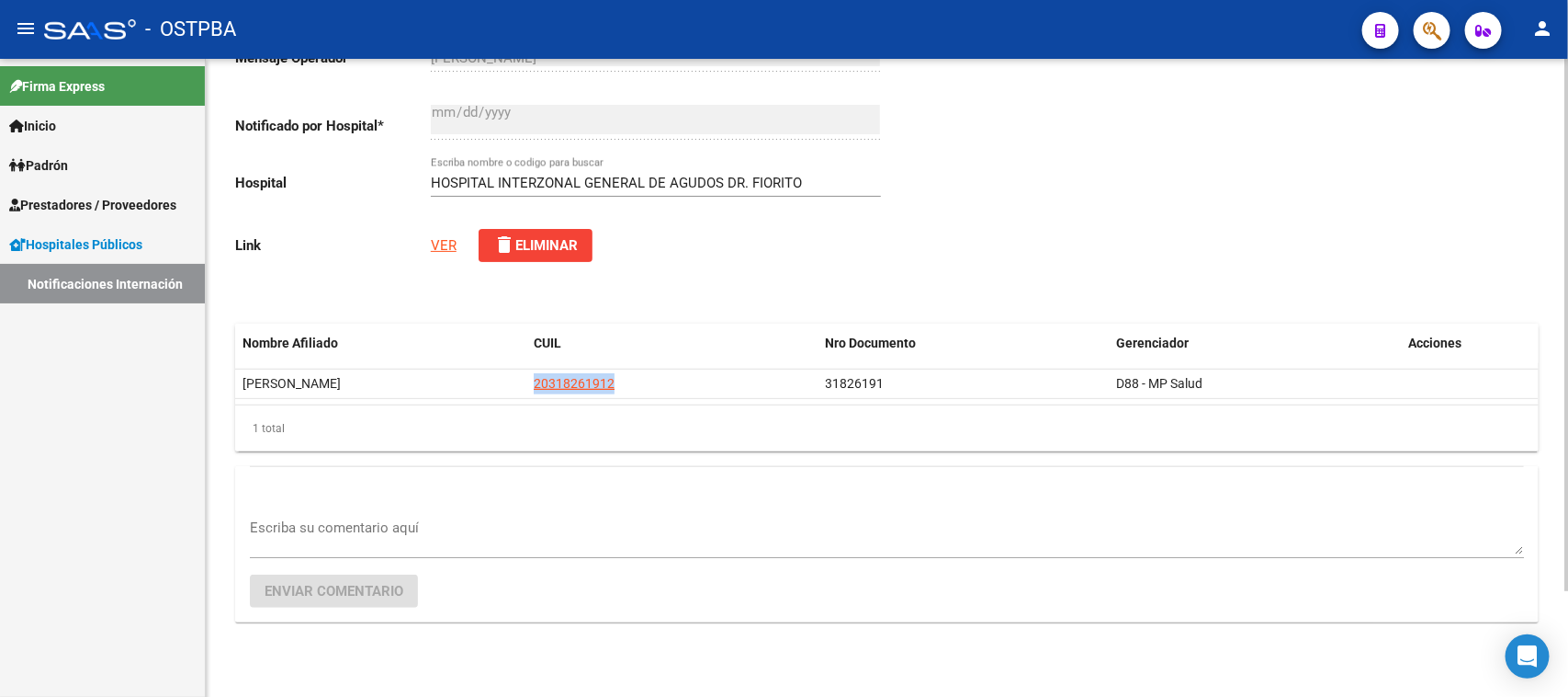
click at [374, 539] on textarea "Escriba su comentario aquí" at bounding box center [886, 535] width 1274 height 37
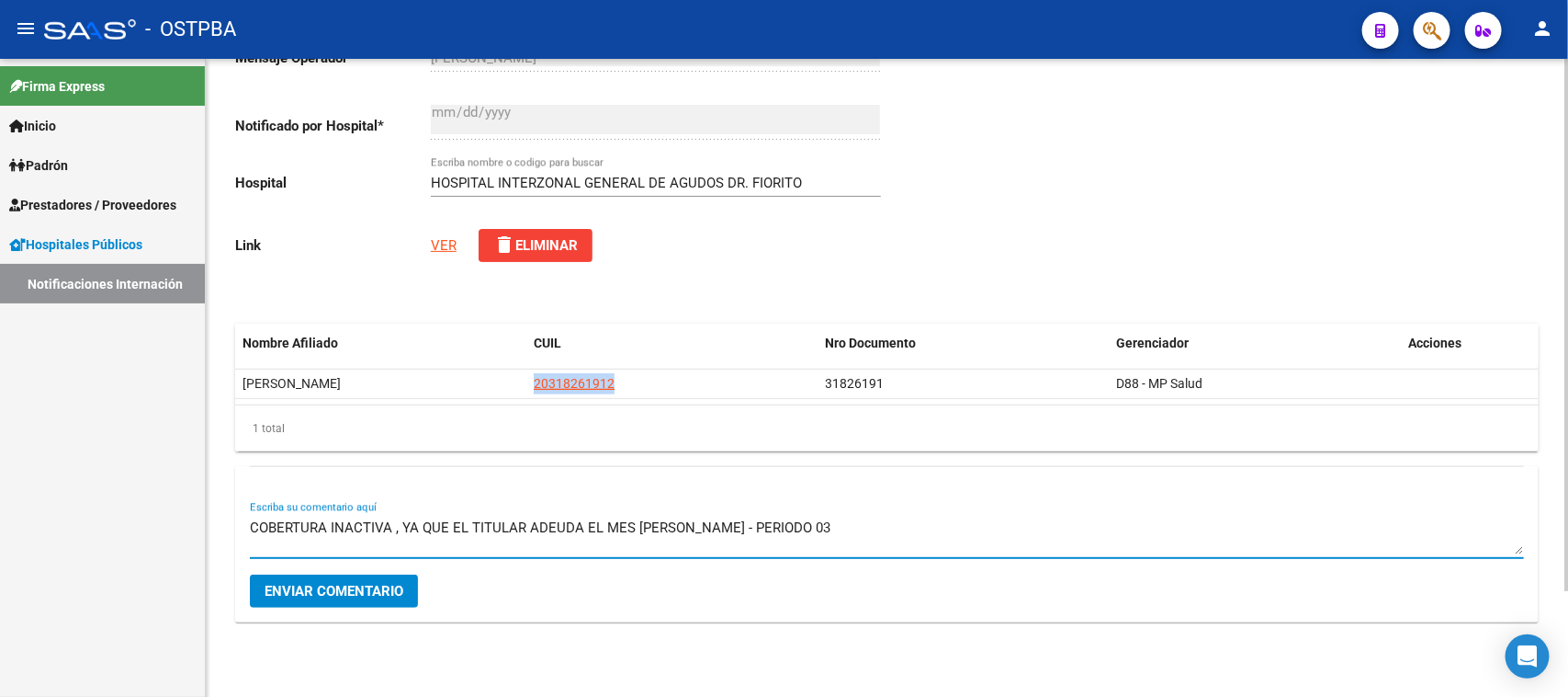
type textarea "COBERTURA INACTIVA , YA QUE EL TITULAR ADEUDA EL MES DE MARZO - PERIODO 03."
click at [389, 526] on textarea "COBERTURA INACTIVA , YA QUE EL TITULAR ADEUDA EL MES DE MARZO - PERIODO 03." at bounding box center [886, 535] width 1274 height 37
click at [324, 581] on button "Enviar comentario" at bounding box center [333, 591] width 169 height 33
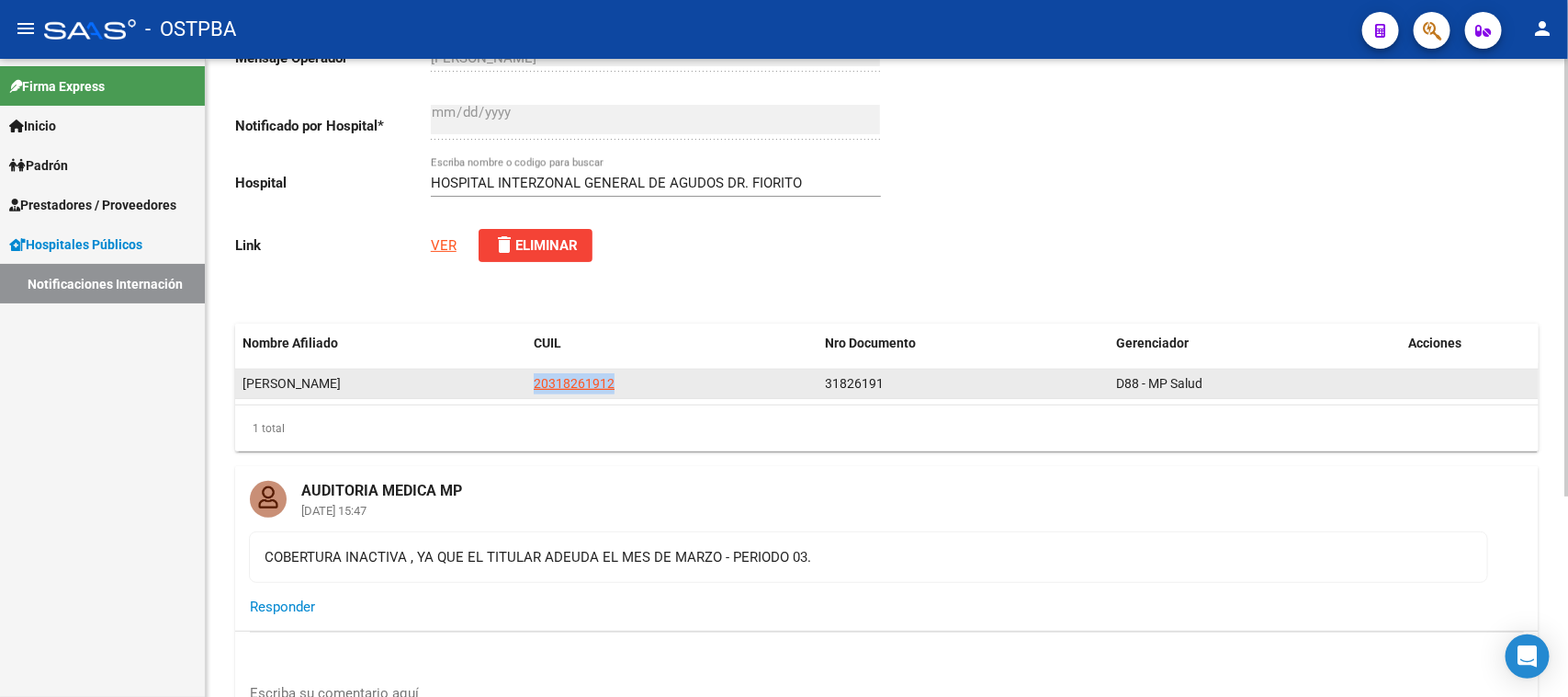
drag, startPoint x: 635, startPoint y: 387, endPoint x: 522, endPoint y: 388, distance: 113.0
click at [522, 388] on div "HERRERA JONAS EZEQUIEL 20318261912 31826191 D88 - MP Salud" at bounding box center [887, 383] width 1303 height 29
copy div "20318261912"
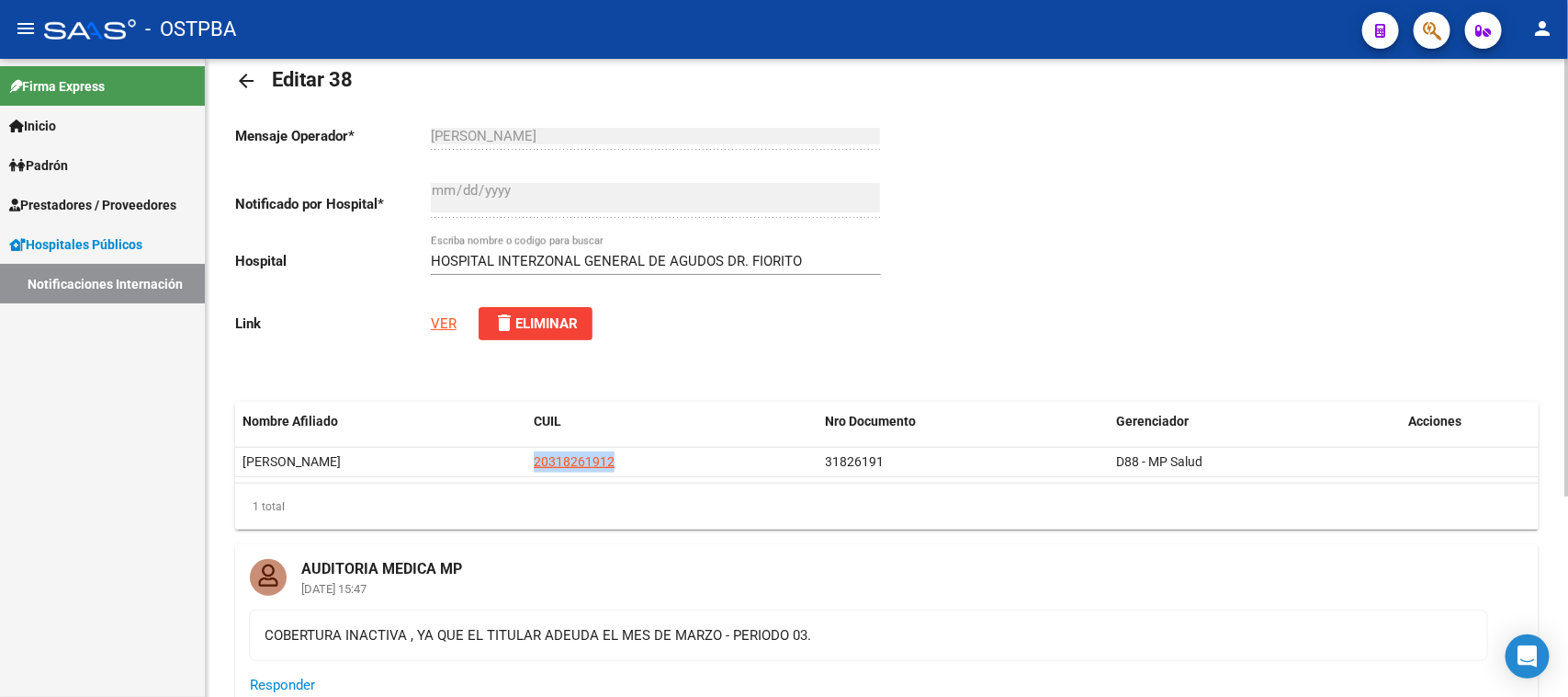
scroll to position [0, 0]
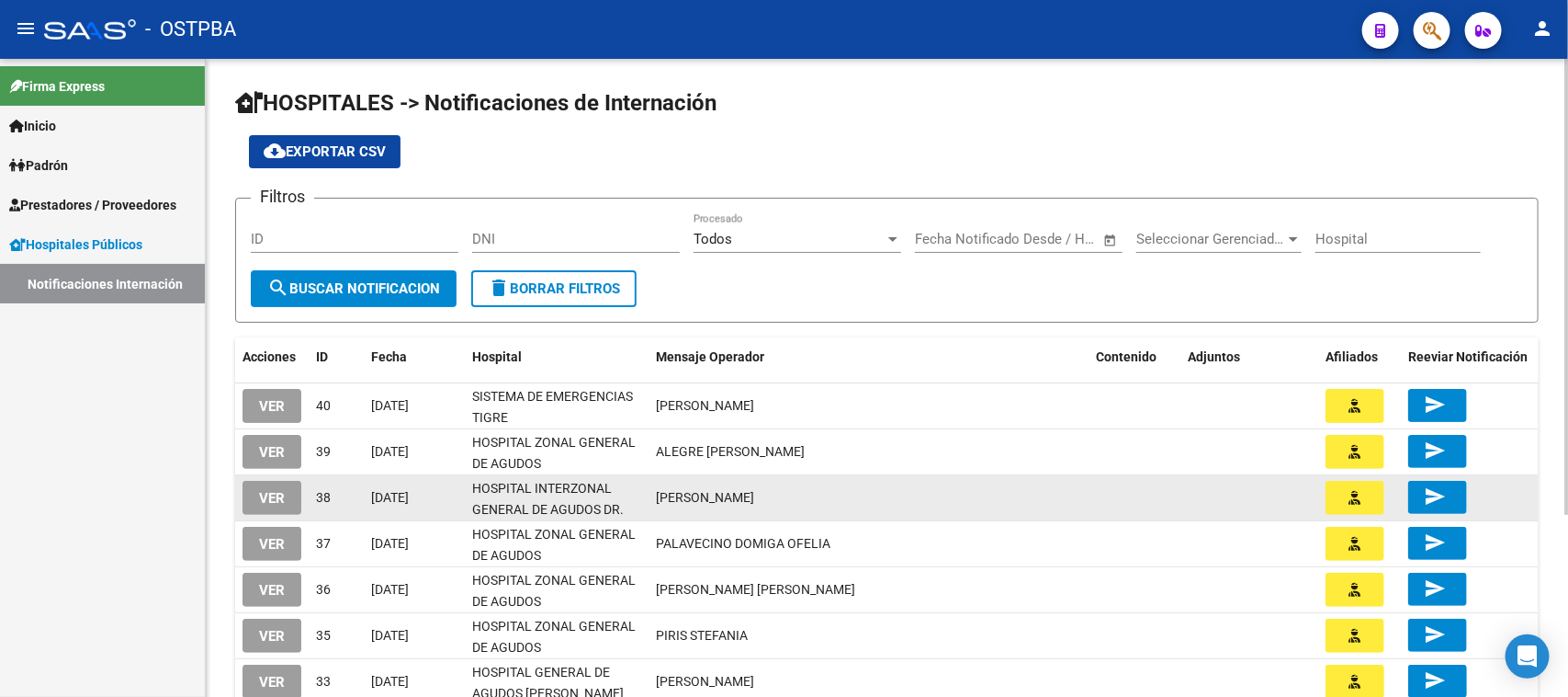
click at [272, 494] on span "VER" at bounding box center [271, 498] width 25 height 17
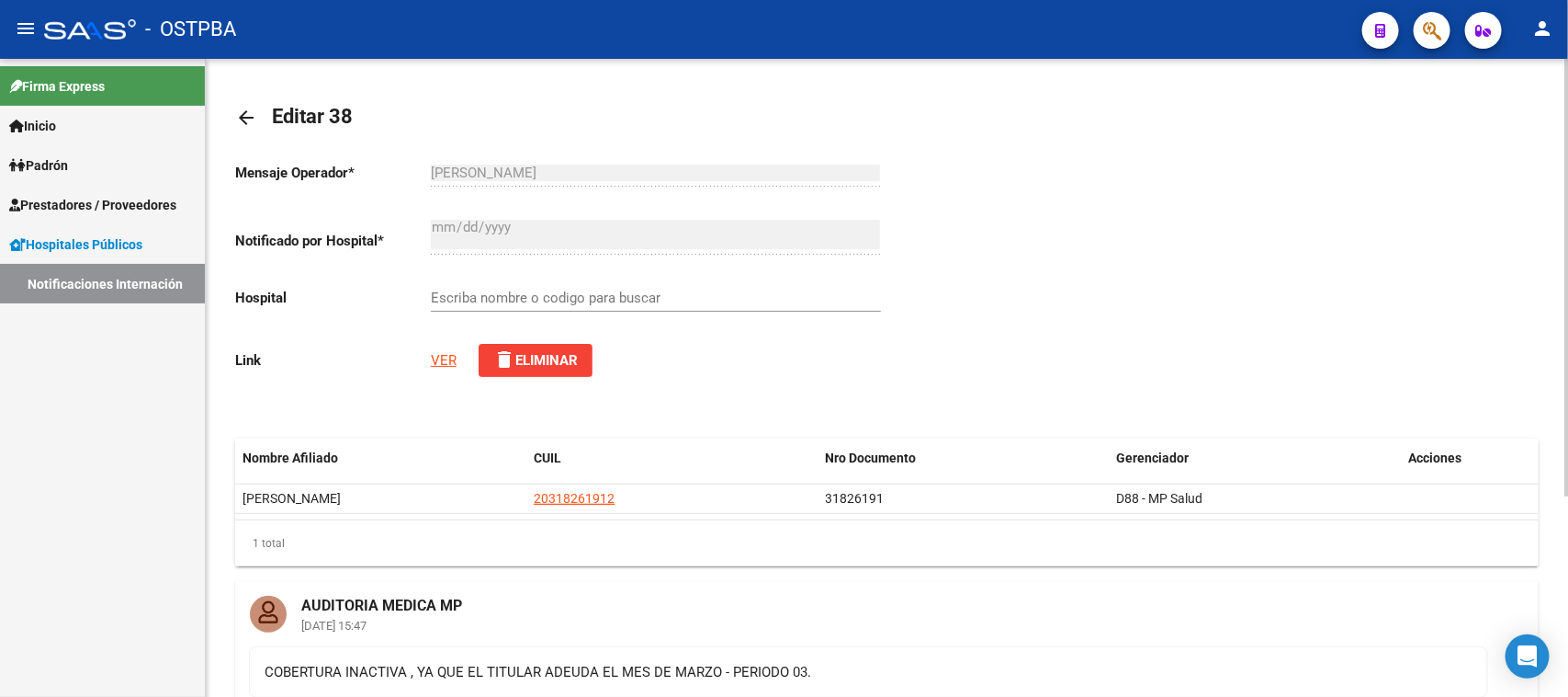
scroll to position [115, 0]
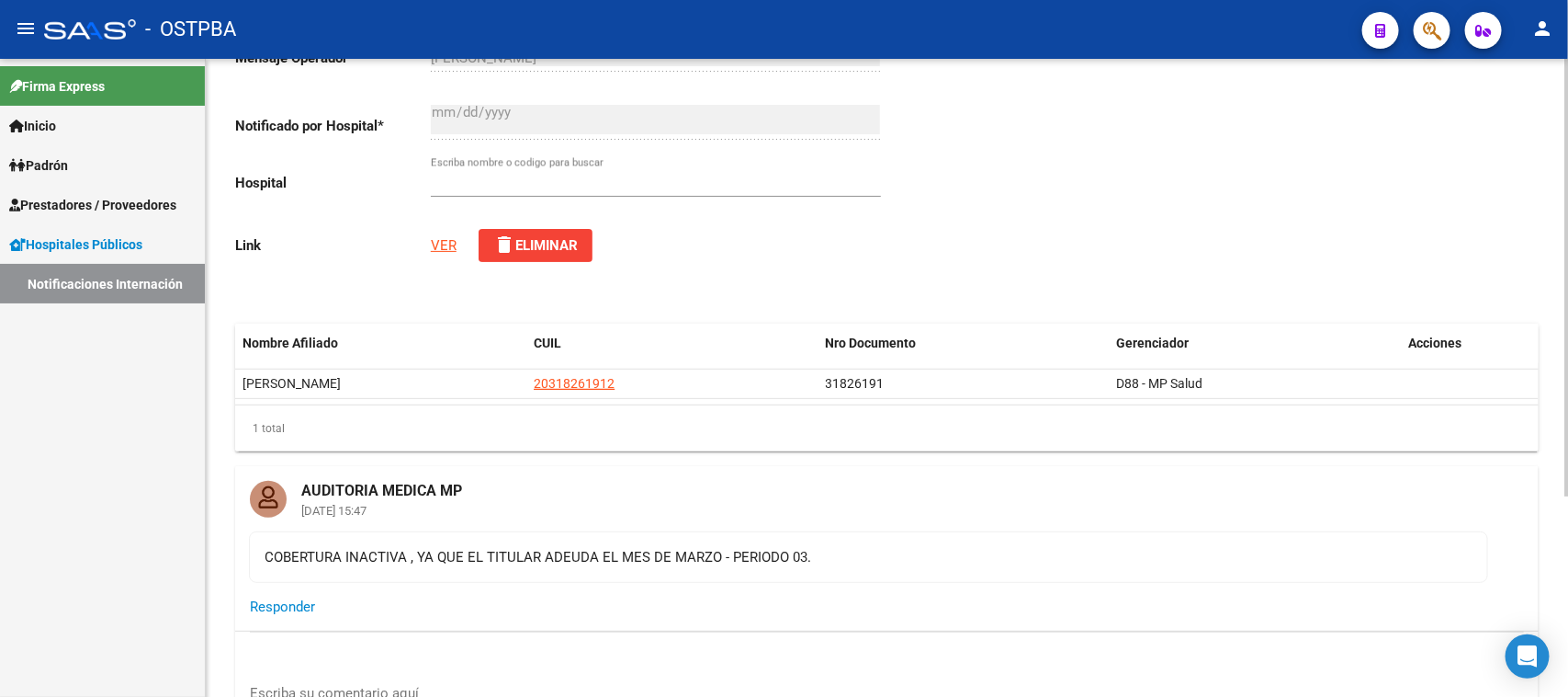
type input "HOSPITAL INTERZONAL GENERAL DE AGUDOS DR. FIORITO"
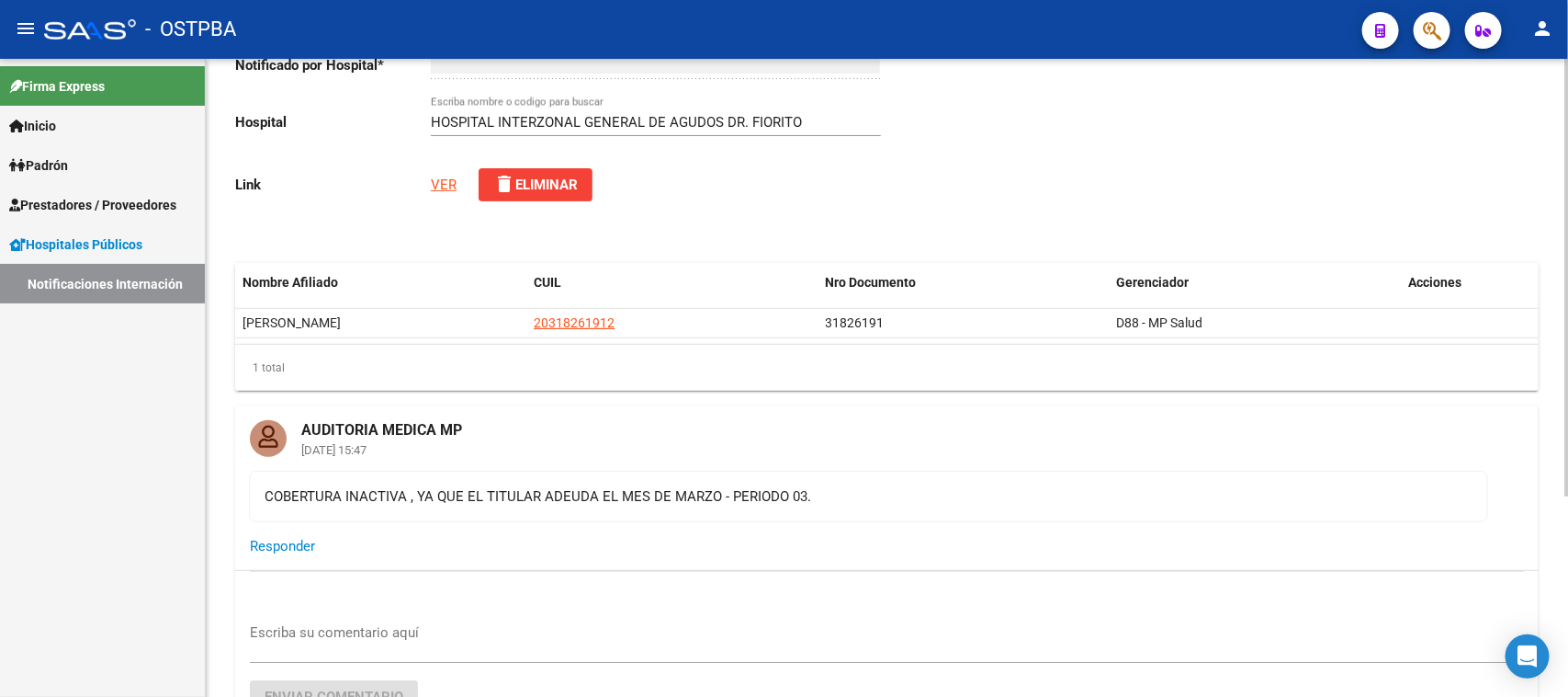
scroll to position [230, 0]
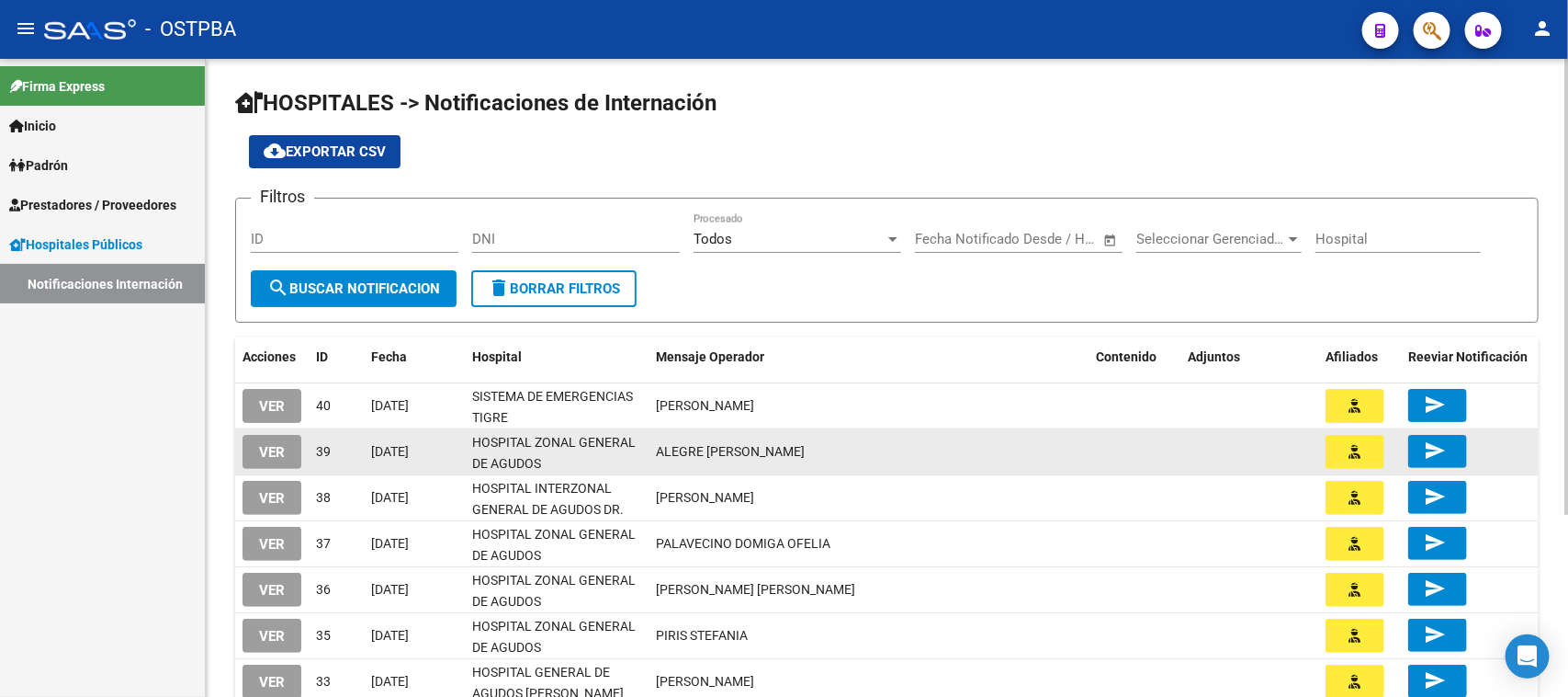
click at [290, 446] on button "VER" at bounding box center [272, 451] width 58 height 34
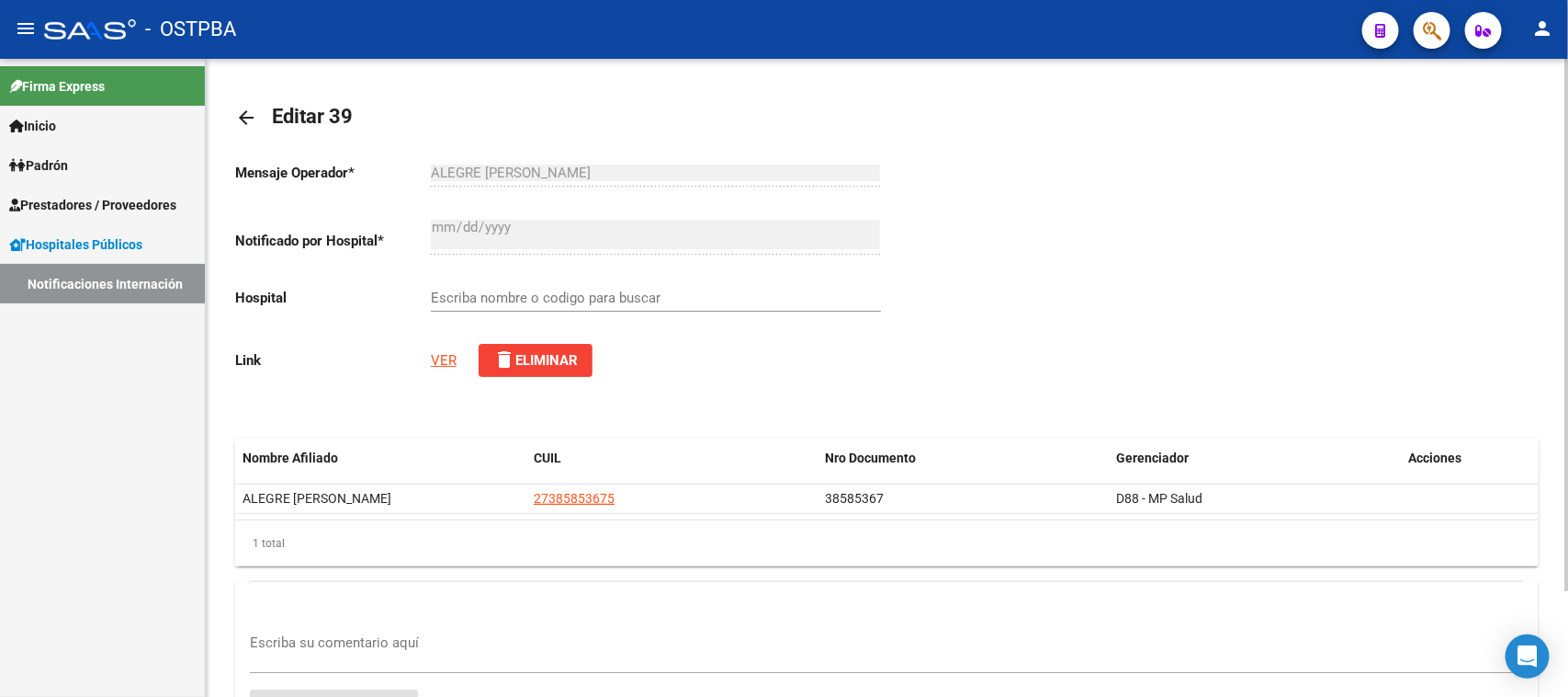
type input "HOSPITAL ZONAL GENERAL DE AGUDOS [PERSON_NAME]"
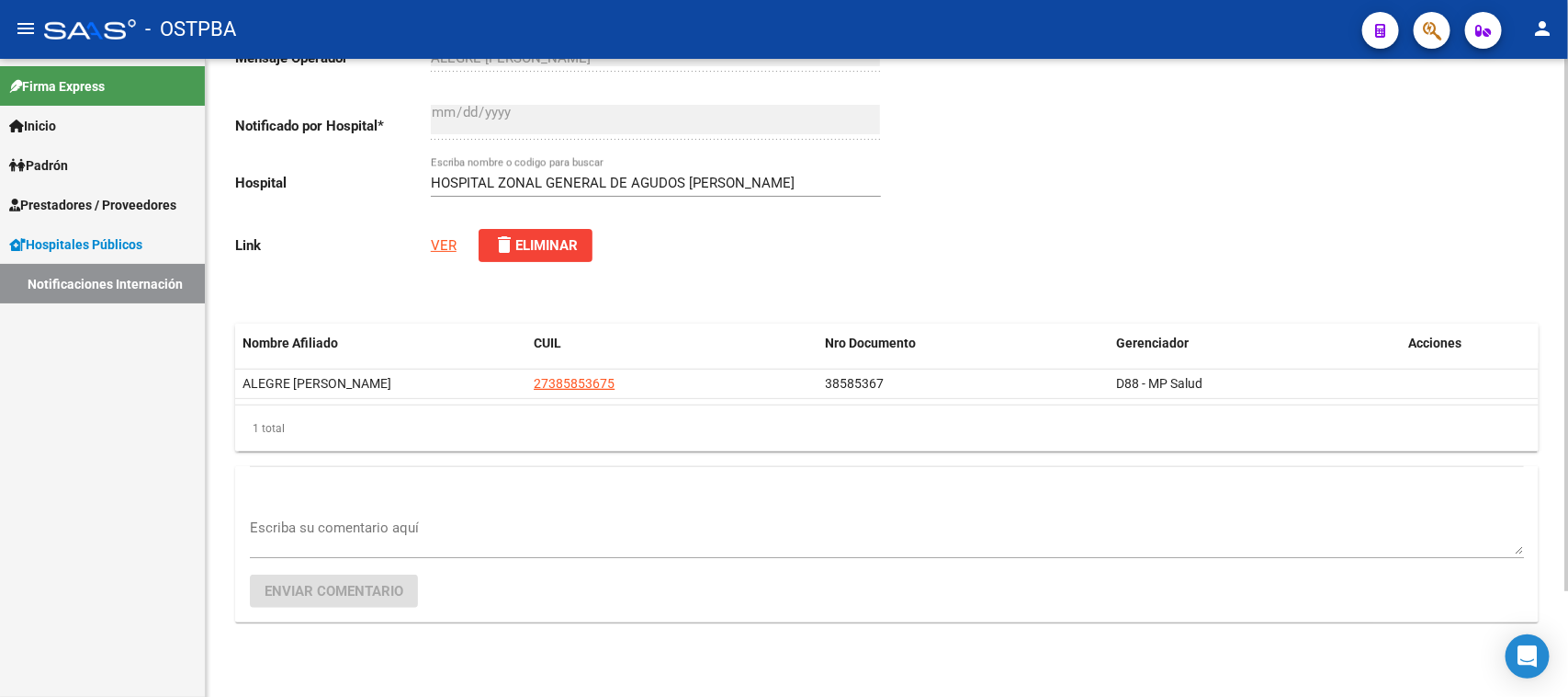
click at [443, 245] on link "VER" at bounding box center [444, 246] width 25 height 17
click at [335, 519] on textarea "Escriba su comentario aquí" at bounding box center [886, 535] width 1274 height 37
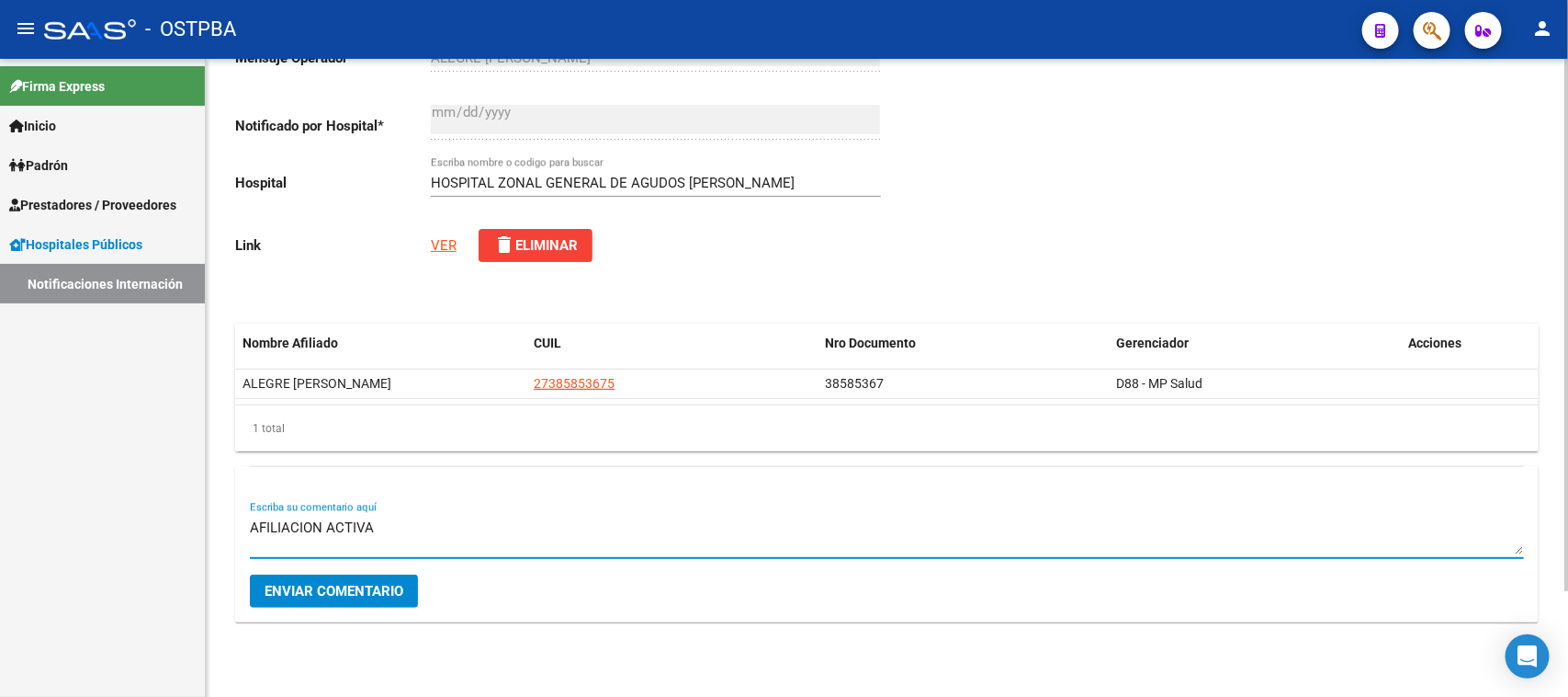
type textarea "AFILIACION ACTIVA"
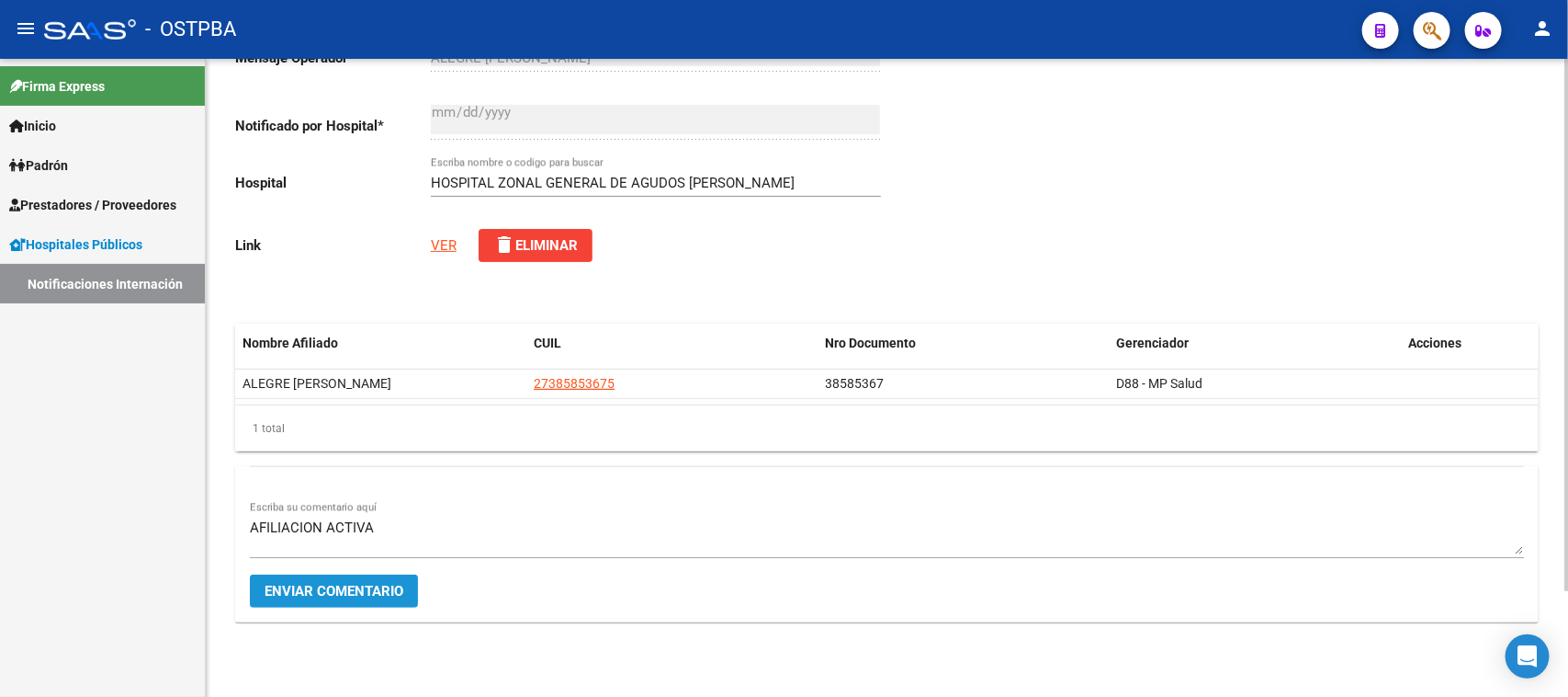
click at [343, 579] on button "Enviar comentario" at bounding box center [333, 591] width 169 height 33
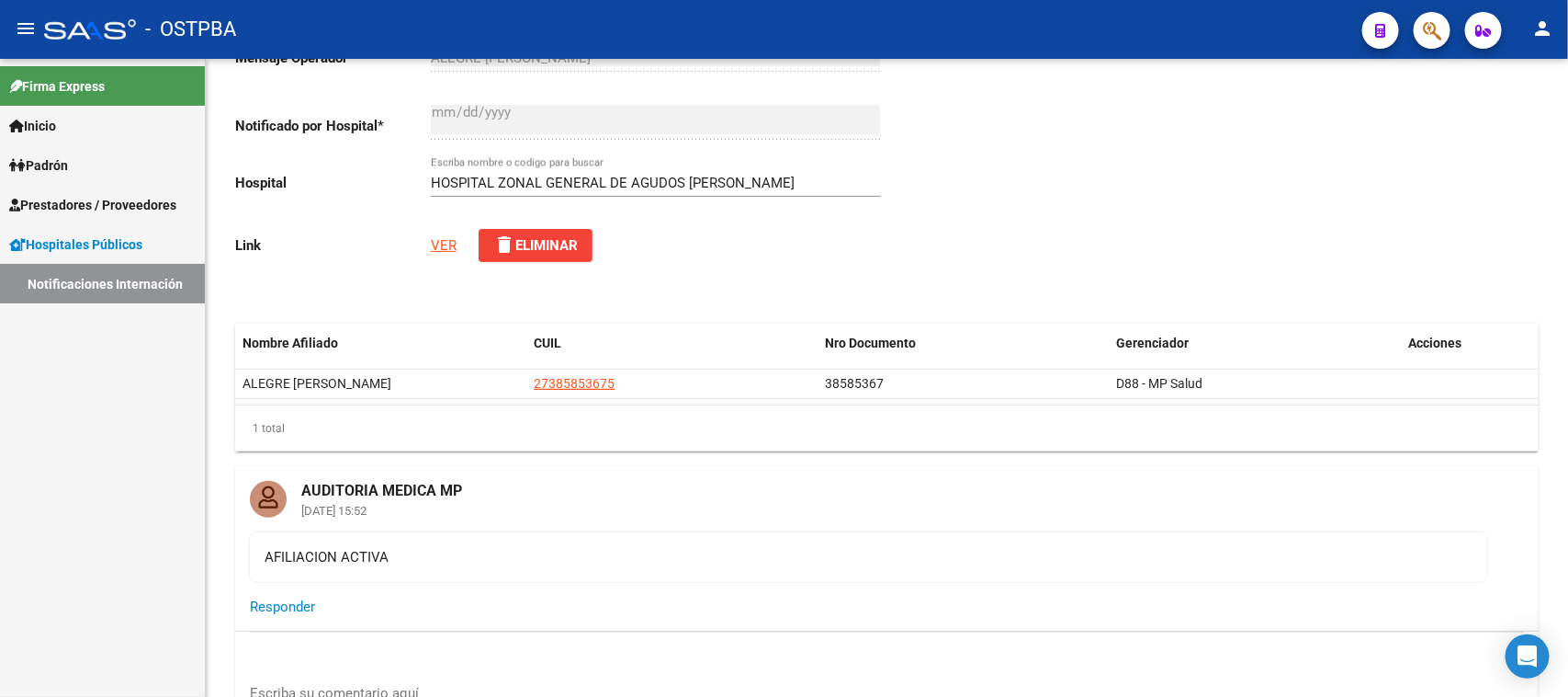
click at [121, 289] on link "Notificaciones Internación" at bounding box center [103, 284] width 205 height 40
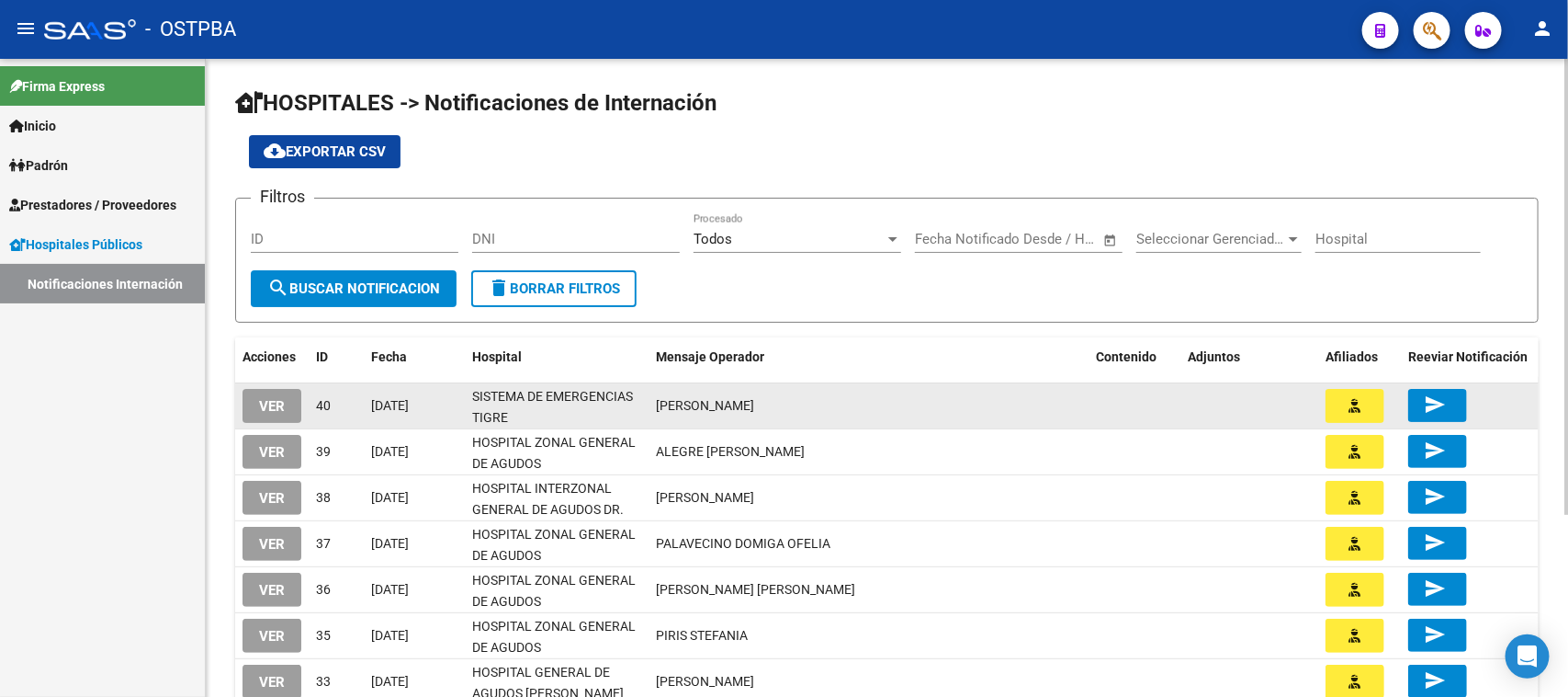
click at [286, 401] on button "VER" at bounding box center [272, 406] width 58 height 34
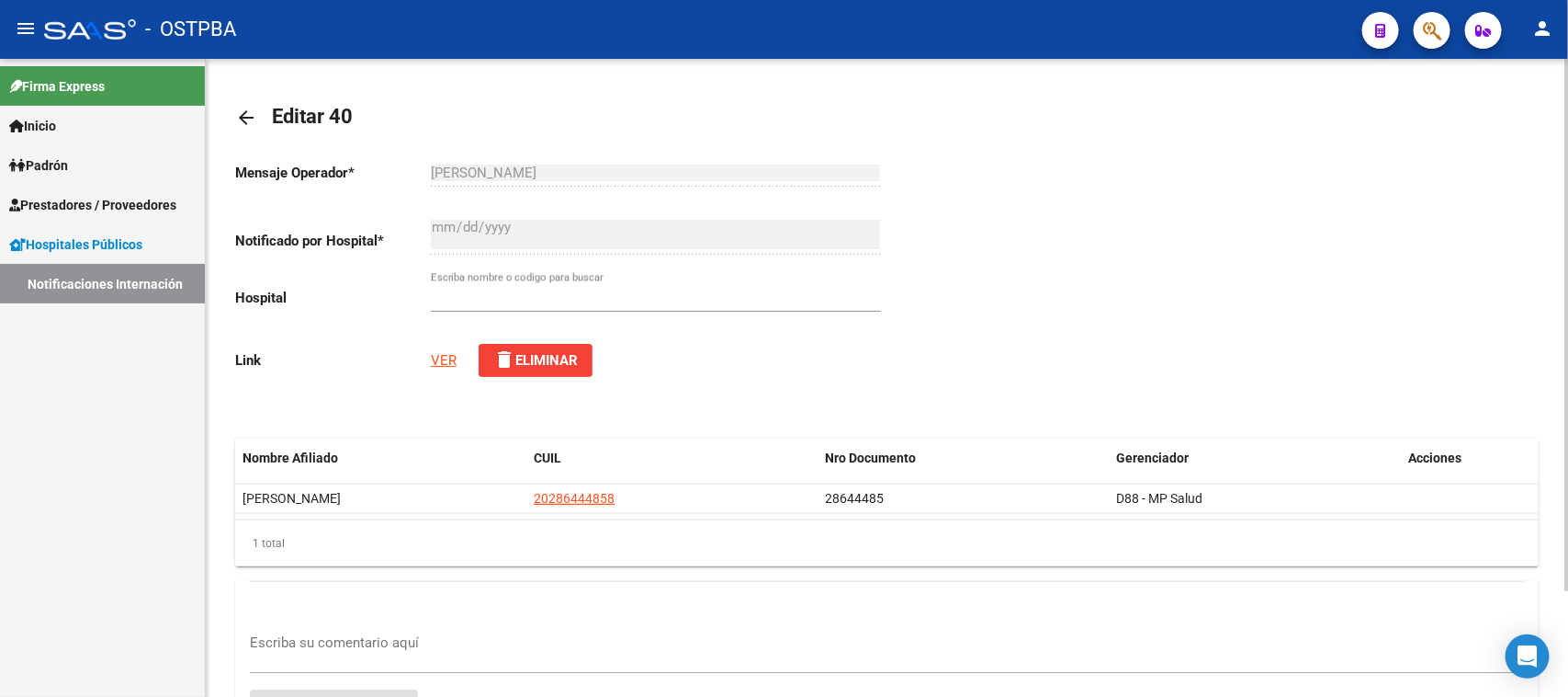
type input "SISTEMA DE EMERGENCIAS TIGRE"
click at [442, 365] on link "VER" at bounding box center [444, 361] width 25 height 17
click at [421, 632] on textarea "Escriba su comentario aquí" at bounding box center [886, 650] width 1274 height 37
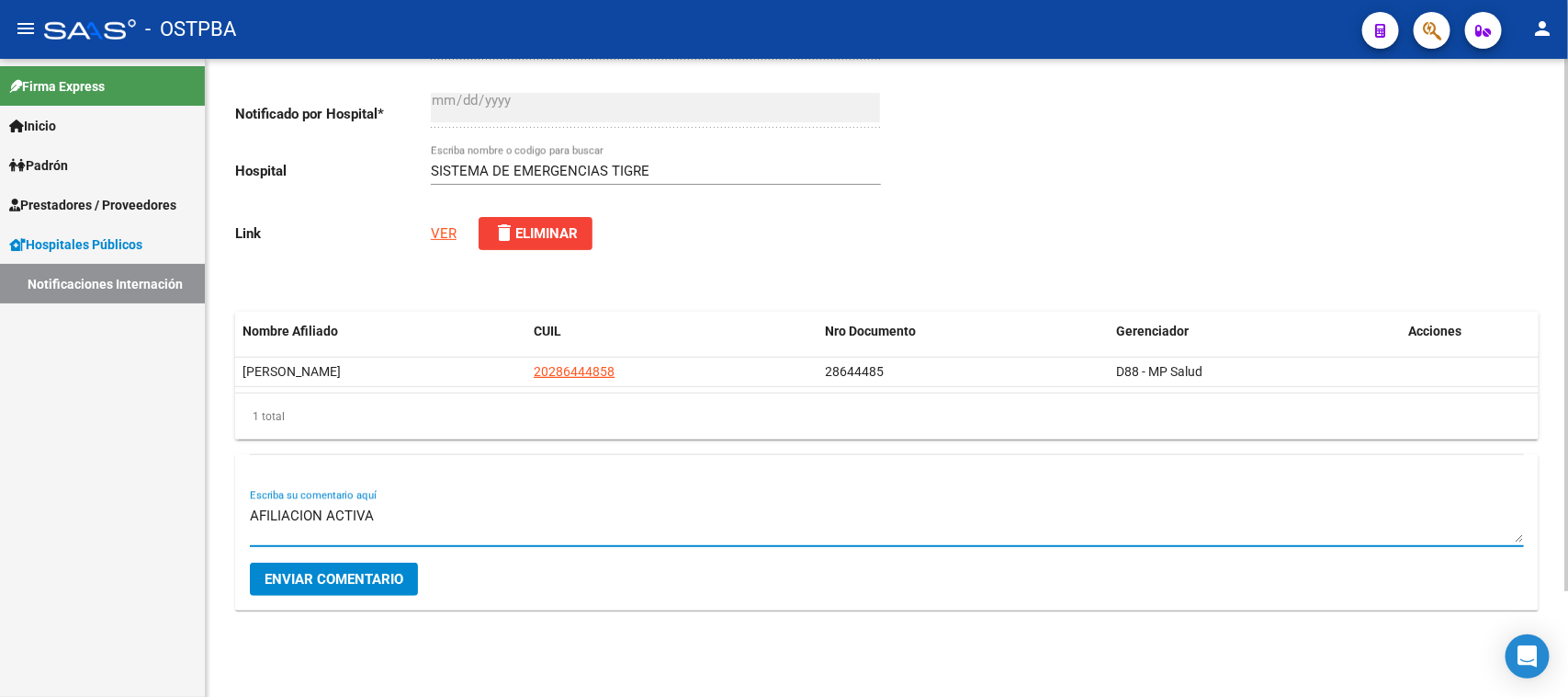
type textarea "AFILIACION ACTIVA"
click at [342, 568] on button "Enviar comentario" at bounding box center [333, 578] width 169 height 33
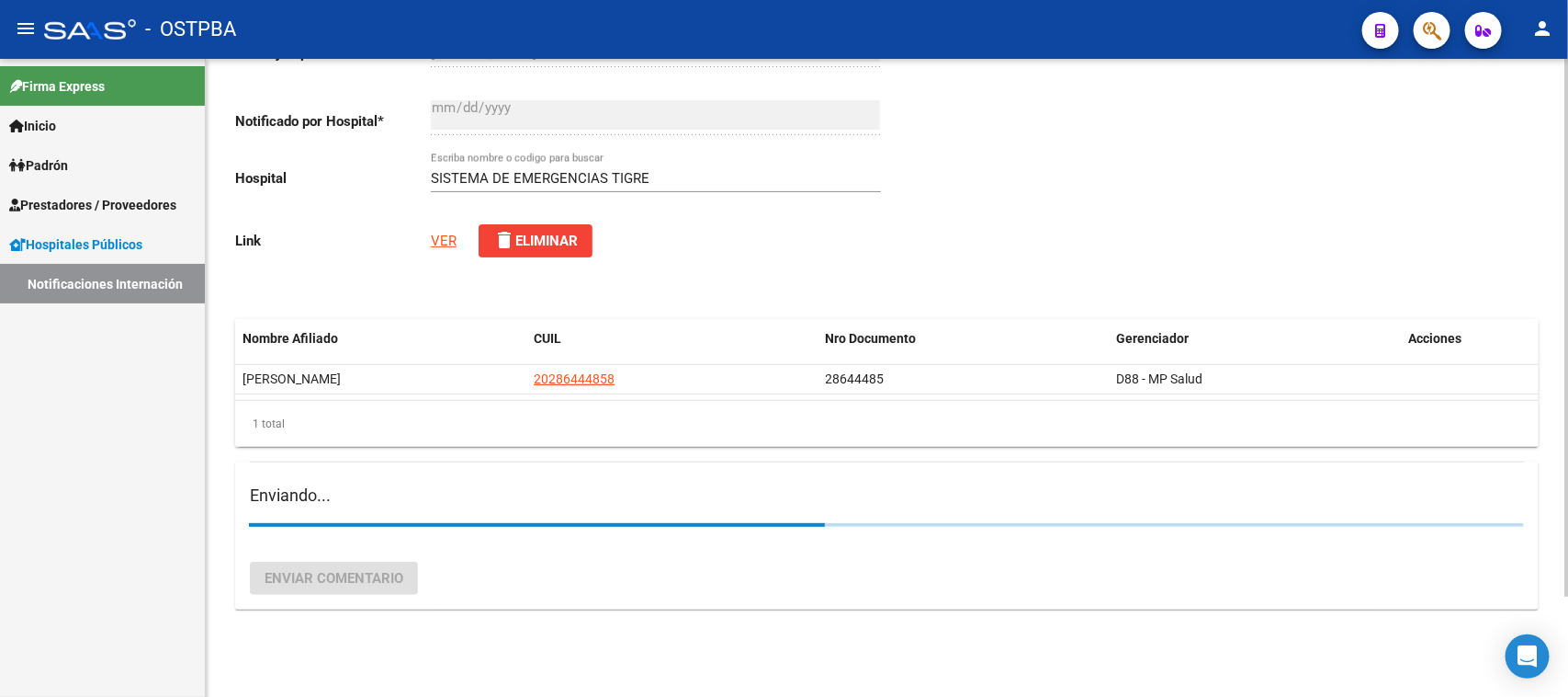
scroll to position [127, 0]
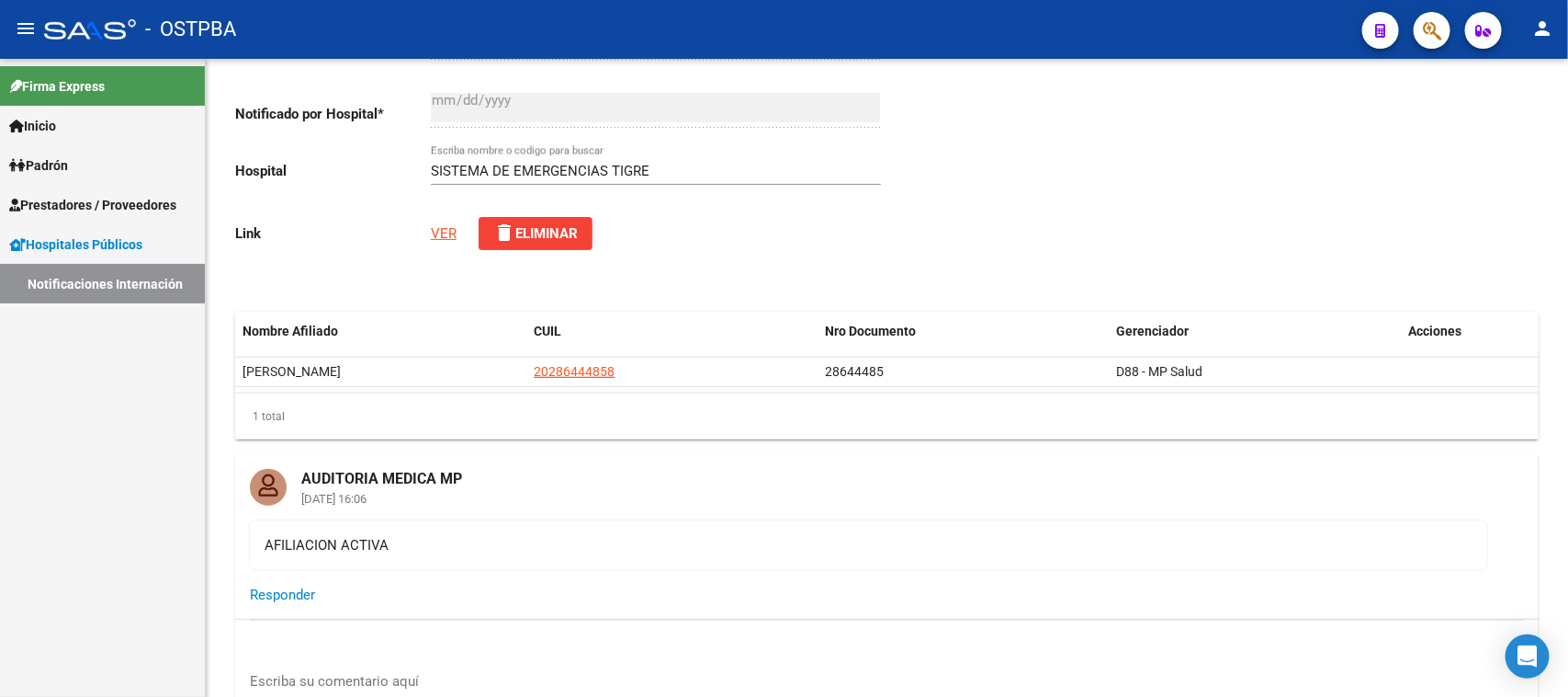
click at [48, 278] on link "Notificaciones Internación" at bounding box center [103, 284] width 205 height 40
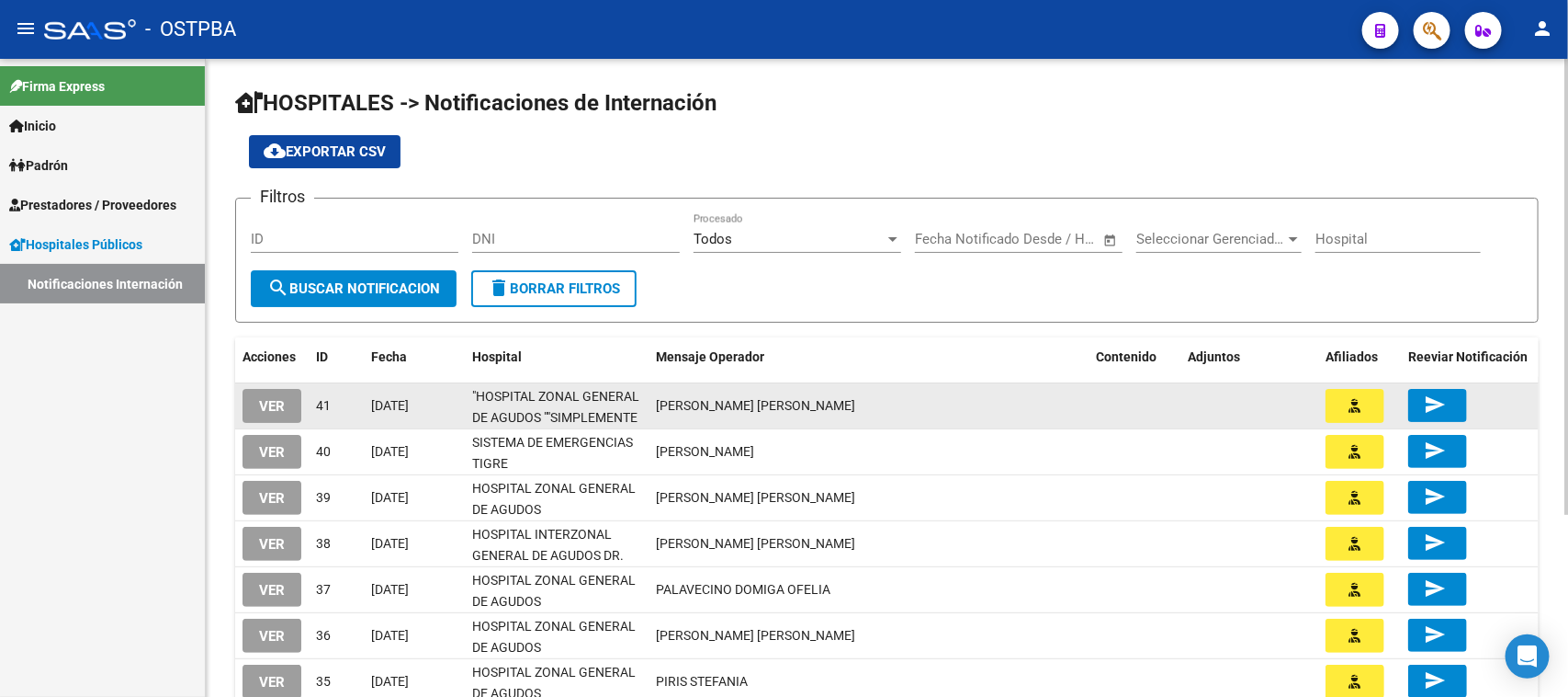
scroll to position [115, 0]
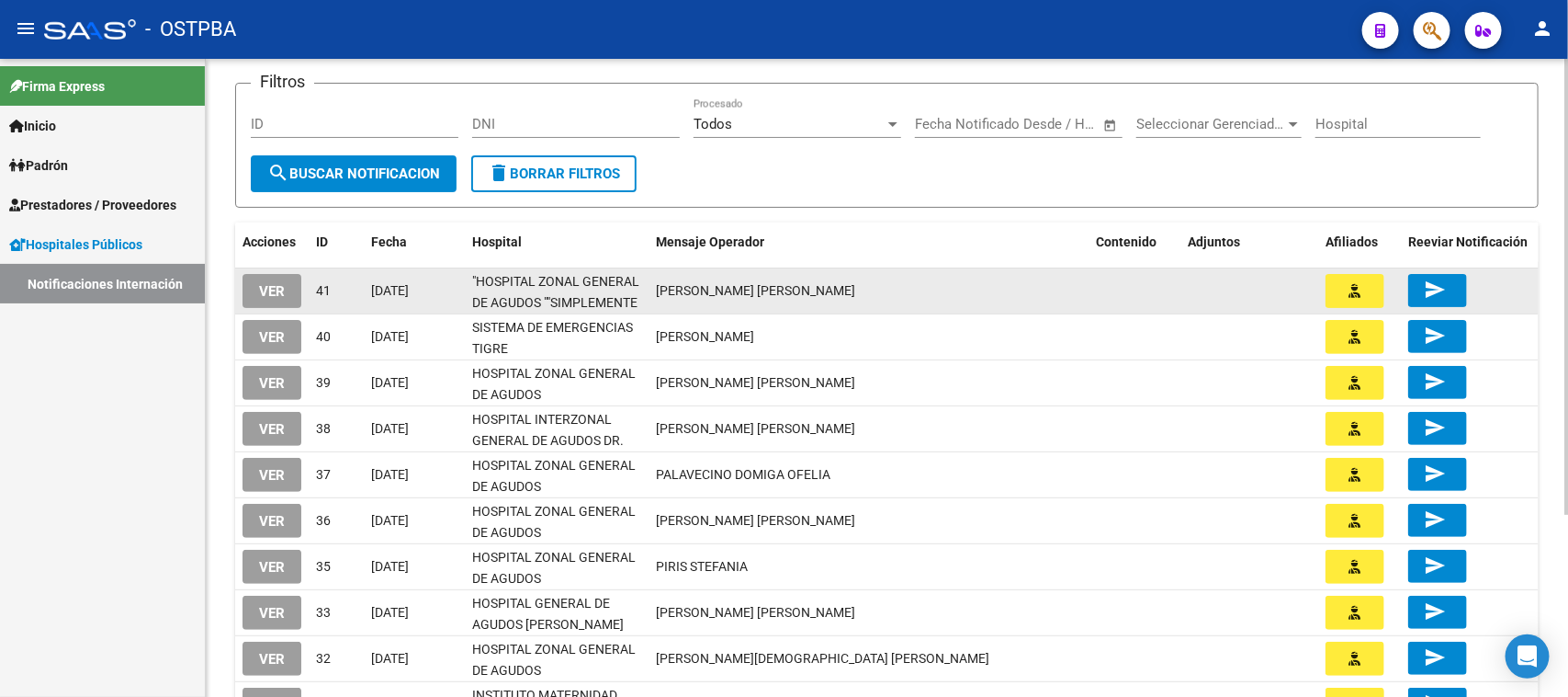
click at [252, 290] on button "VER" at bounding box center [272, 291] width 58 height 34
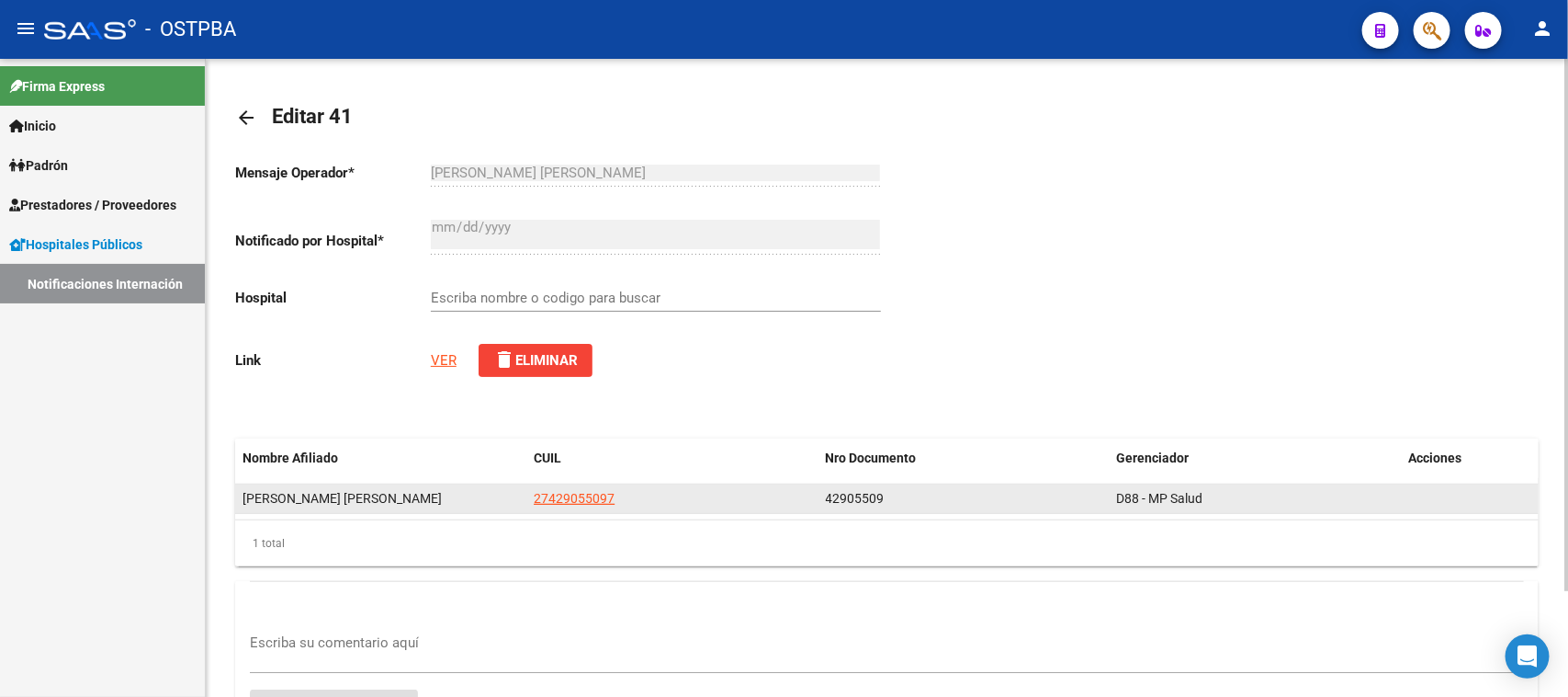
type input ""HOSPITAL ZONAL GENERAL DE AGUDOS ""SIMPLEMENTE EVITA""""
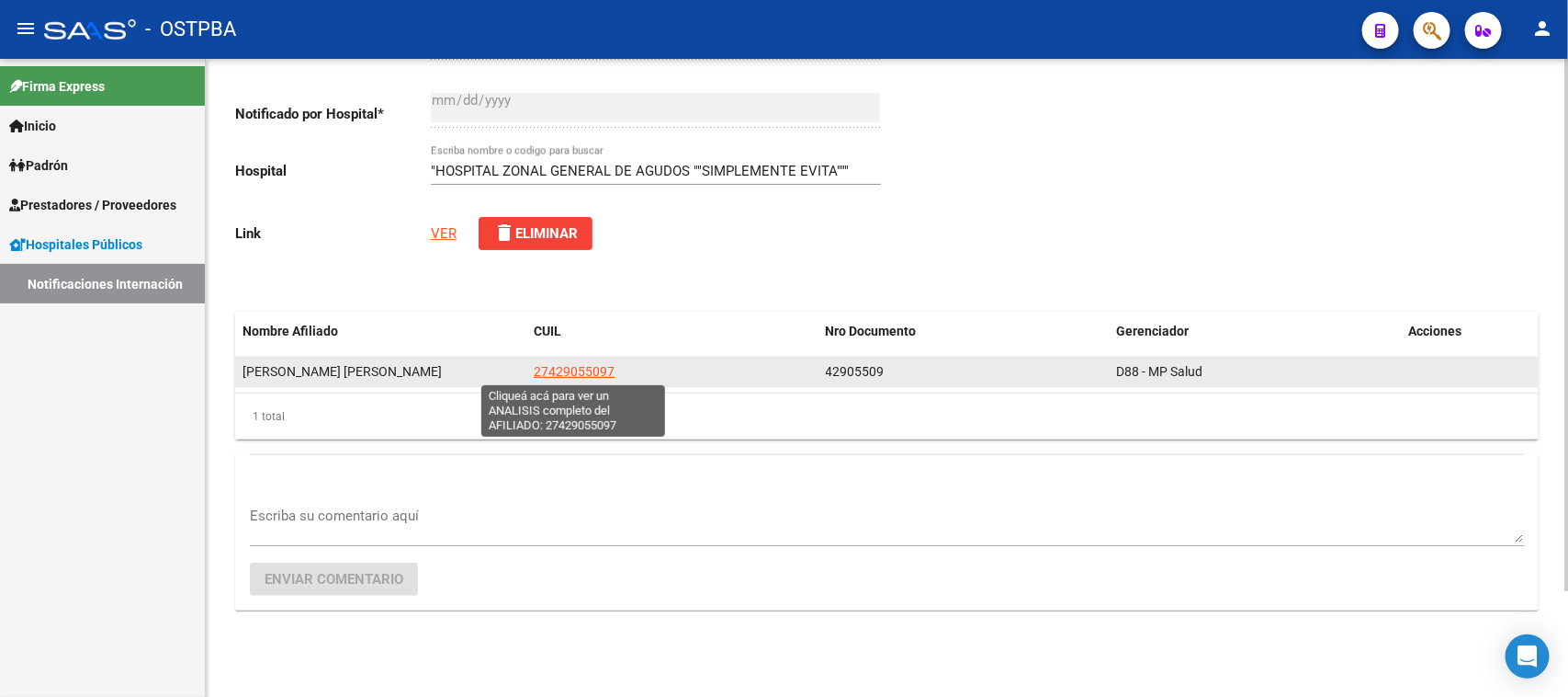
scroll to position [12, 0]
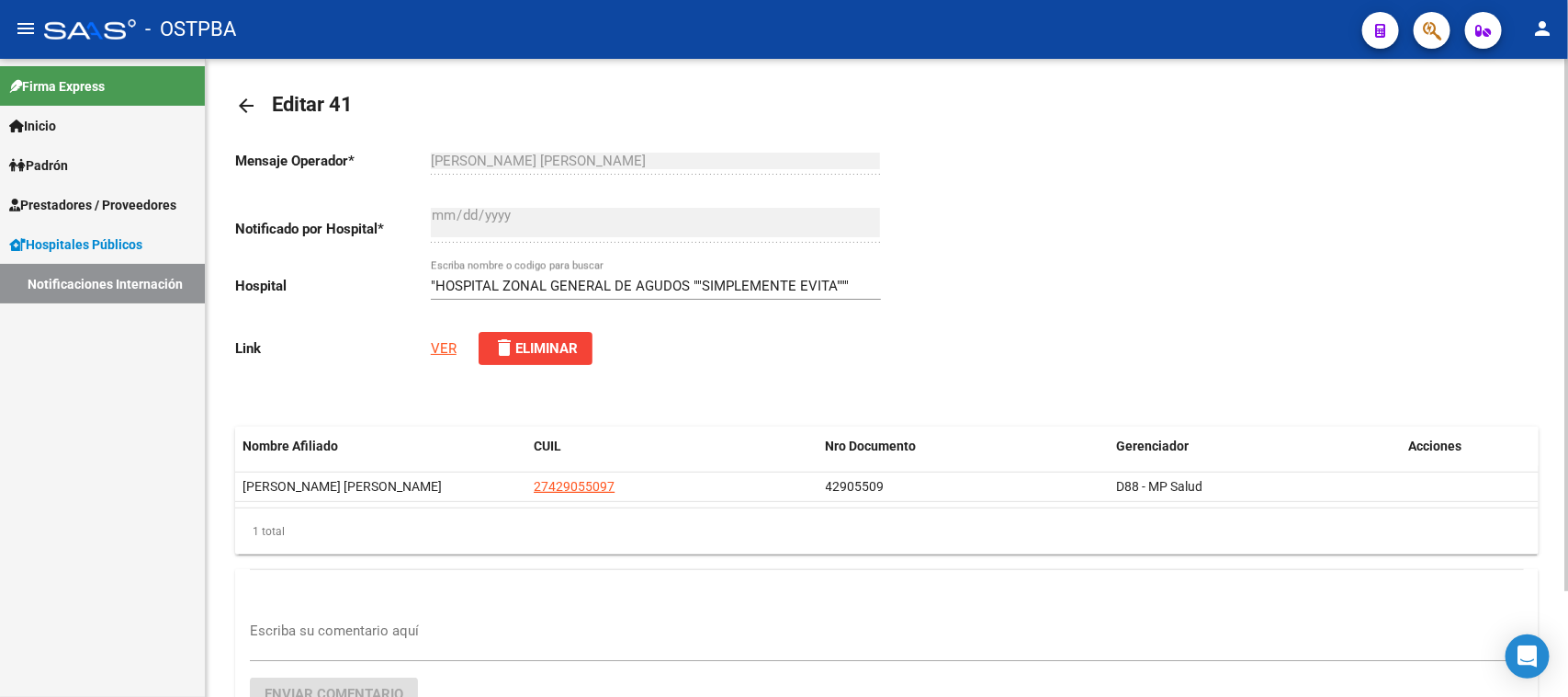
click at [445, 348] on link "VER" at bounding box center [444, 348] width 25 height 17
click at [442, 343] on link "VER" at bounding box center [444, 348] width 25 height 17
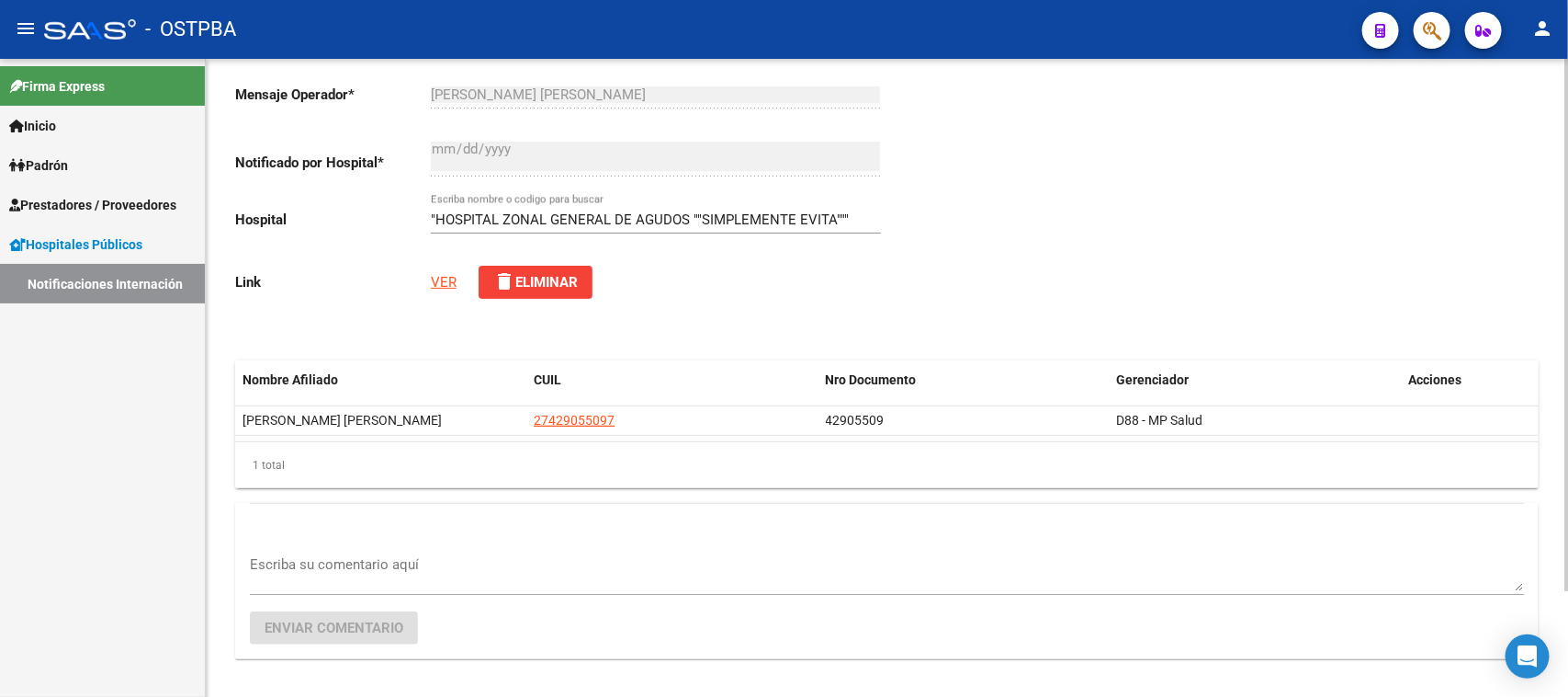
scroll to position [127, 0]
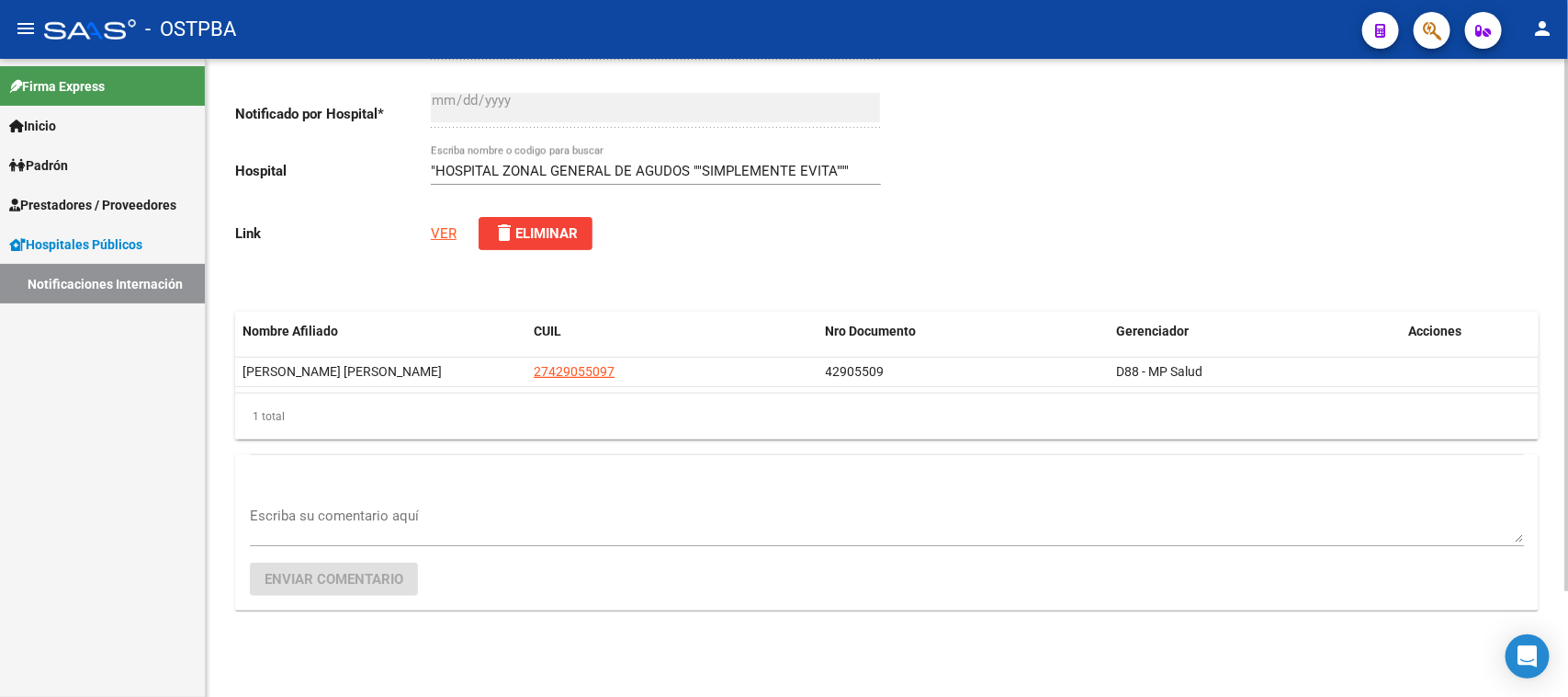
click at [411, 524] on textarea "Escriba su comentario aquí" at bounding box center [886, 524] width 1274 height 37
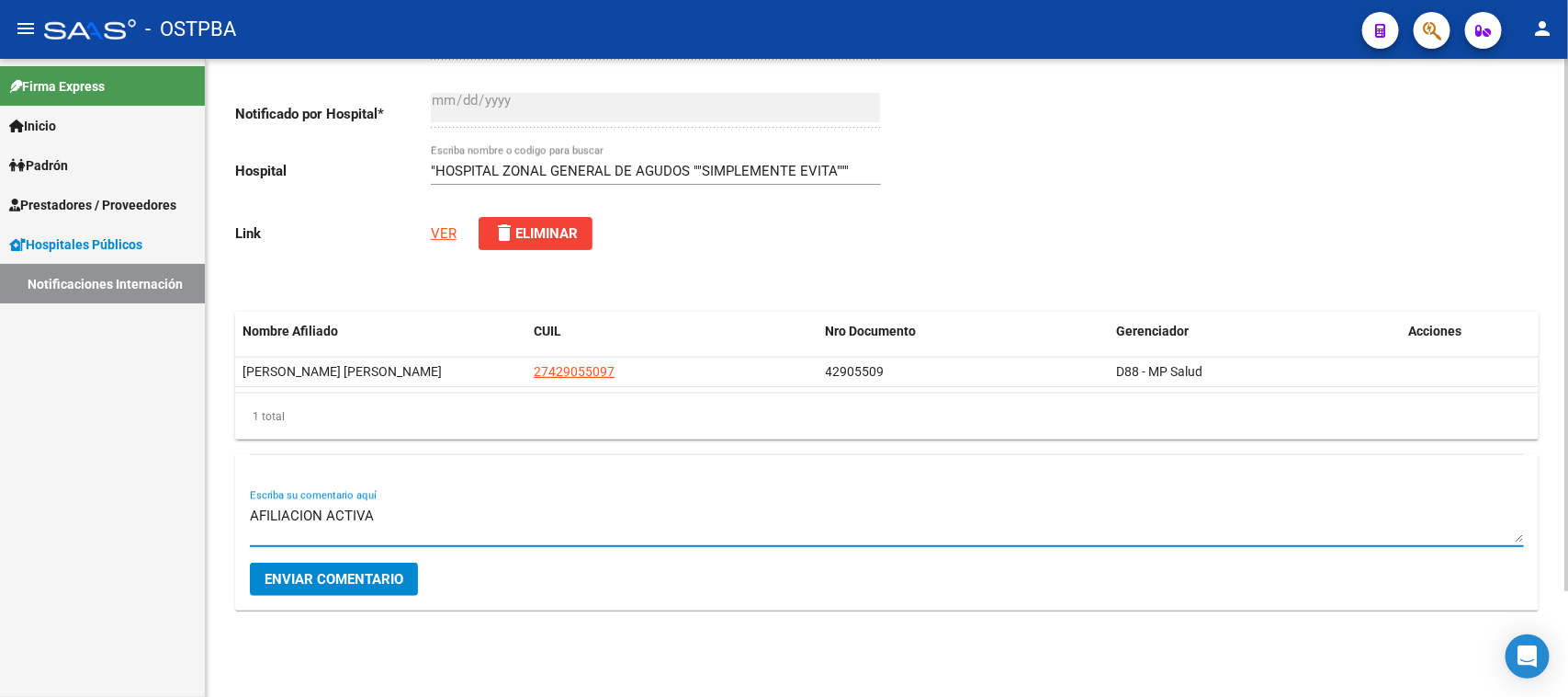
type textarea "AFILIACION ACTIVA"
click at [396, 572] on span "Enviar comentario" at bounding box center [333, 579] width 138 height 17
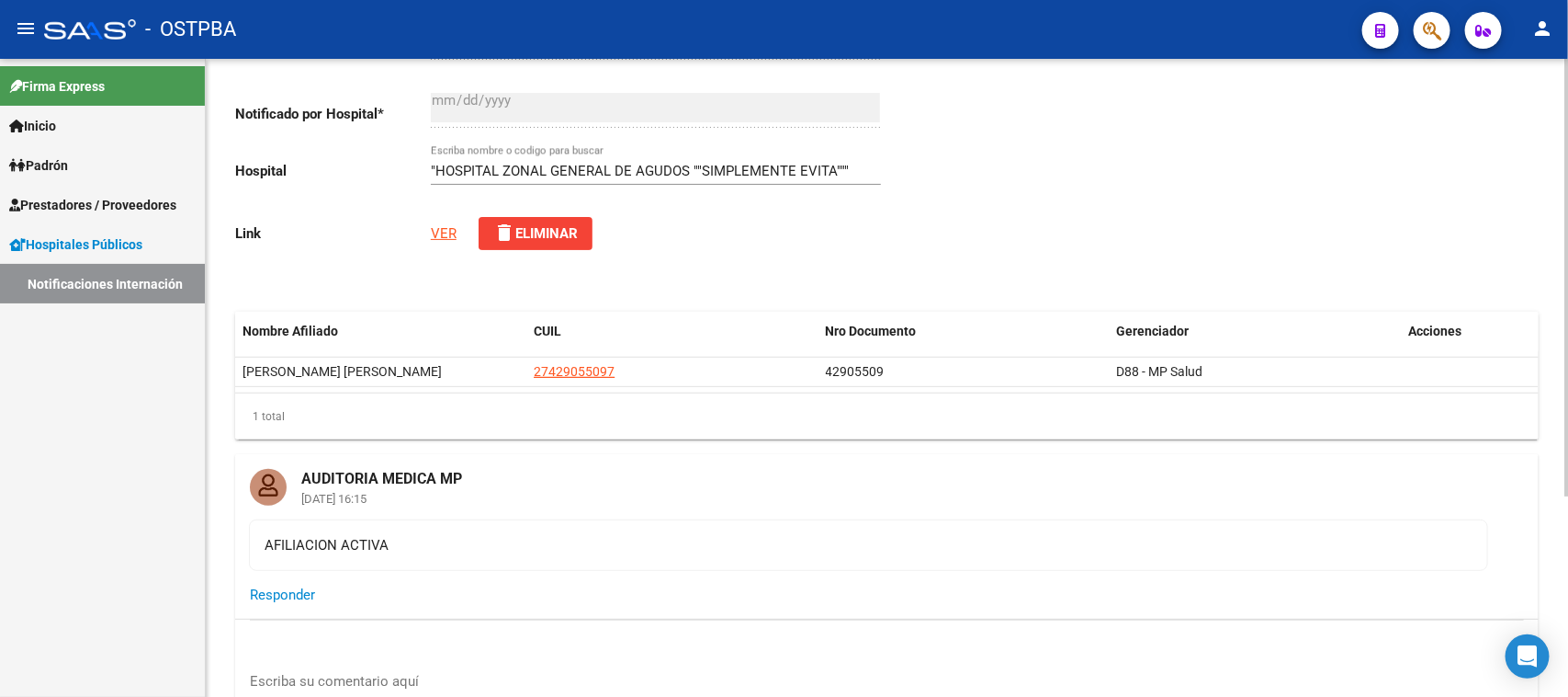
click at [101, 289] on link "Notificaciones Internación" at bounding box center [103, 284] width 205 height 40
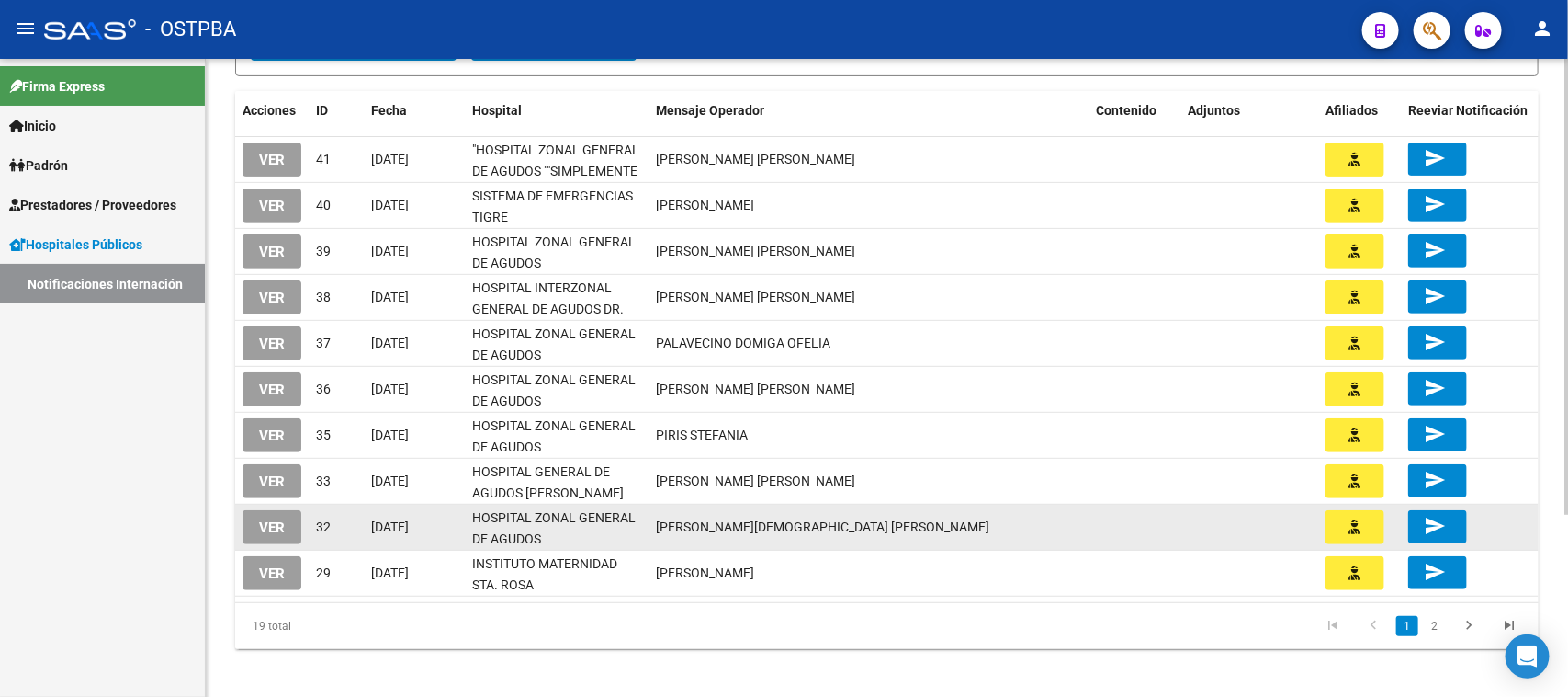
scroll to position [254, 0]
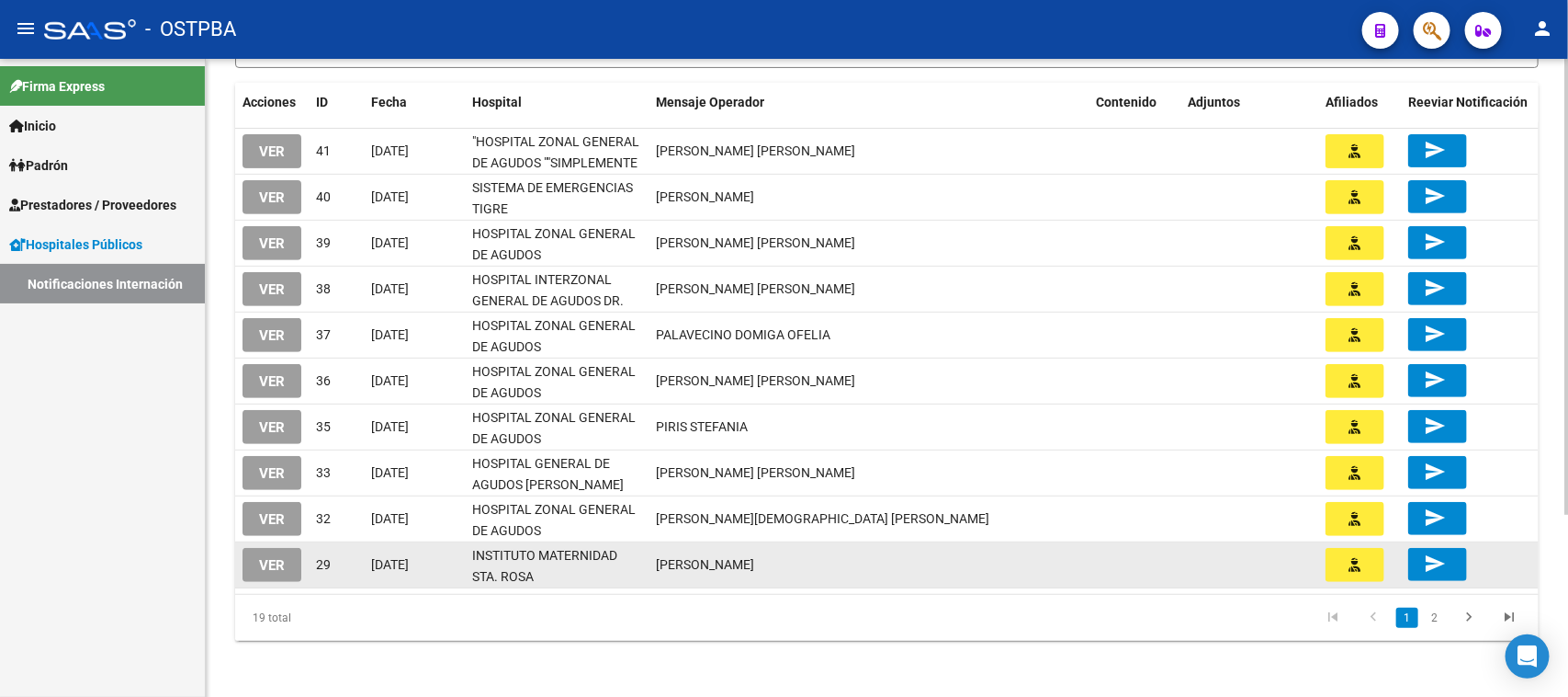
click at [239, 566] on datatable-body-cell "VER" at bounding box center [272, 565] width 73 height 45
click at [255, 565] on button "VER" at bounding box center [272, 564] width 58 height 34
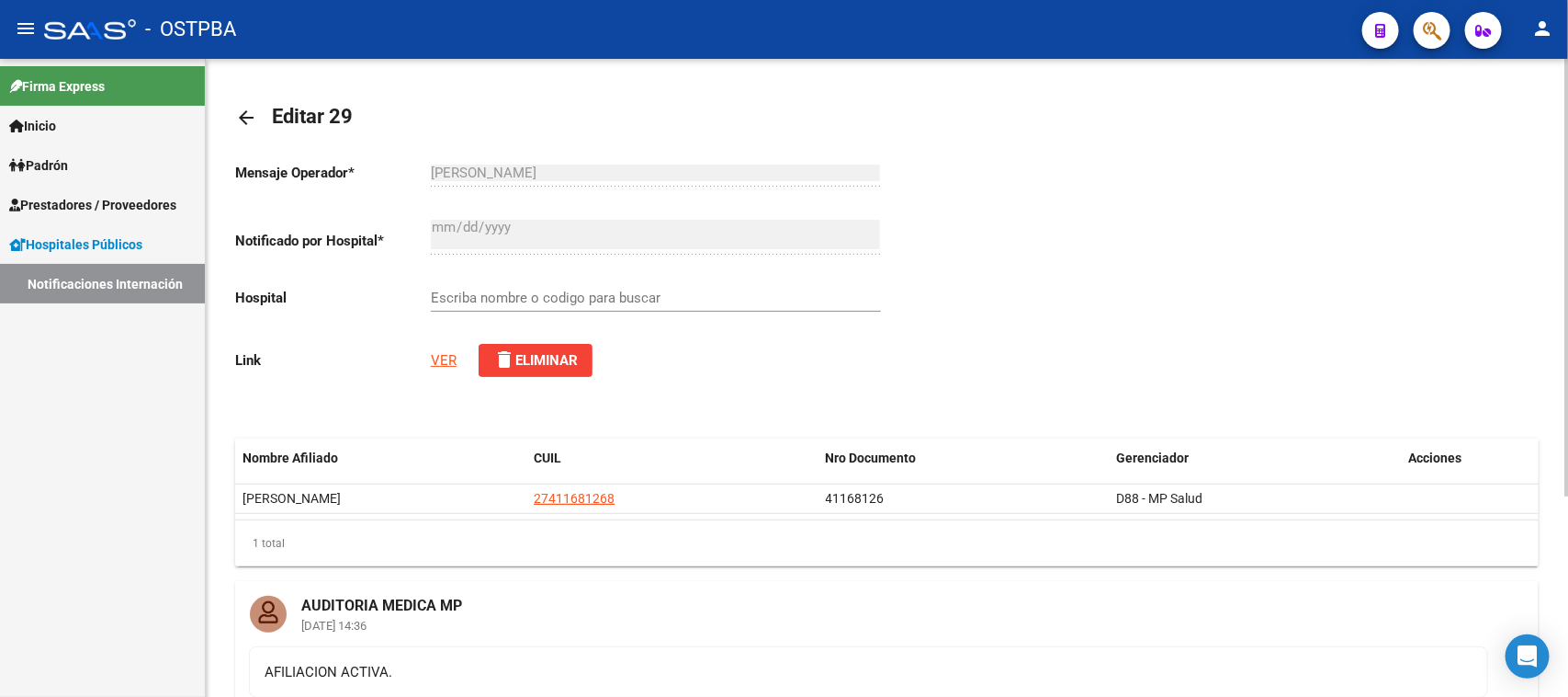
type input "INSTITUTO MATERNIDAD STA. ROSA"
click at [85, 294] on link "Notificaciones Internación" at bounding box center [103, 284] width 205 height 40
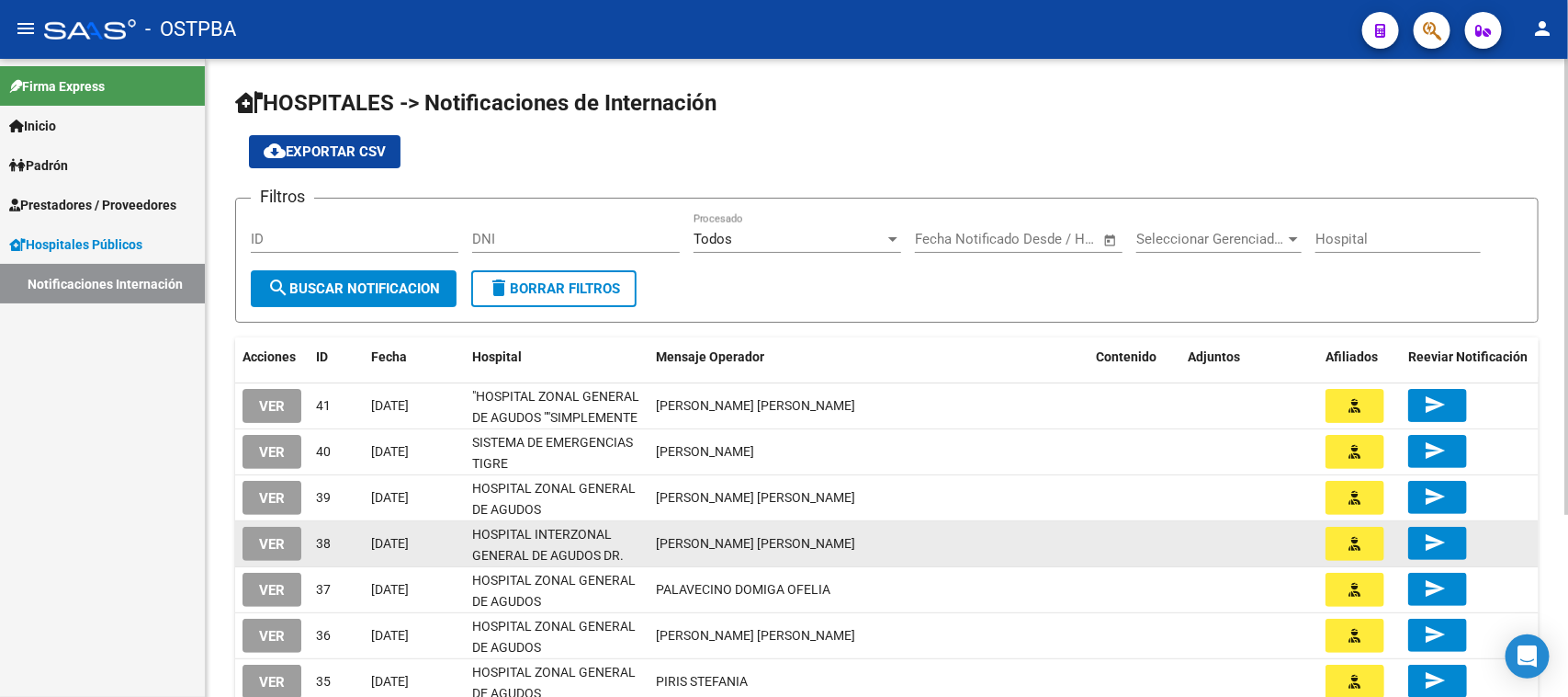
scroll to position [254, 0]
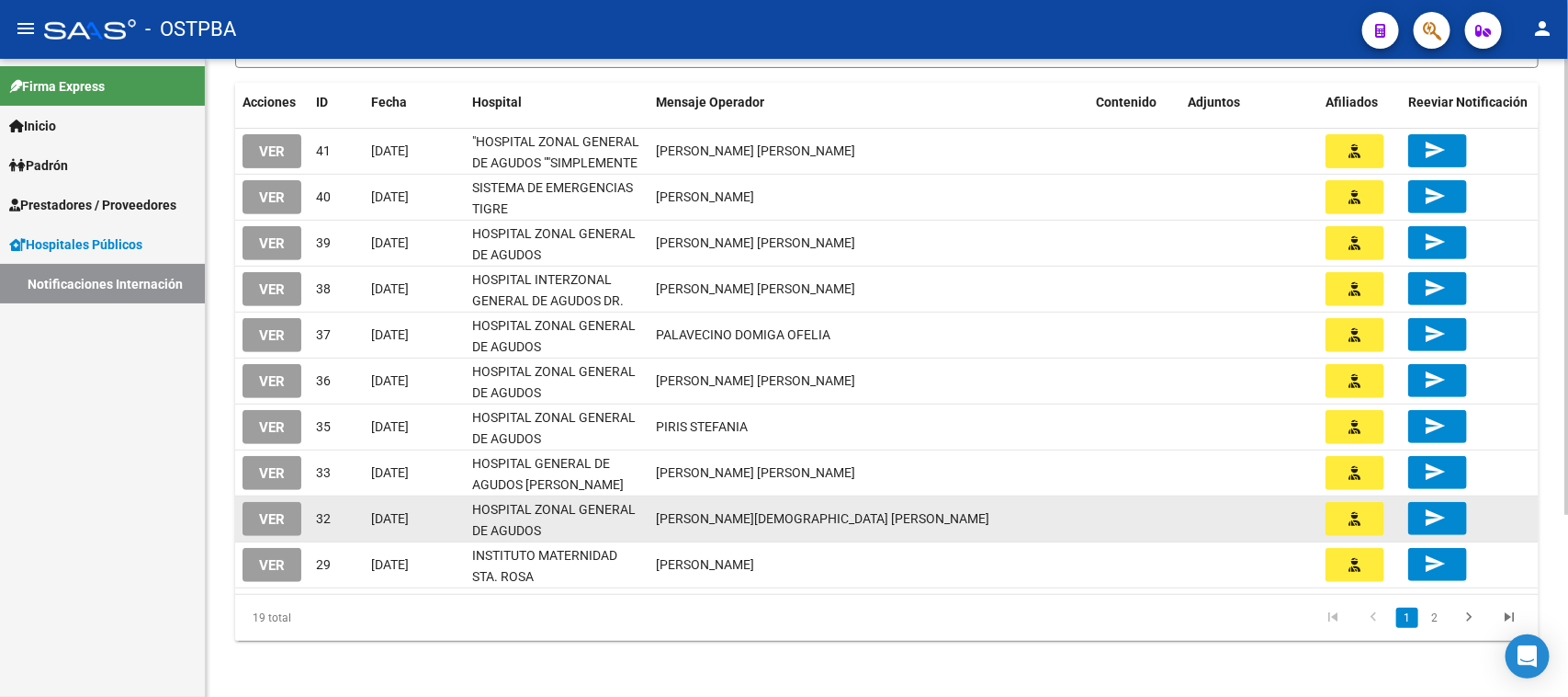
click at [283, 524] on button "VER" at bounding box center [272, 519] width 58 height 34
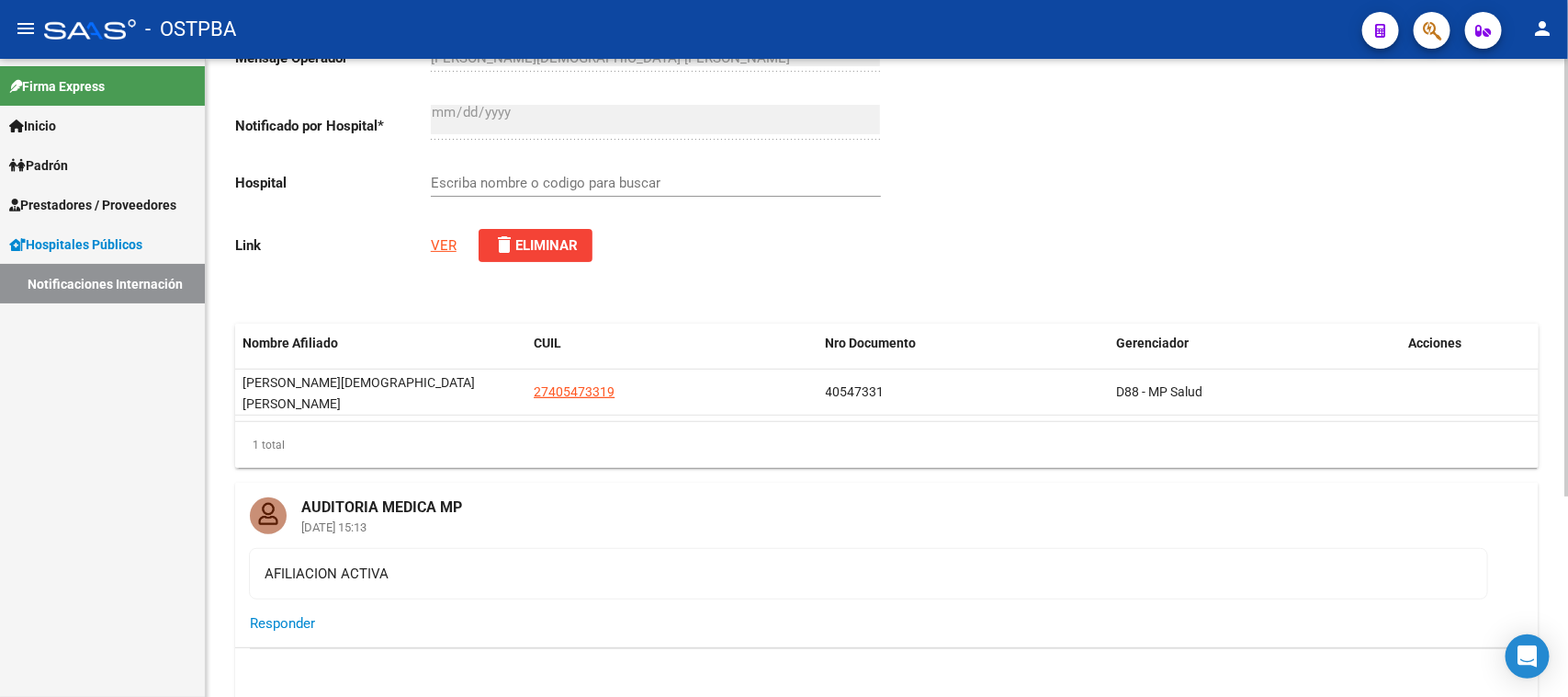
scroll to position [294, 0]
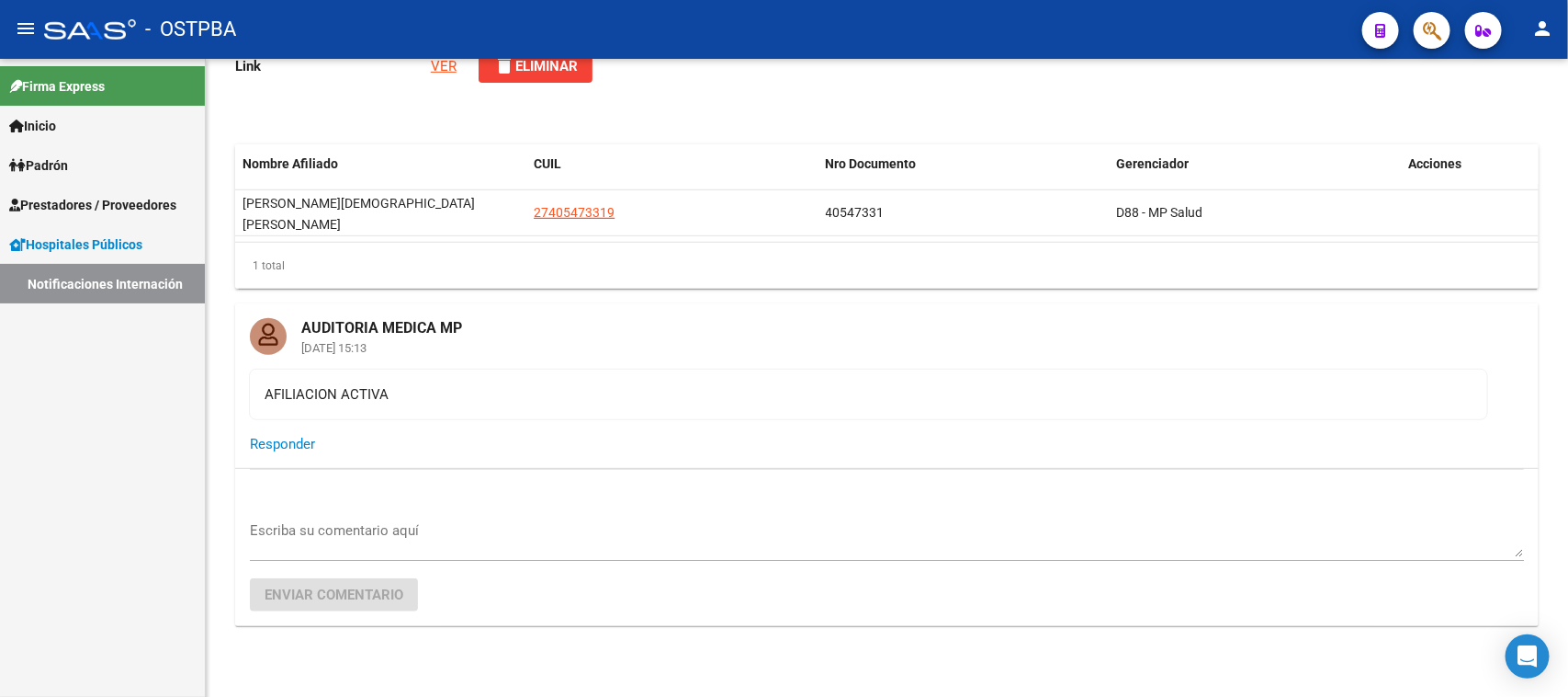
type input "HOSPITAL ZONAL GENERAL DE AGUDOS [PERSON_NAME]"
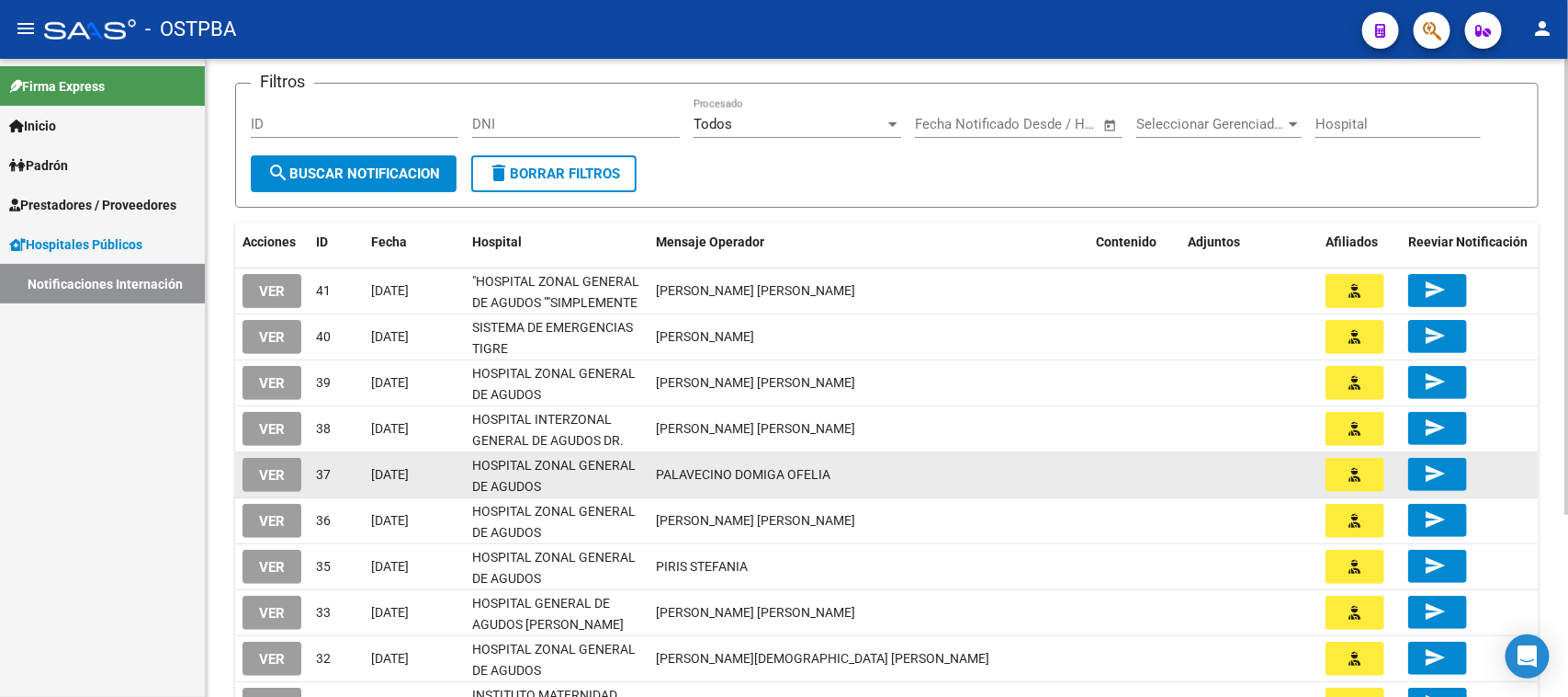
scroll to position [254, 0]
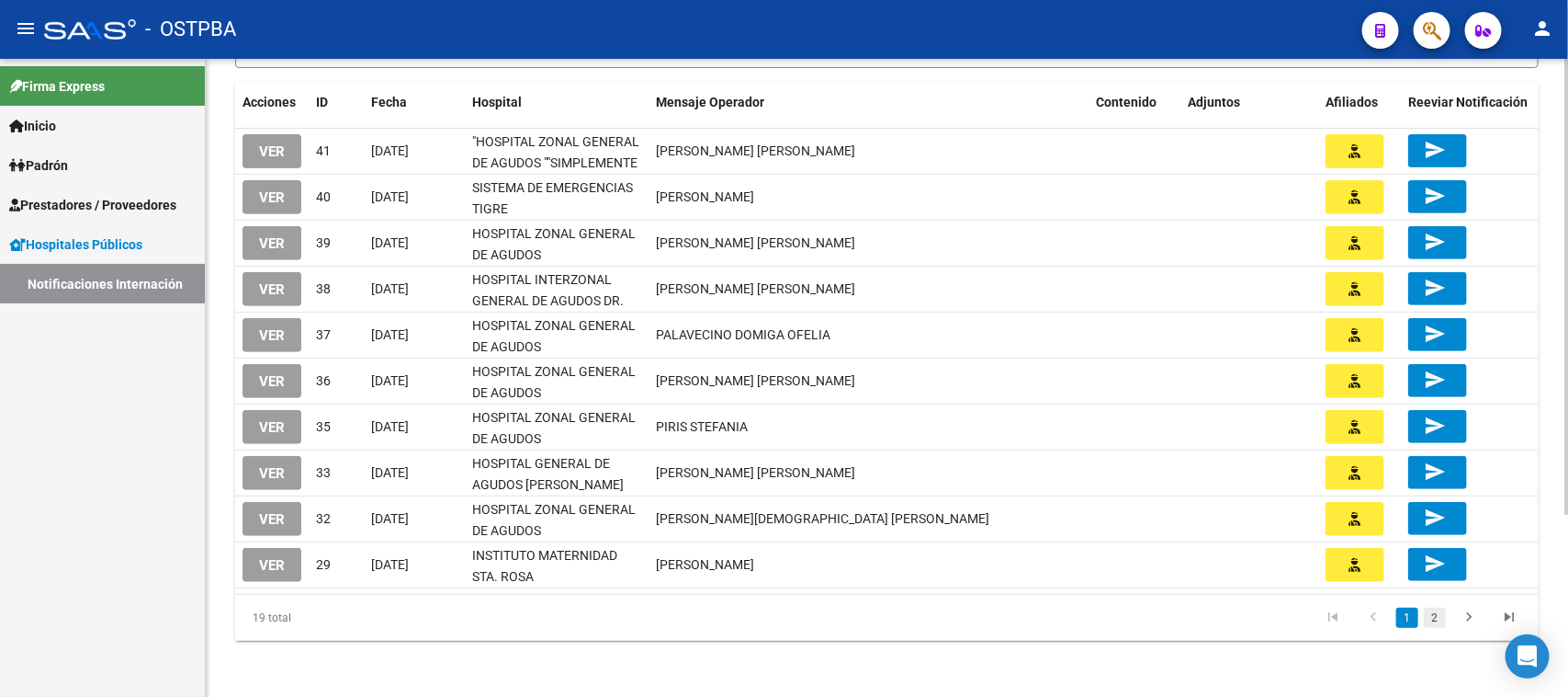
click at [1431, 617] on link "2" at bounding box center [1434, 617] width 22 height 20
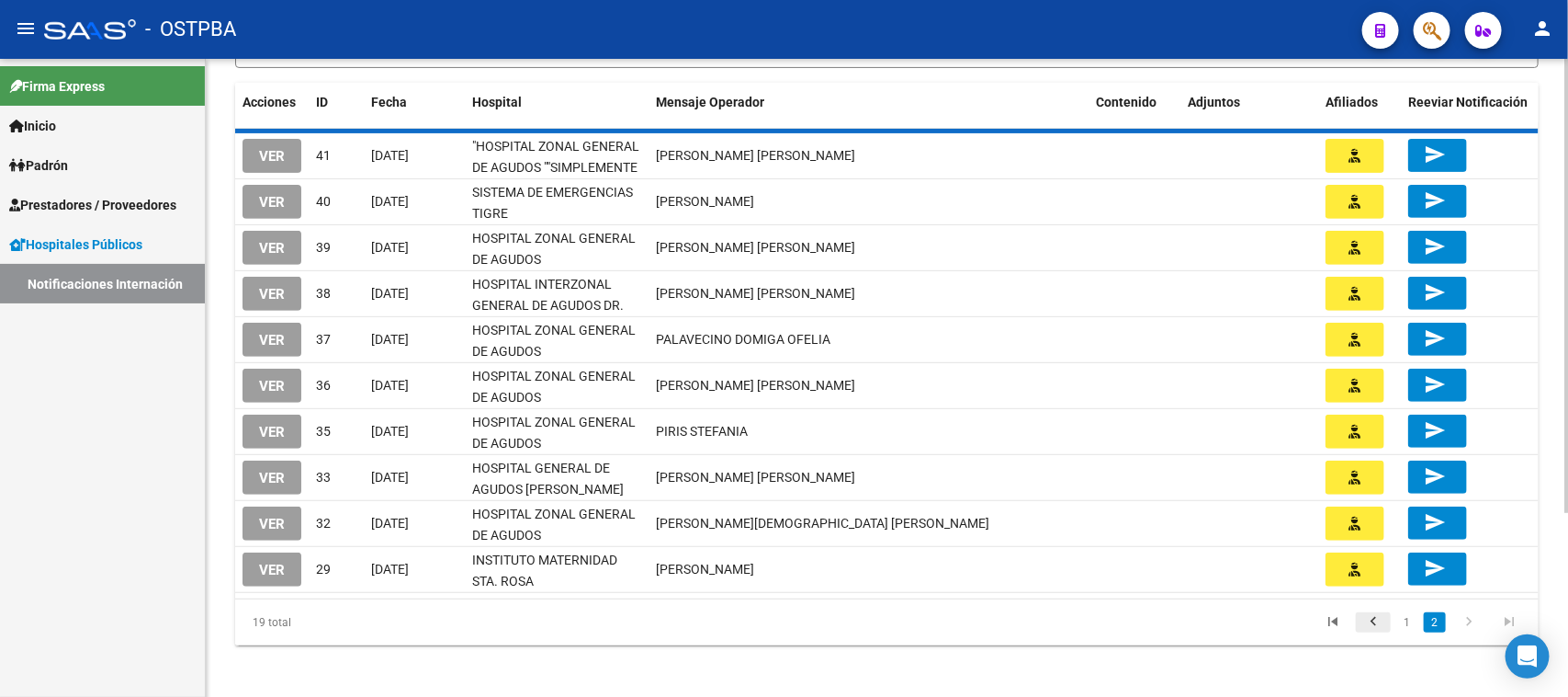
scroll to position [194, 0]
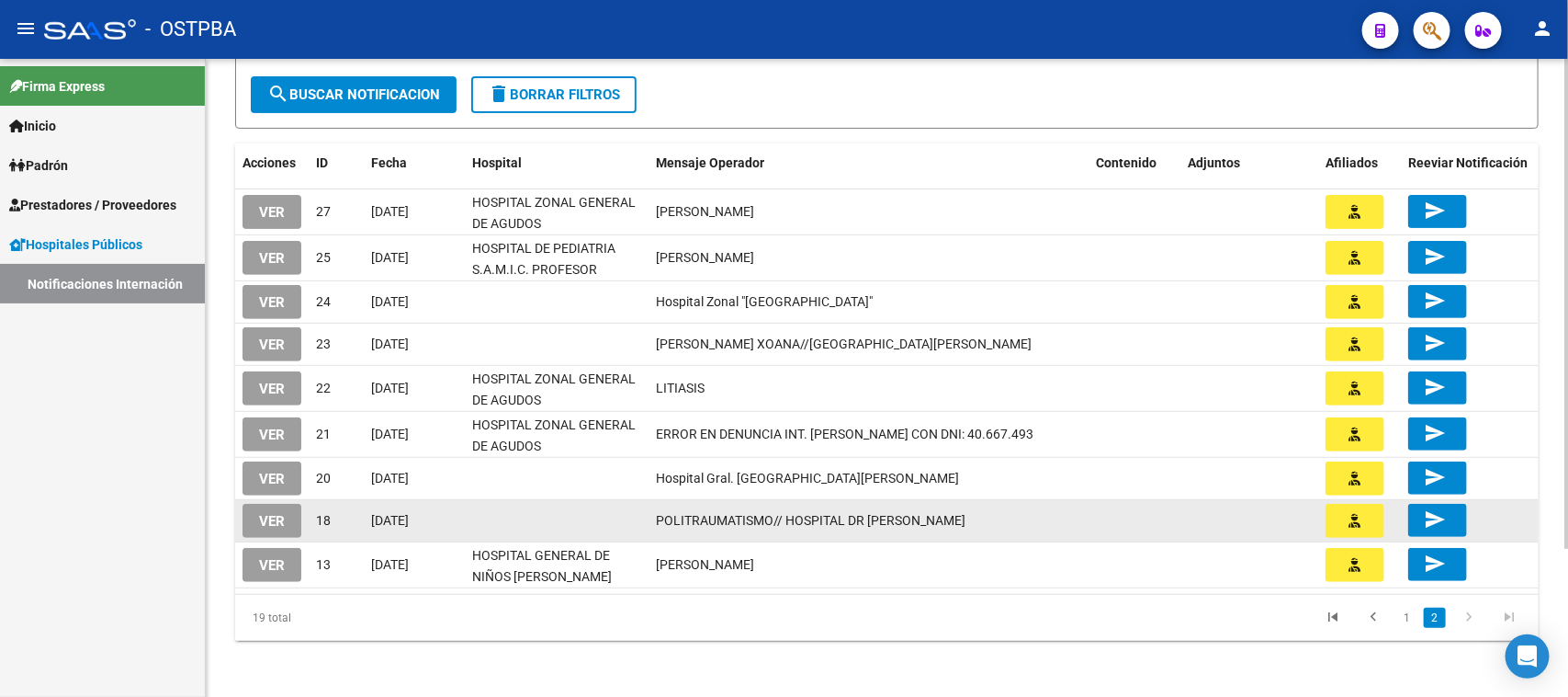
click at [263, 507] on button "VER" at bounding box center [272, 521] width 58 height 34
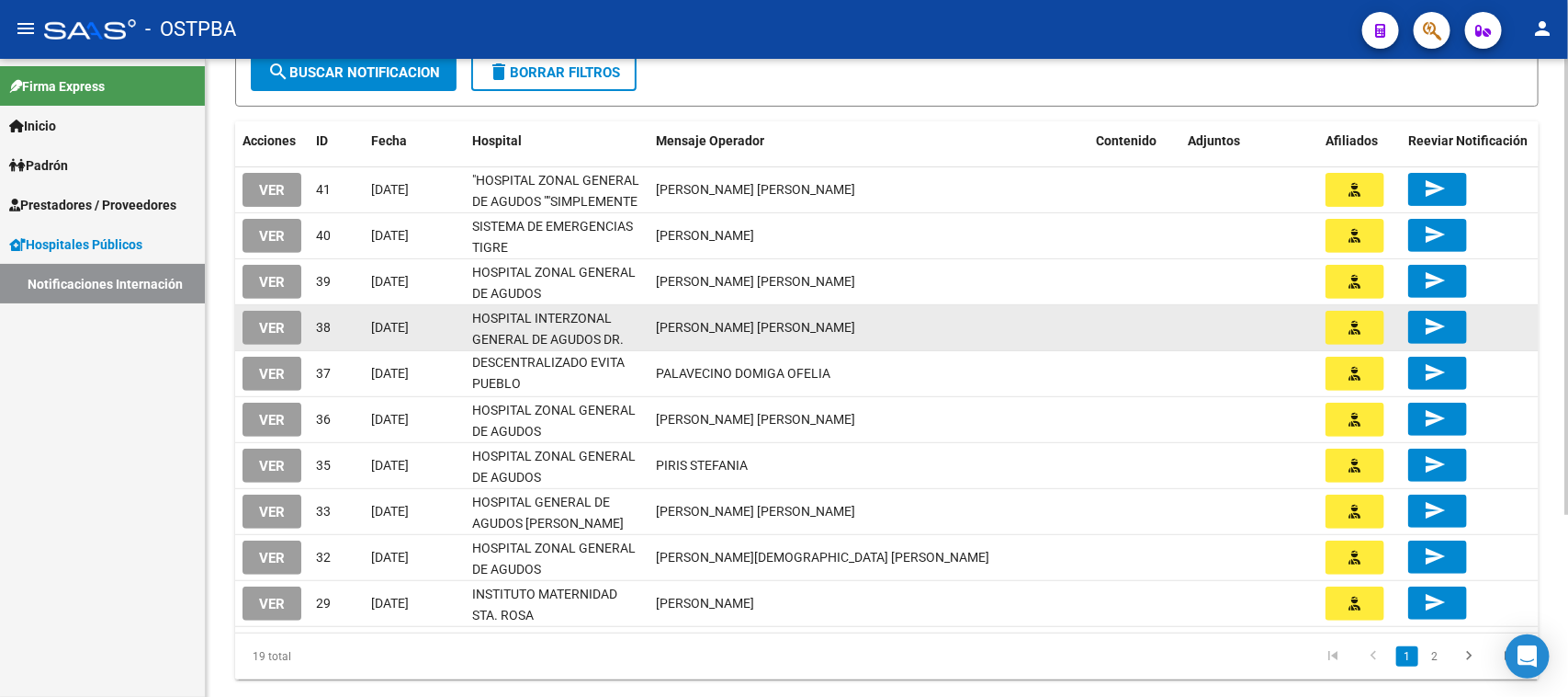
scroll to position [230, 0]
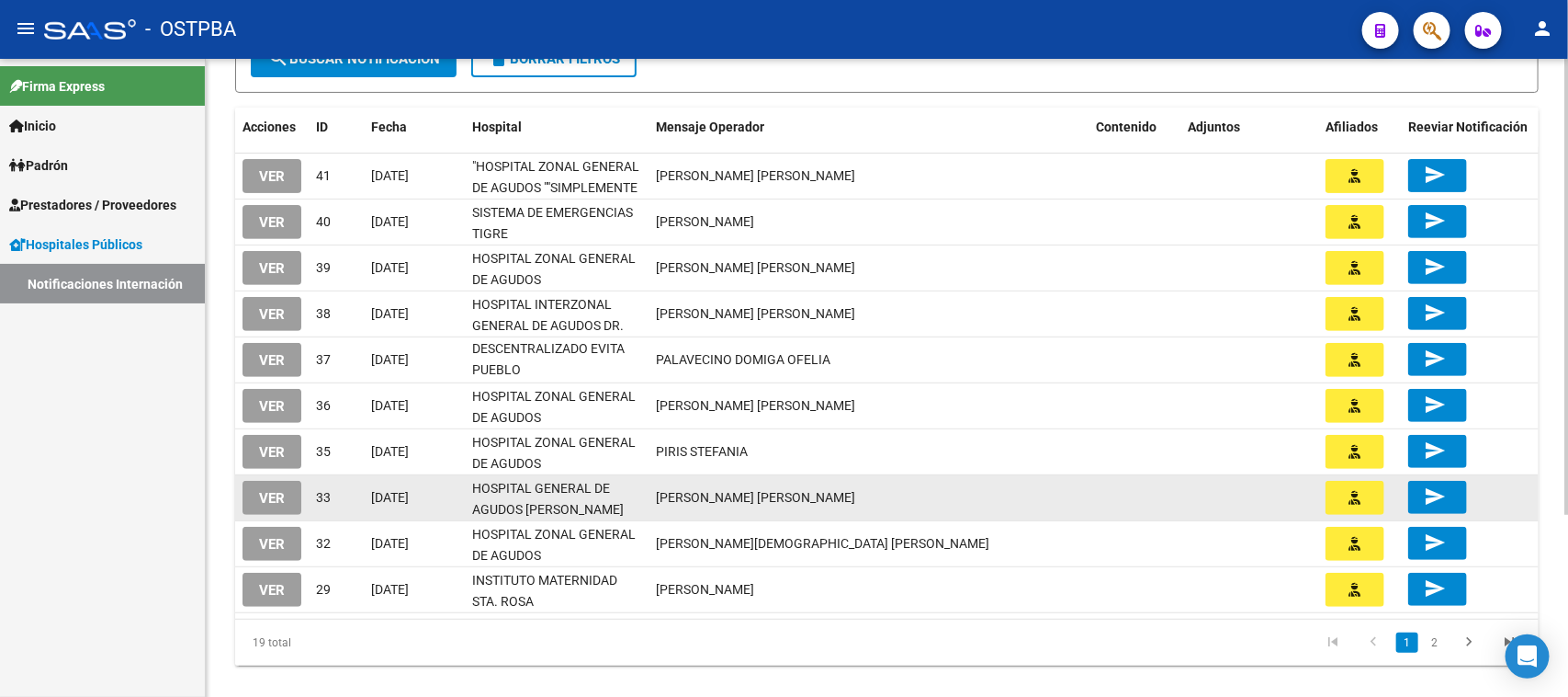
click at [272, 494] on span "VER" at bounding box center [271, 498] width 25 height 17
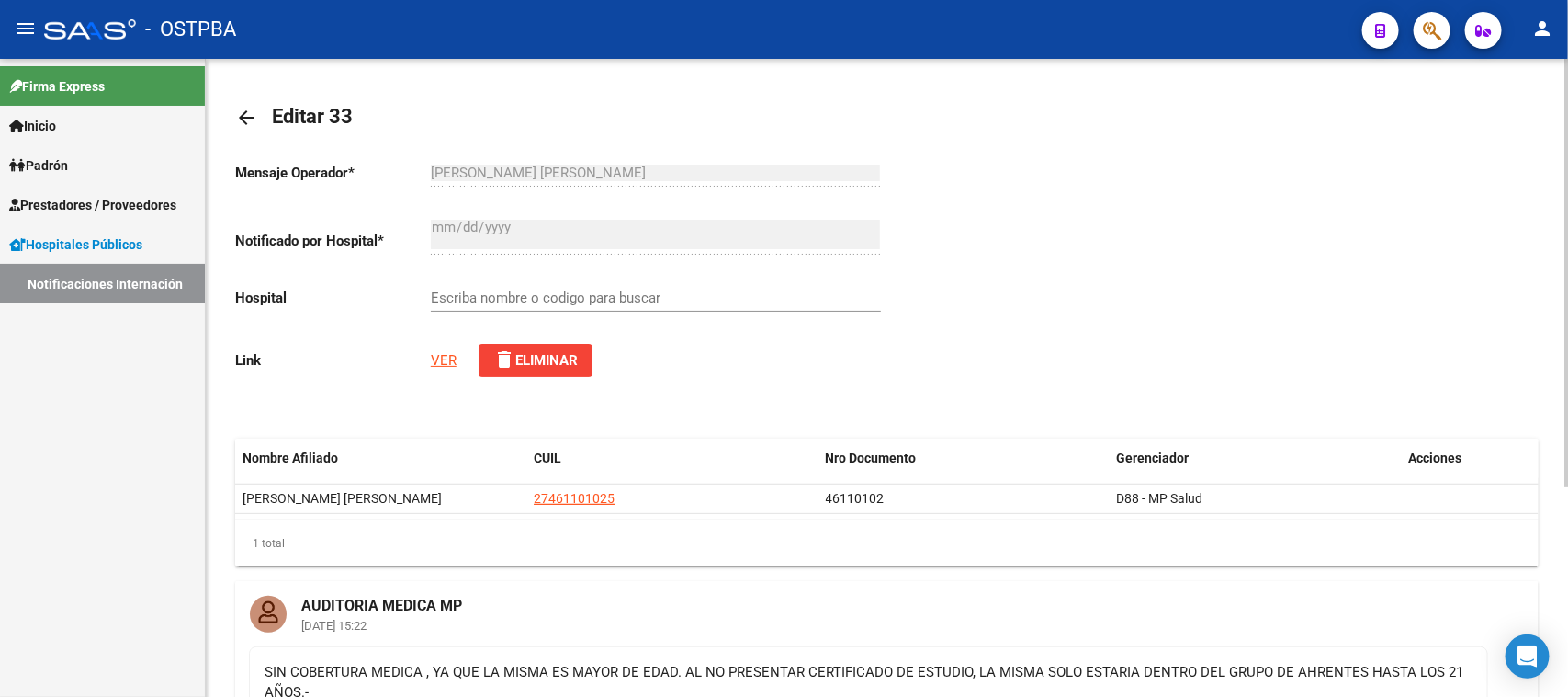
scroll to position [115, 0]
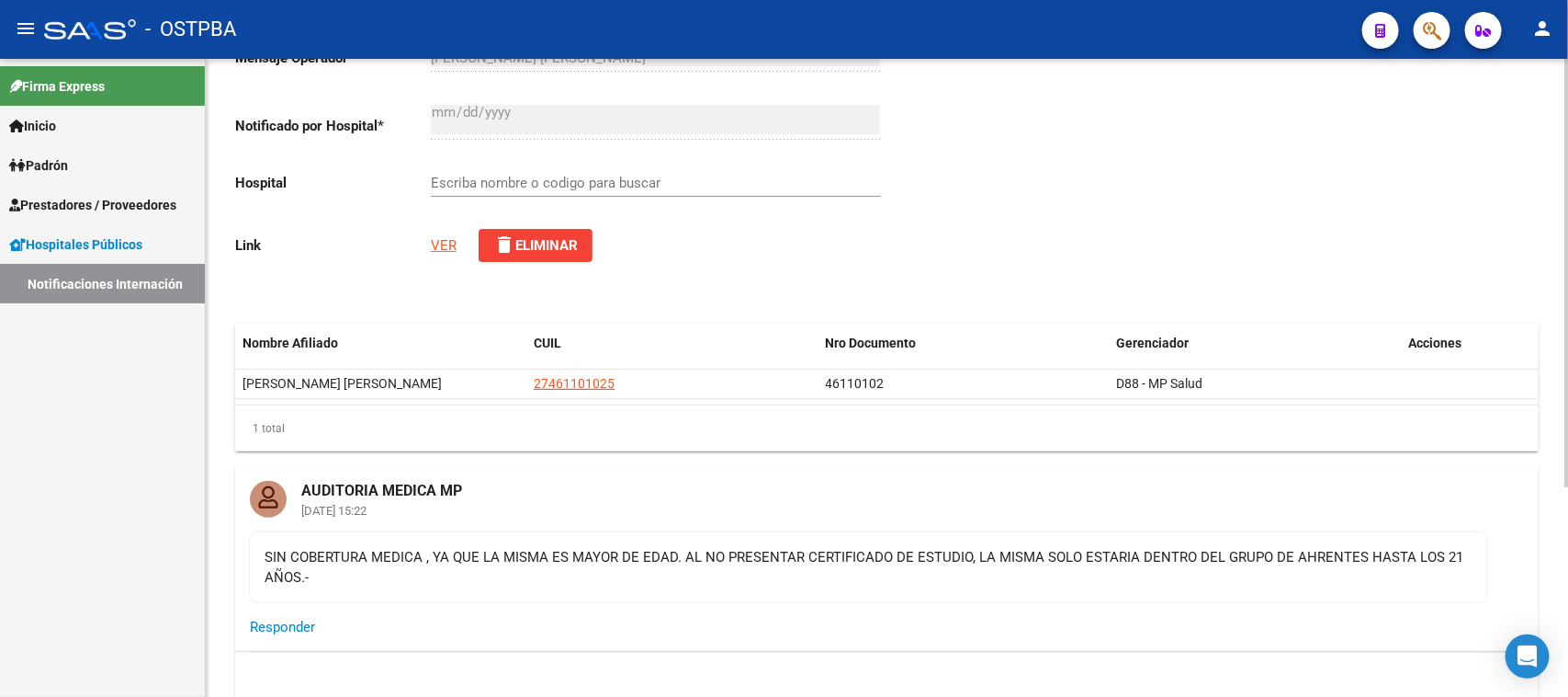
type input "HOSPITAL GENERAL DE AGUDOS [PERSON_NAME]"
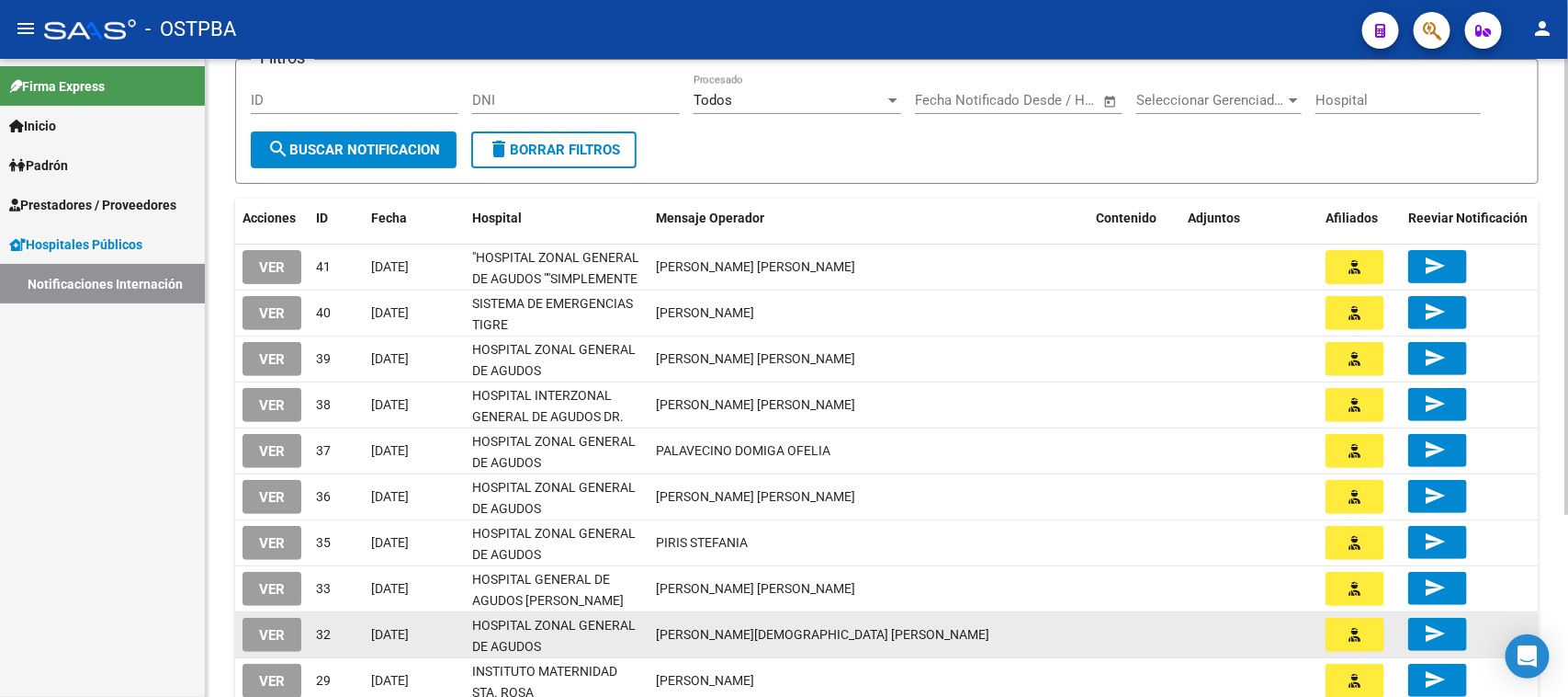
scroll to position [230, 0]
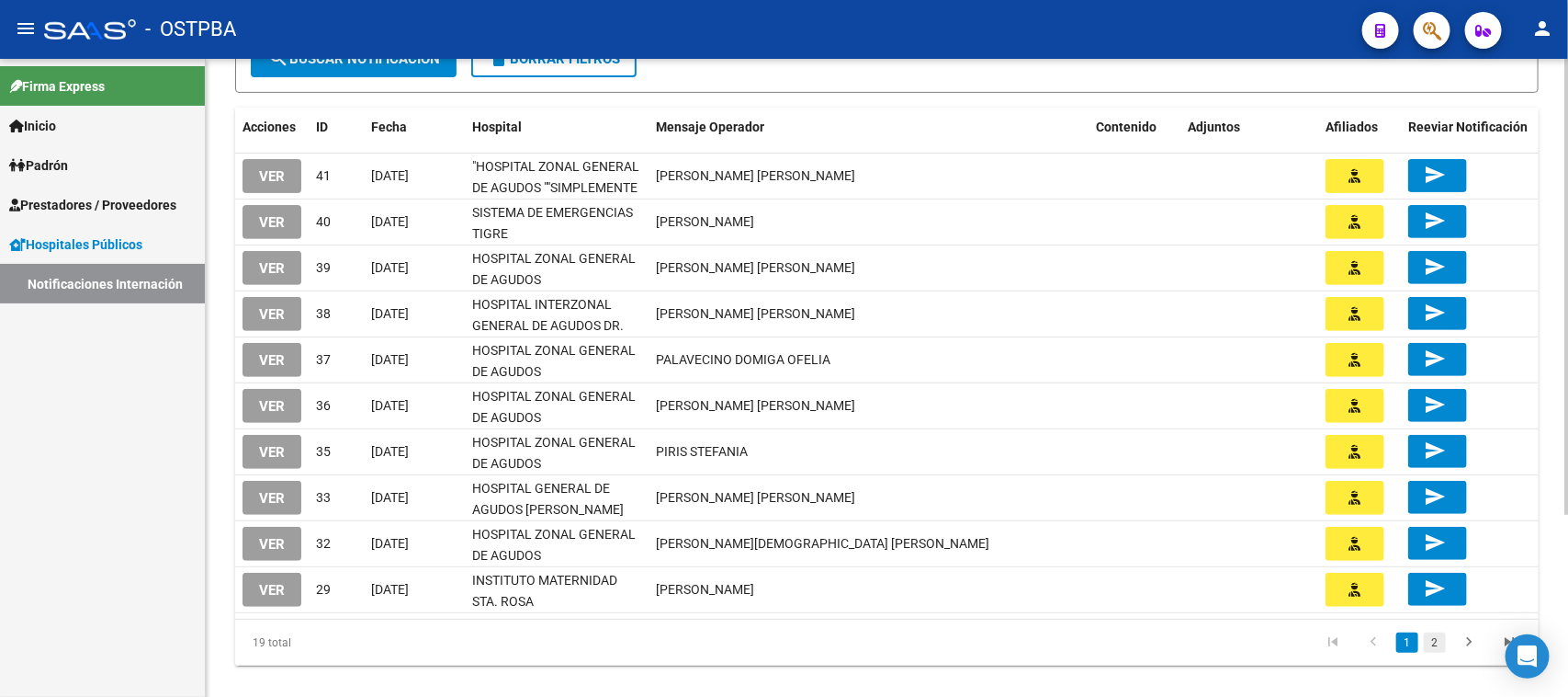
click at [1438, 636] on link "2" at bounding box center [1434, 641] width 22 height 20
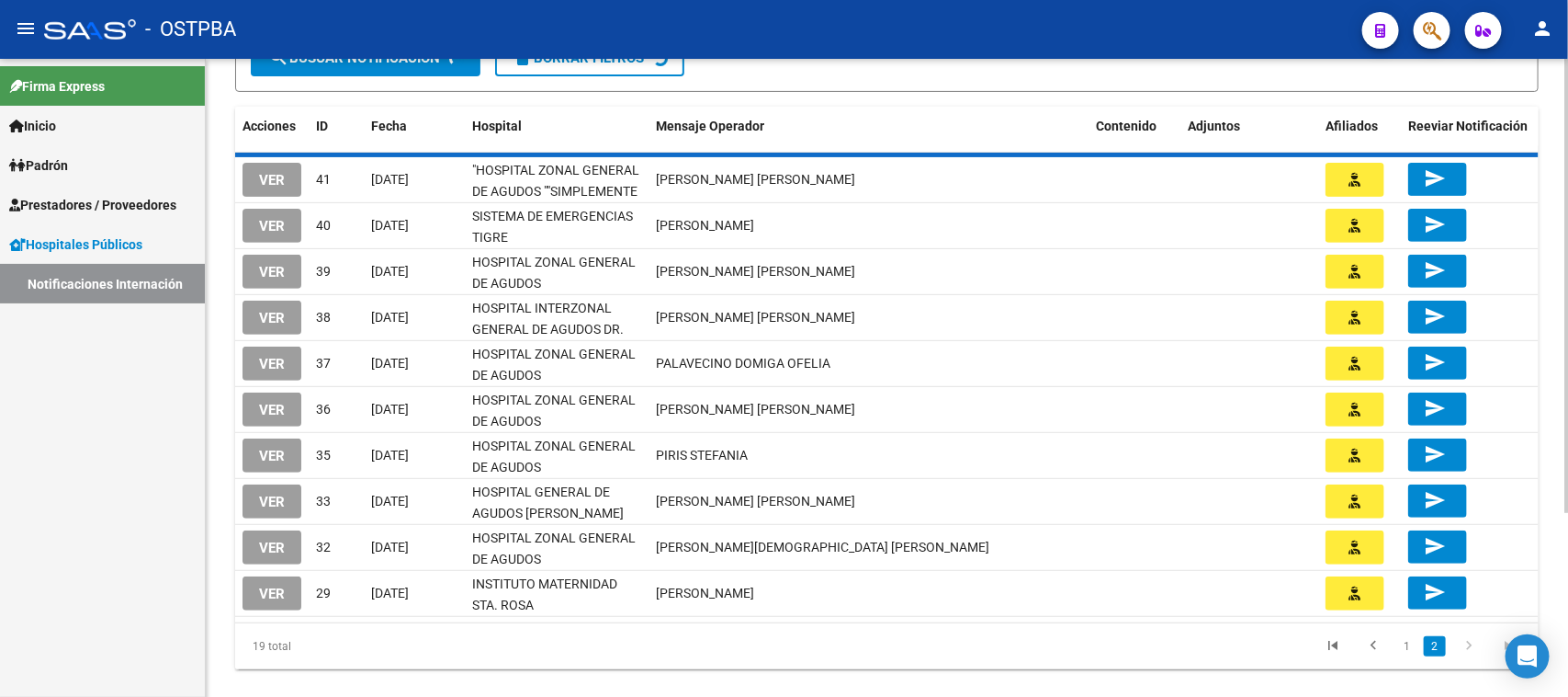
scroll to position [194, 0]
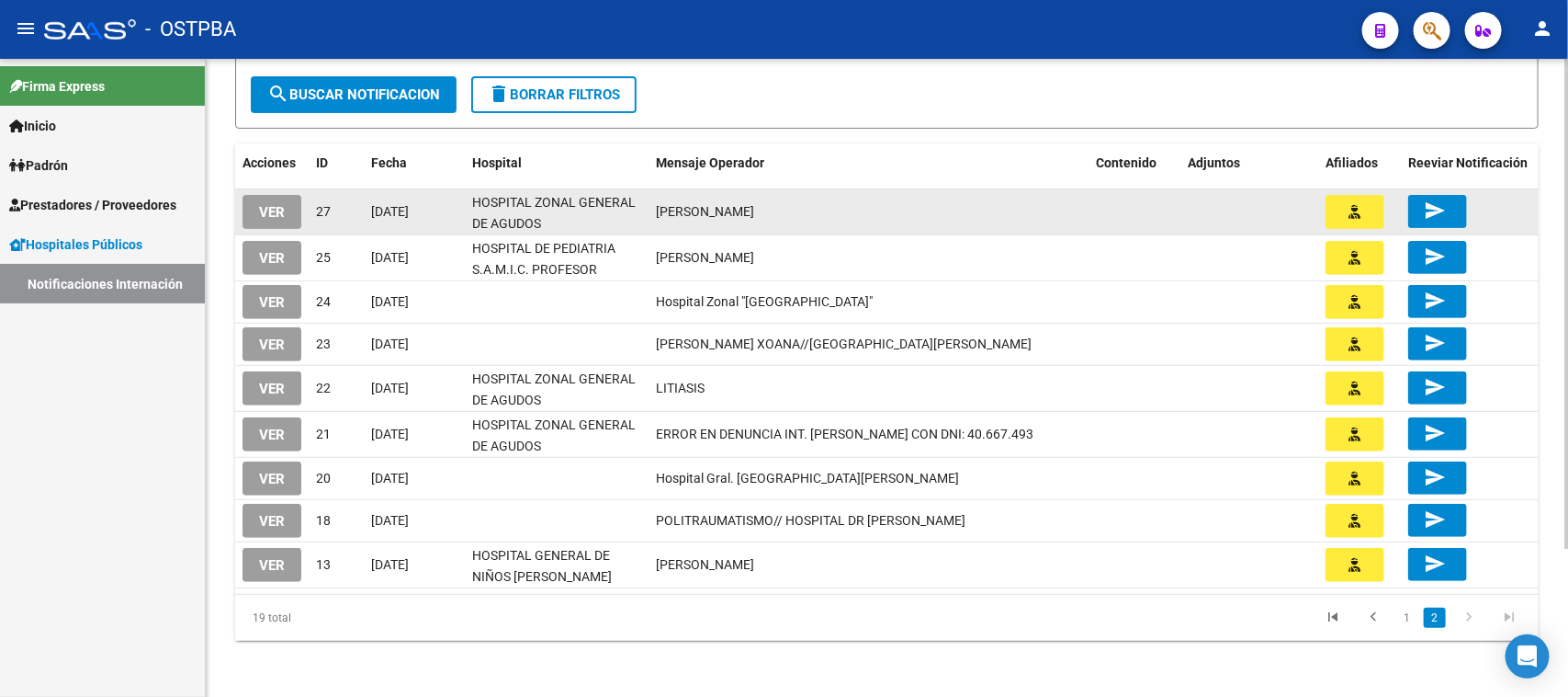
click at [263, 211] on span "VER" at bounding box center [271, 213] width 25 height 17
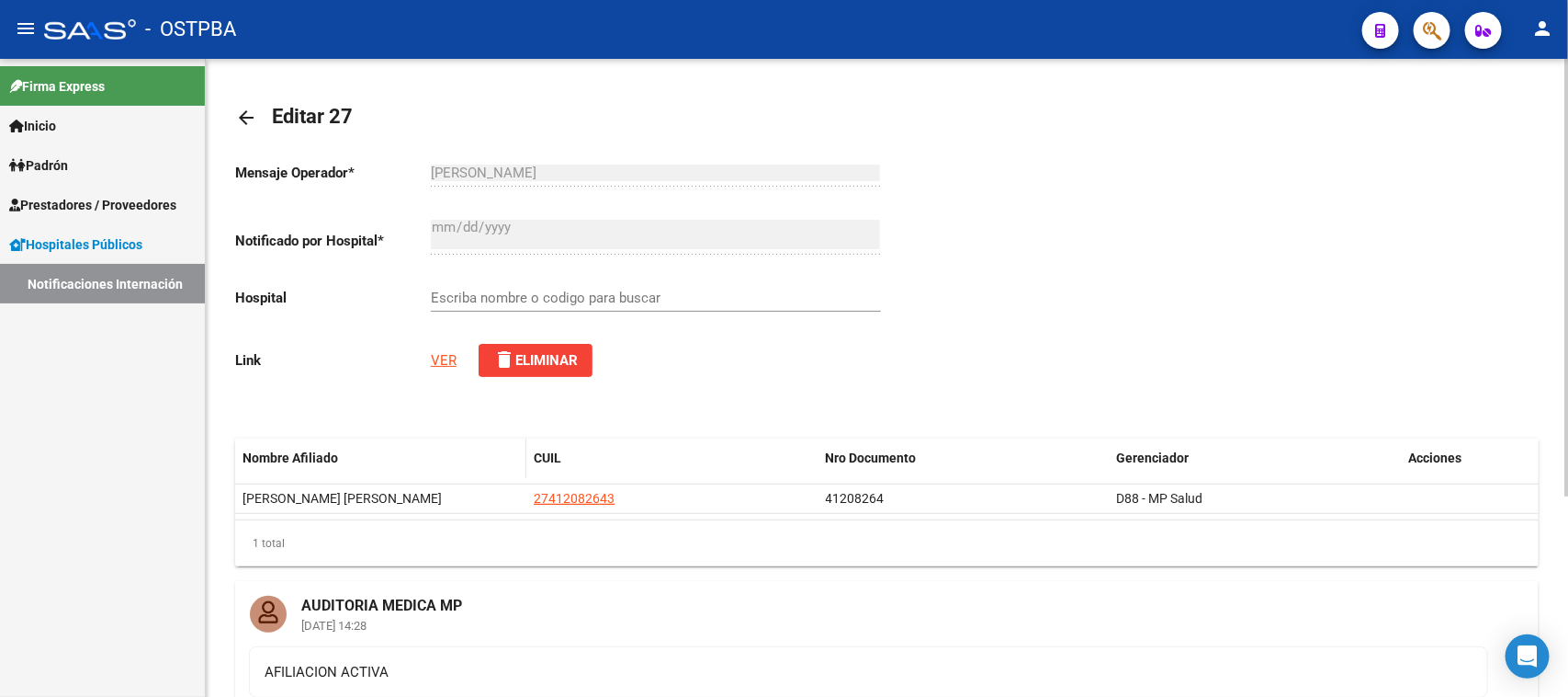
scroll to position [230, 0]
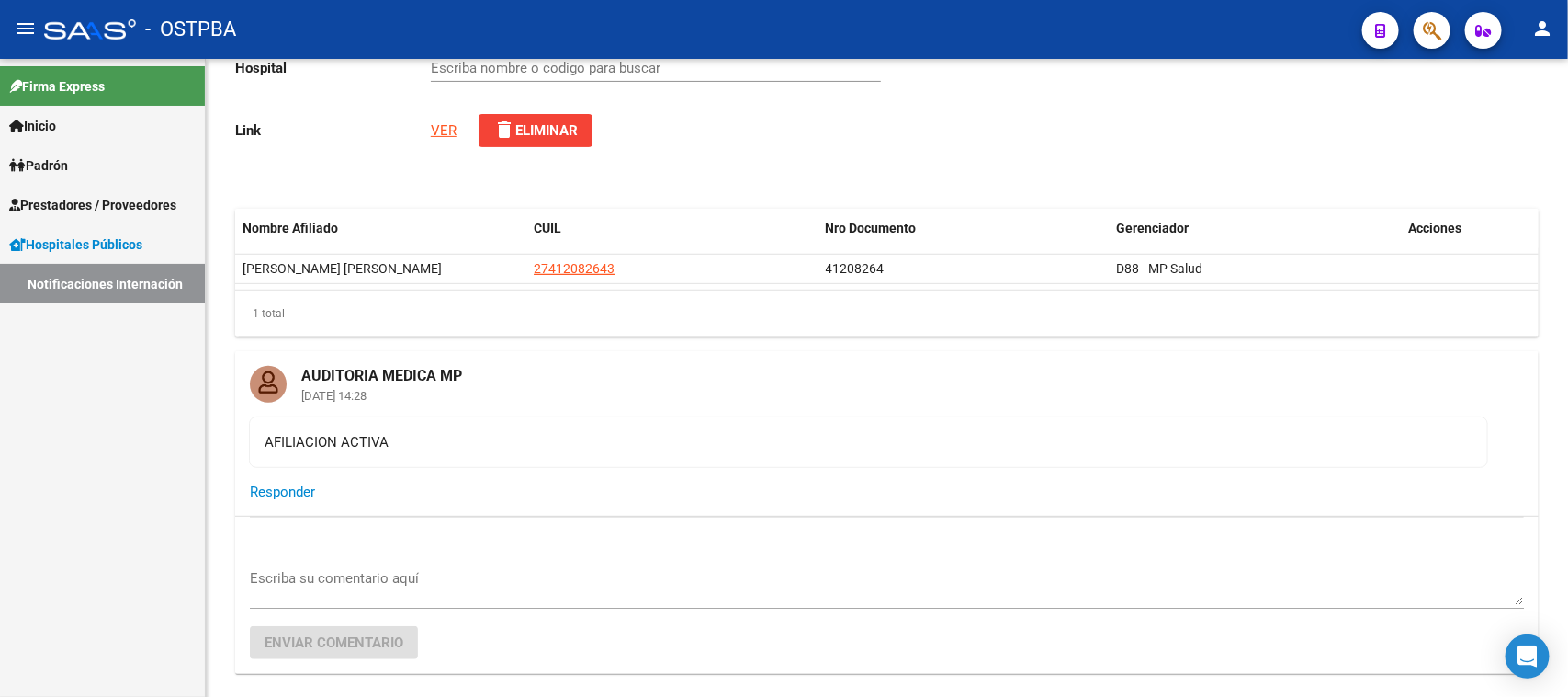
type input "HOSPITAL ZONAL GENERAL DE AGUDOS DR. [PERSON_NAME]"
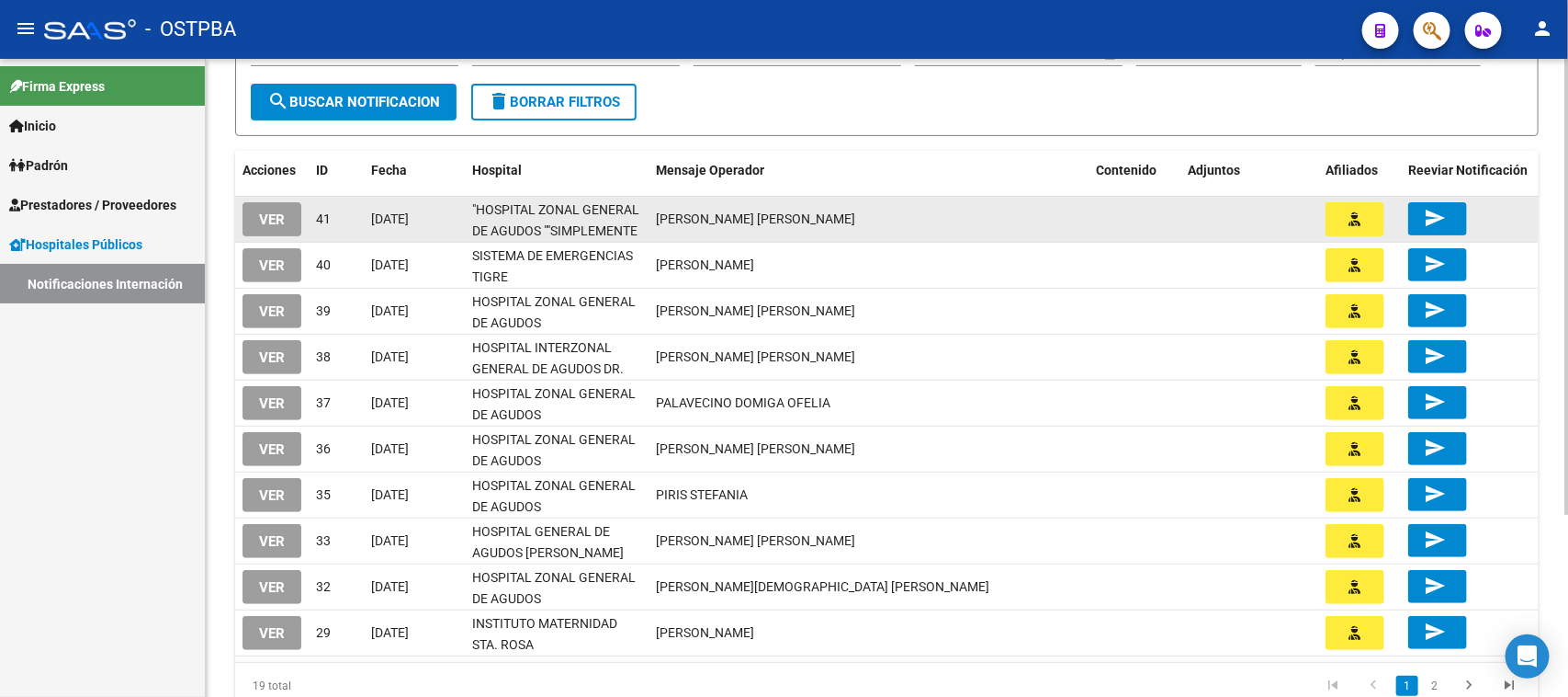
scroll to position [139, 0]
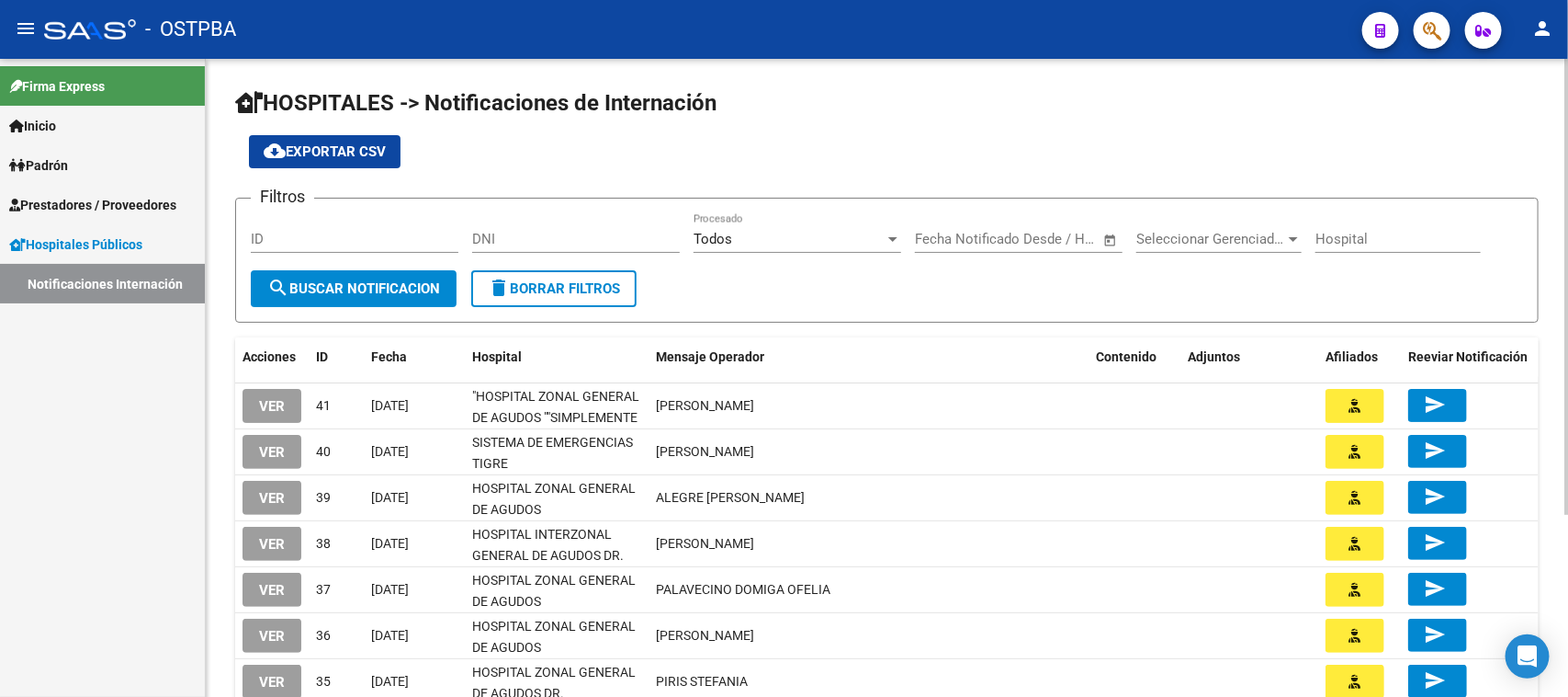
click at [839, 154] on div "cloud_download Exportar CSV" at bounding box center [887, 151] width 1303 height 33
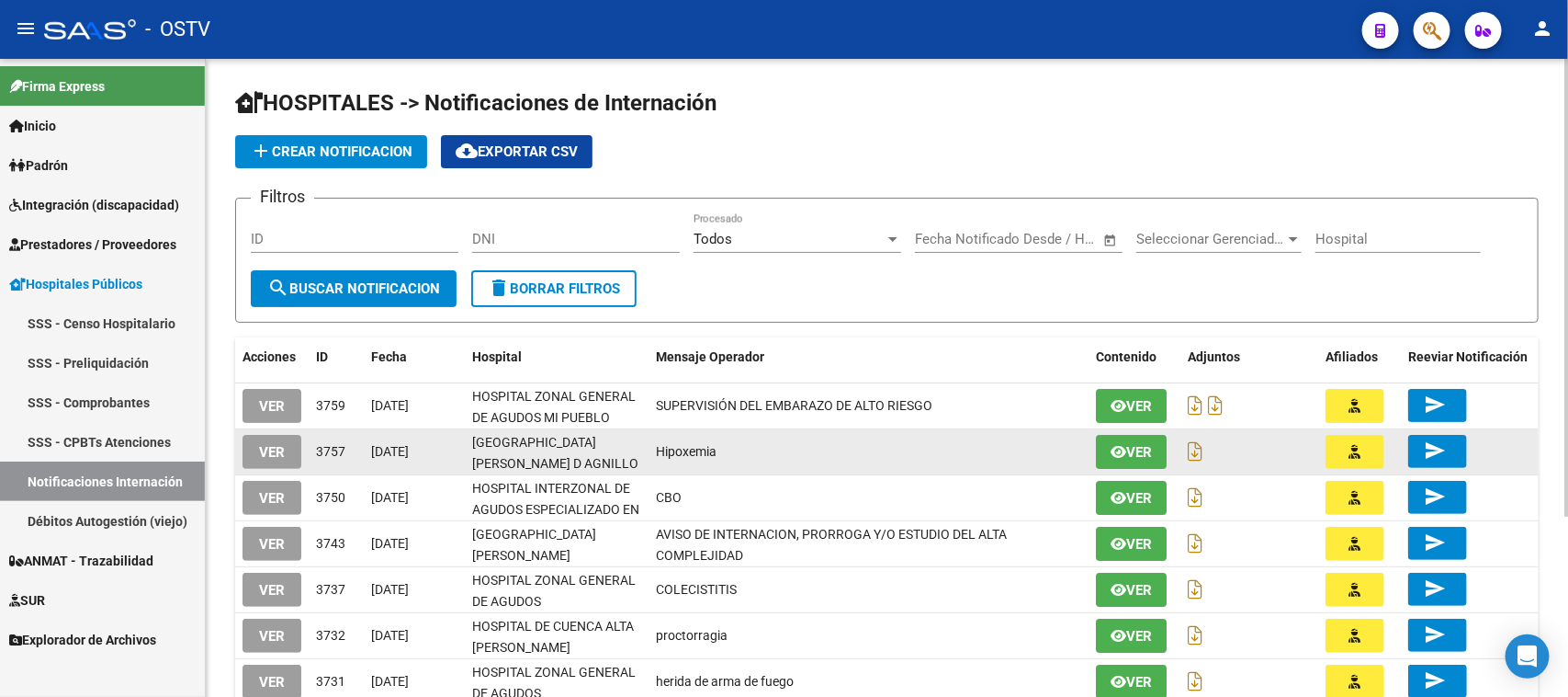
click at [260, 446] on span "VER" at bounding box center [271, 452] width 25 height 17
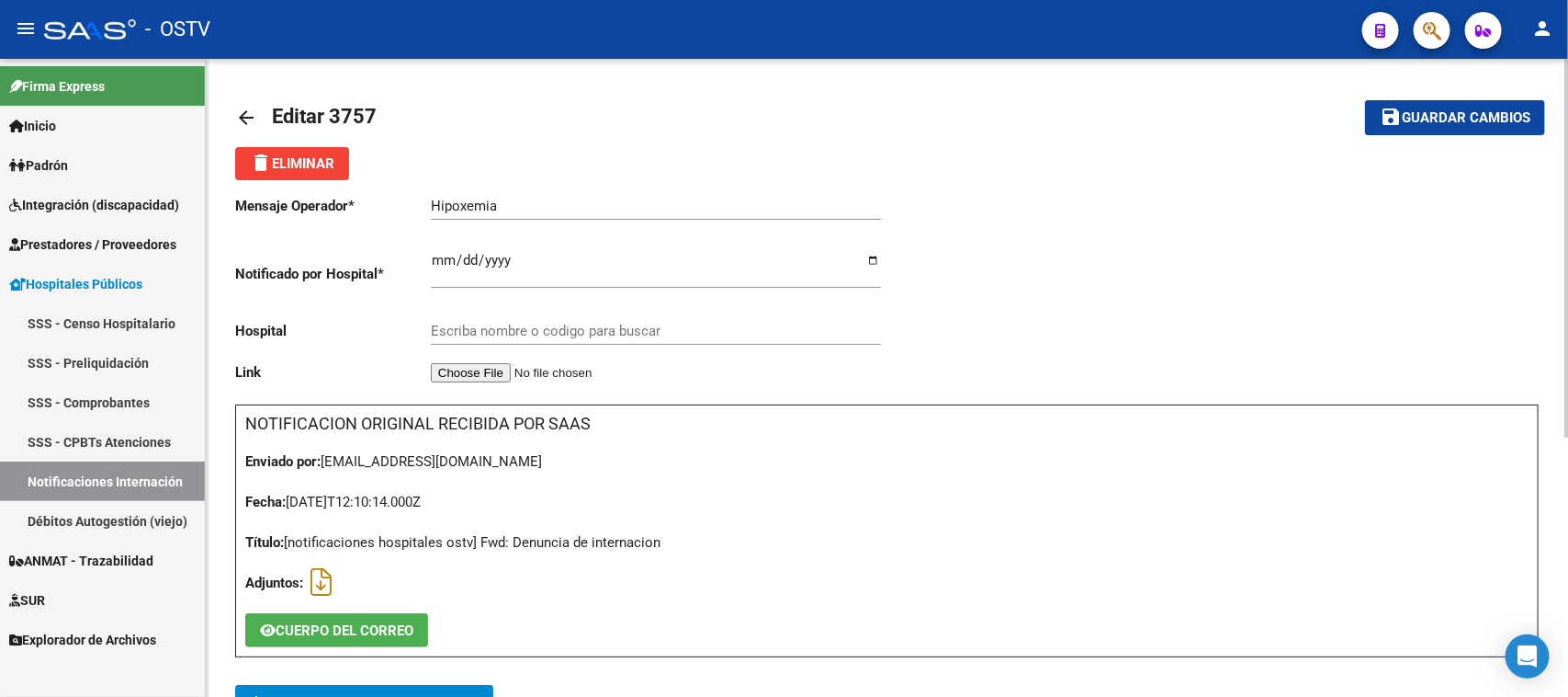
type input "[GEOGRAPHIC_DATA]. [PERSON_NAME] D AGNILLO"
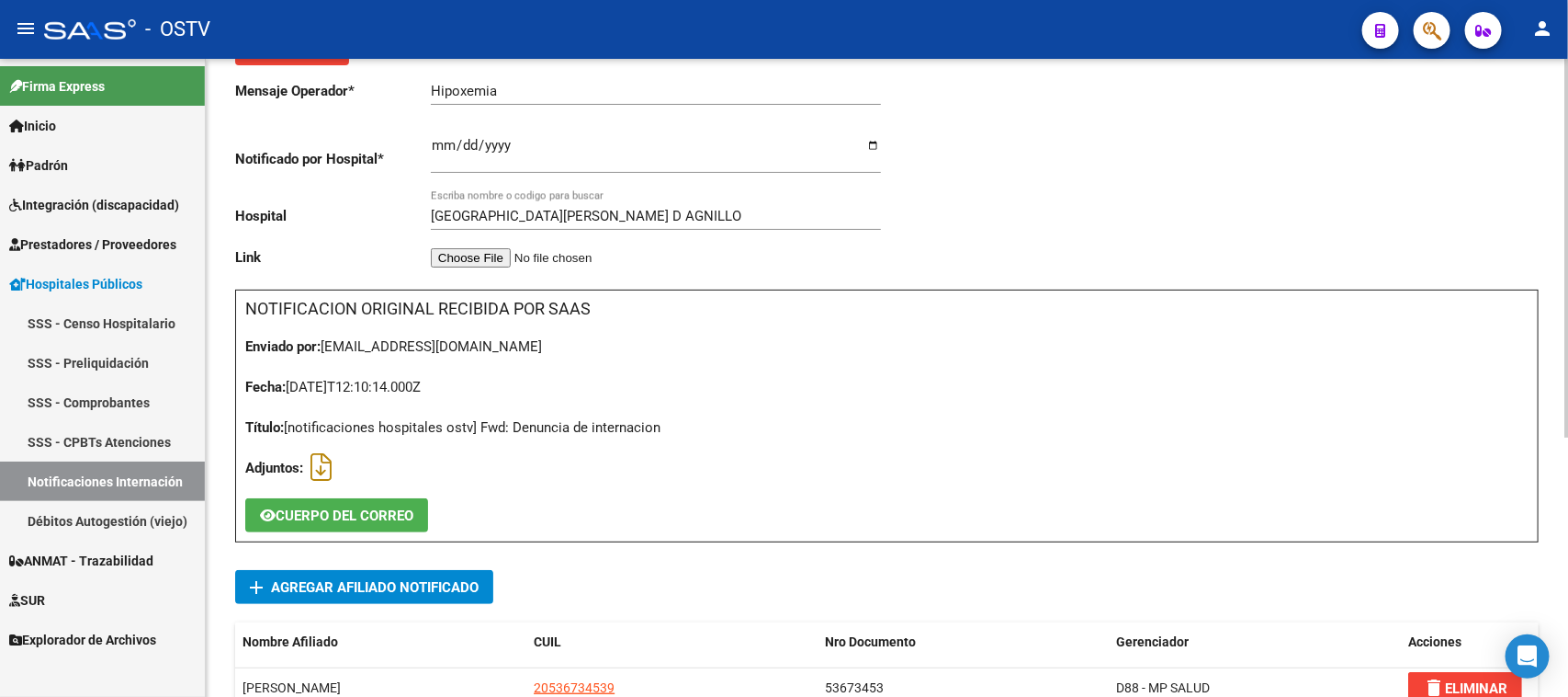
scroll to position [230, 0]
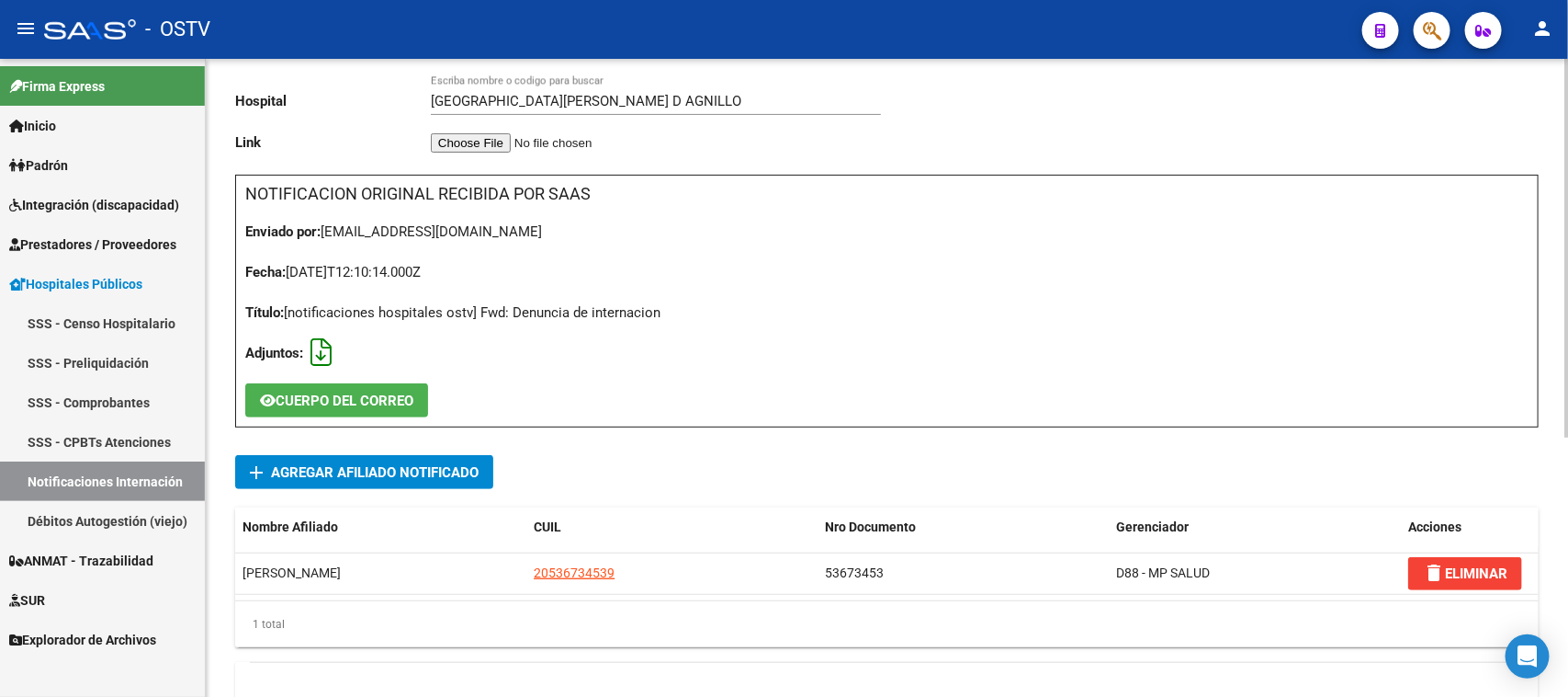
click at [315, 352] on icon at bounding box center [321, 352] width 21 height 1
click at [322, 352] on icon at bounding box center [321, 352] width 21 height 1
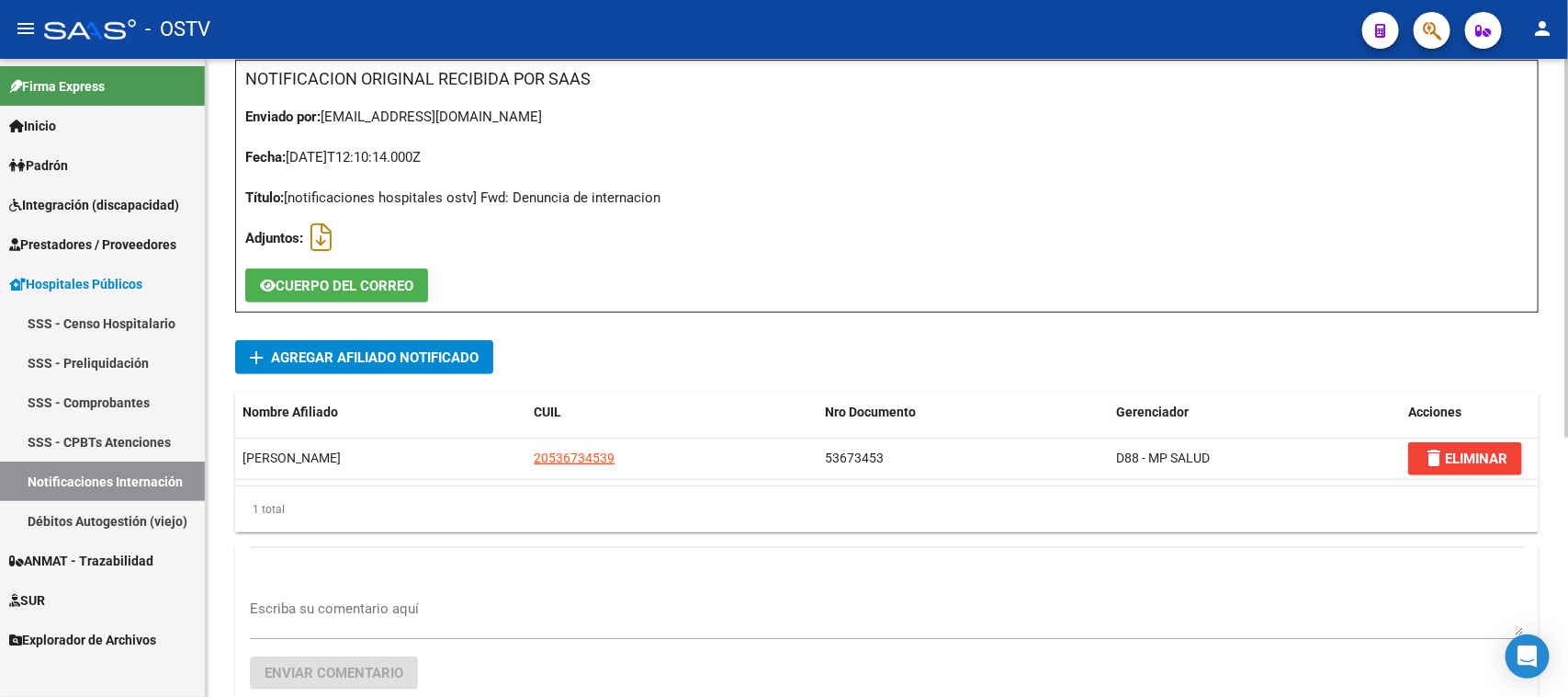
scroll to position [437, 0]
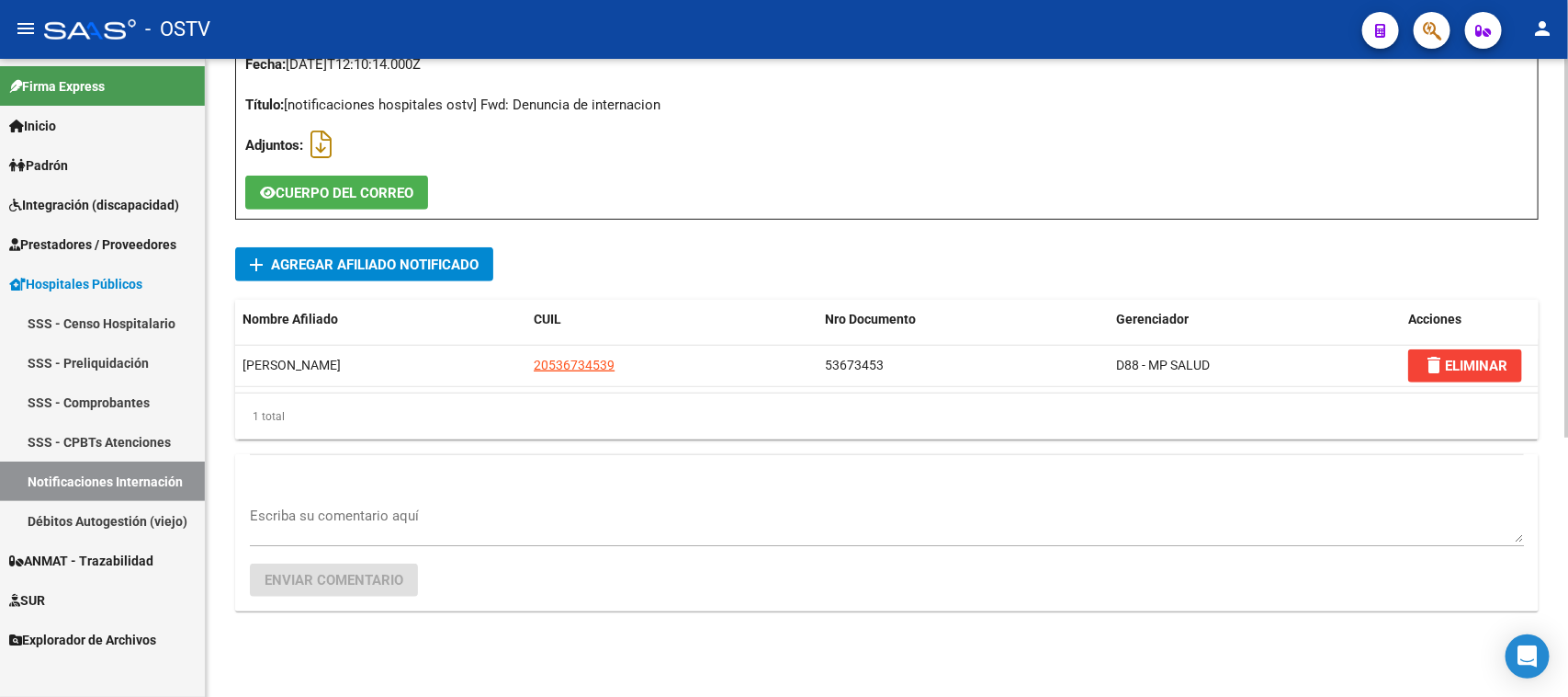
click at [335, 517] on textarea "Escriba su comentario aquí" at bounding box center [886, 524] width 1274 height 37
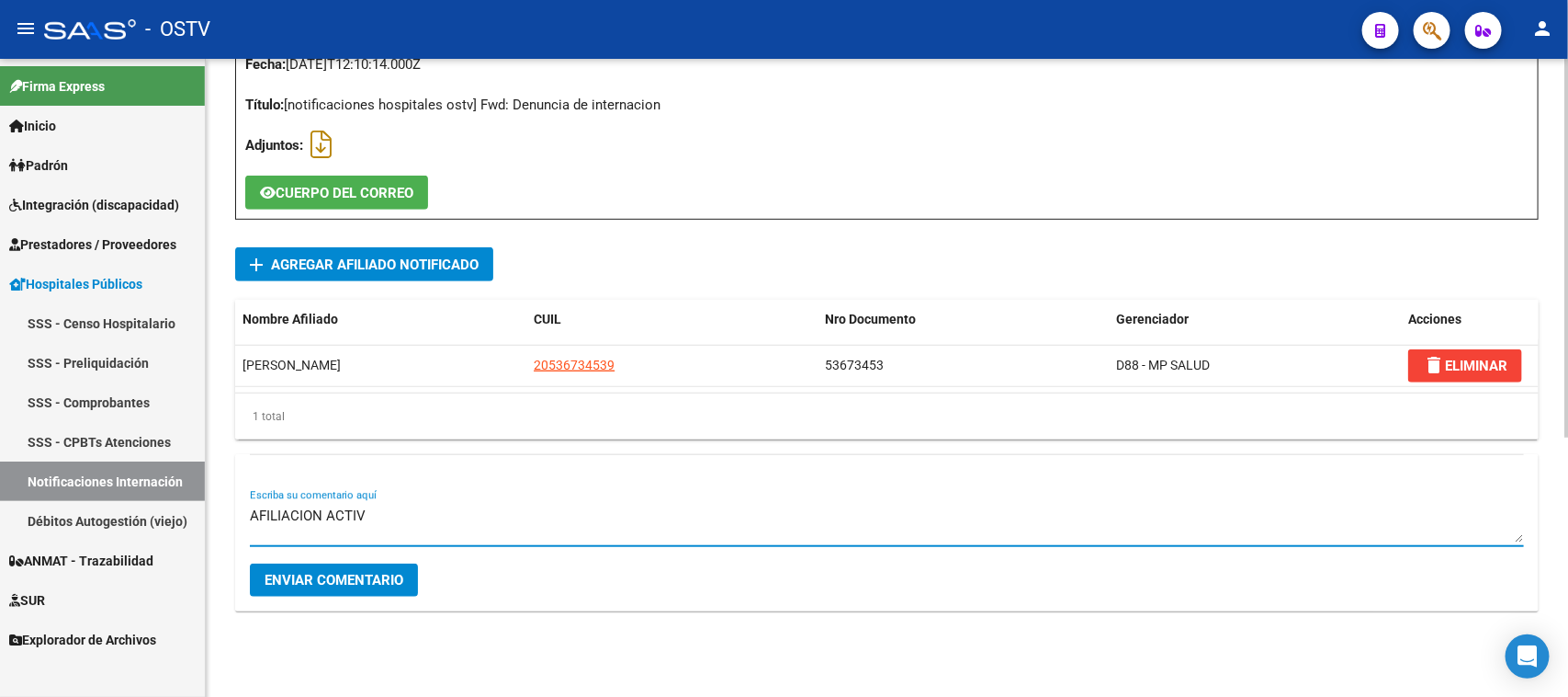
type textarea "AFILIACION ACTIVA"
click at [331, 572] on span "Enviar comentario" at bounding box center [333, 580] width 138 height 17
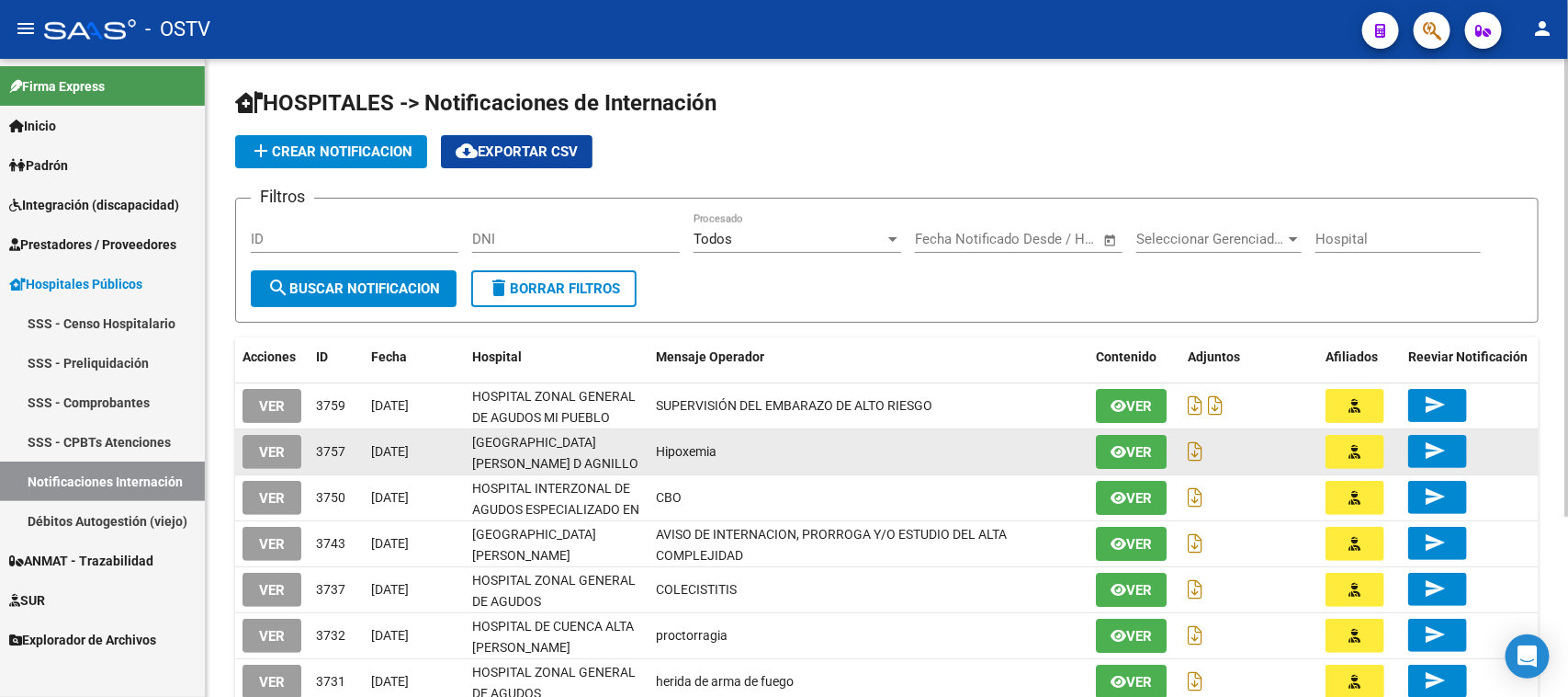
click at [264, 447] on span "VER" at bounding box center [271, 452] width 25 height 17
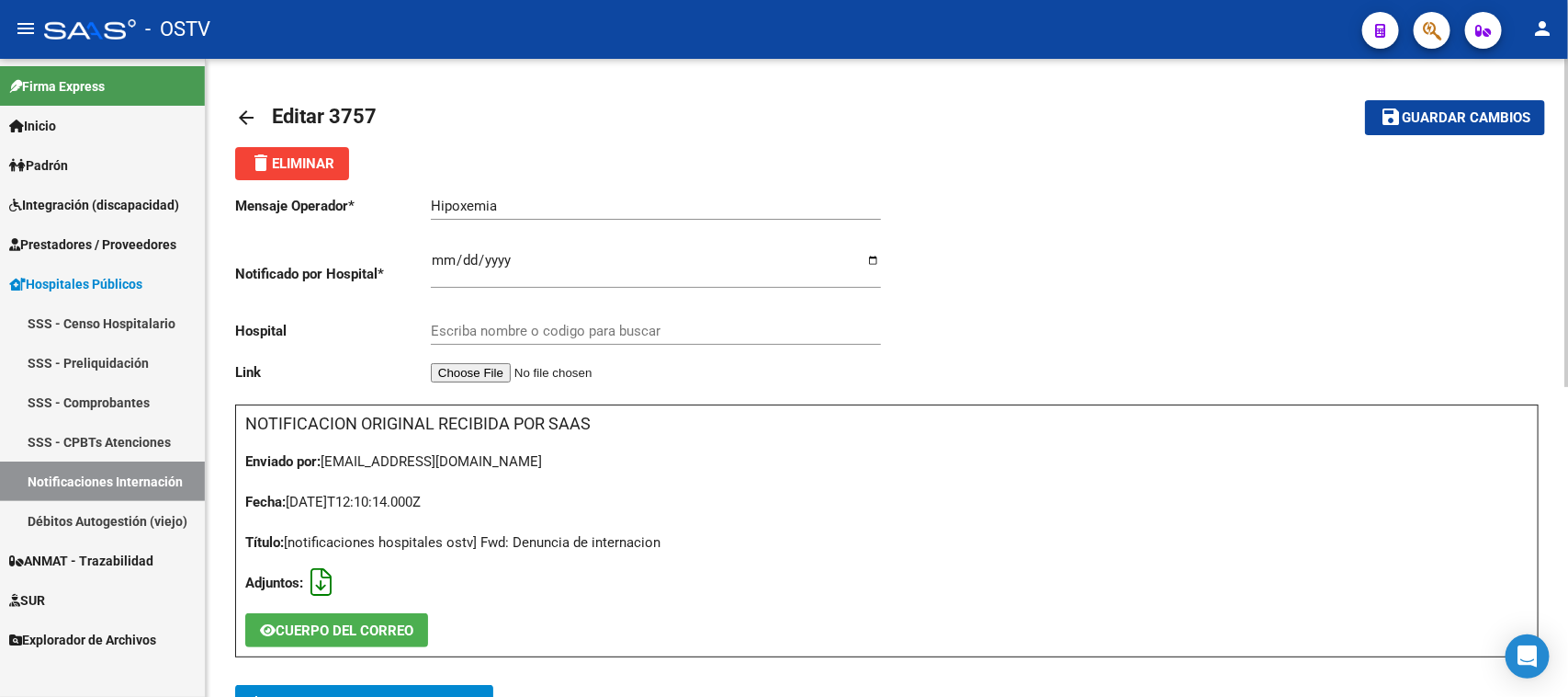
type input "HOSPITAL MUNICIPAL DR. HECTOR J. D AGNILLO"
click at [313, 582] on icon at bounding box center [321, 582] width 21 height 1
click at [150, 487] on link "Notificaciones Internación" at bounding box center [103, 481] width 205 height 40
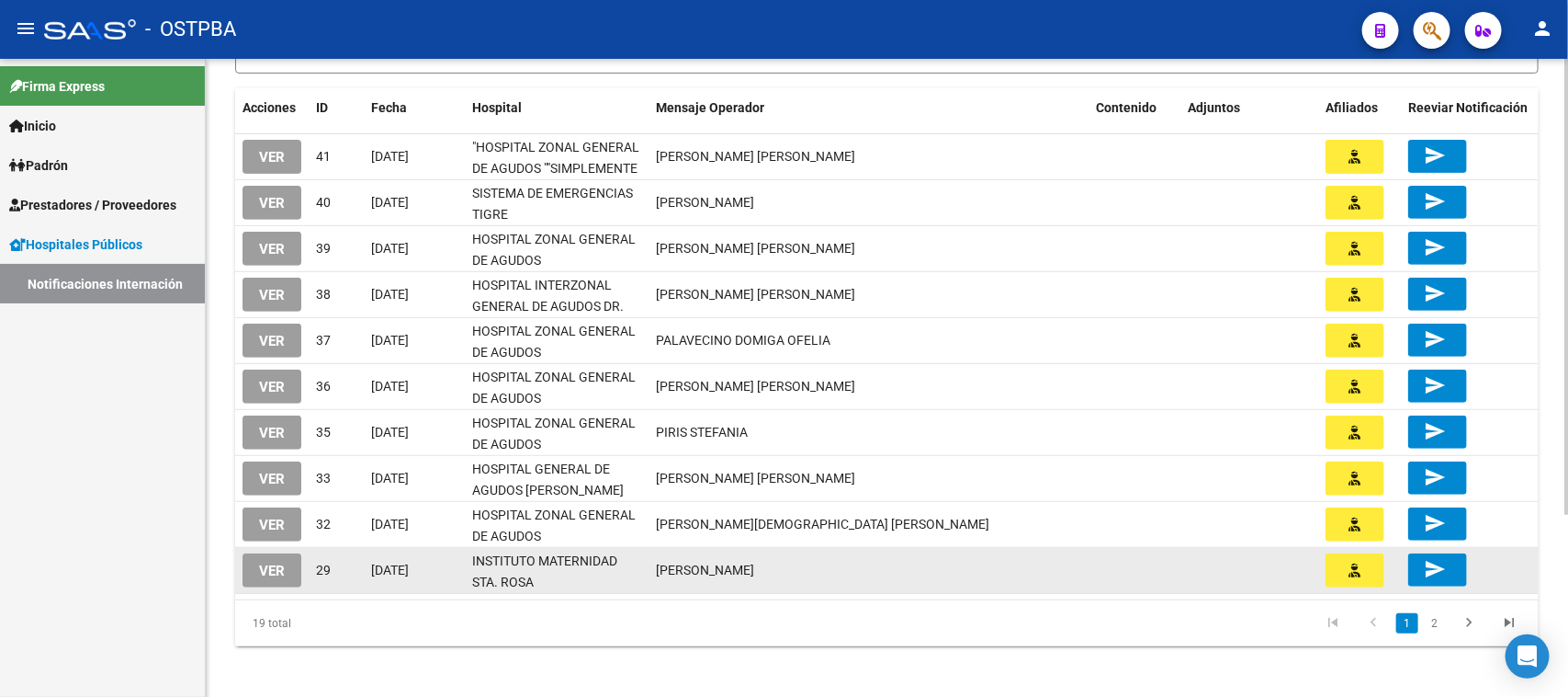
scroll to position [254, 0]
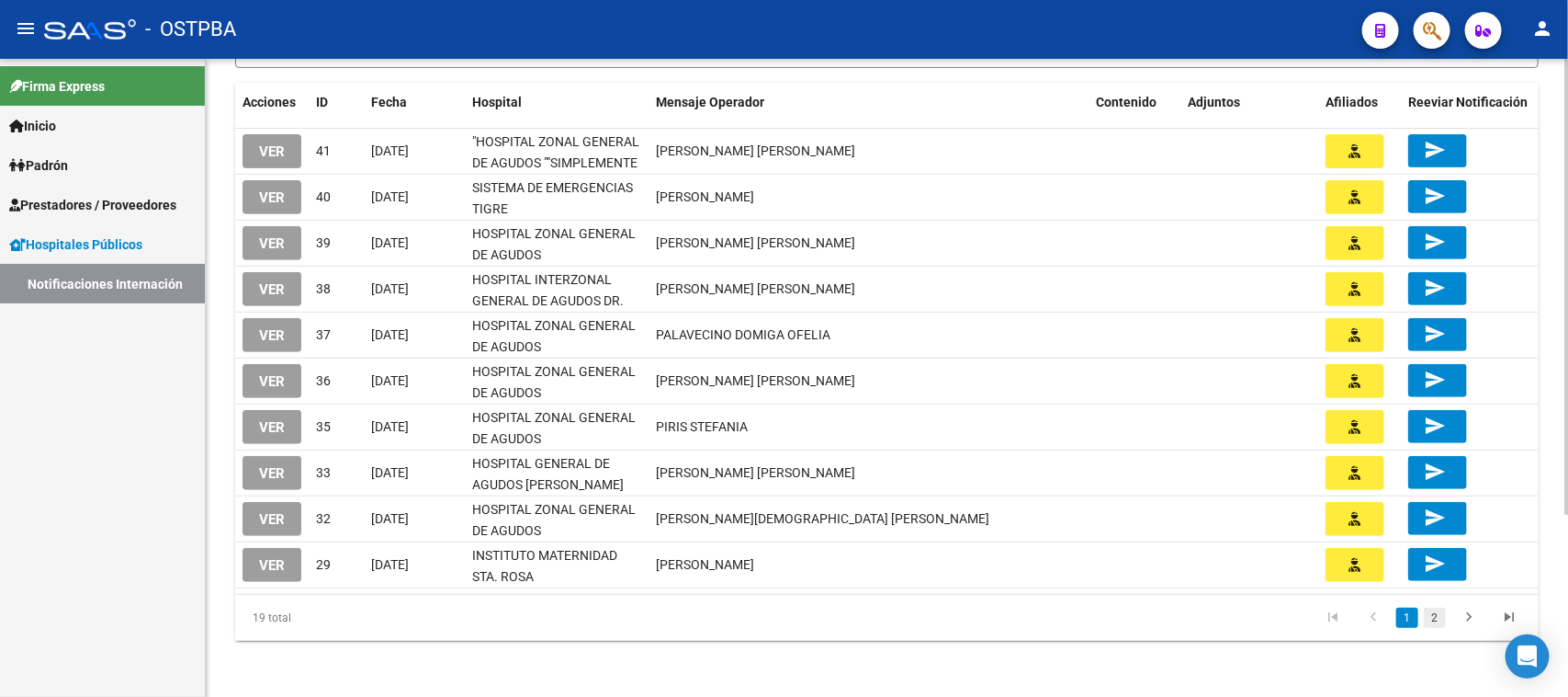
click at [1434, 613] on link "2" at bounding box center [1434, 617] width 22 height 20
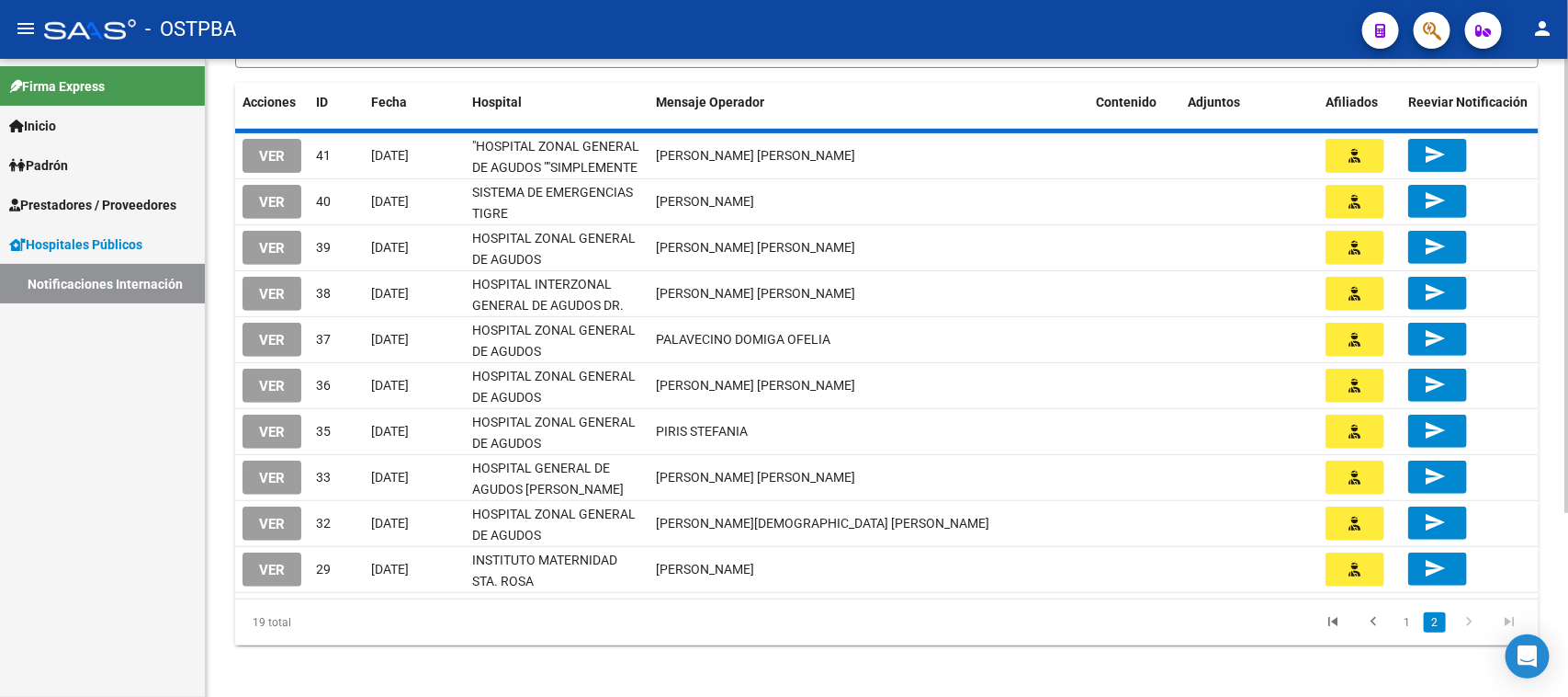
scroll to position [208, 0]
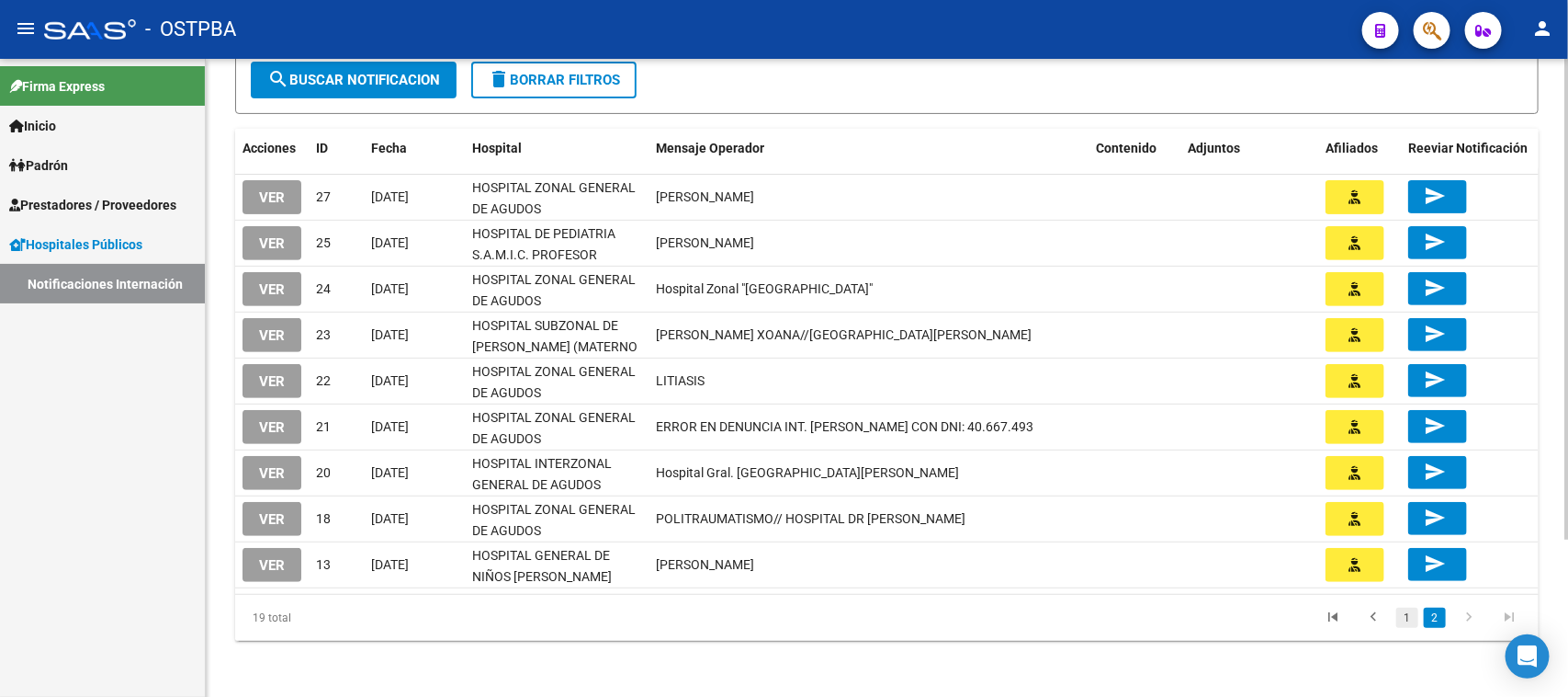
click at [1407, 612] on link "1" at bounding box center [1407, 617] width 22 height 20
